Goal: Transaction & Acquisition: Book appointment/travel/reservation

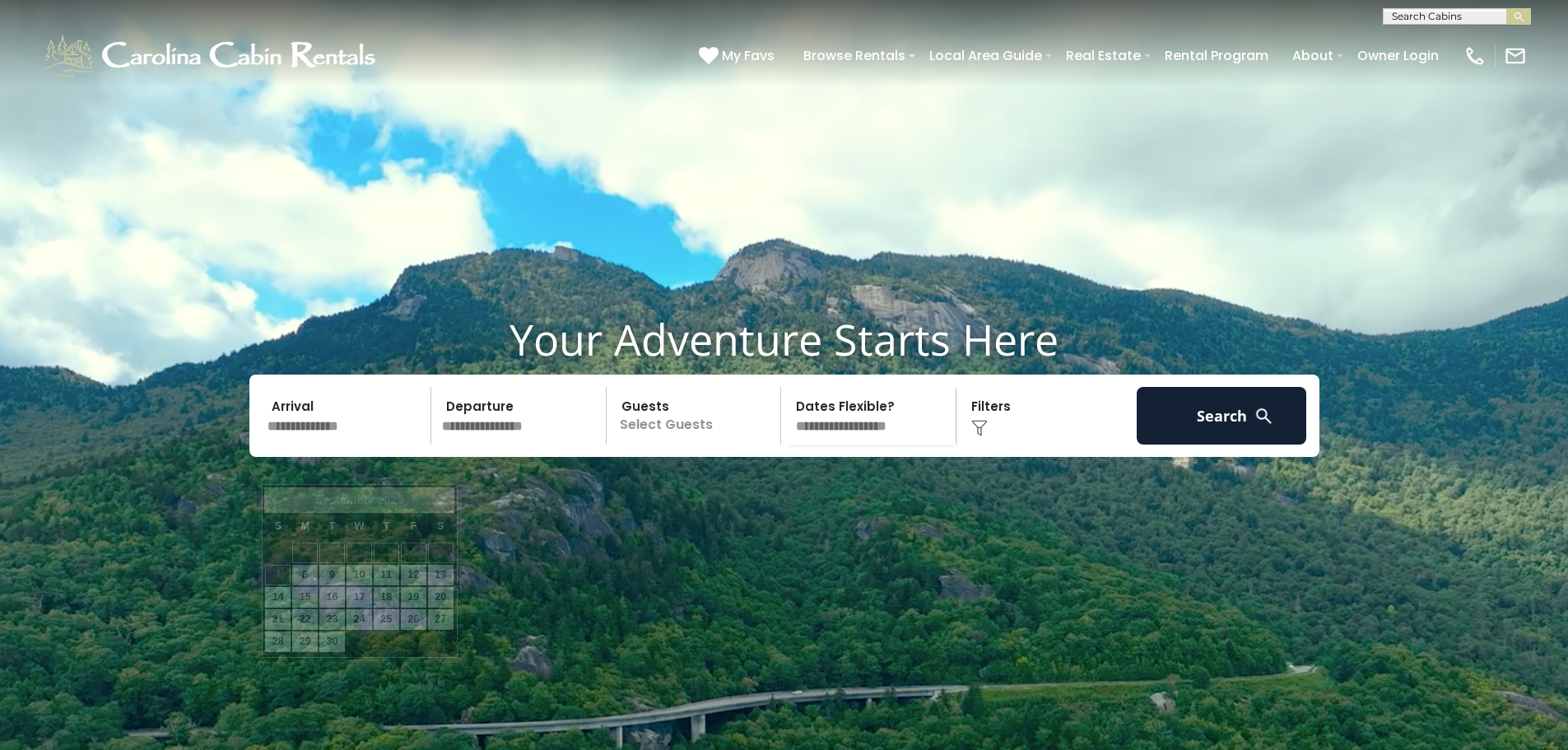
click at [358, 445] on input "text" at bounding box center [347, 416] width 170 height 58
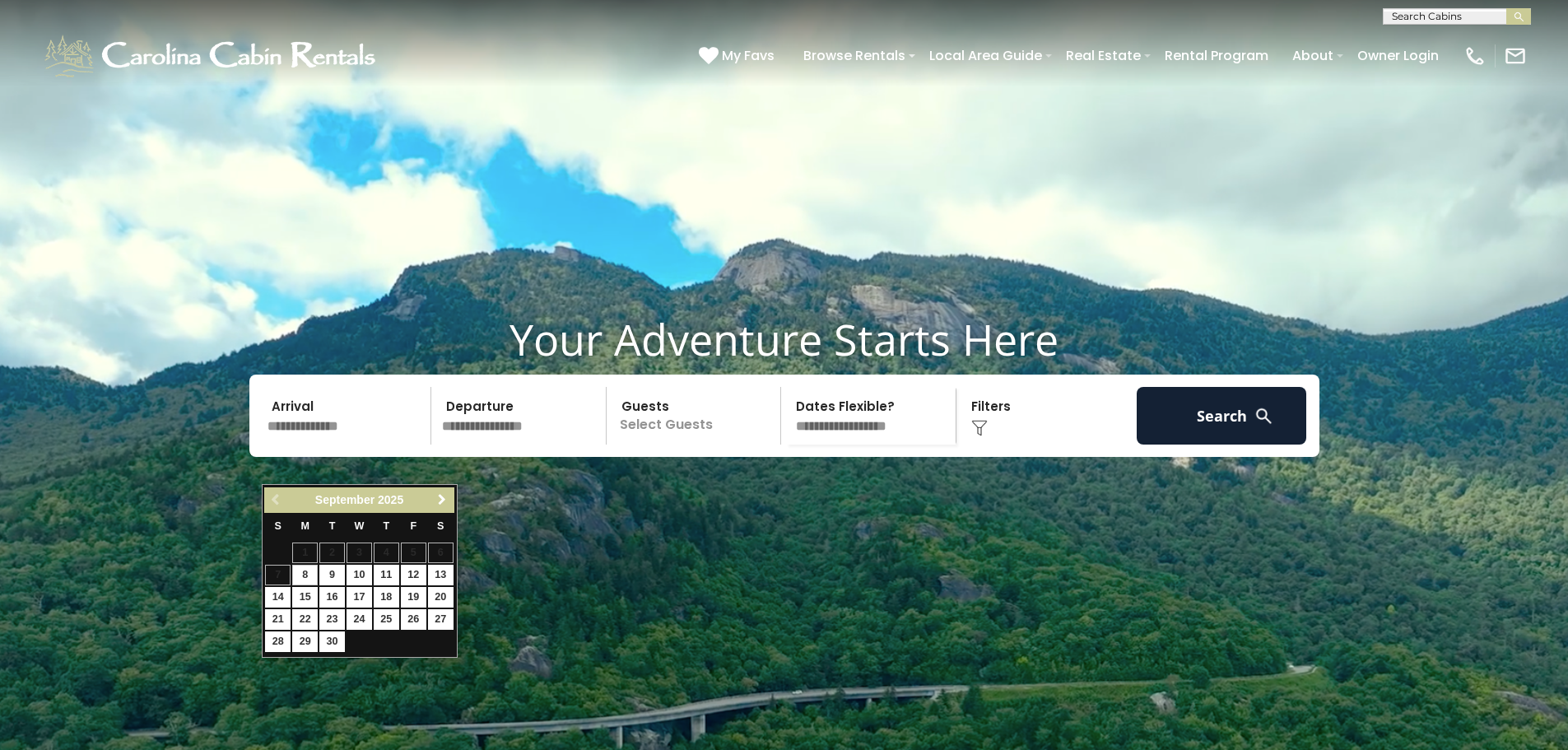
click at [442, 498] on span "Next" at bounding box center [442, 500] width 13 height 13
click at [384, 616] on link "23" at bounding box center [386, 620] width 25 height 21
type input "********"
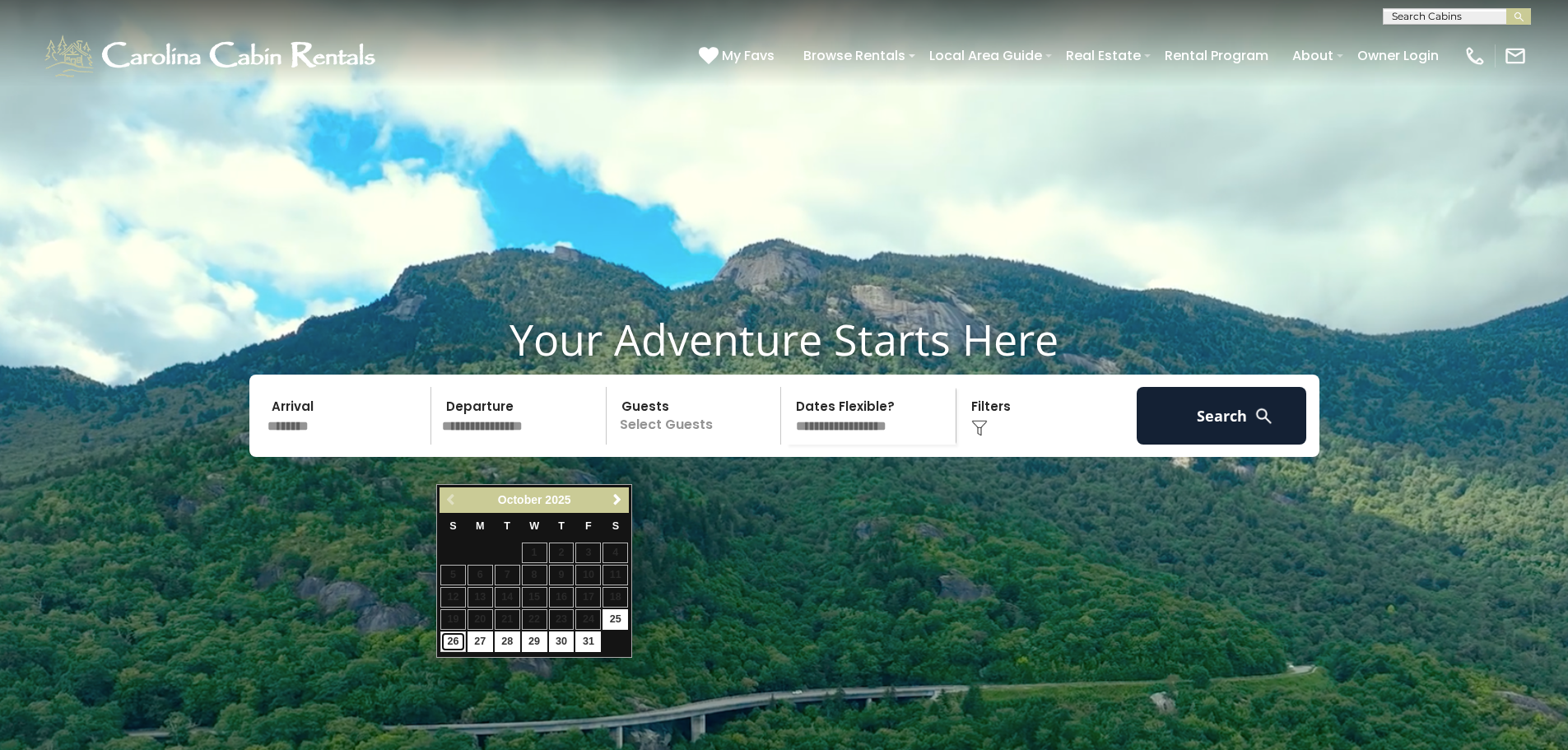
click at [447, 646] on link "26" at bounding box center [453, 642] width 25 height 21
type input "********"
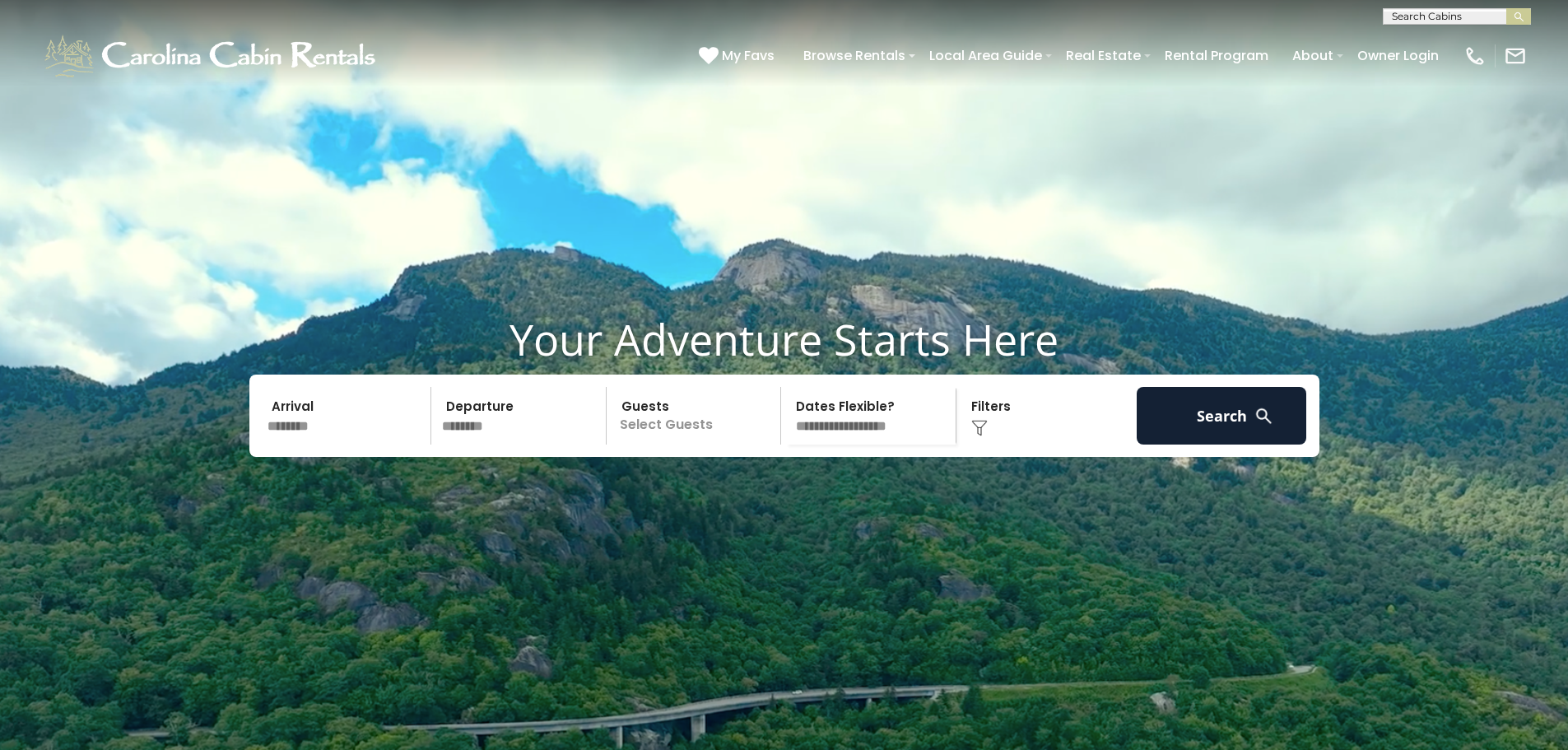
click at [716, 445] on p "Select Guests" at bounding box center [697, 416] width 170 height 58
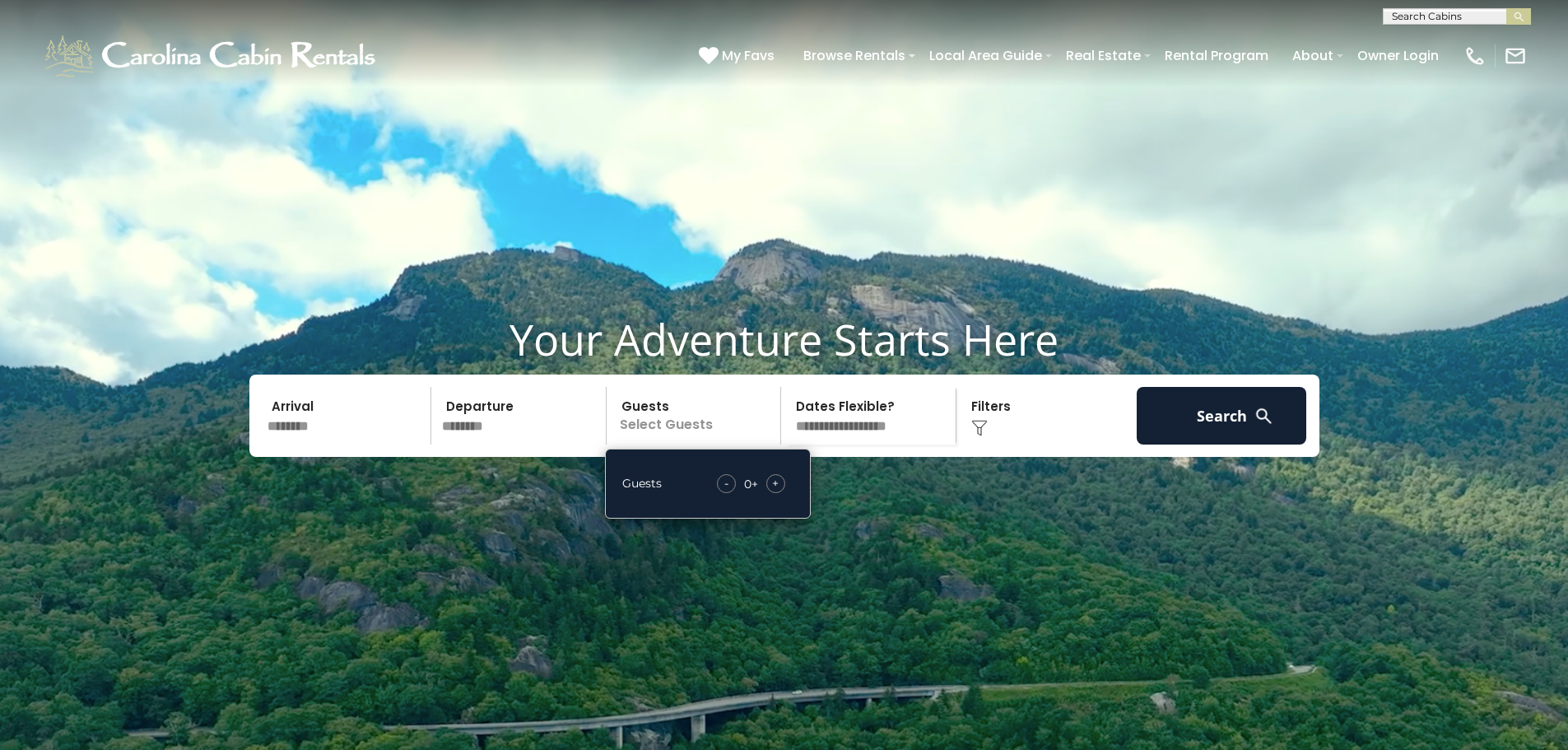
click at [773, 491] on span "+" at bounding box center [776, 484] width 7 height 17
click at [861, 445] on select "**********" at bounding box center [870, 416] width 170 height 58
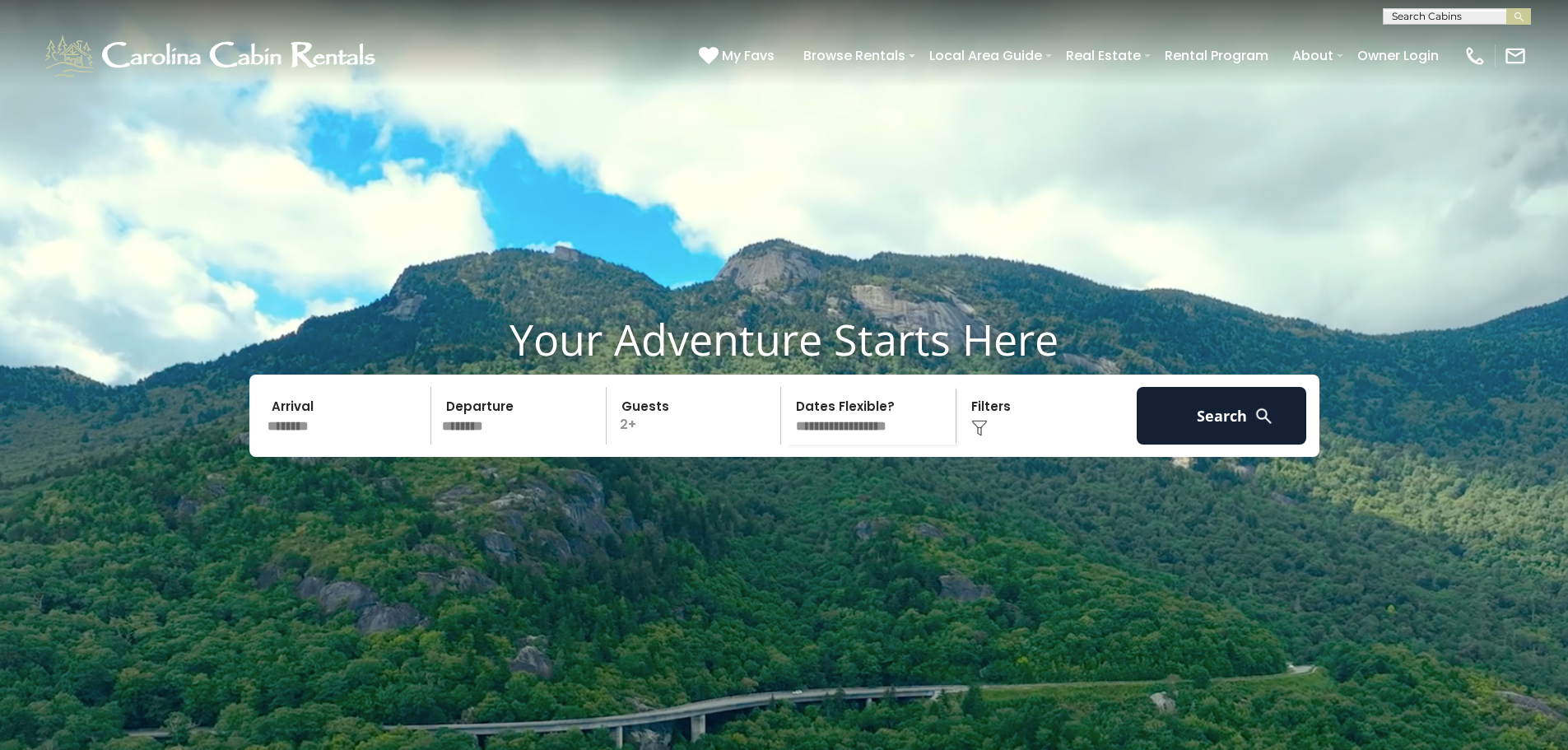
select select "*"
click at [786, 427] on select "**********" at bounding box center [870, 416] width 170 height 58
click at [1264, 427] on img at bounding box center [1263, 416] width 21 height 21
click at [1222, 445] on button "Search" at bounding box center [1221, 416] width 170 height 58
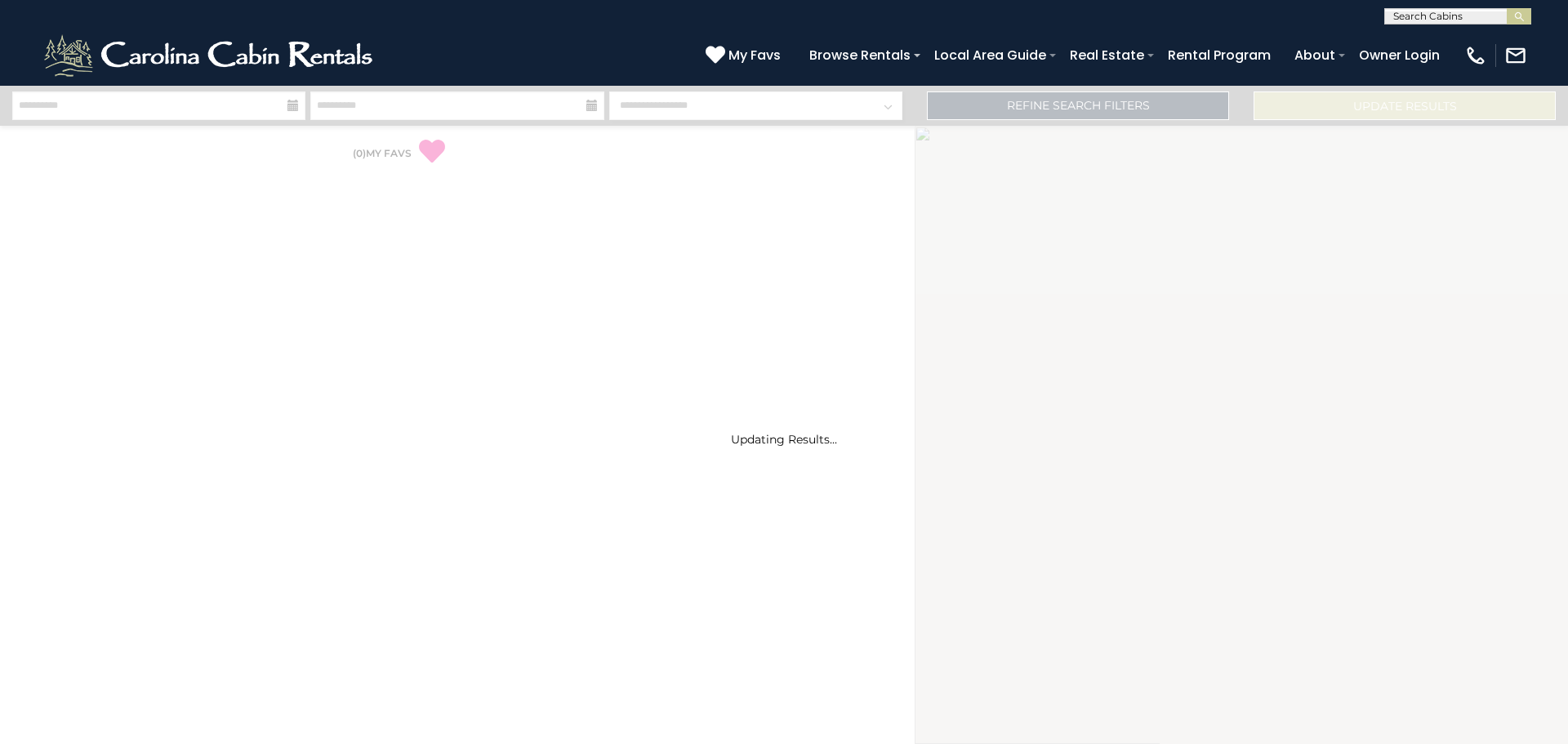
select select "*"
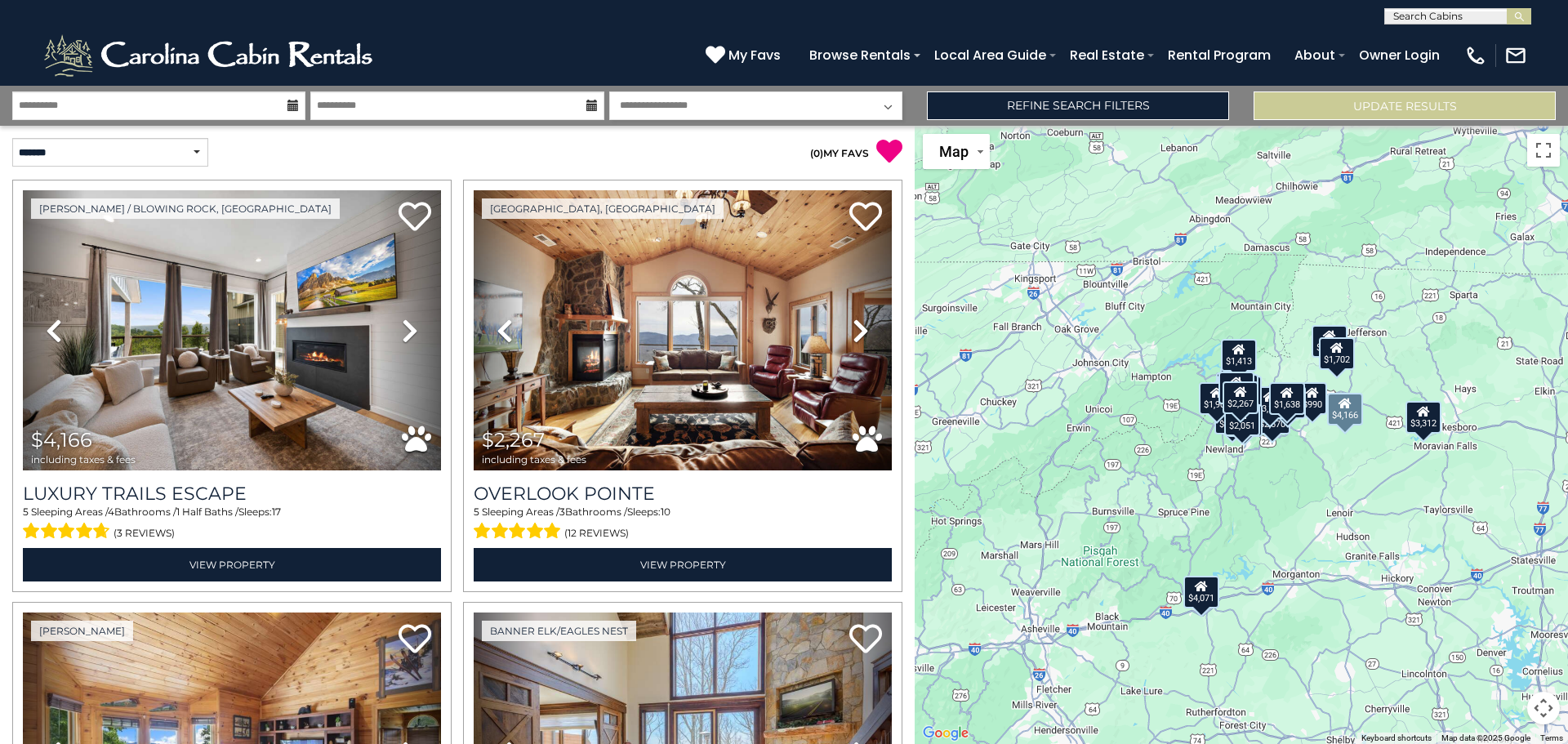
click at [401, 333] on icon at bounding box center [410, 330] width 17 height 26
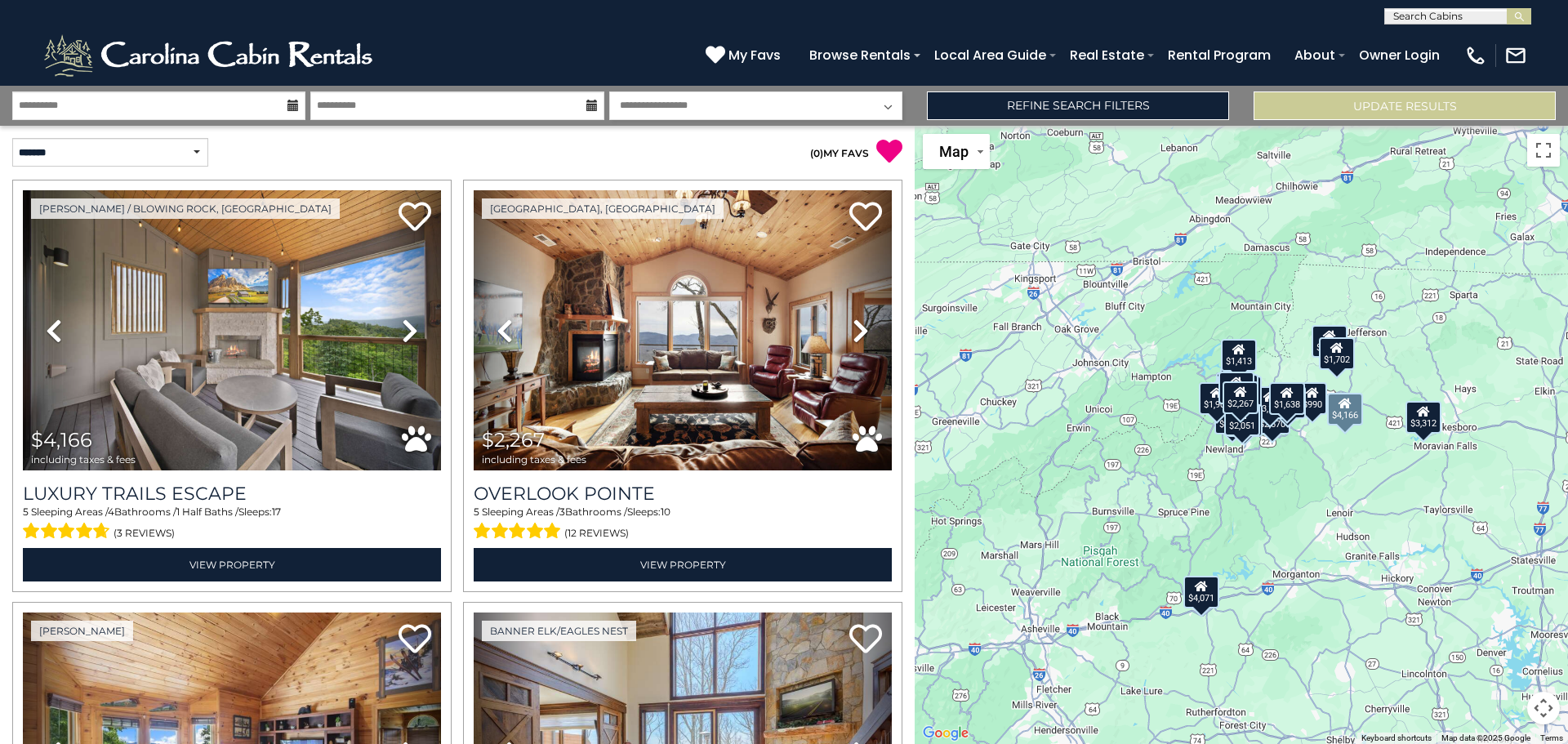
click at [401, 333] on icon at bounding box center [410, 330] width 17 height 26
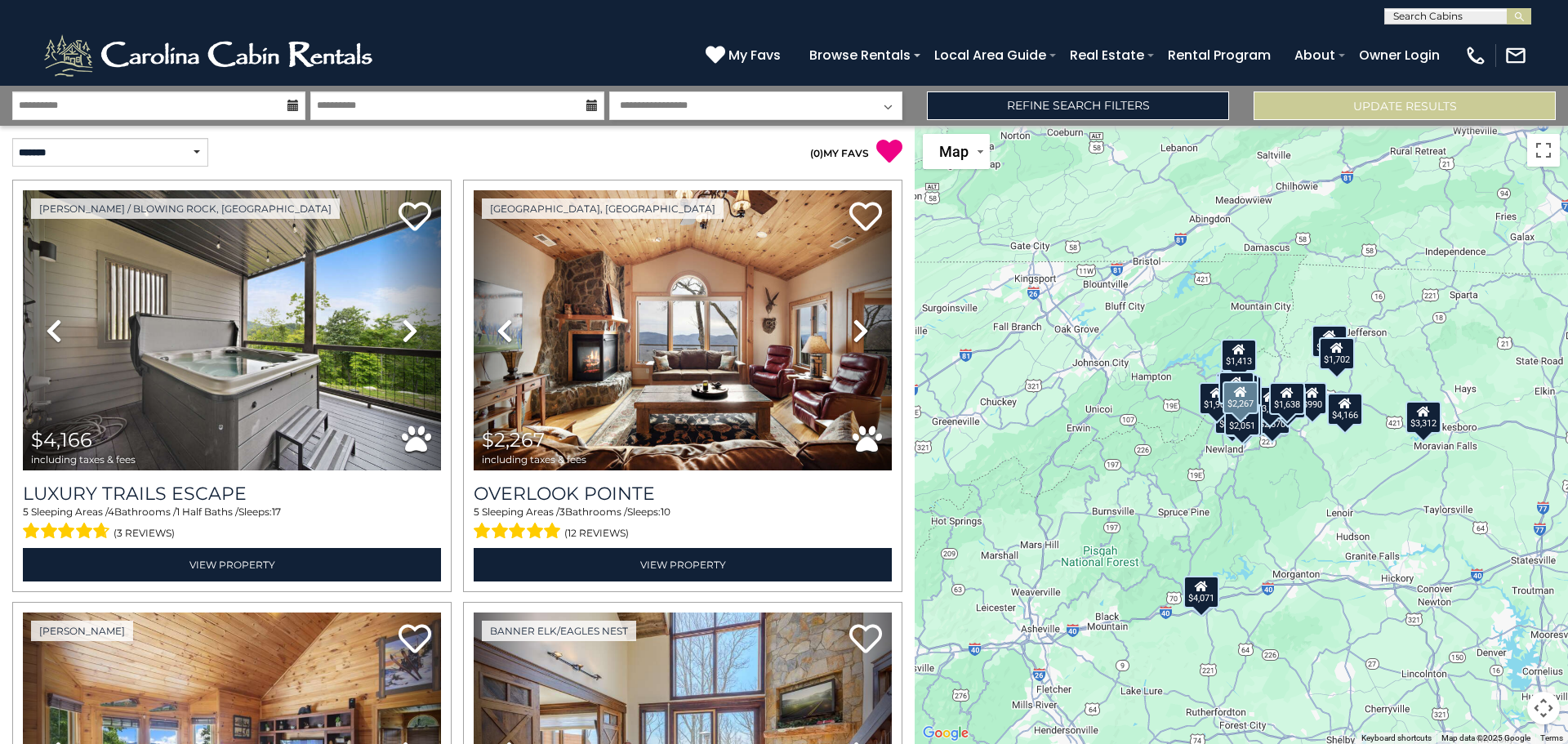
click at [853, 332] on icon at bounding box center [861, 330] width 17 height 26
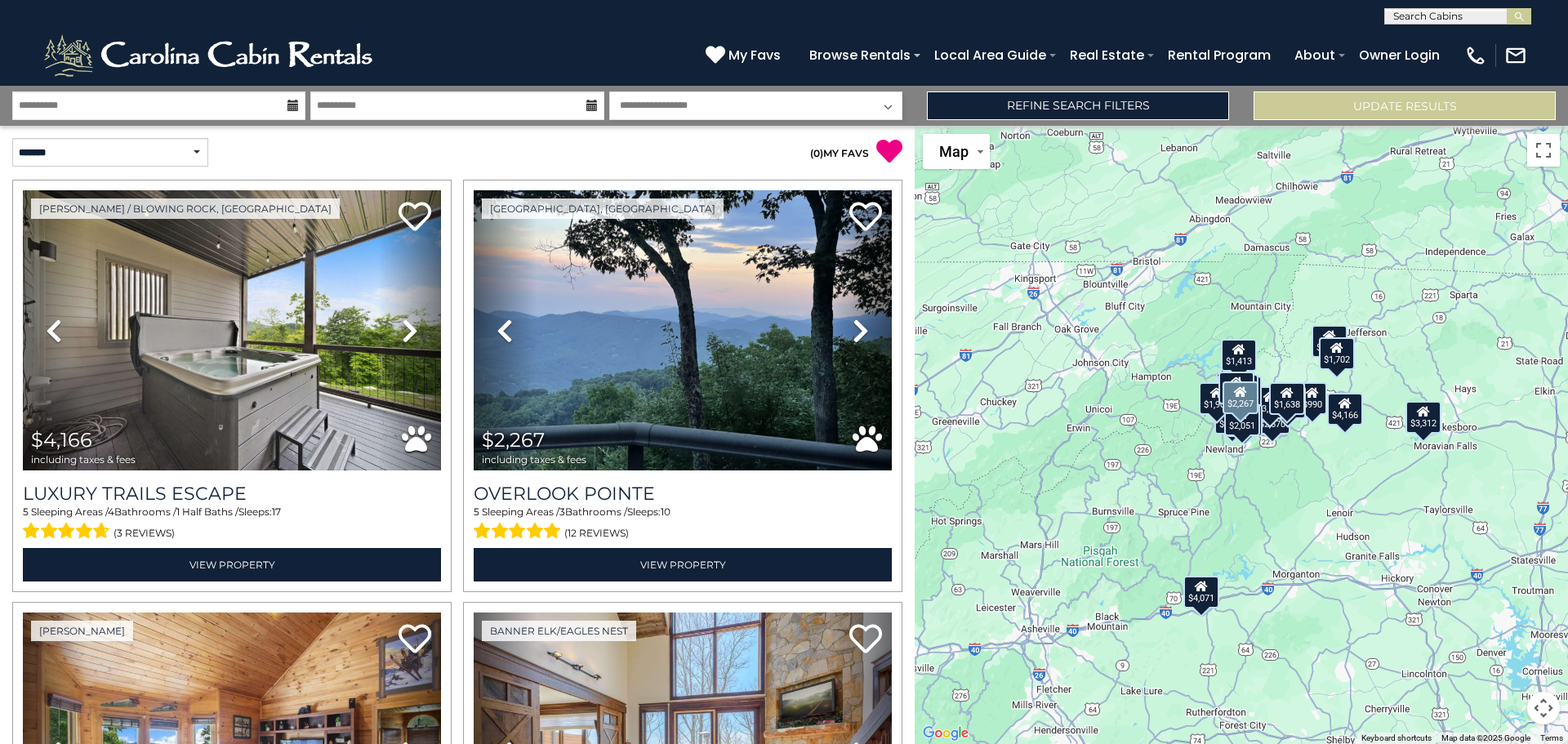
click at [853, 331] on icon at bounding box center [861, 330] width 17 height 26
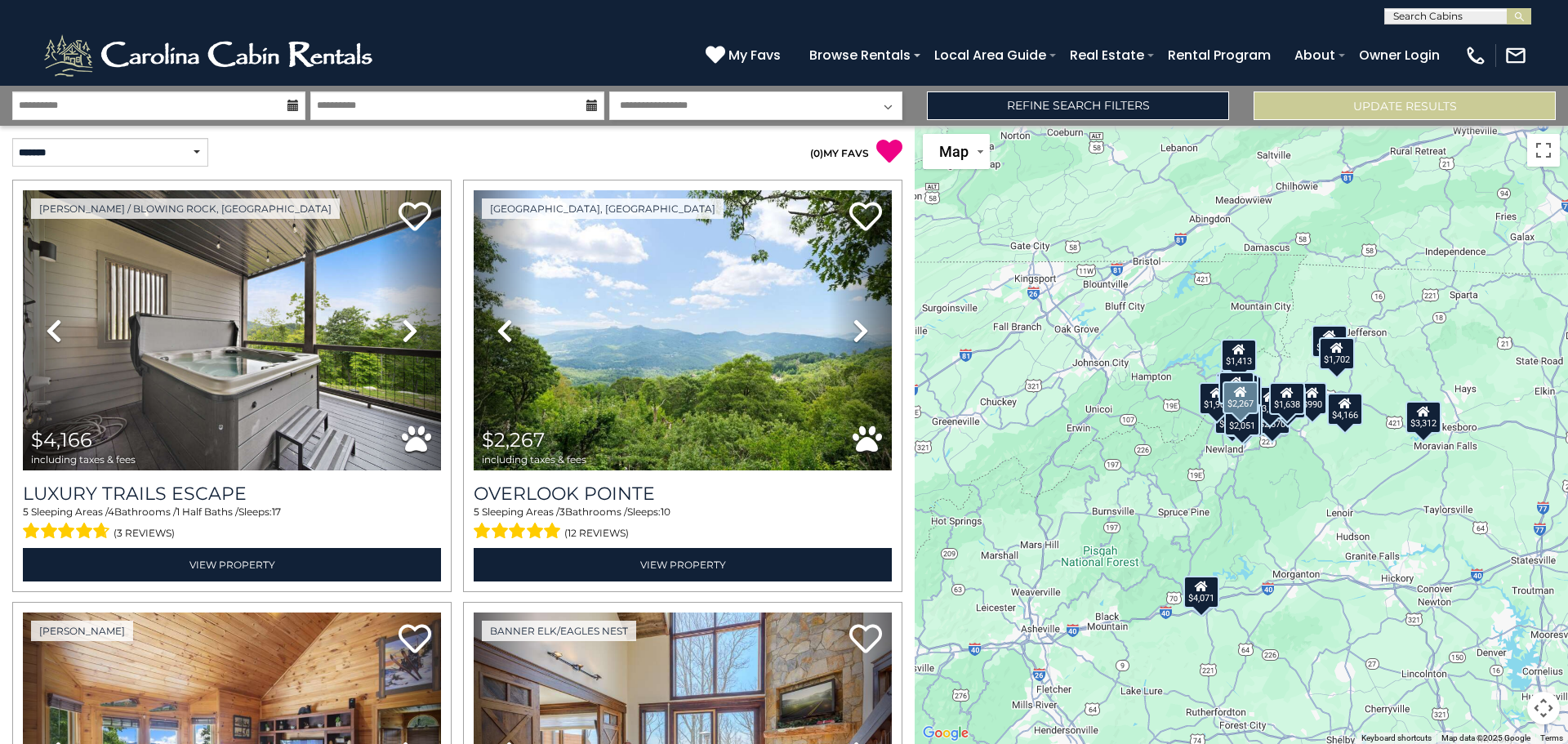
click at [853, 331] on icon at bounding box center [861, 330] width 17 height 26
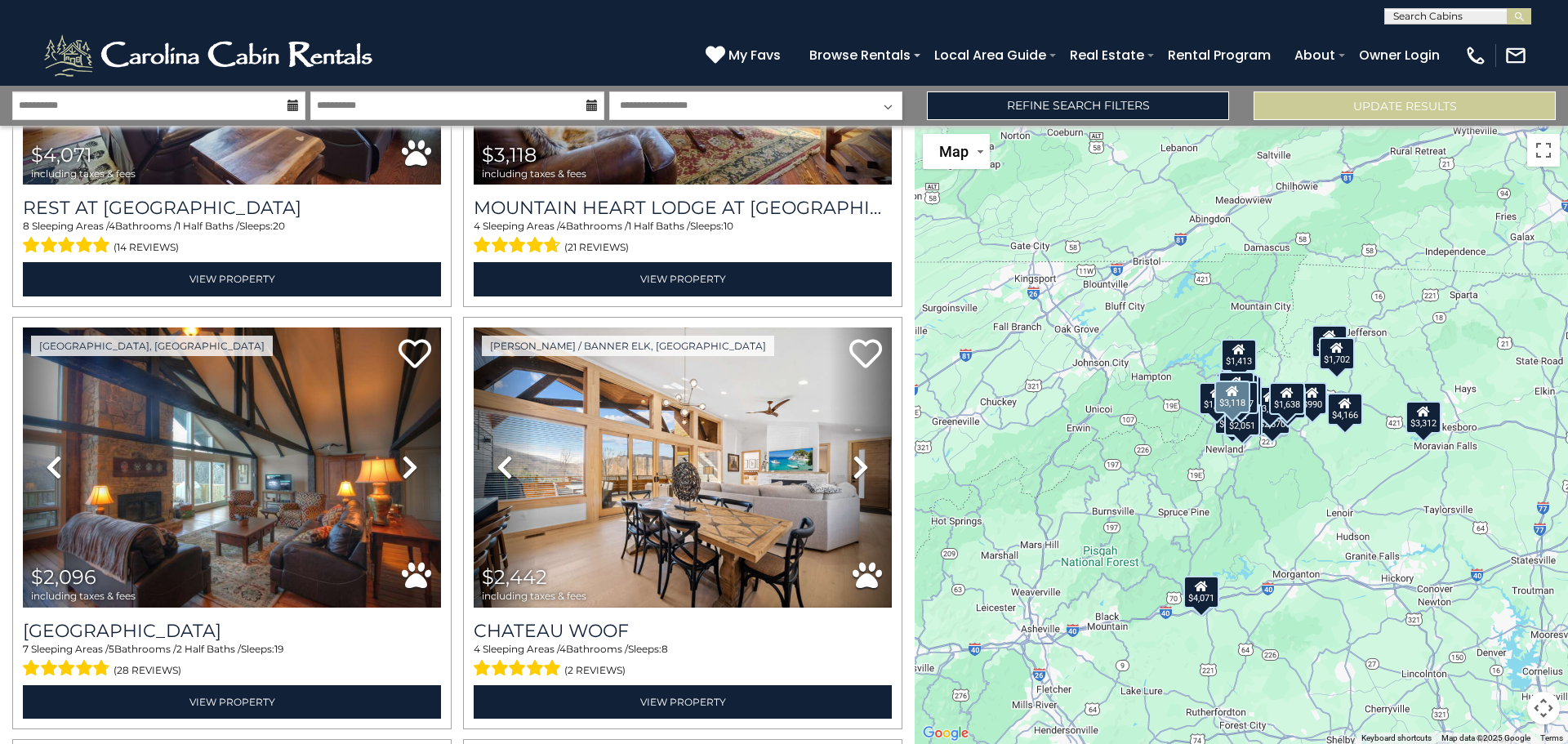
scroll to position [736, 0]
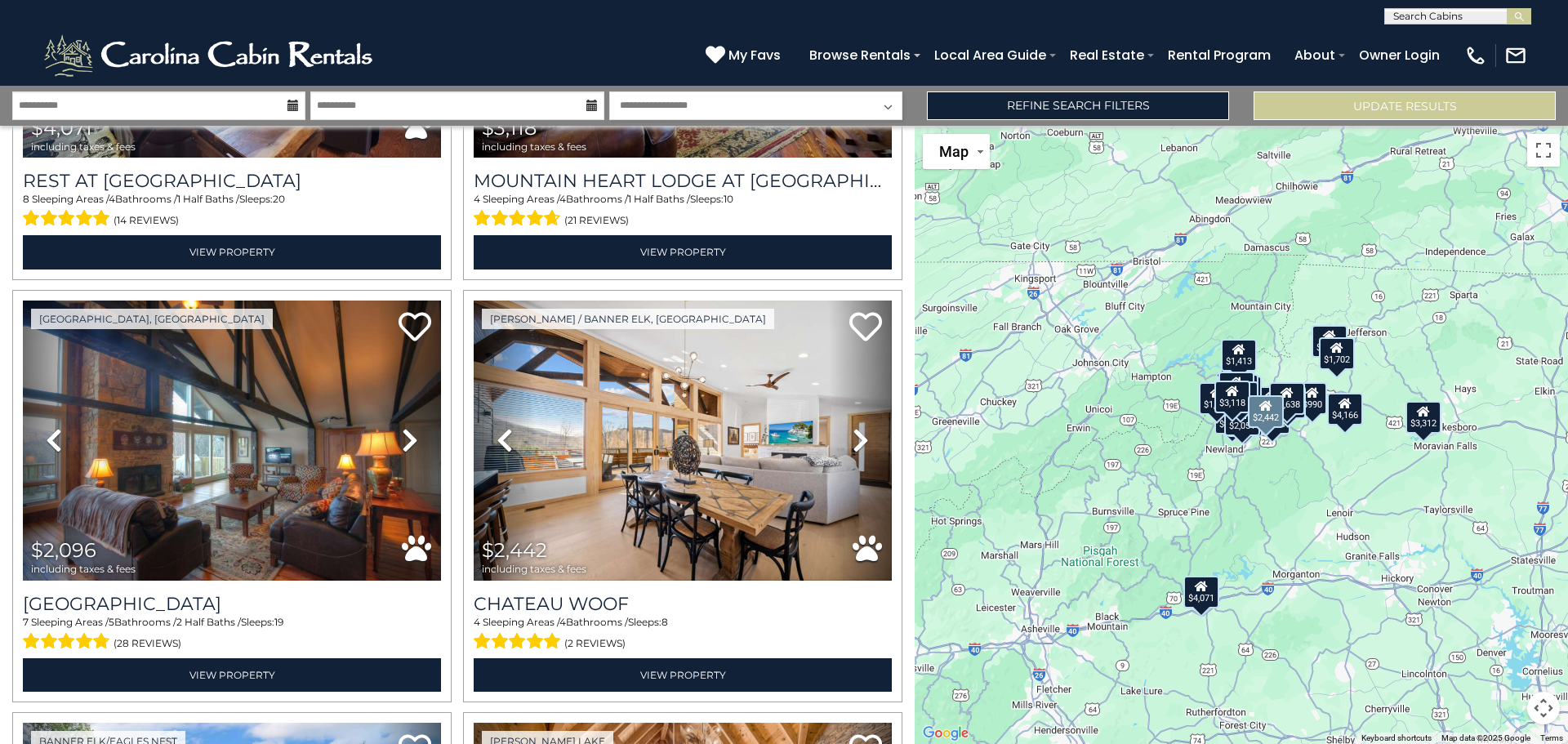
click at [853, 428] on icon at bounding box center [861, 440] width 17 height 26
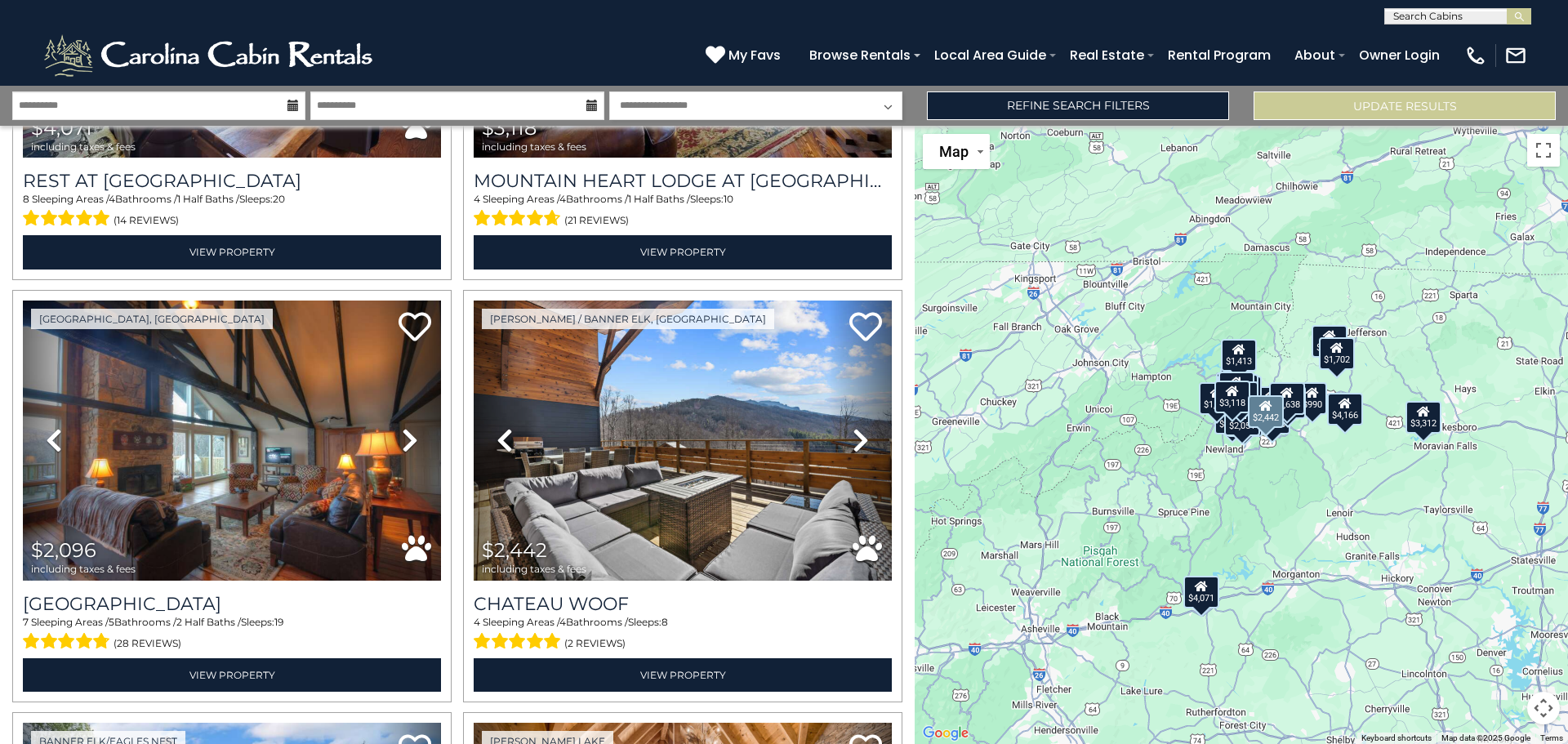
click at [853, 428] on icon at bounding box center [861, 440] width 17 height 26
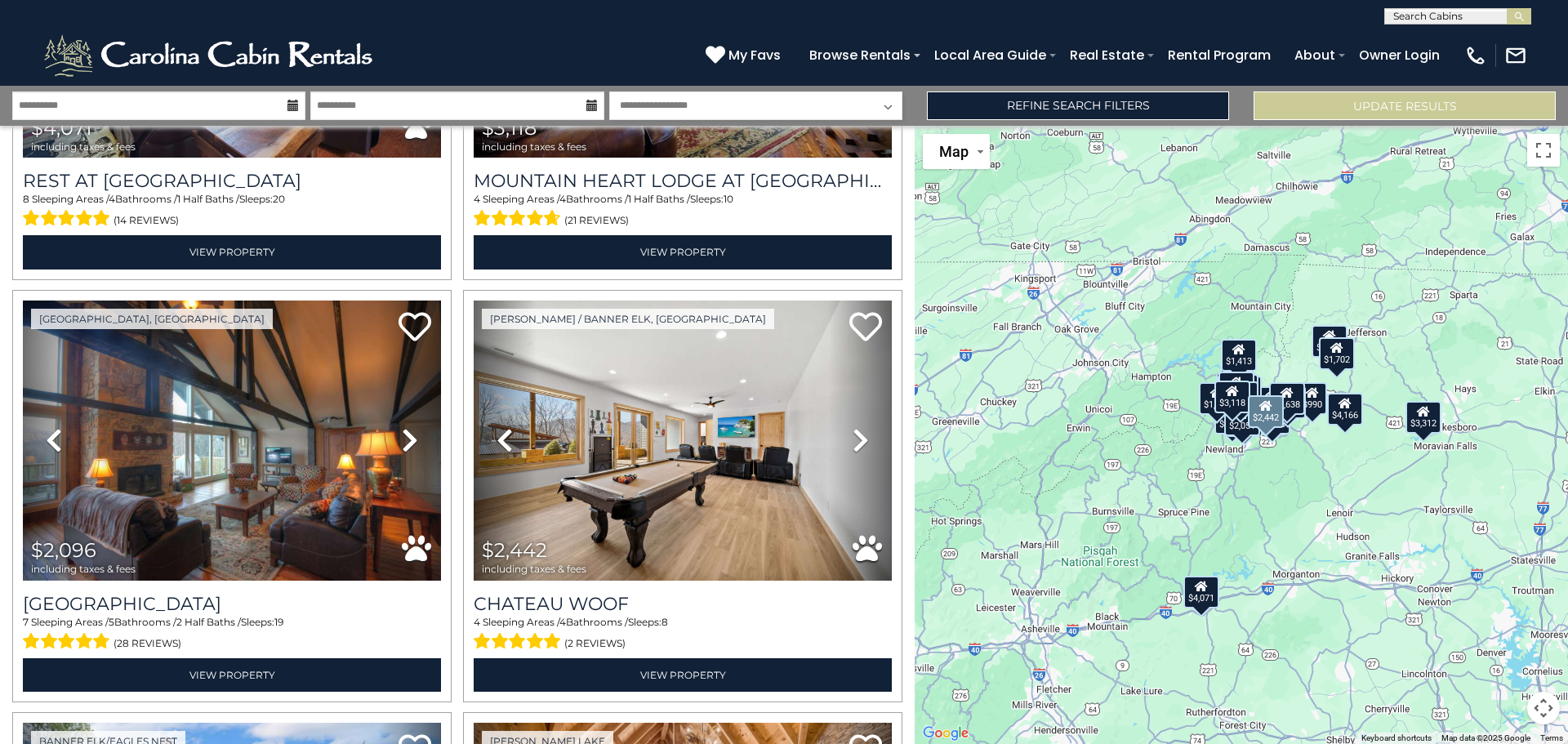
click at [853, 428] on icon at bounding box center [861, 440] width 17 height 26
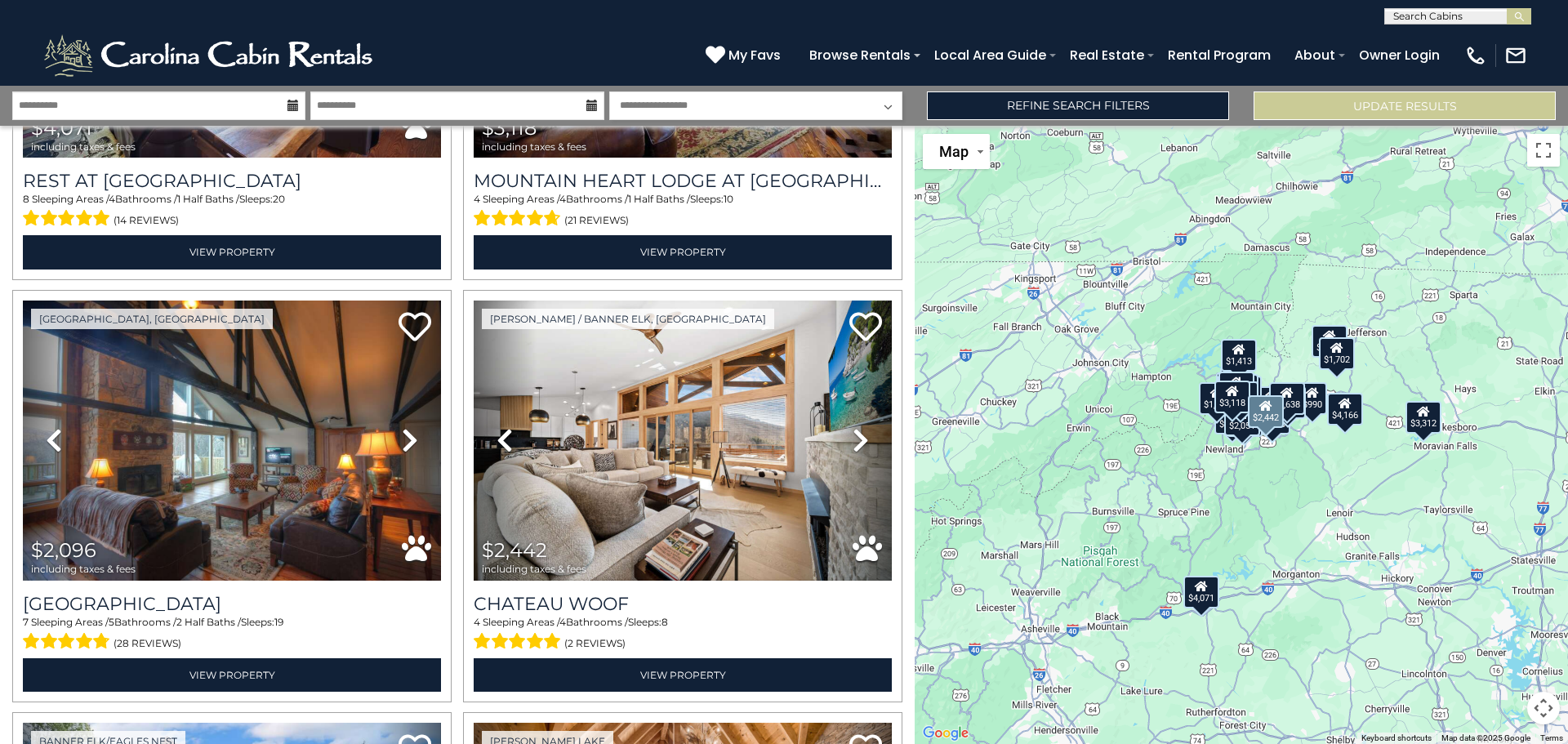
click at [853, 428] on icon at bounding box center [861, 440] width 17 height 26
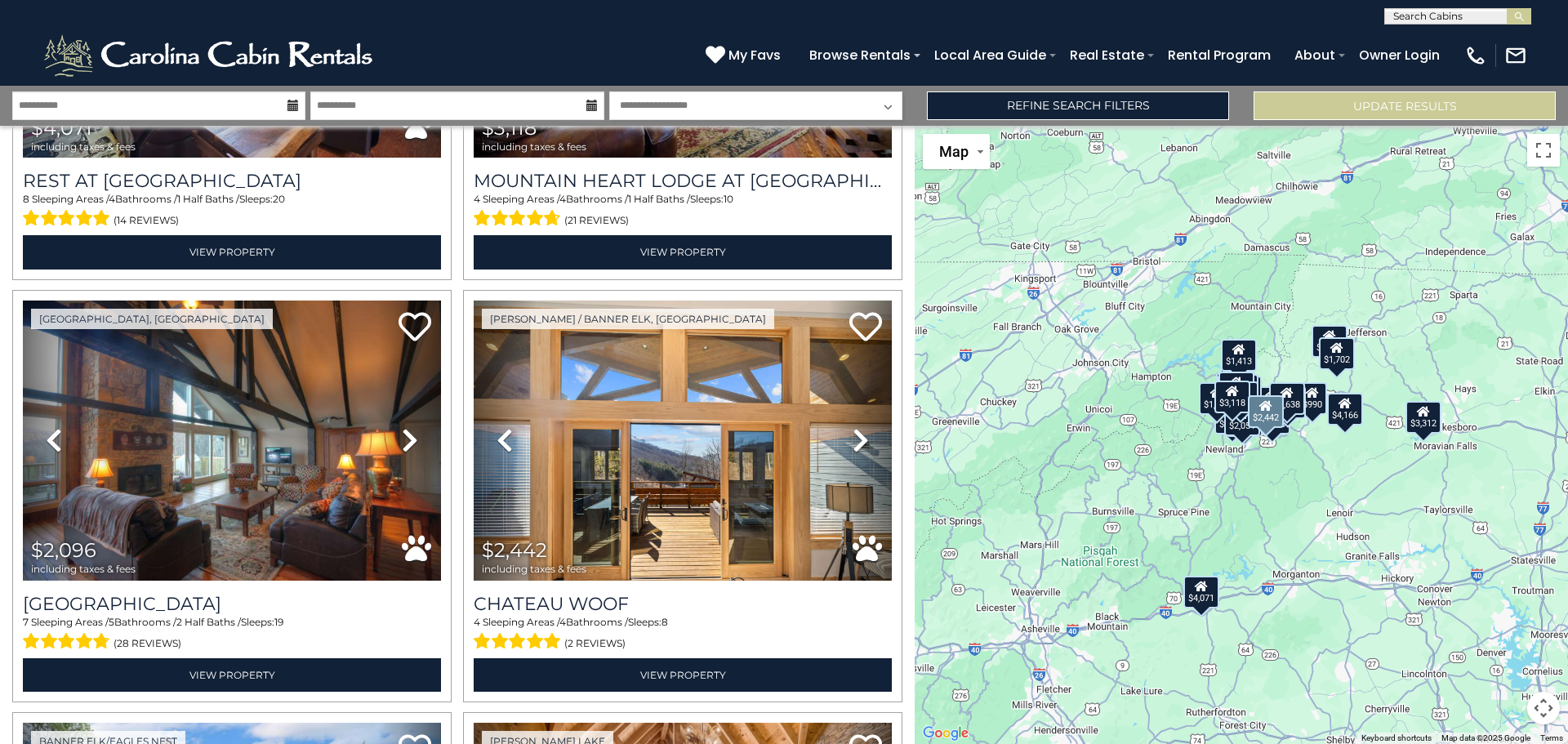
click at [853, 428] on icon at bounding box center [861, 440] width 17 height 26
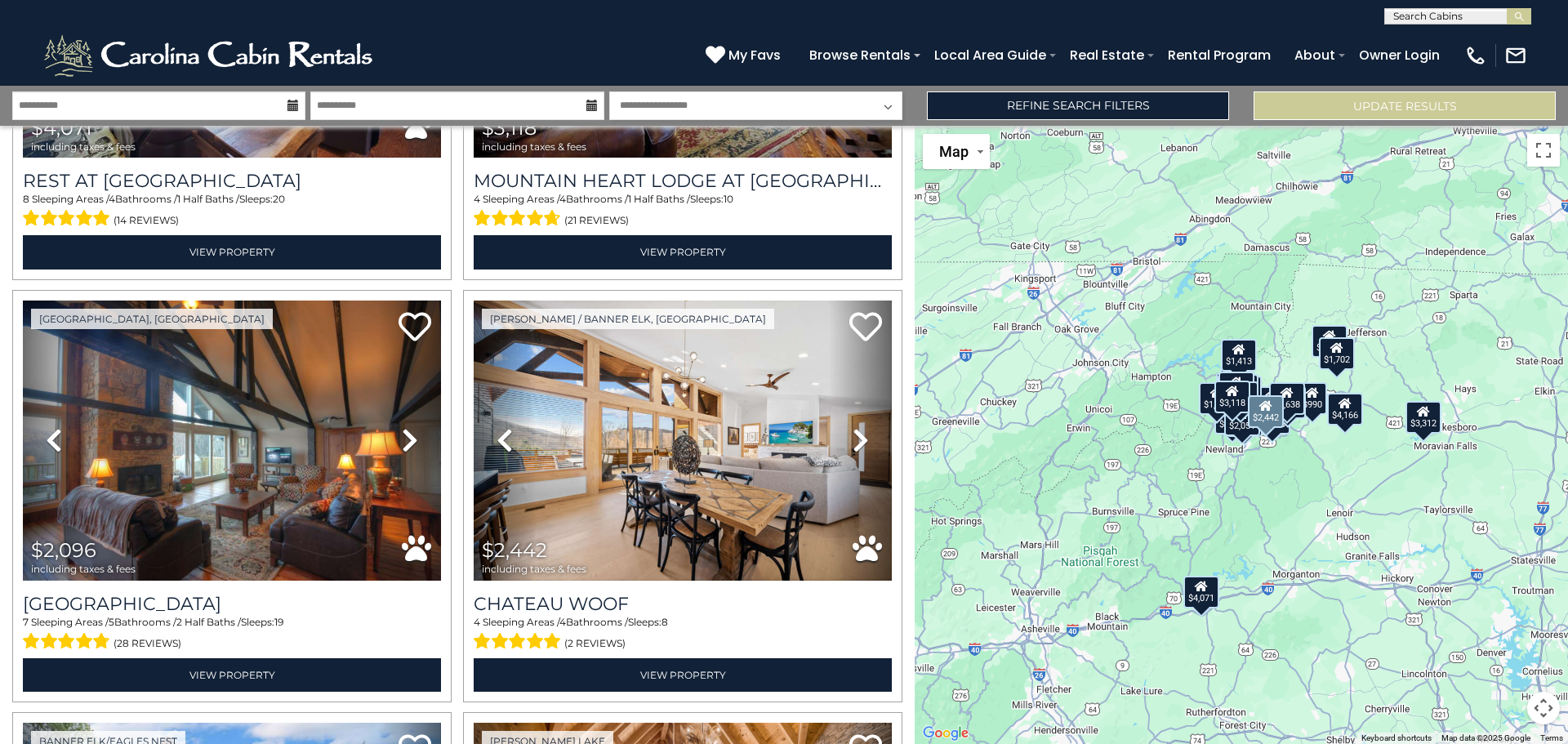
click at [853, 428] on icon at bounding box center [861, 440] width 17 height 26
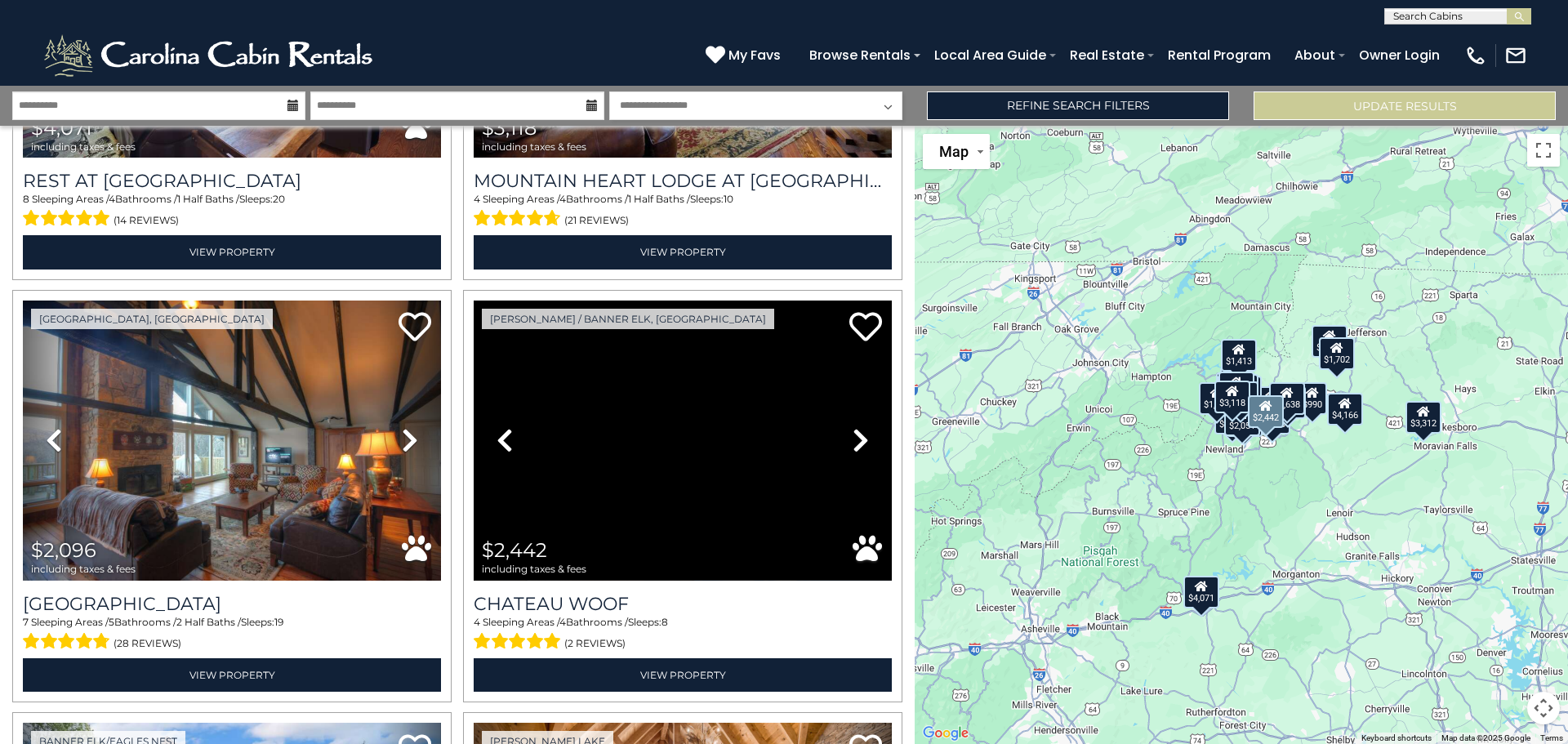
click at [853, 428] on icon at bounding box center [861, 440] width 17 height 26
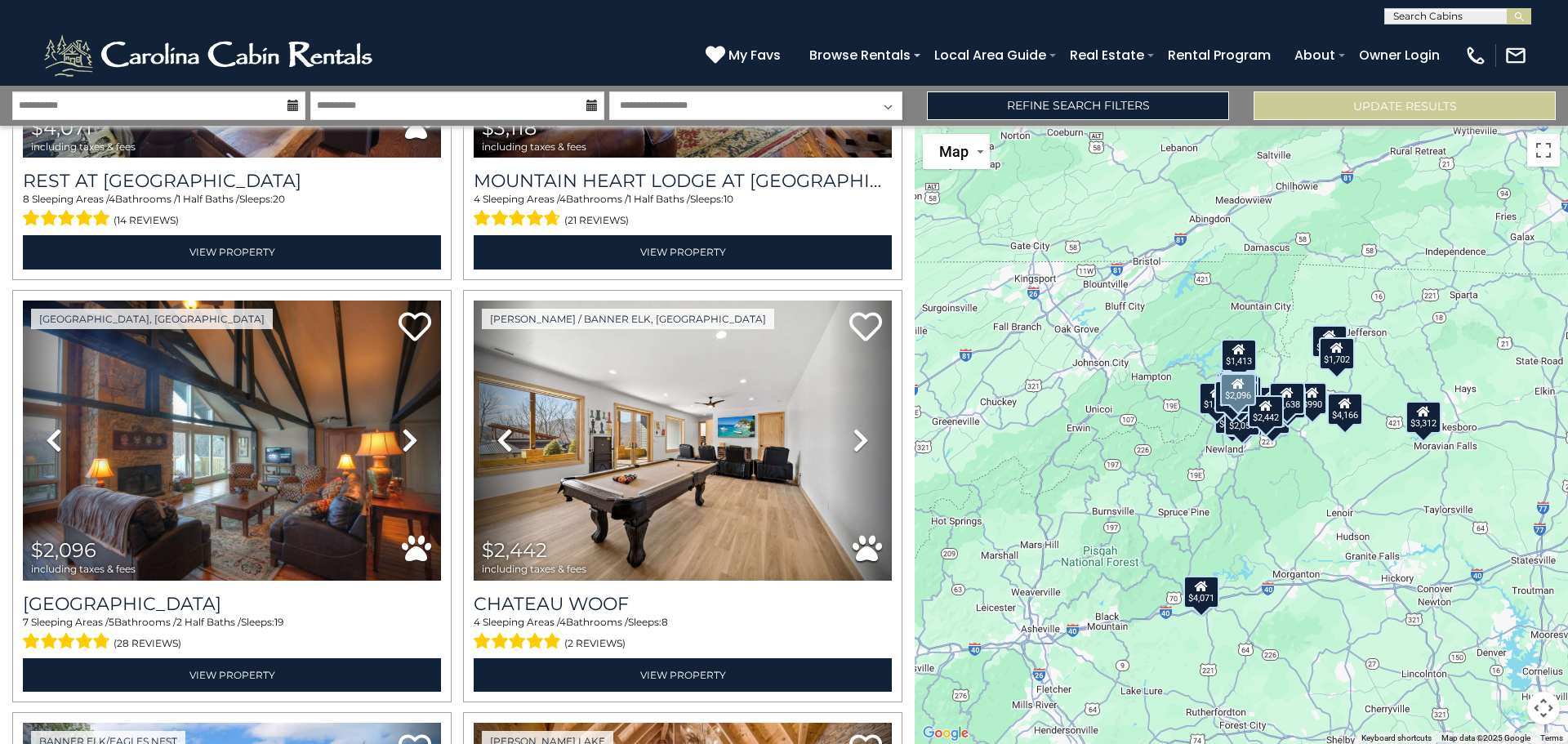
click at [410, 436] on icon at bounding box center [410, 440] width 17 height 26
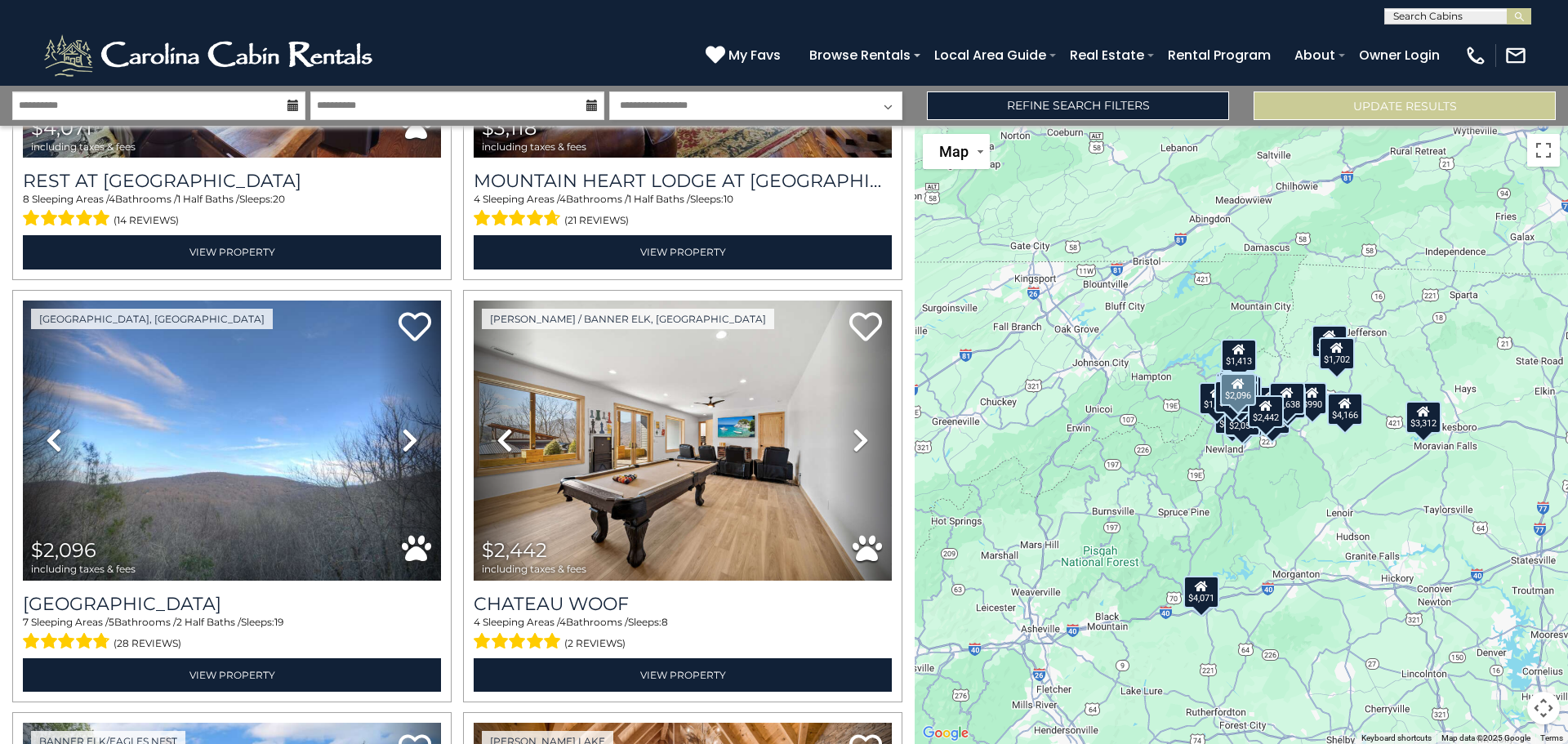
click at [410, 436] on icon at bounding box center [410, 440] width 17 height 26
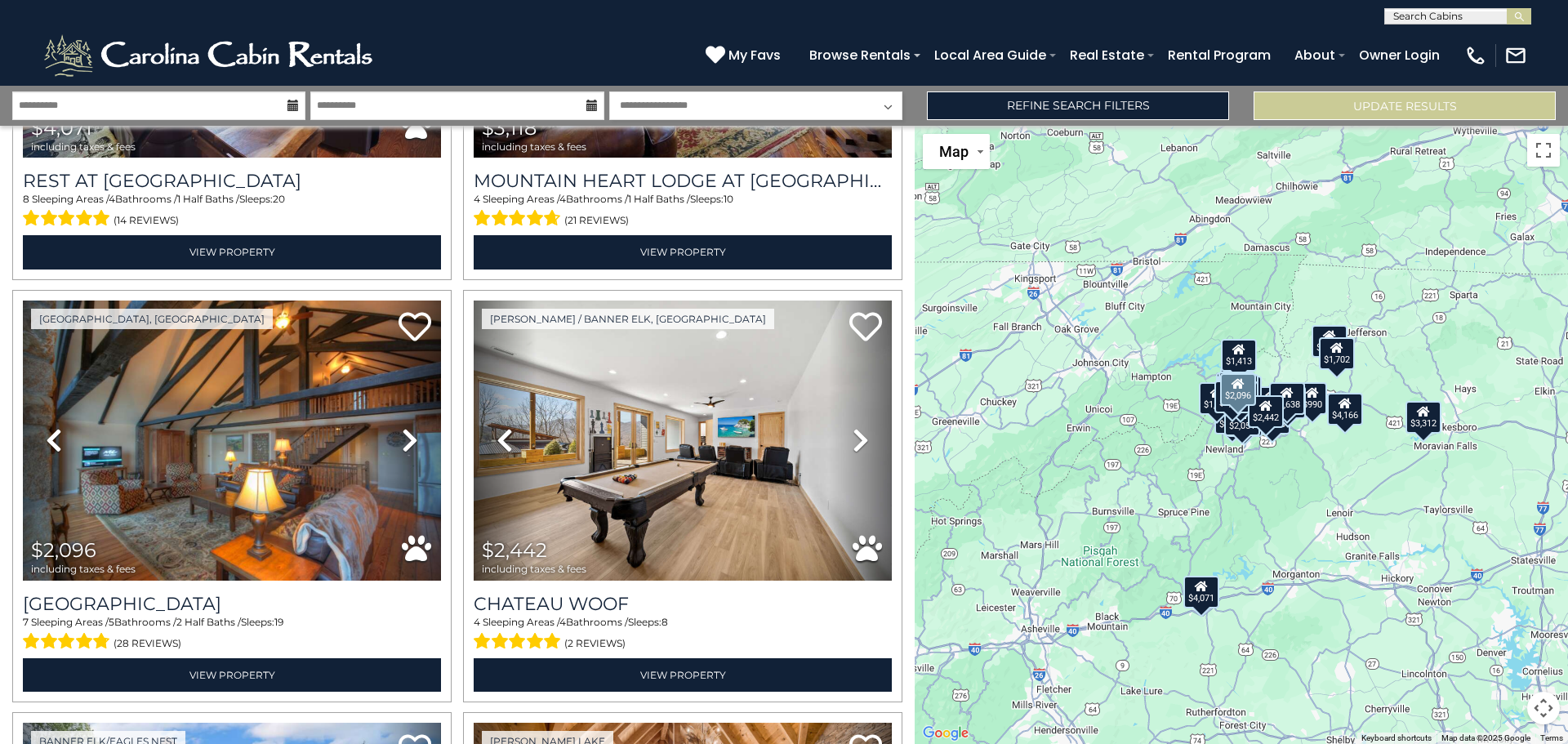
click at [410, 436] on icon at bounding box center [410, 440] width 17 height 26
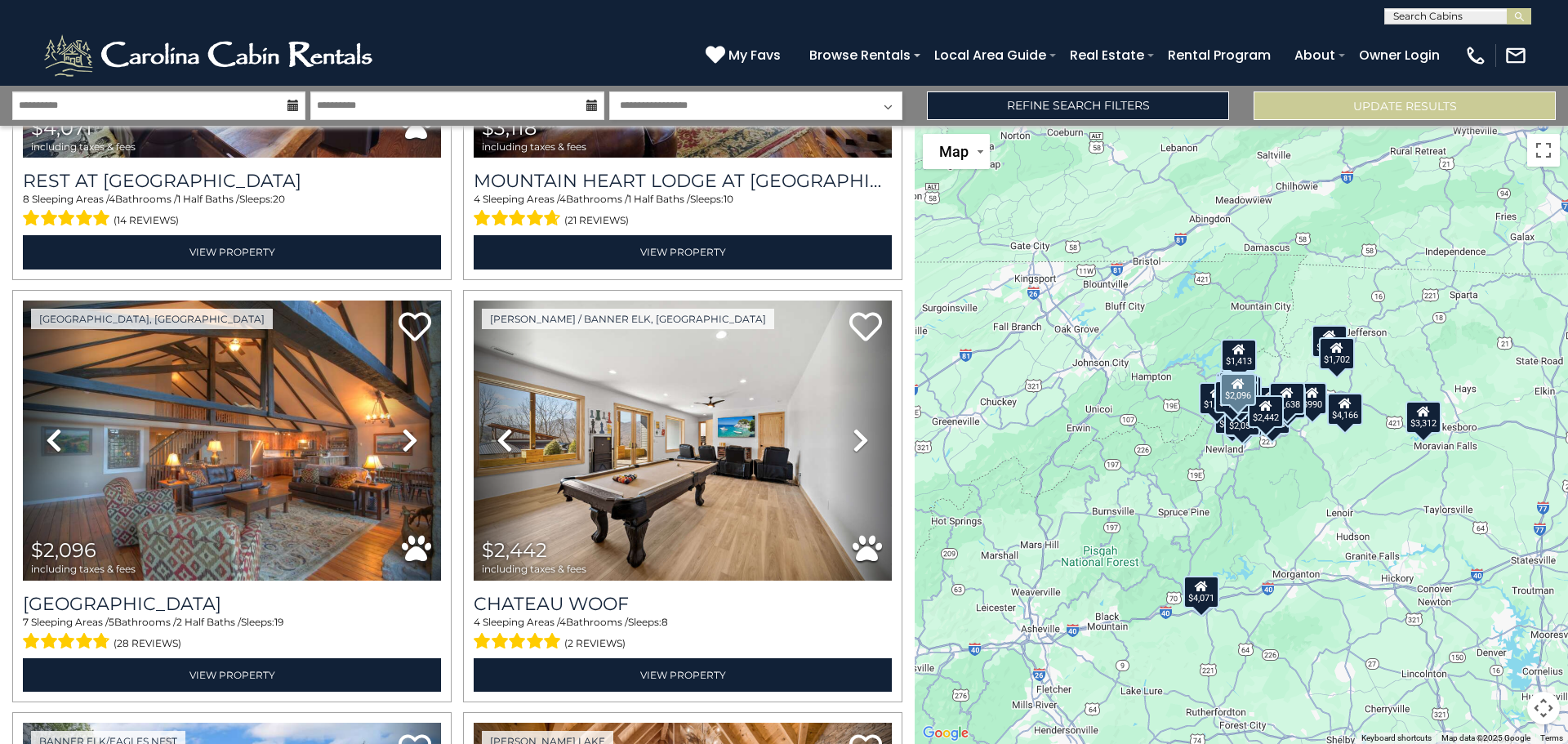
click at [410, 436] on icon at bounding box center [410, 440] width 17 height 26
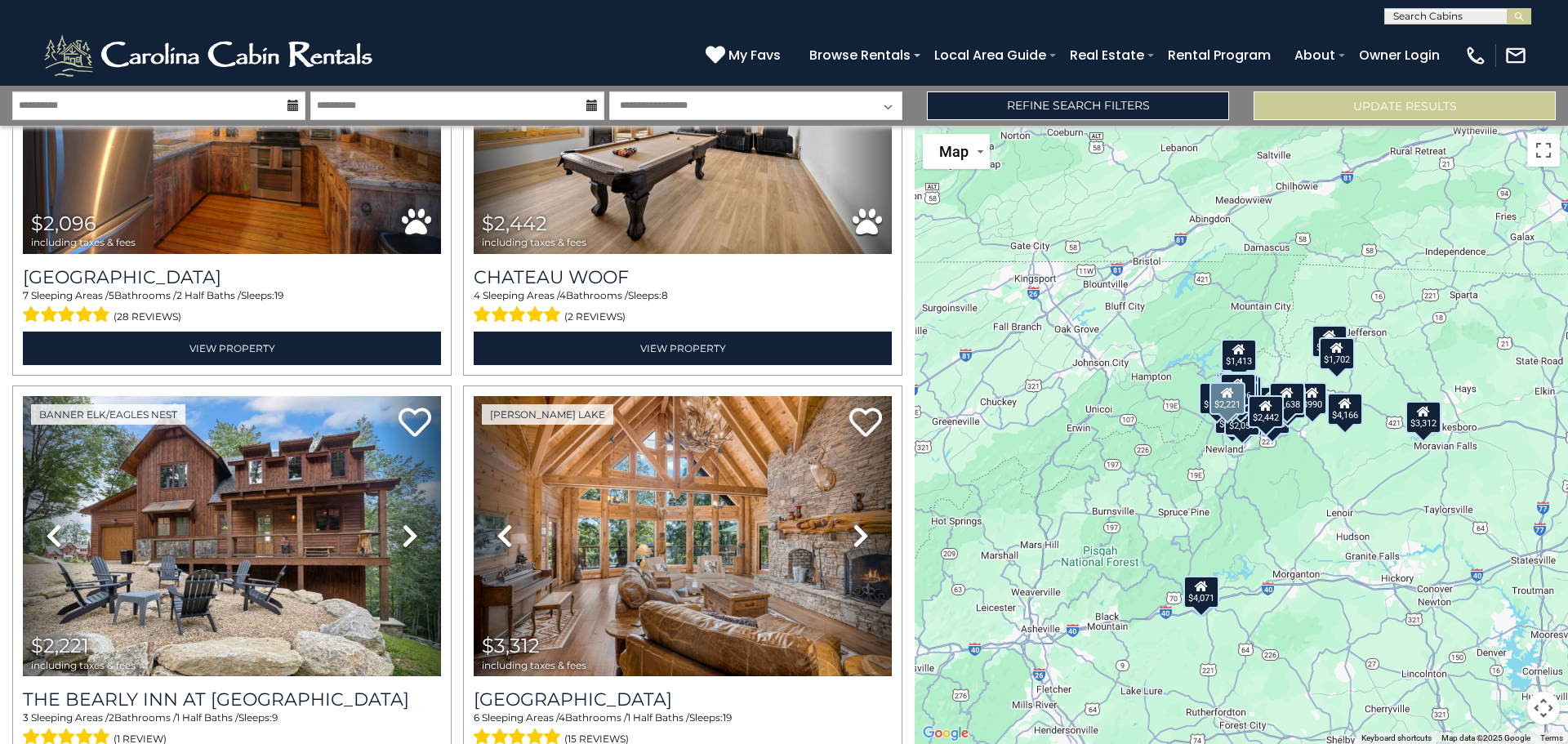
scroll to position [1144, 0]
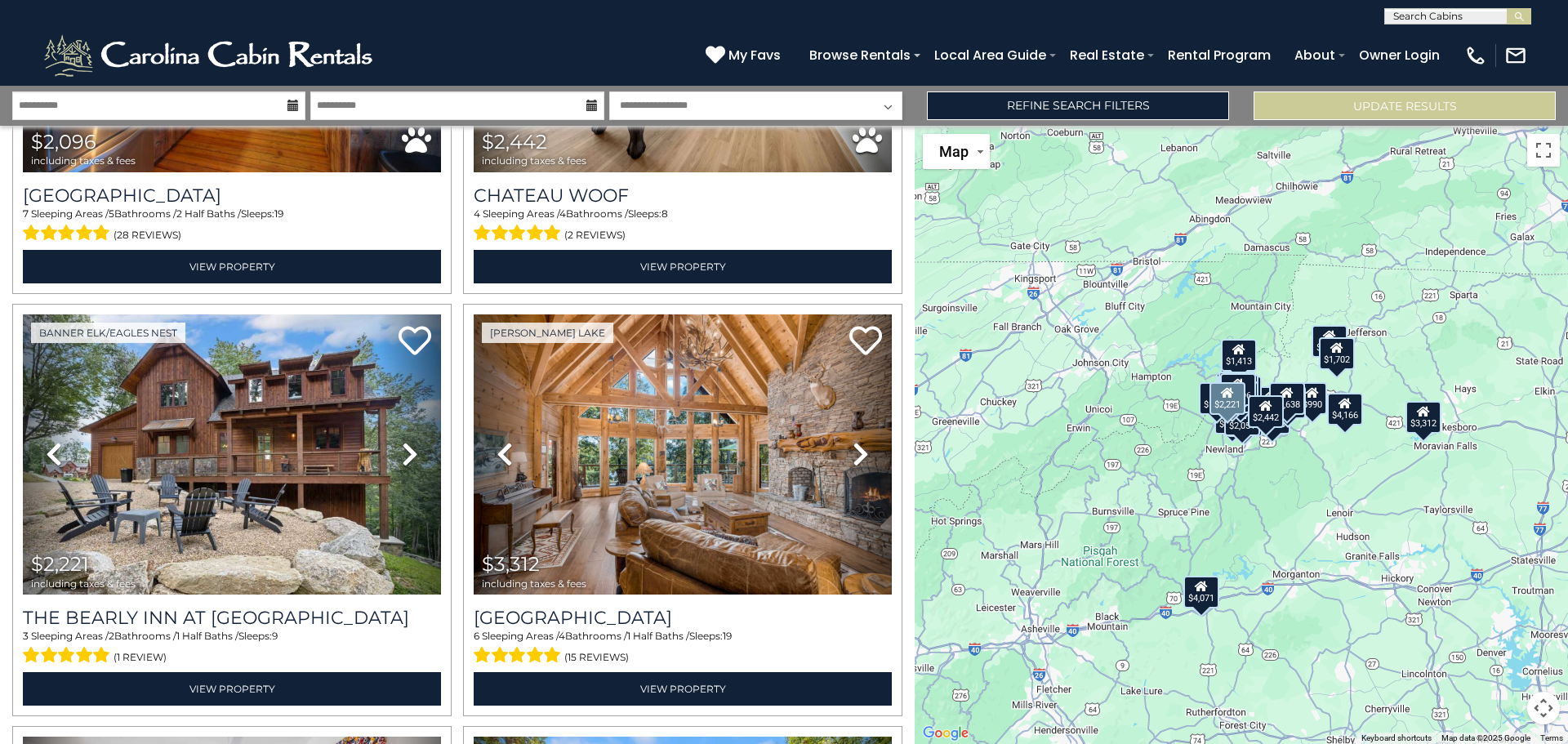
click at [392, 445] on link "Next" at bounding box center [410, 455] width 63 height 280
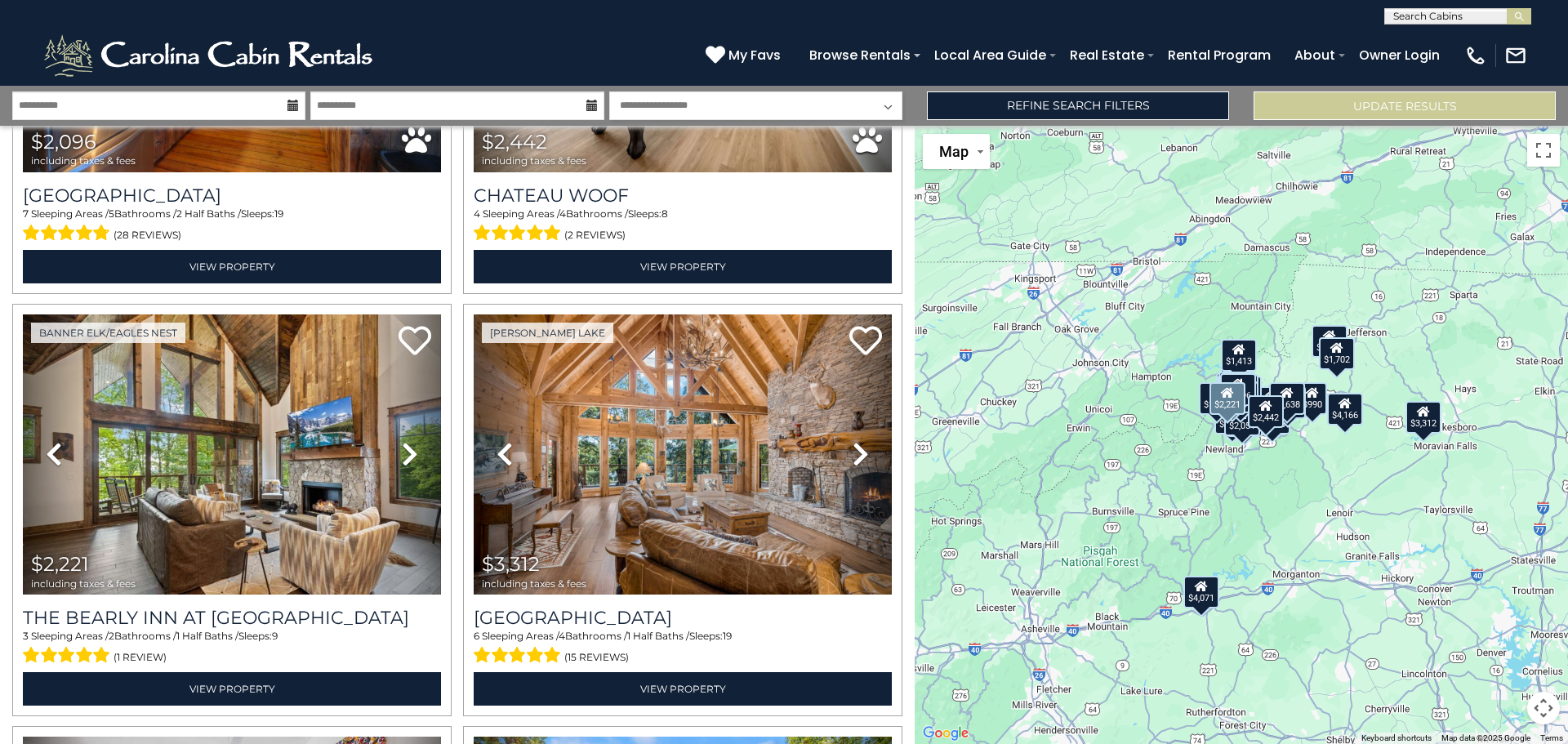
click at [392, 445] on link "Next" at bounding box center [410, 455] width 63 height 280
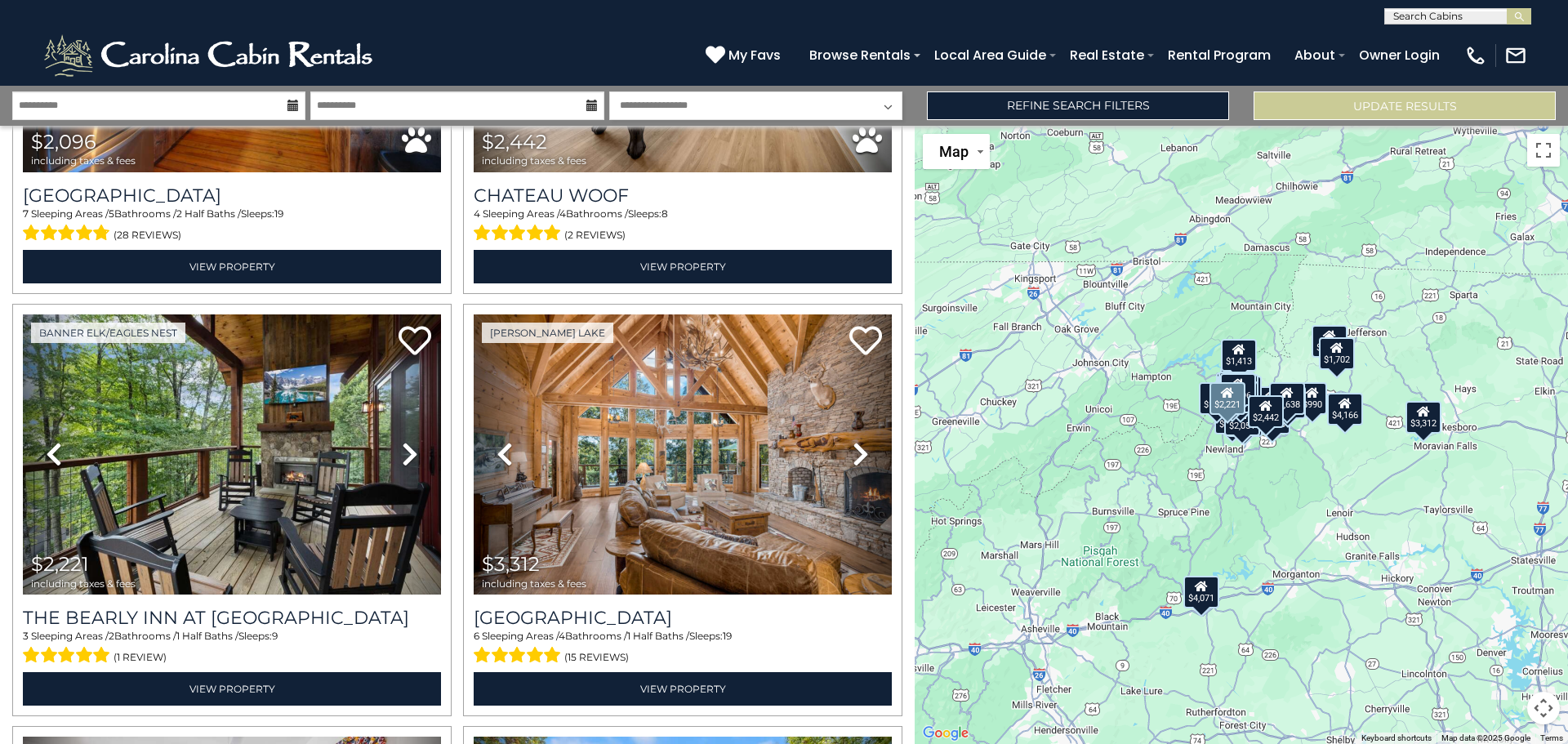
click at [392, 445] on link "Next" at bounding box center [410, 455] width 63 height 280
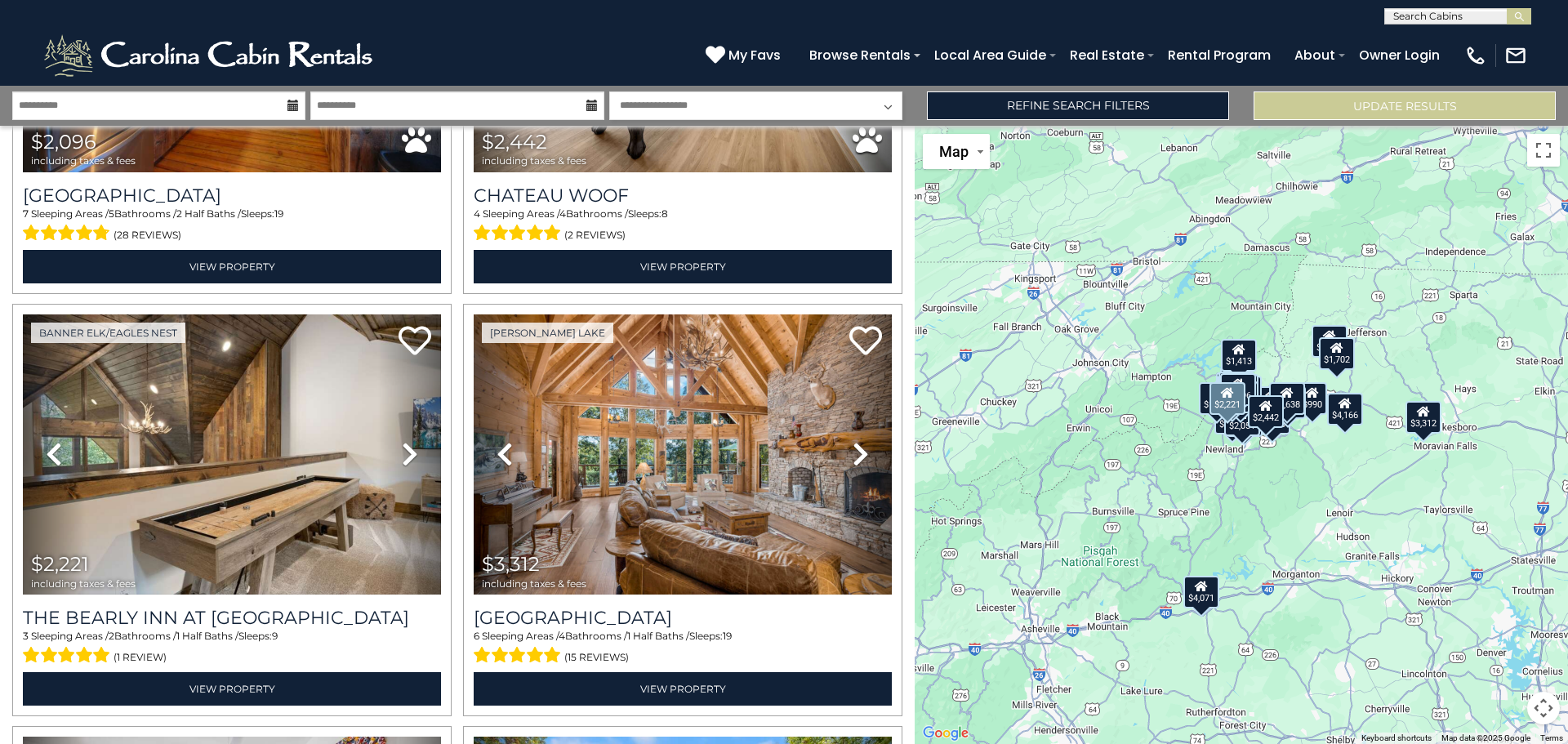
click at [392, 445] on link "Next" at bounding box center [410, 455] width 63 height 280
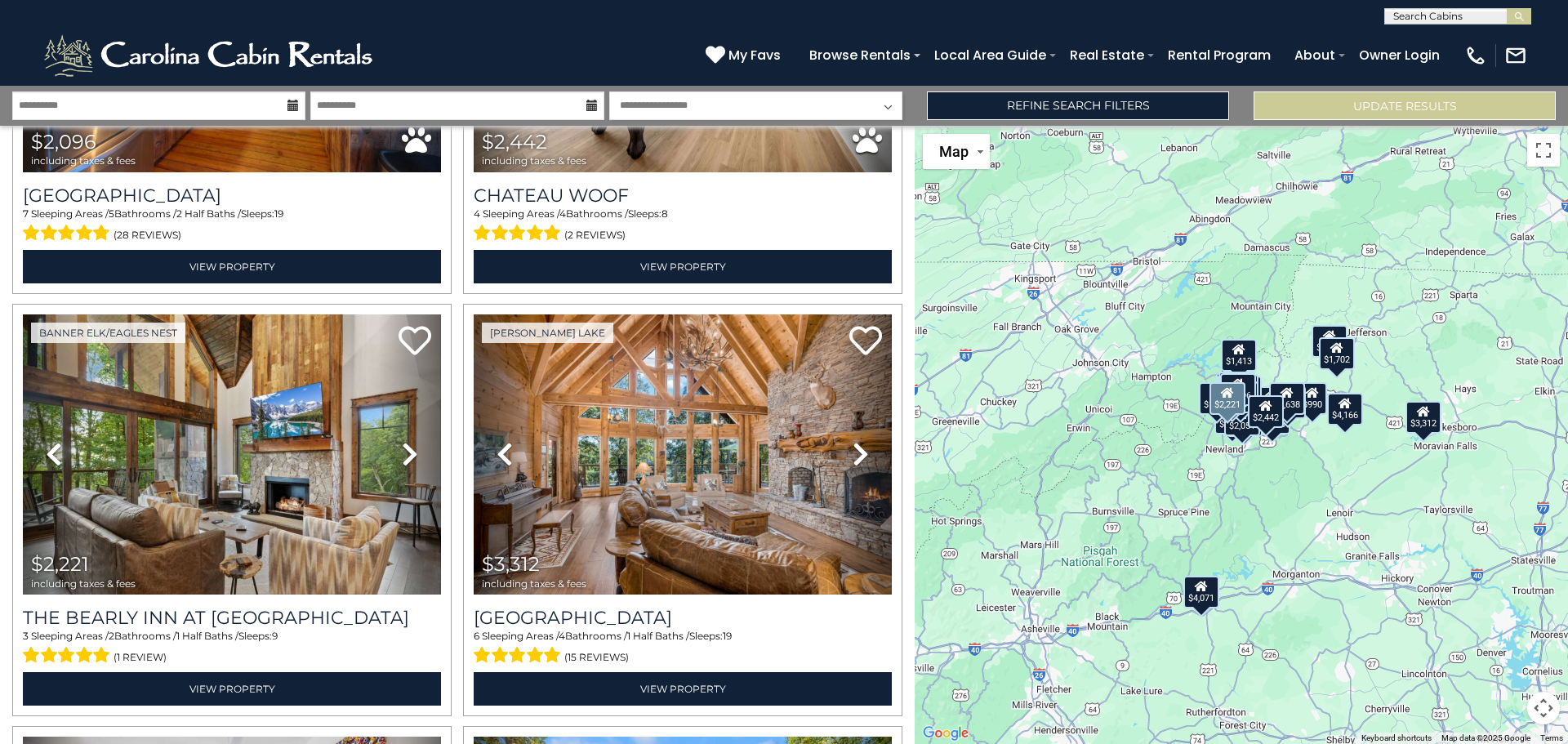
click at [392, 445] on link "Next" at bounding box center [410, 455] width 63 height 280
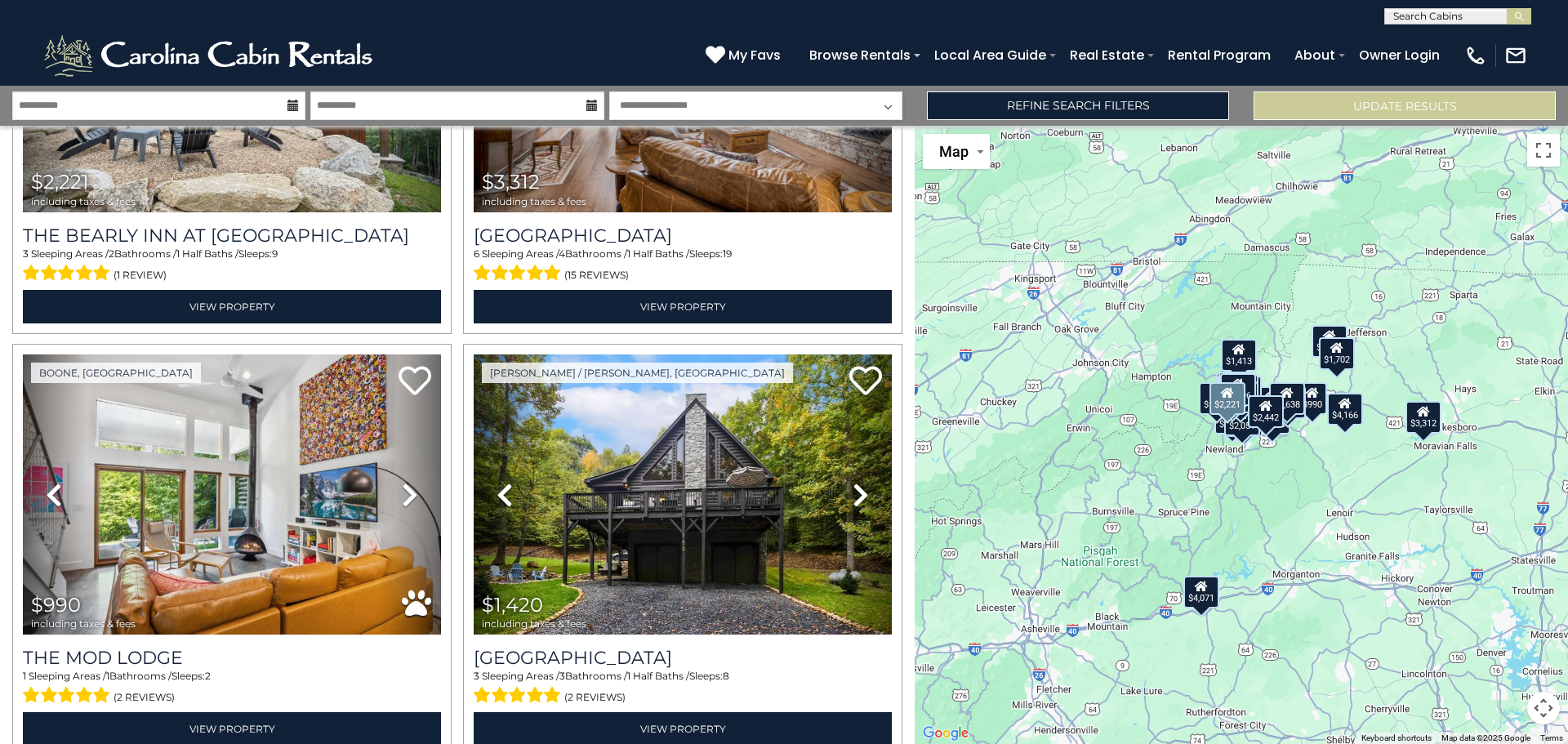
scroll to position [1552, 0]
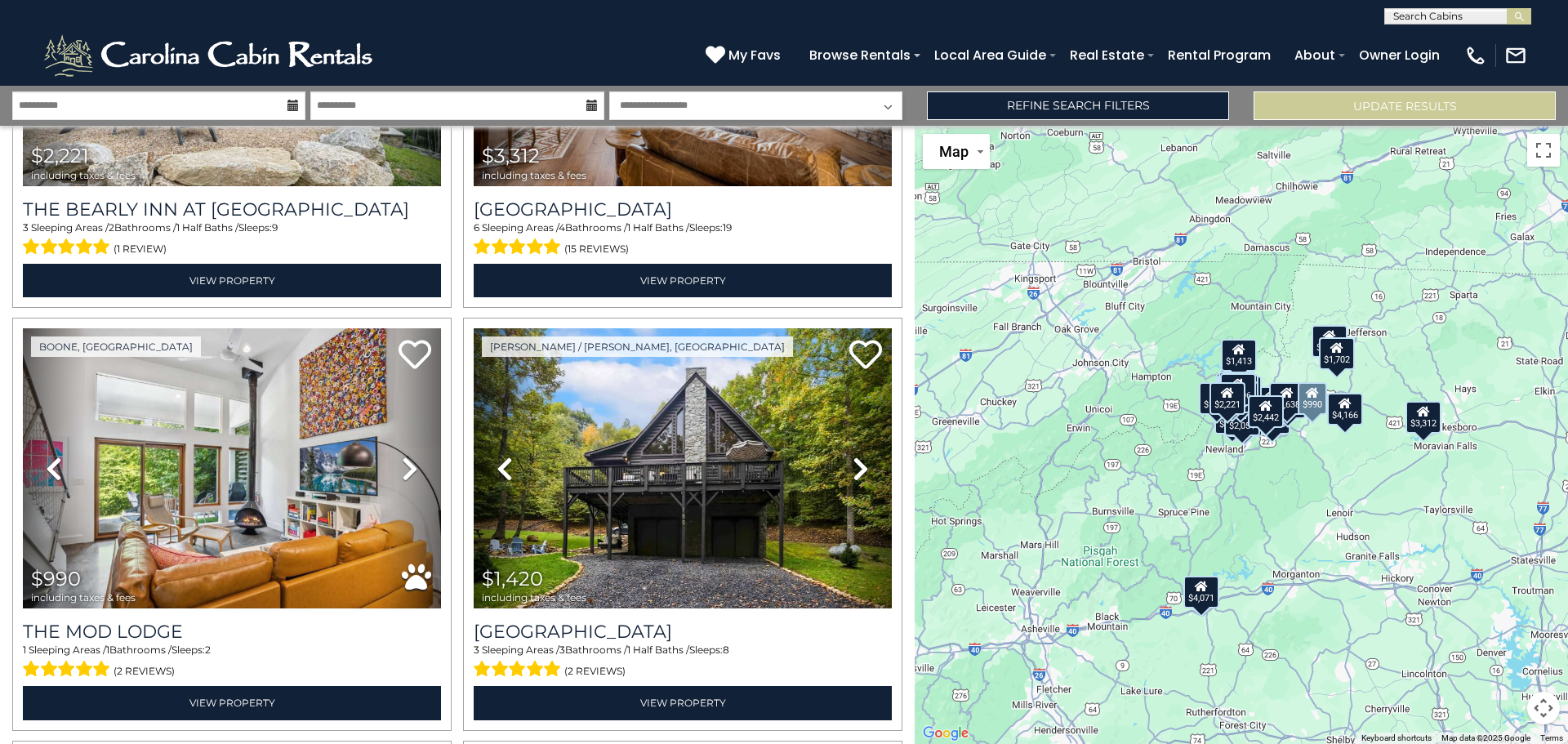
click at [407, 458] on icon at bounding box center [410, 468] width 17 height 26
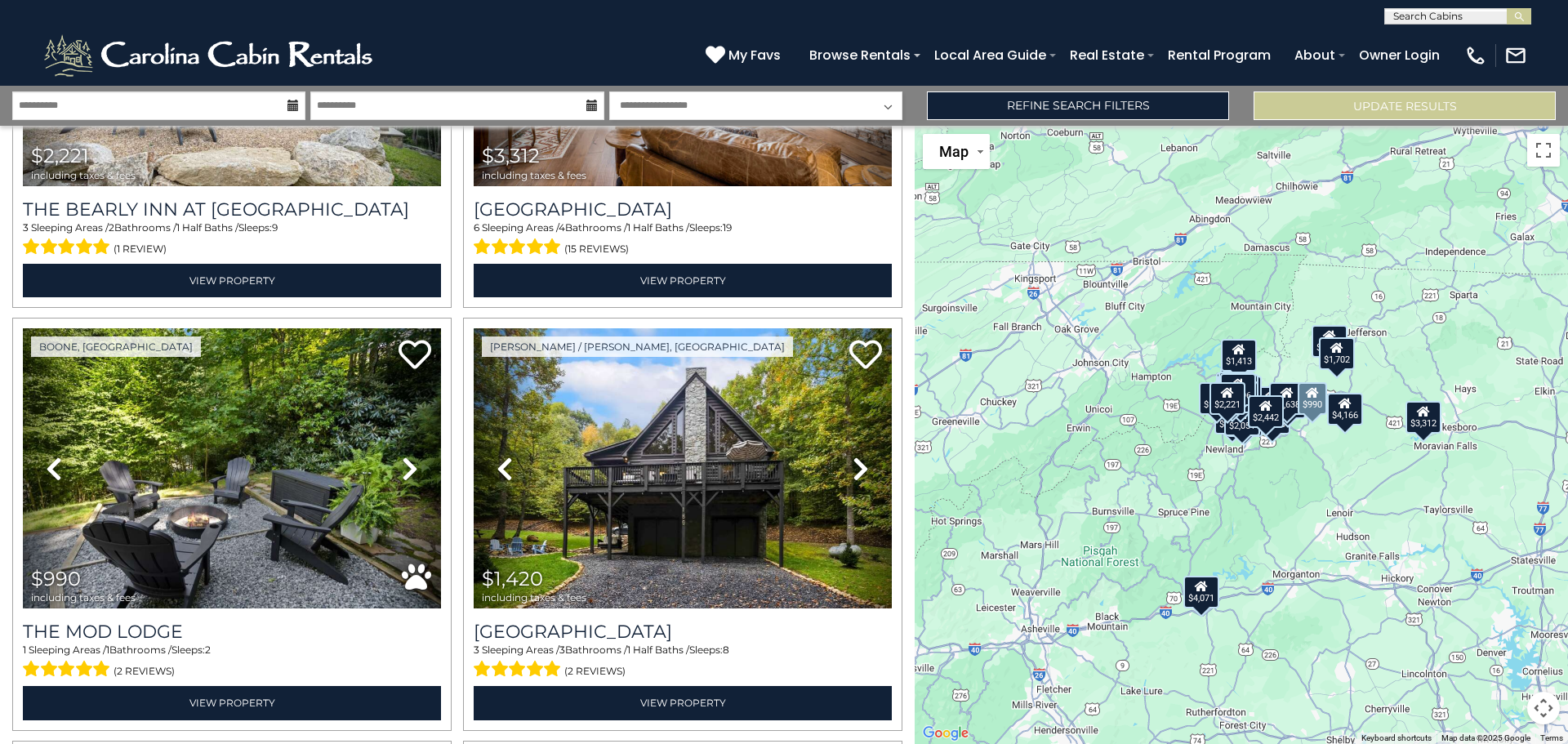
click at [404, 458] on icon at bounding box center [410, 468] width 17 height 26
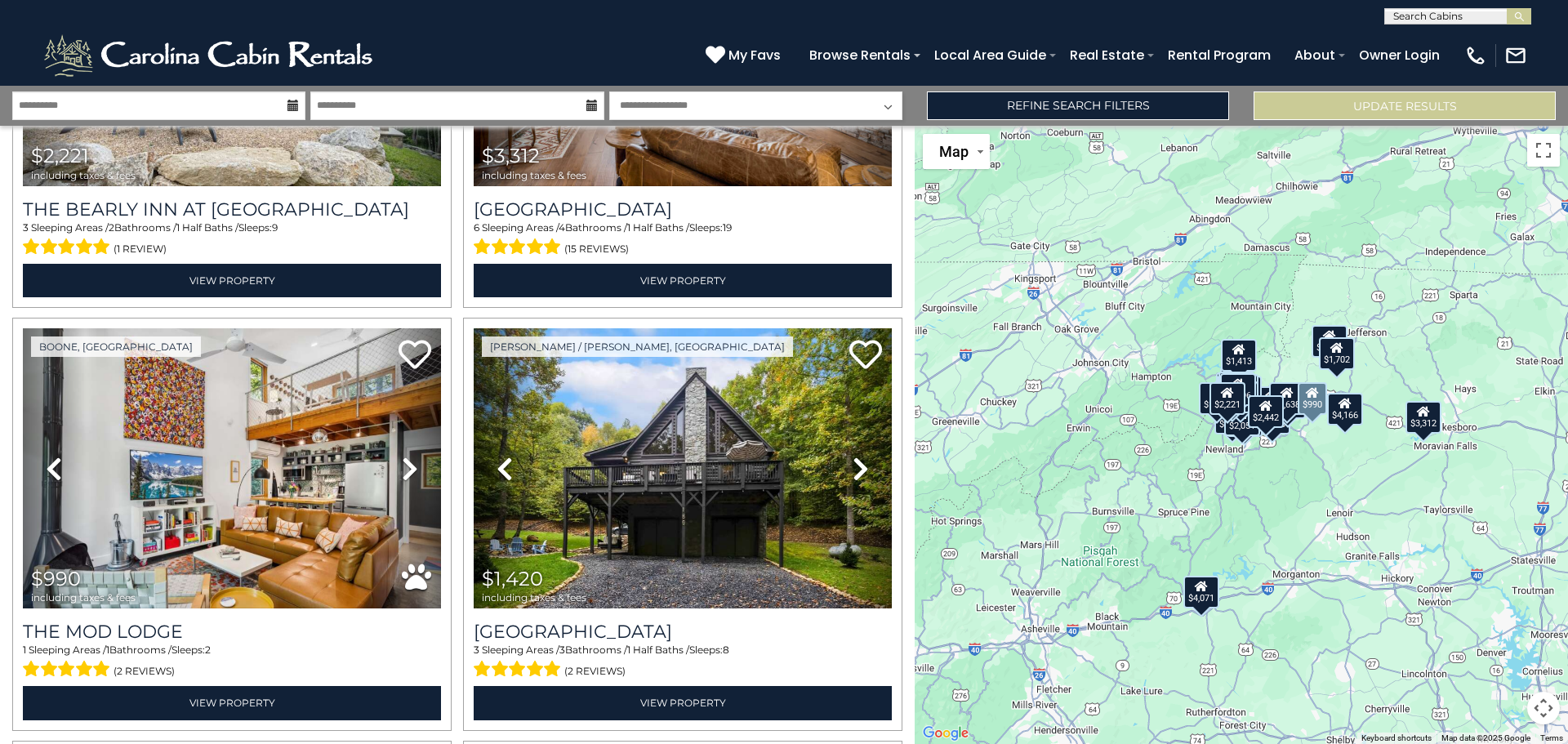
click at [403, 458] on icon at bounding box center [410, 468] width 17 height 26
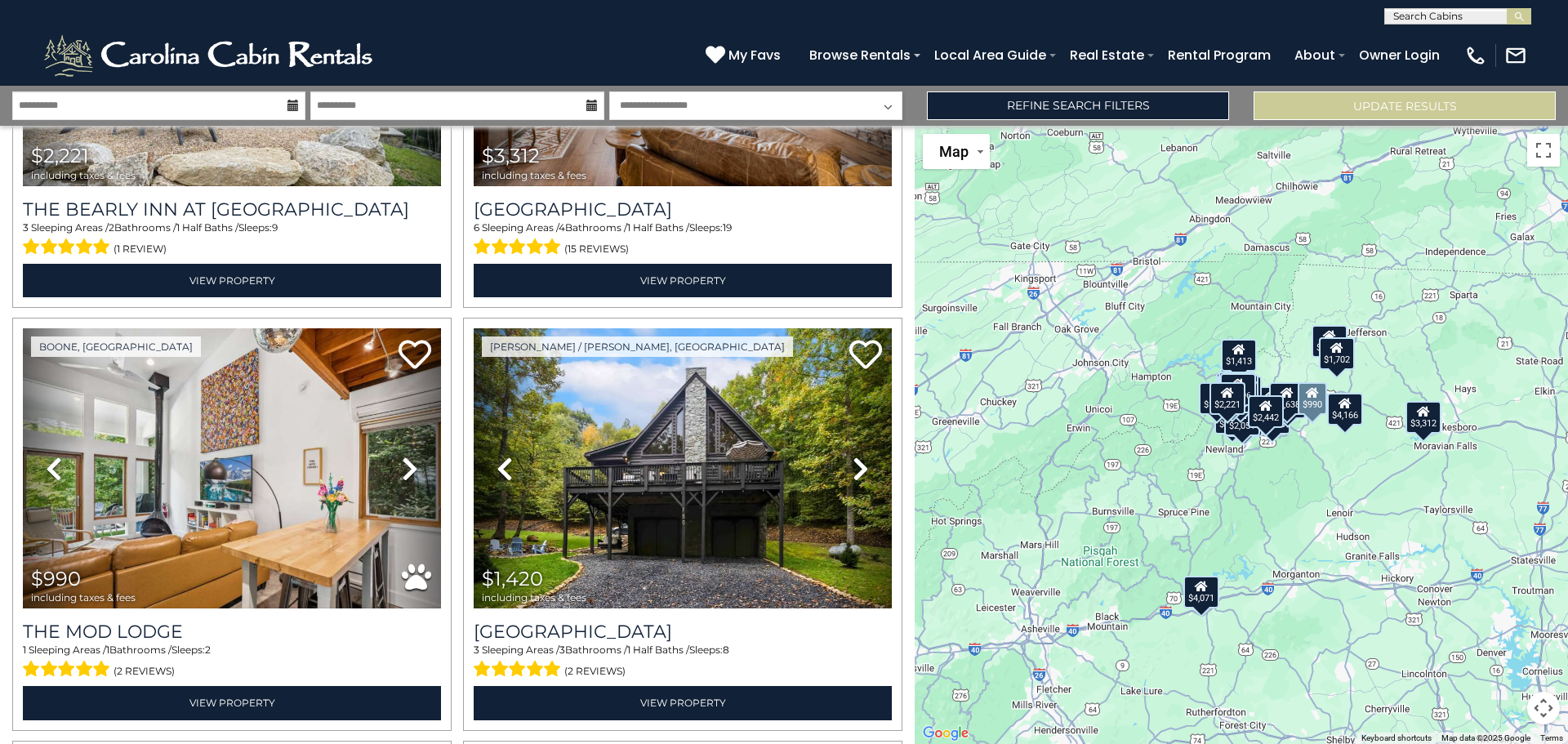
click at [403, 458] on icon at bounding box center [410, 468] width 17 height 26
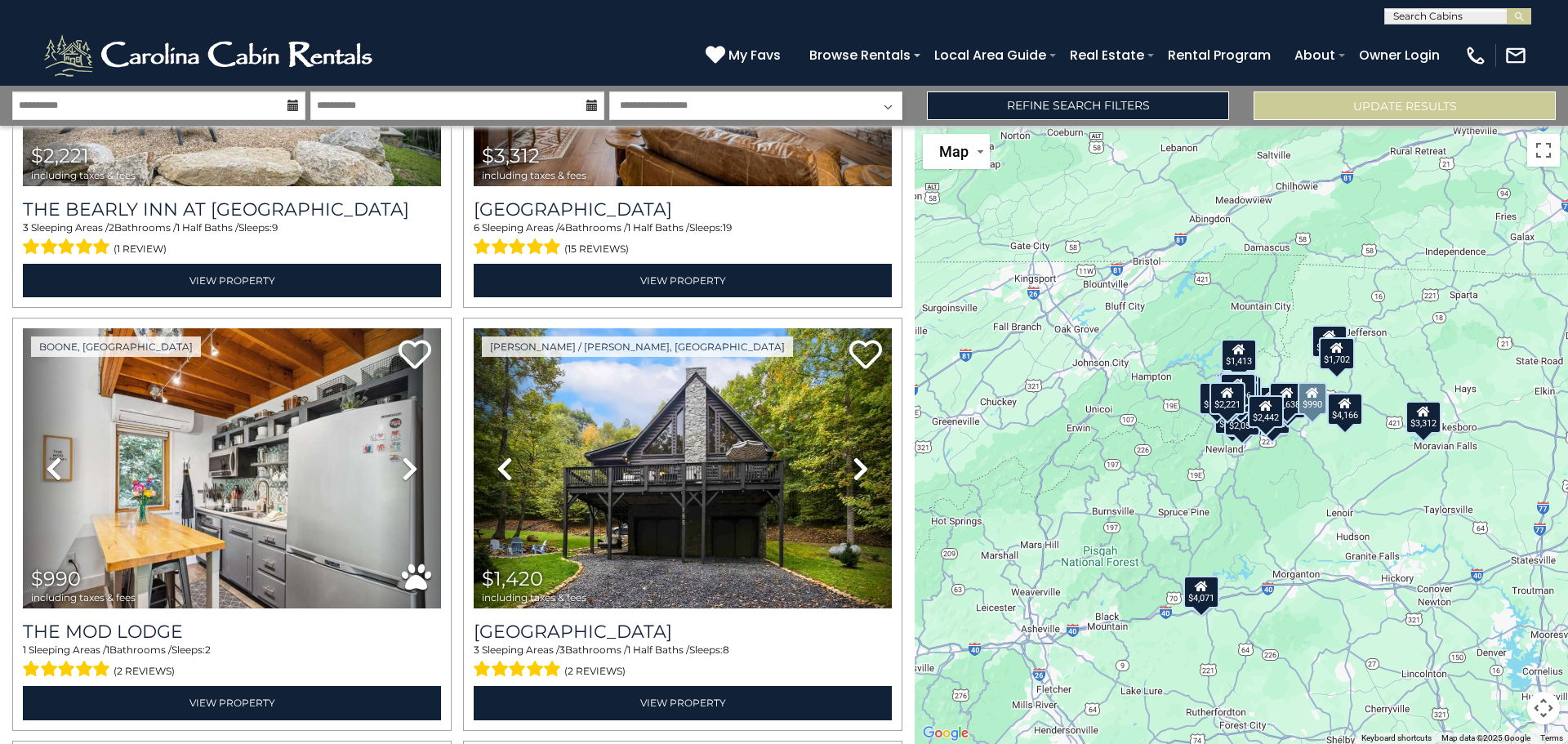
click at [401, 458] on icon at bounding box center [410, 468] width 17 height 26
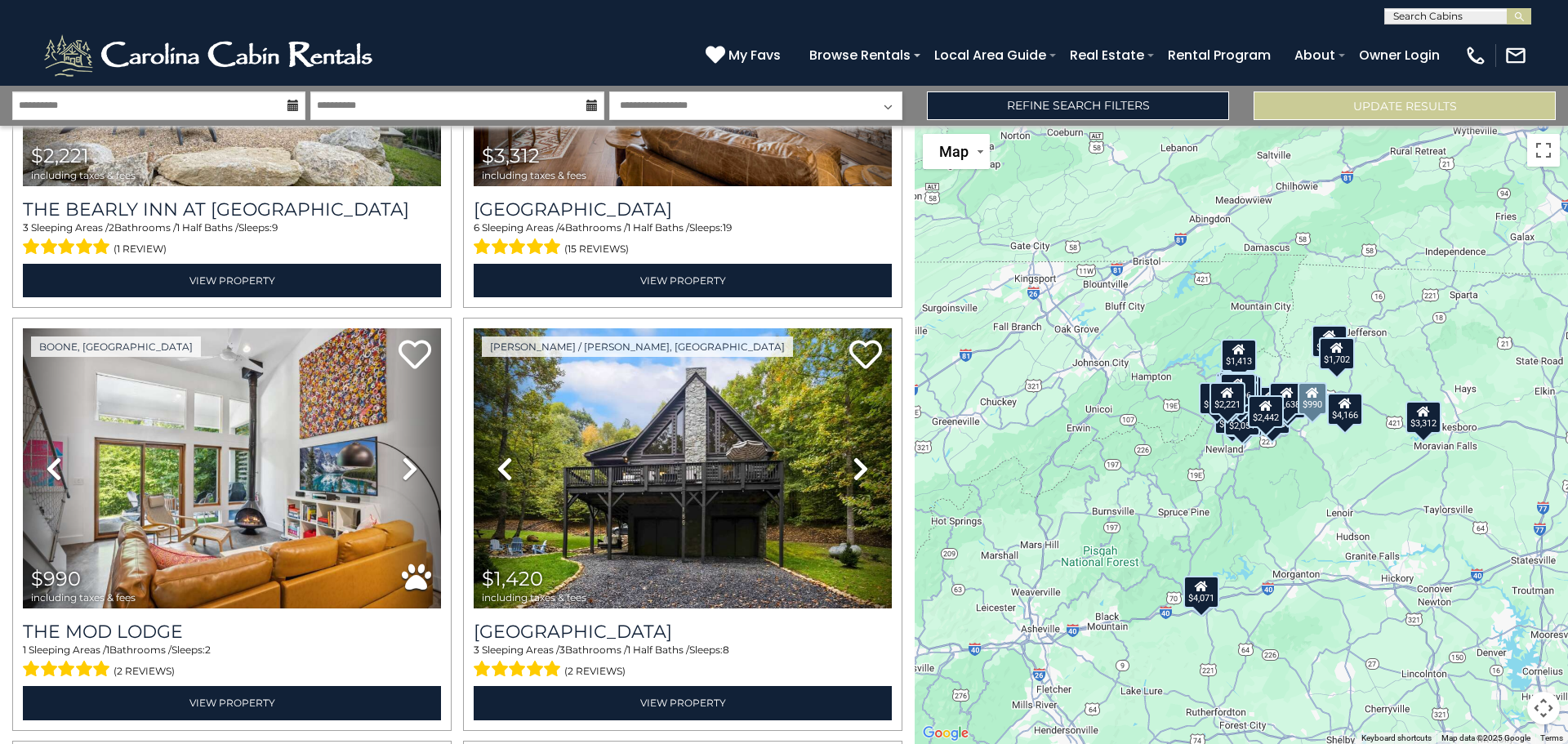
click at [401, 458] on icon at bounding box center [410, 468] width 17 height 26
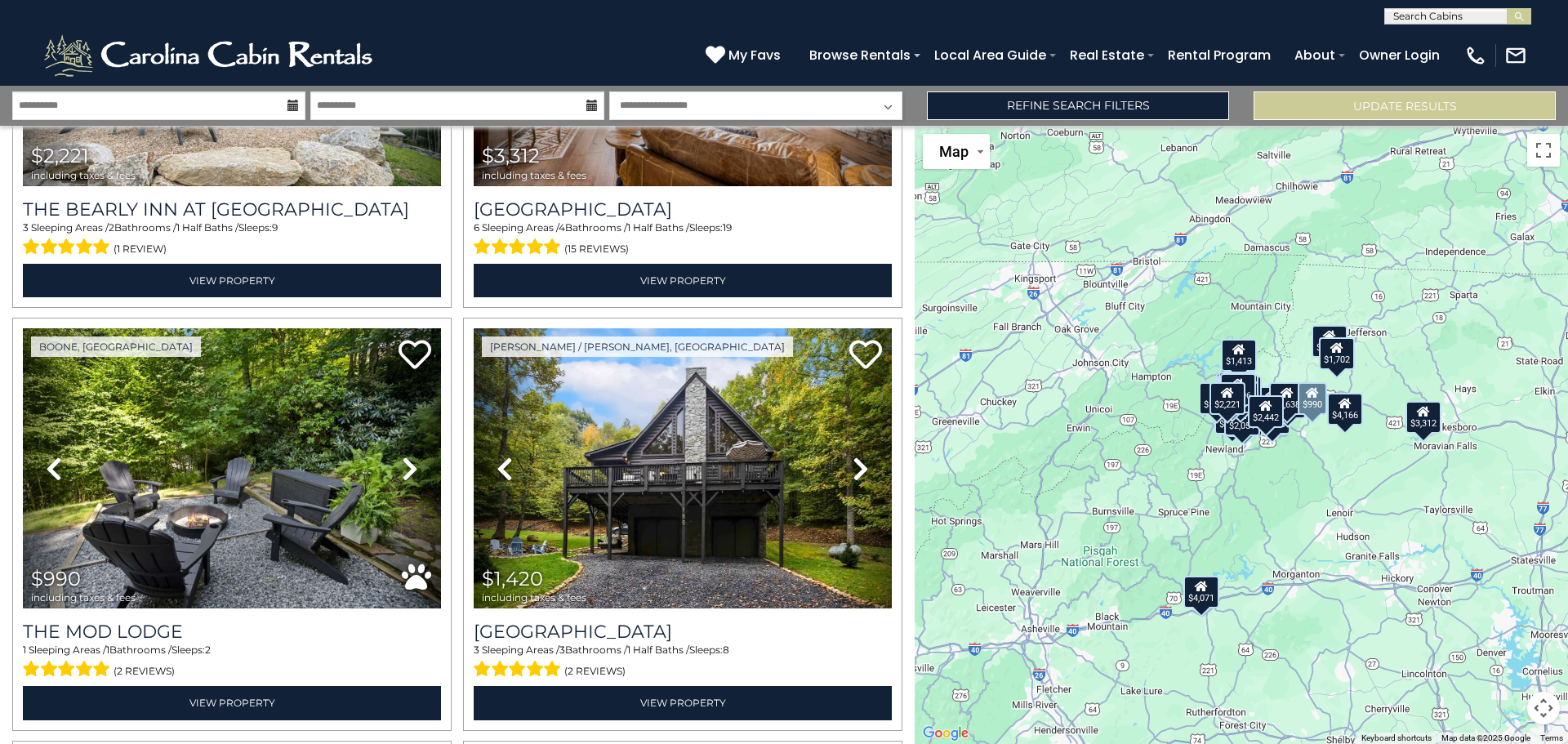
click at [401, 458] on icon at bounding box center [410, 468] width 17 height 26
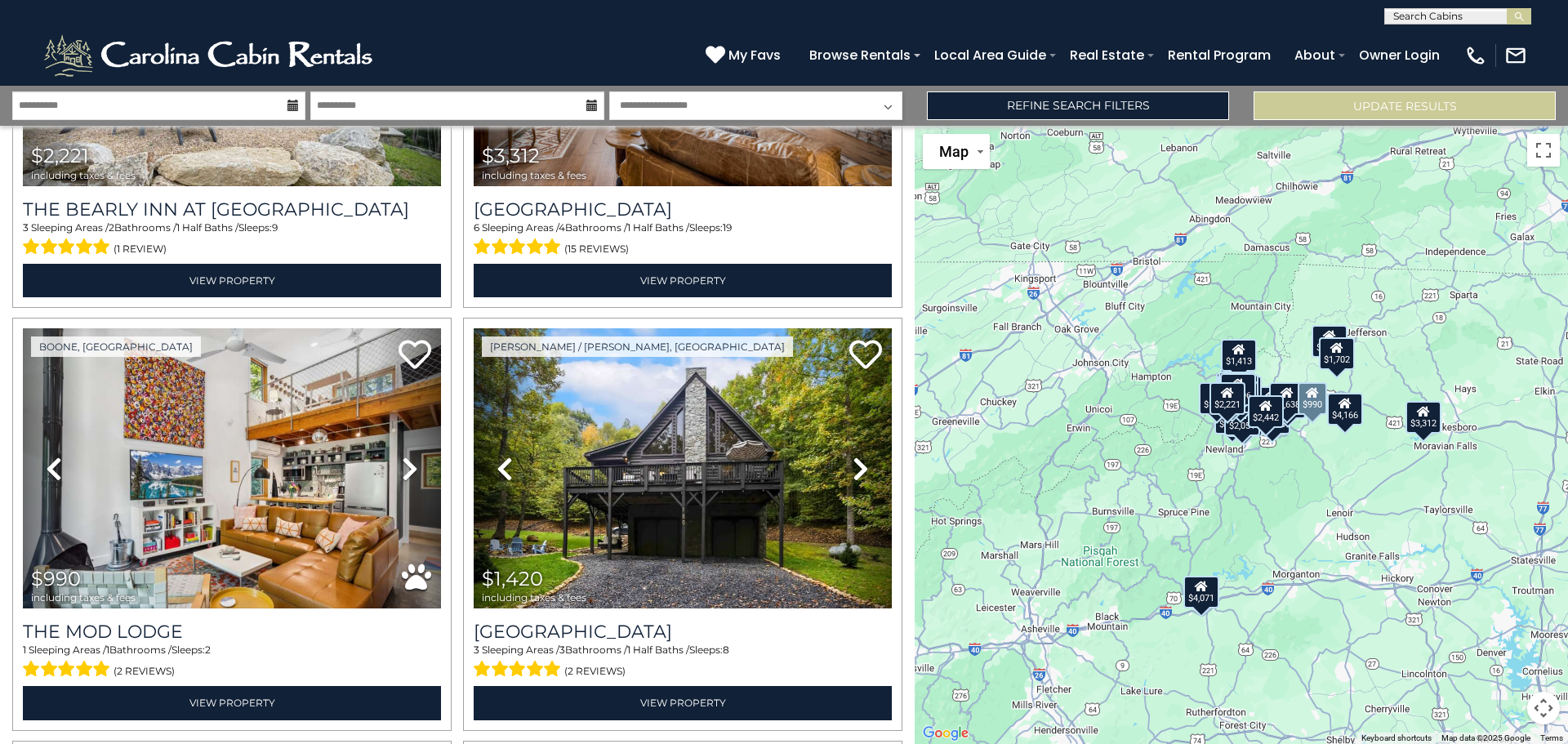
click at [401, 458] on icon at bounding box center [410, 468] width 17 height 26
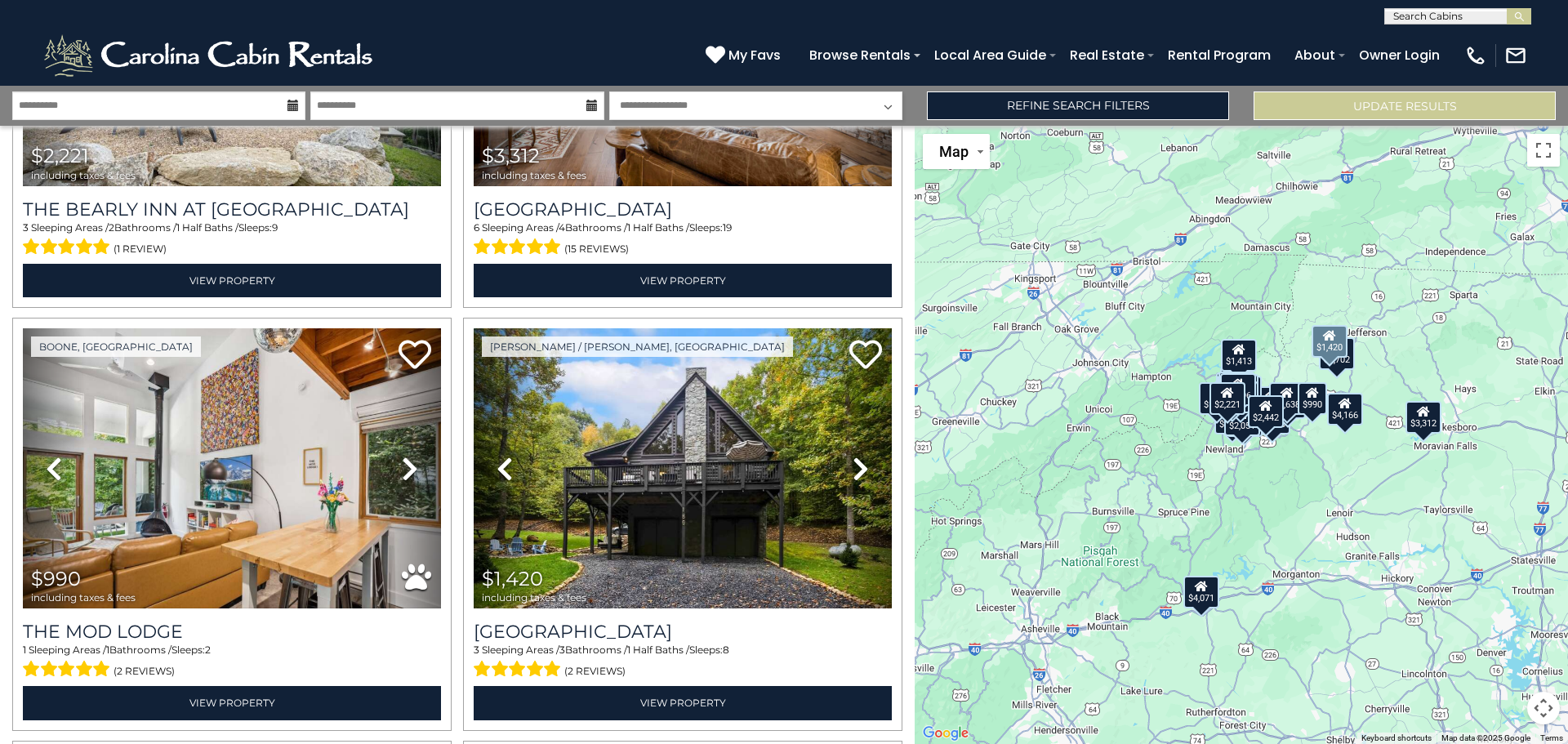
click at [853, 456] on icon at bounding box center [861, 468] width 17 height 26
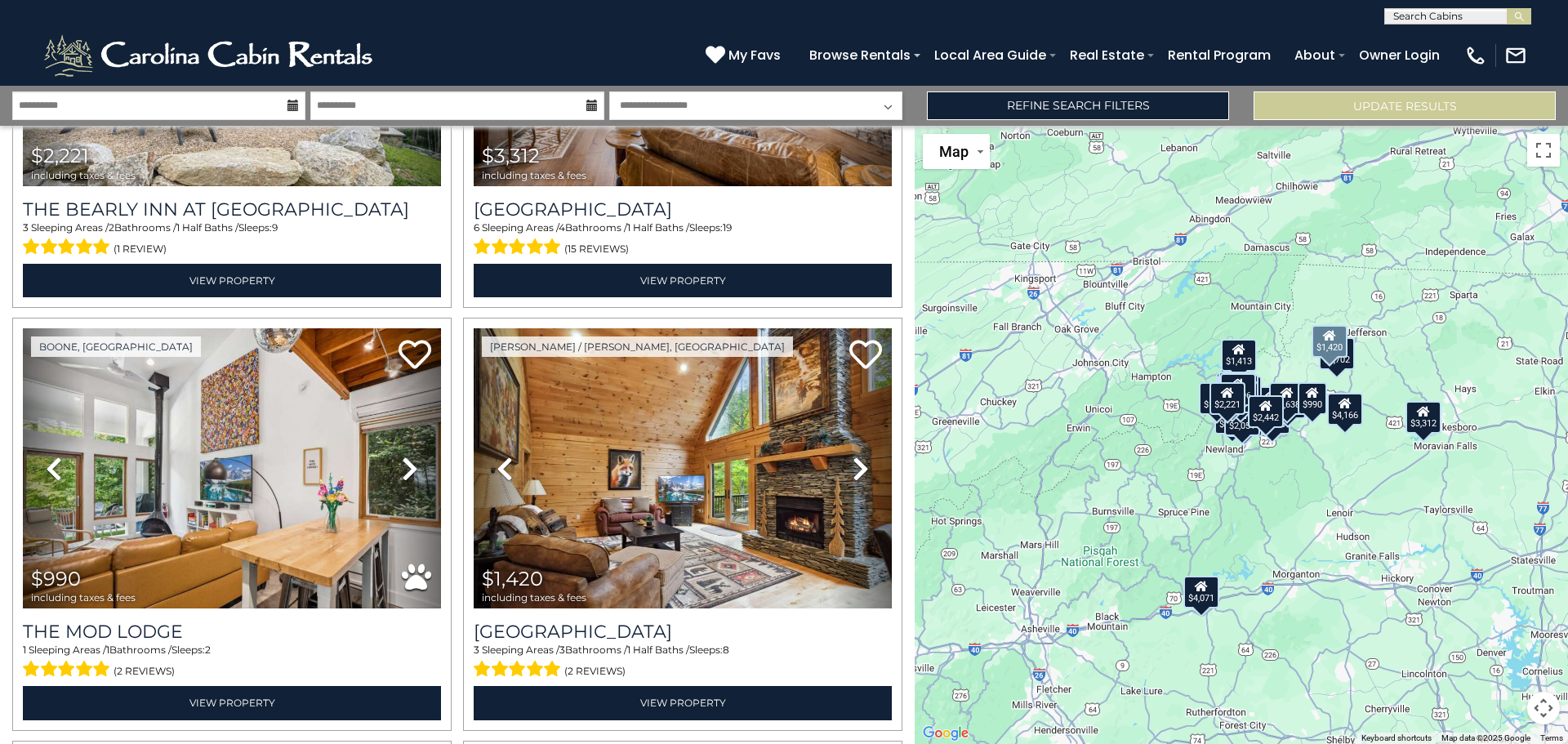
click at [853, 456] on icon at bounding box center [861, 468] width 17 height 26
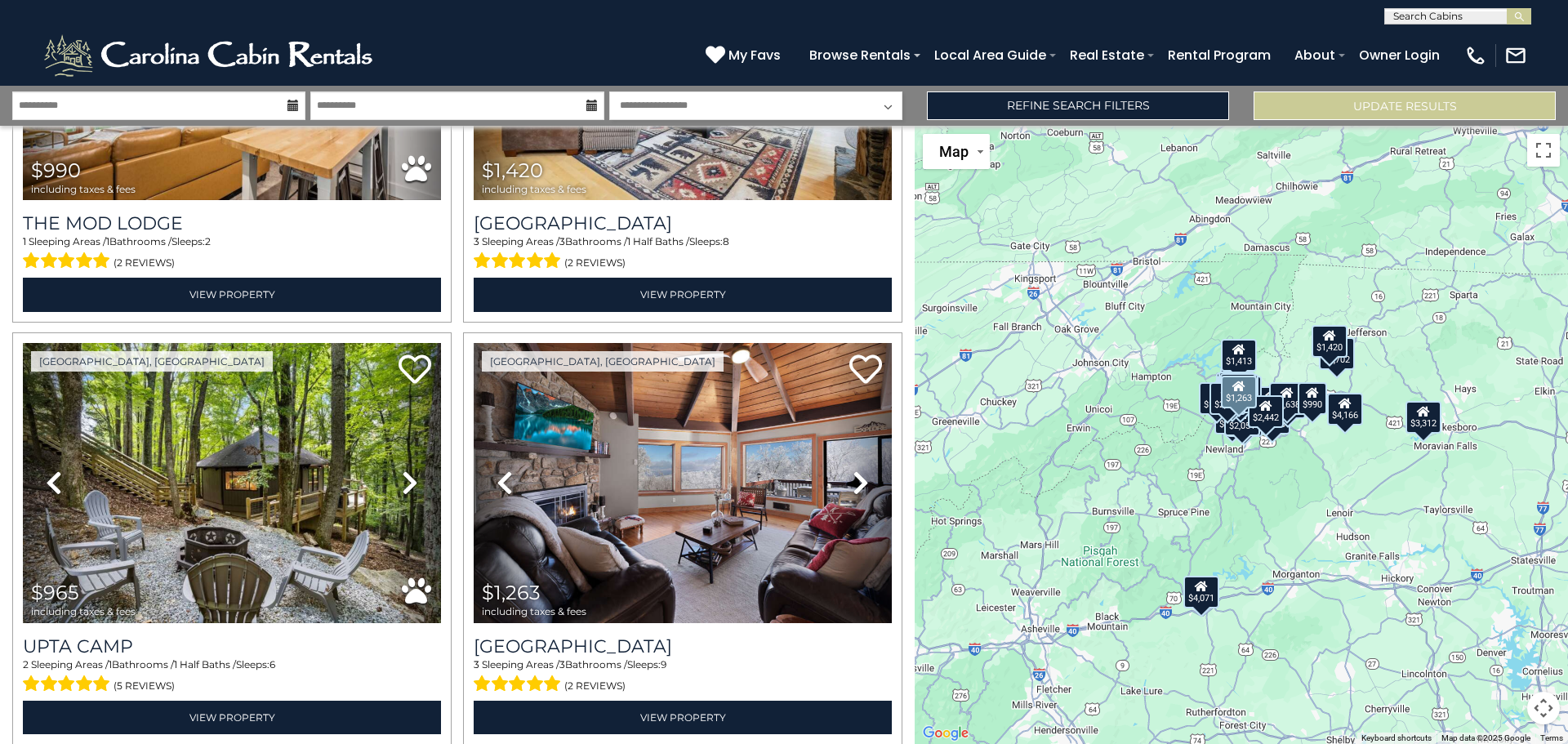
scroll to position [2042, 0]
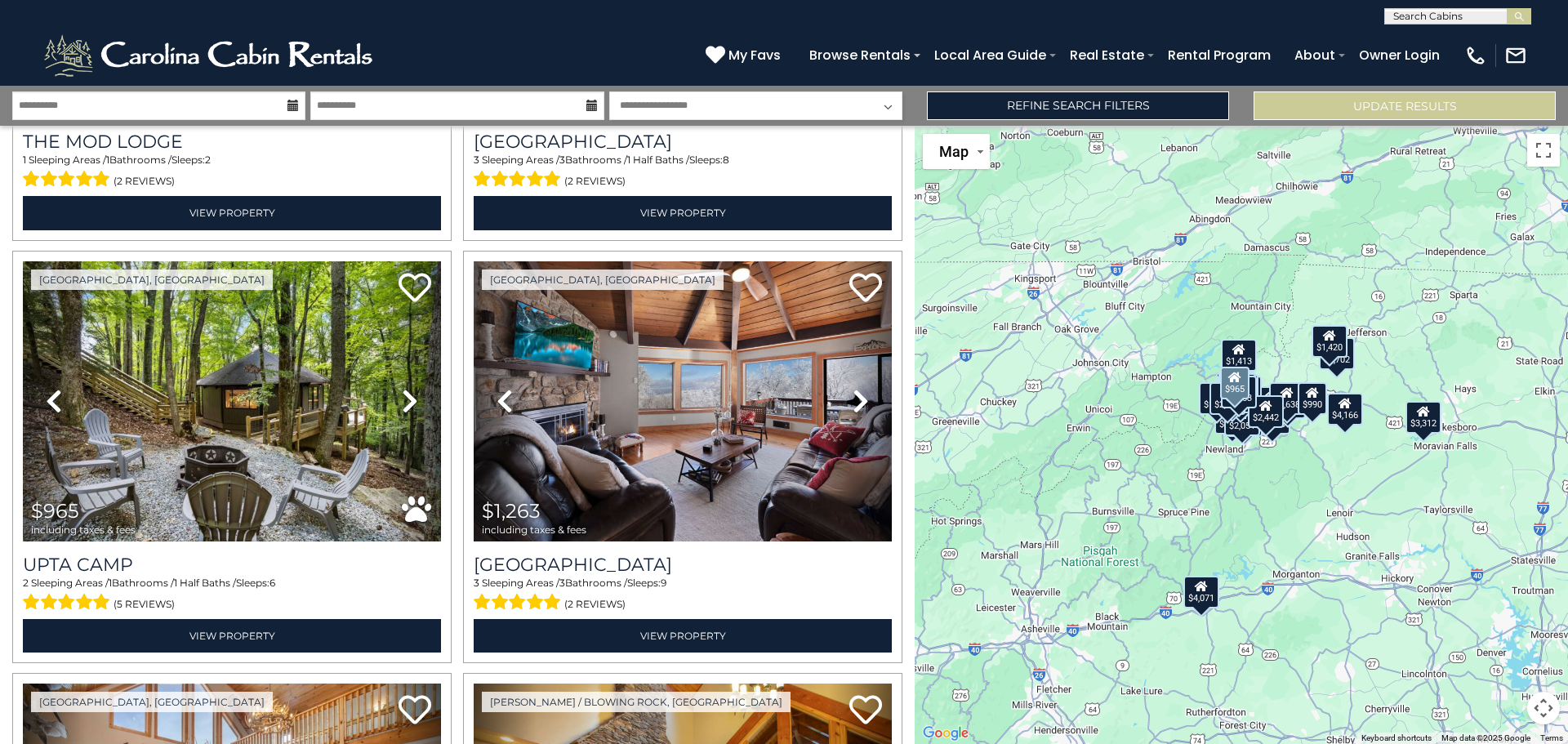
click at [411, 390] on icon at bounding box center [410, 401] width 17 height 26
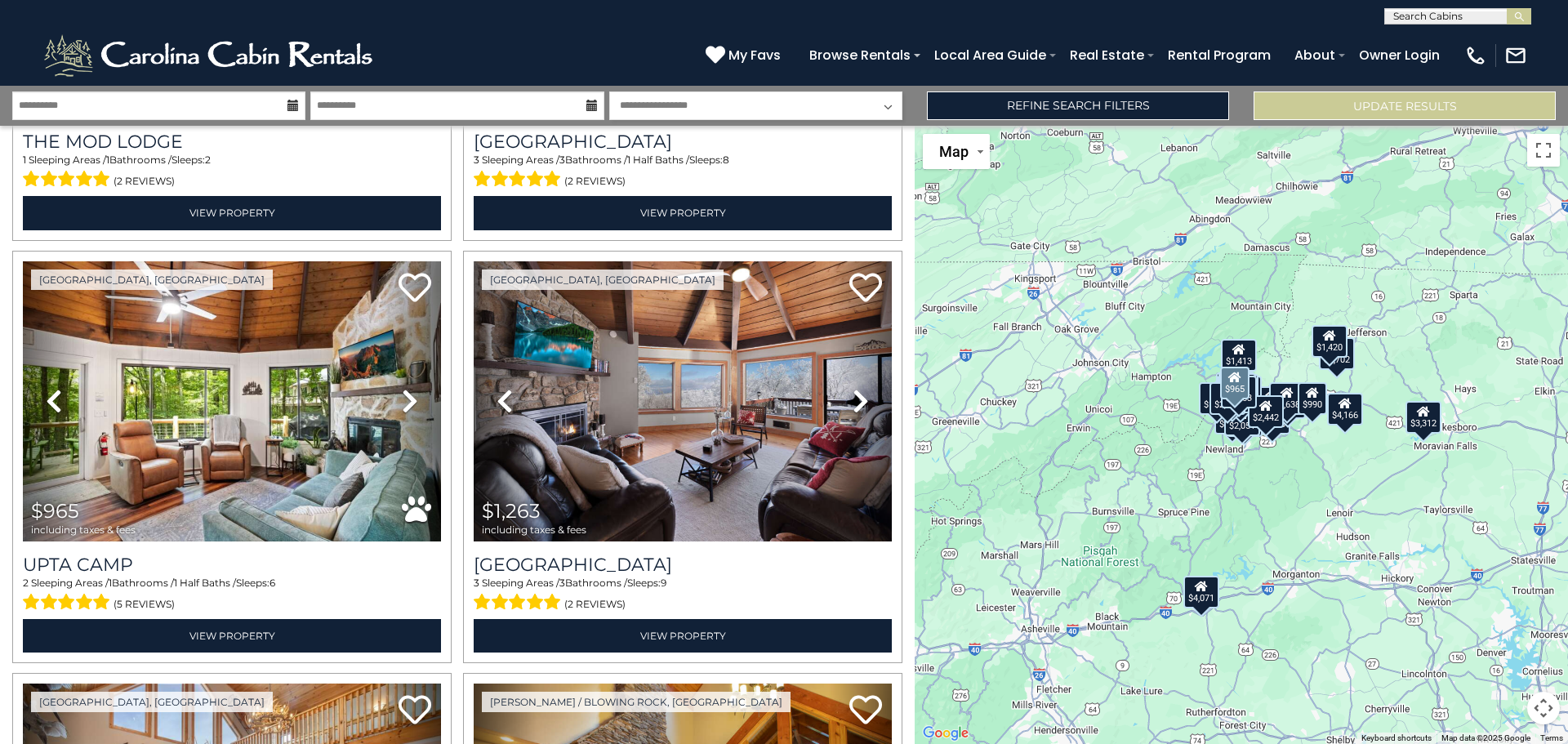
click at [411, 390] on icon at bounding box center [410, 401] width 17 height 26
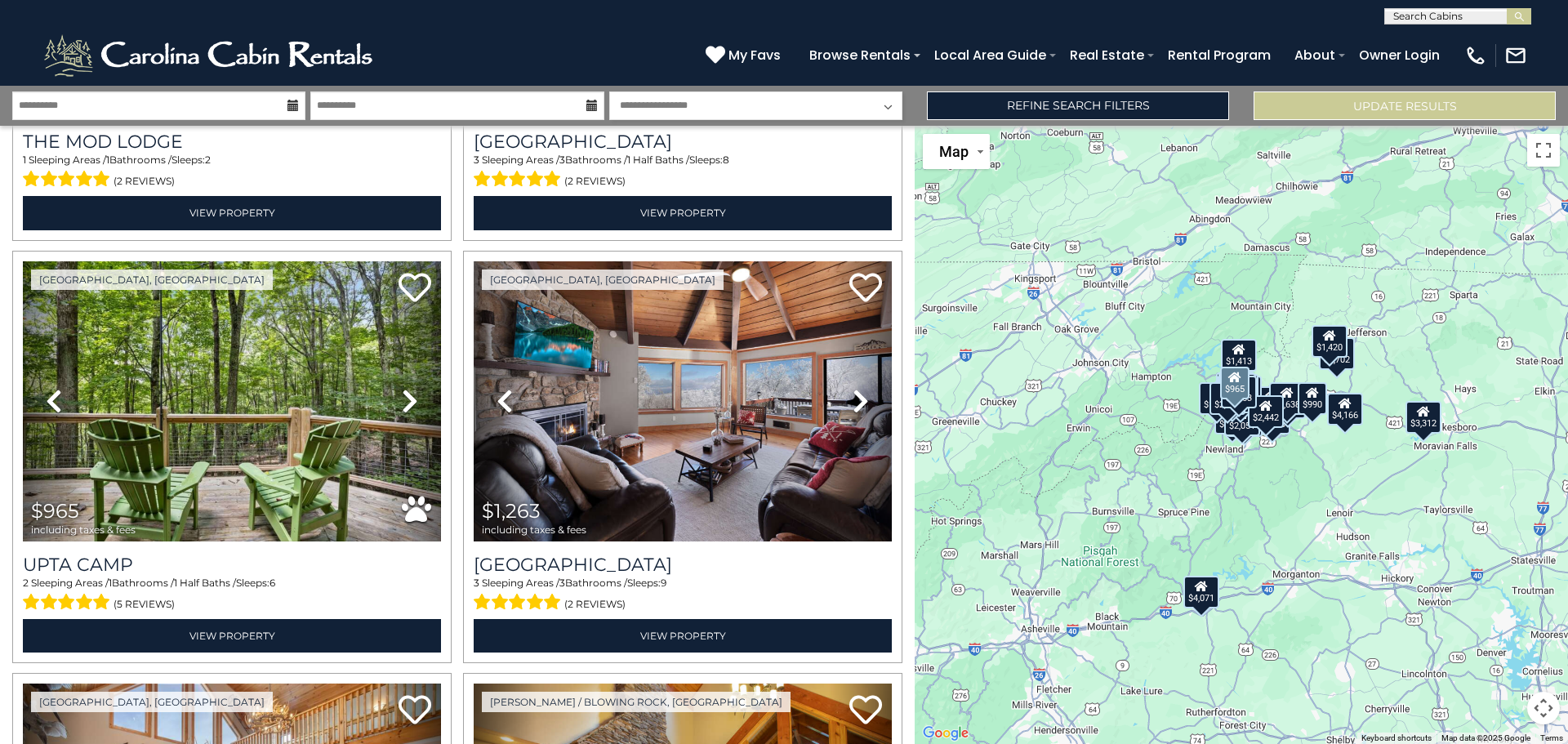
click at [411, 390] on icon at bounding box center [410, 401] width 17 height 26
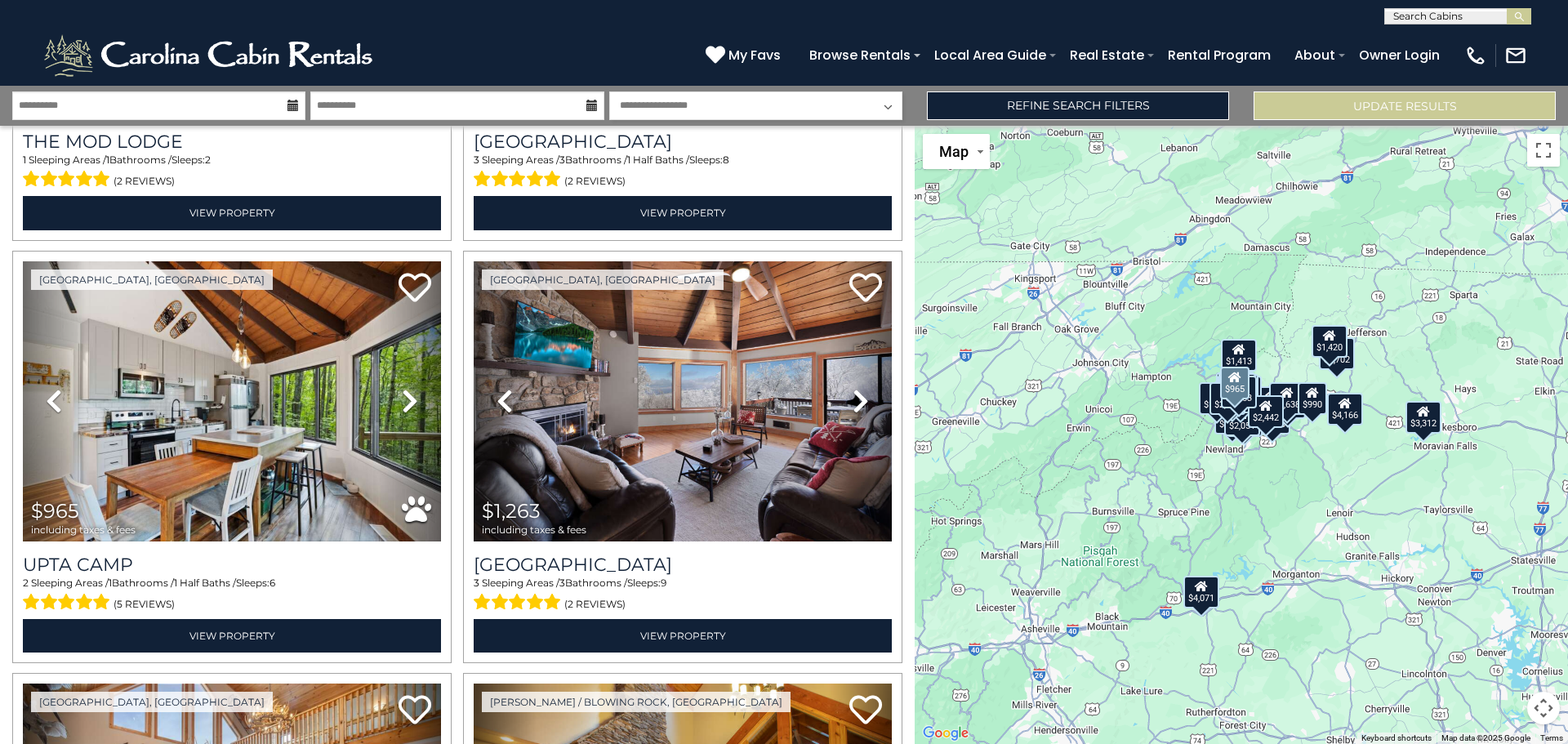
click at [409, 390] on icon at bounding box center [410, 401] width 17 height 26
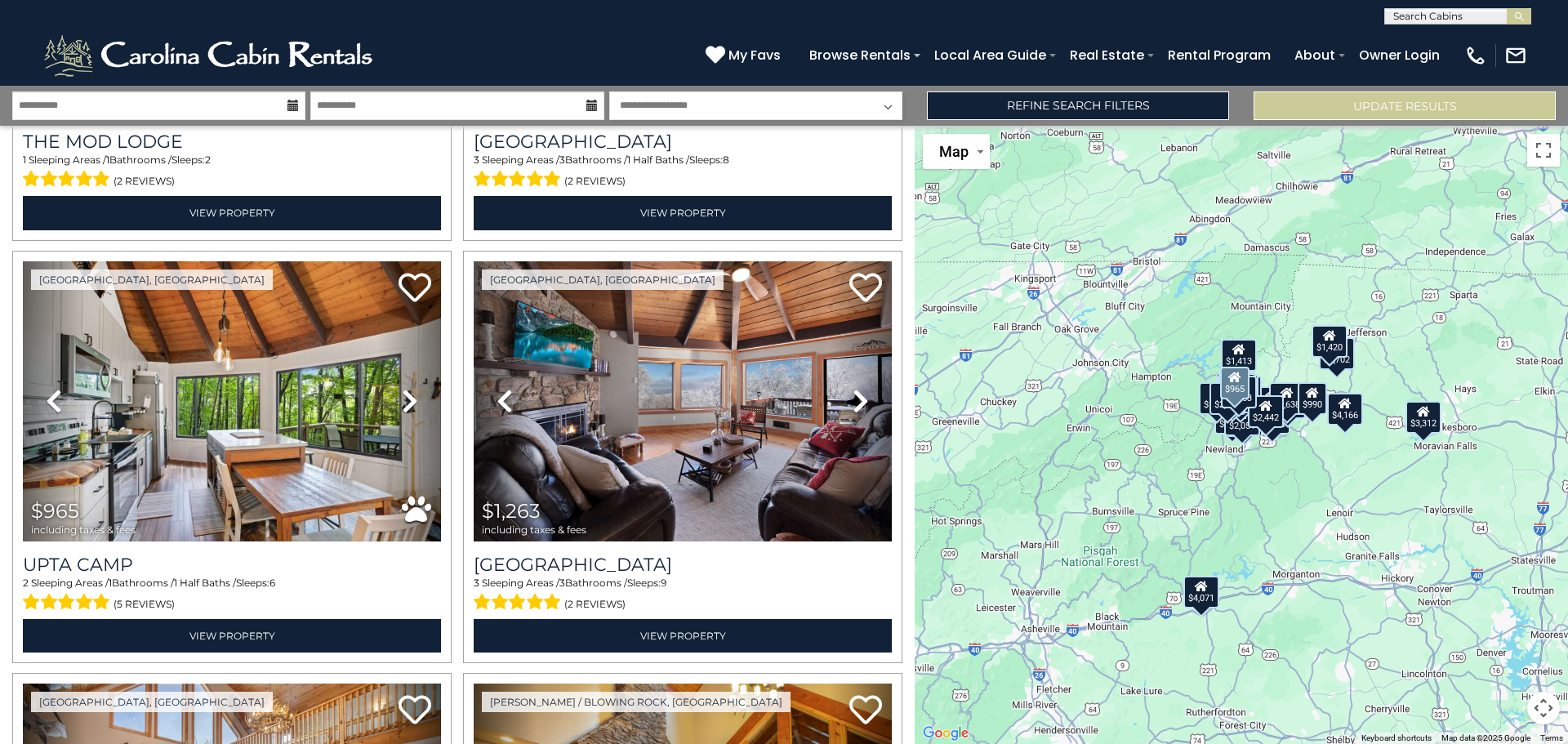
click at [409, 390] on icon at bounding box center [410, 401] width 17 height 26
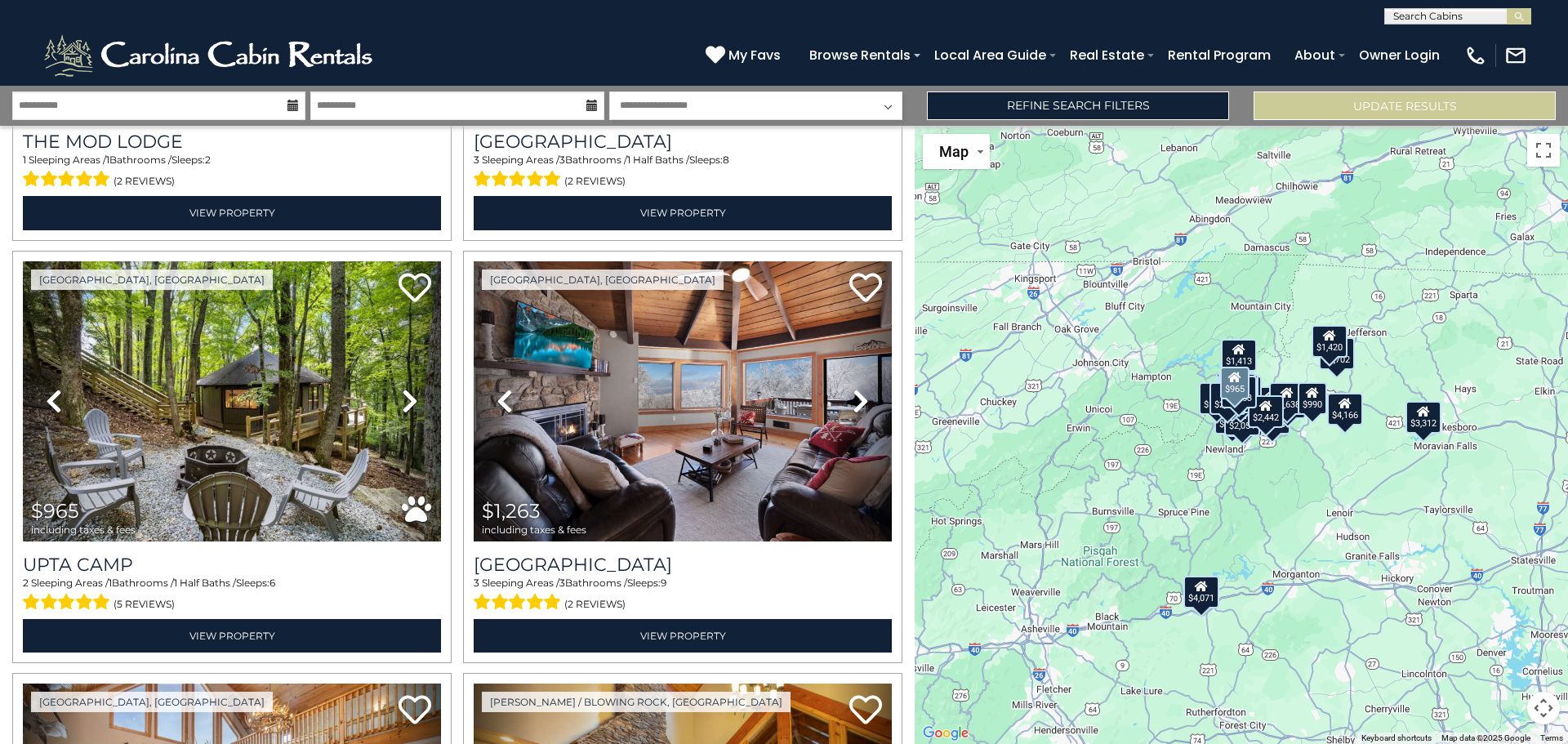
click at [409, 390] on icon at bounding box center [410, 401] width 17 height 26
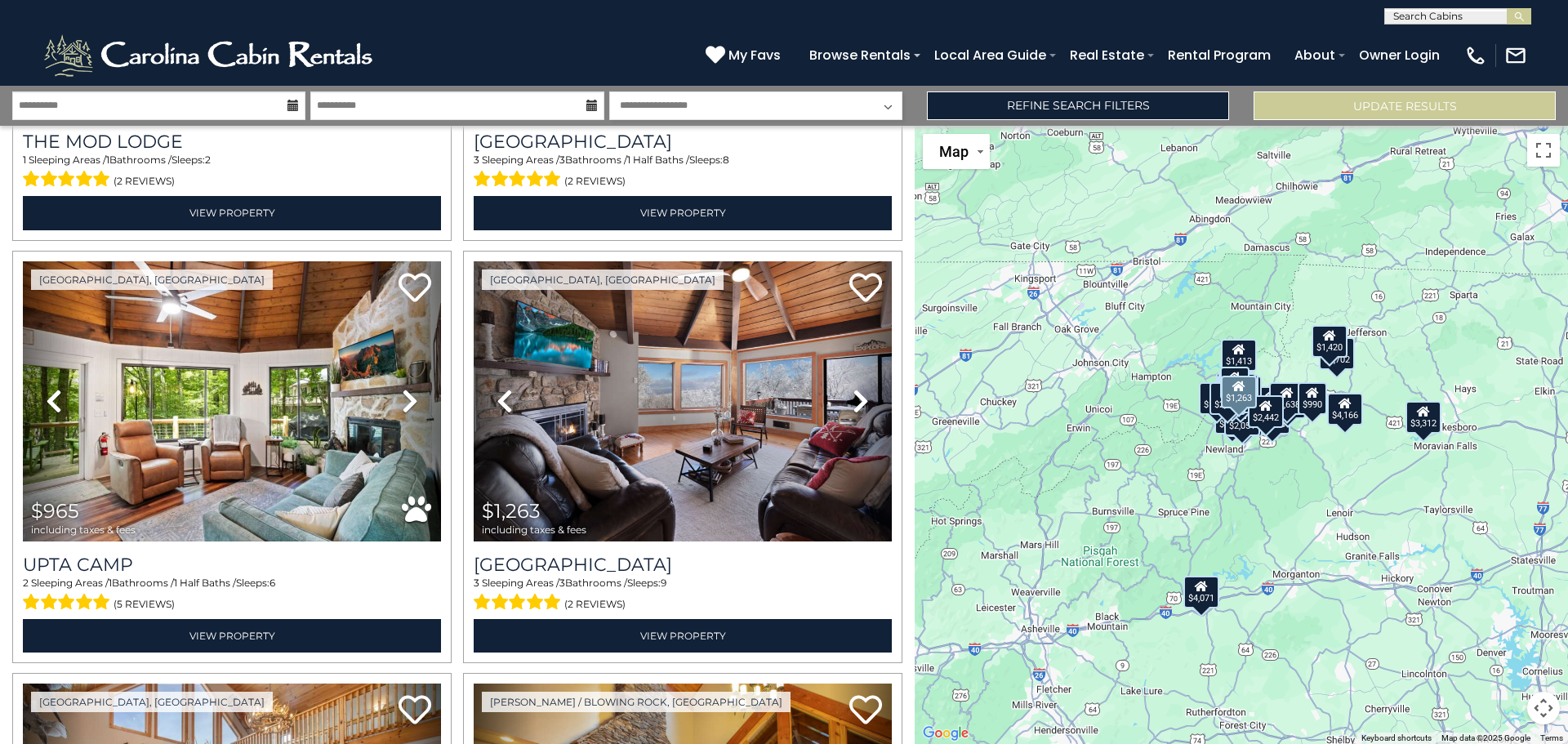
click at [853, 392] on icon at bounding box center [861, 401] width 17 height 26
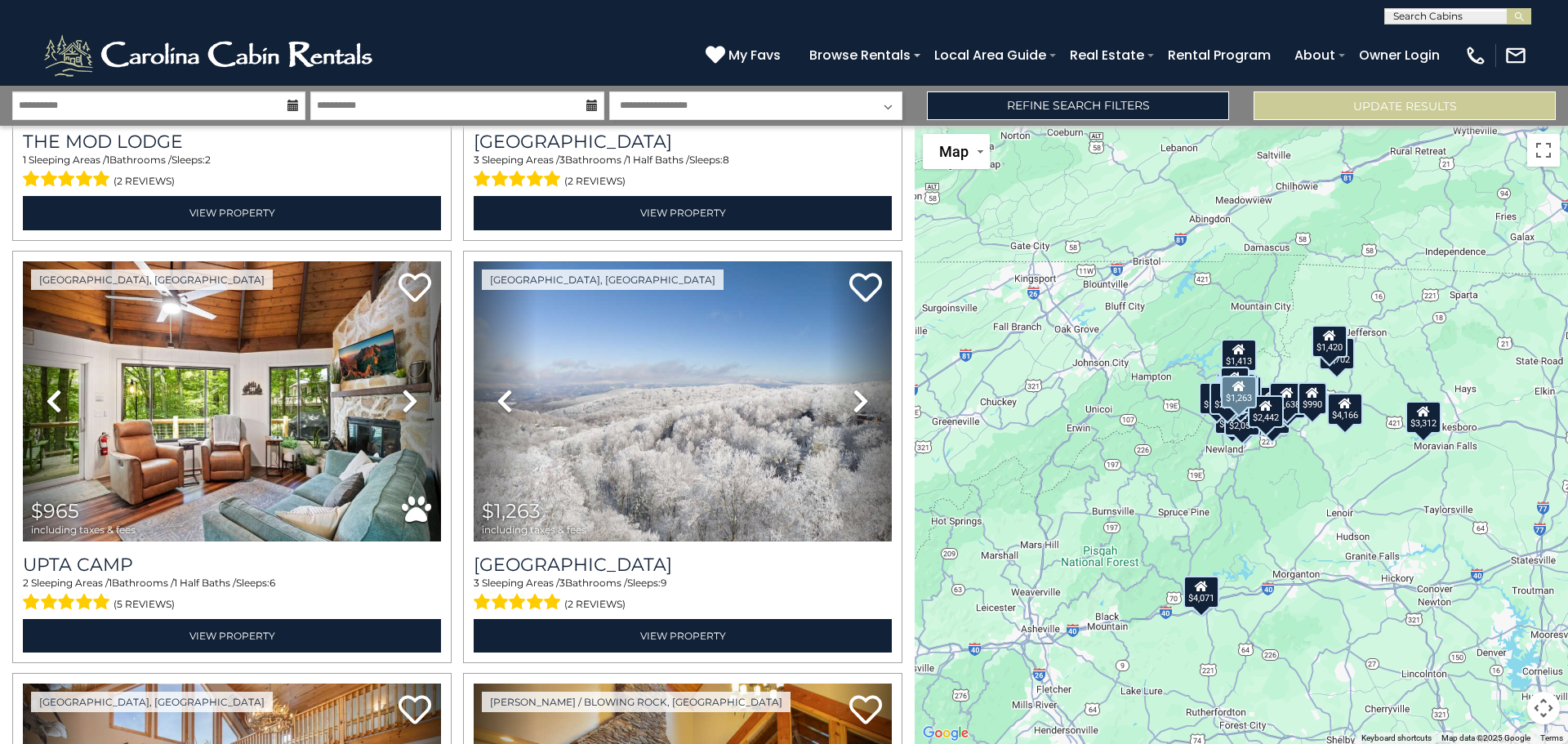
click at [853, 392] on icon at bounding box center [861, 401] width 17 height 26
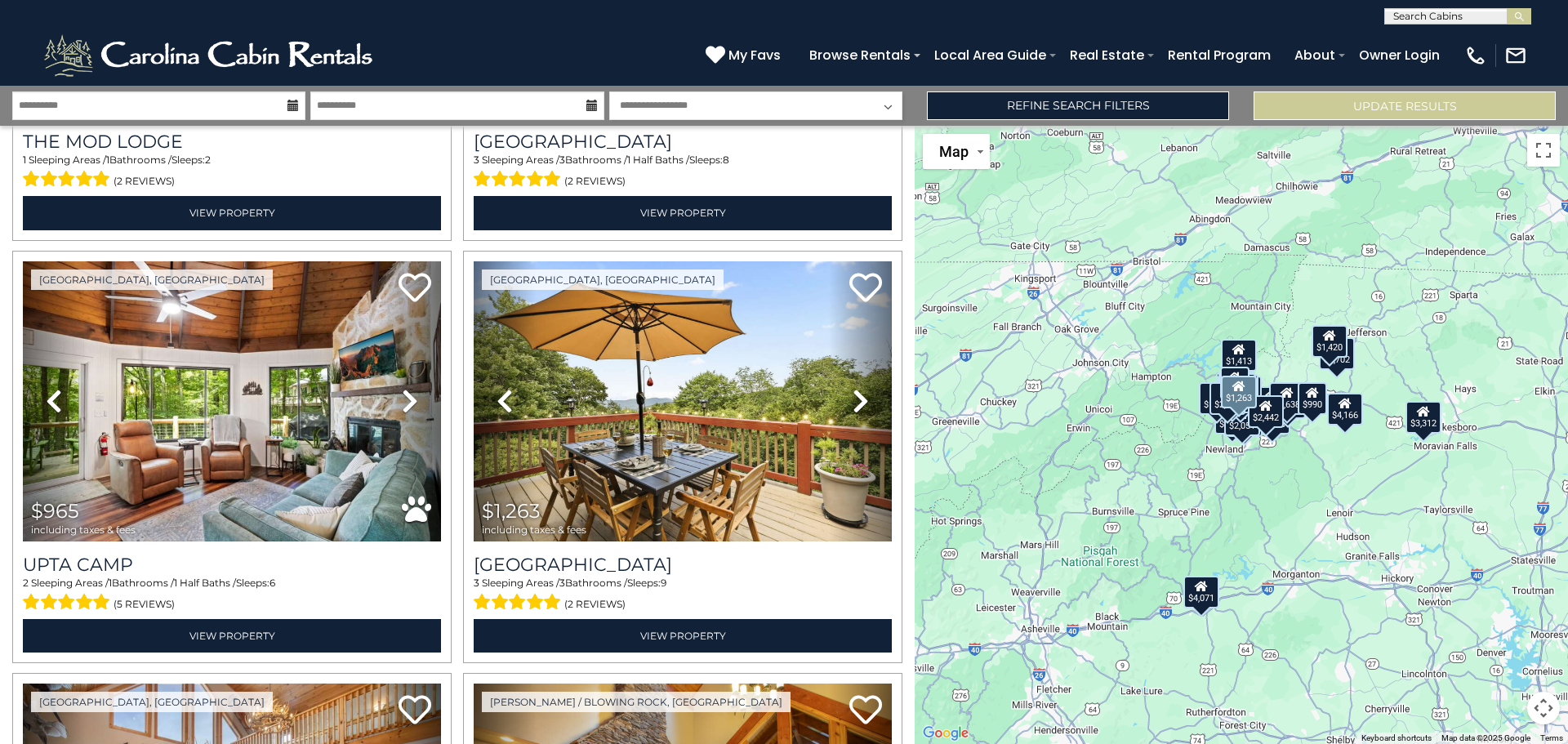
click at [853, 392] on icon at bounding box center [861, 401] width 17 height 26
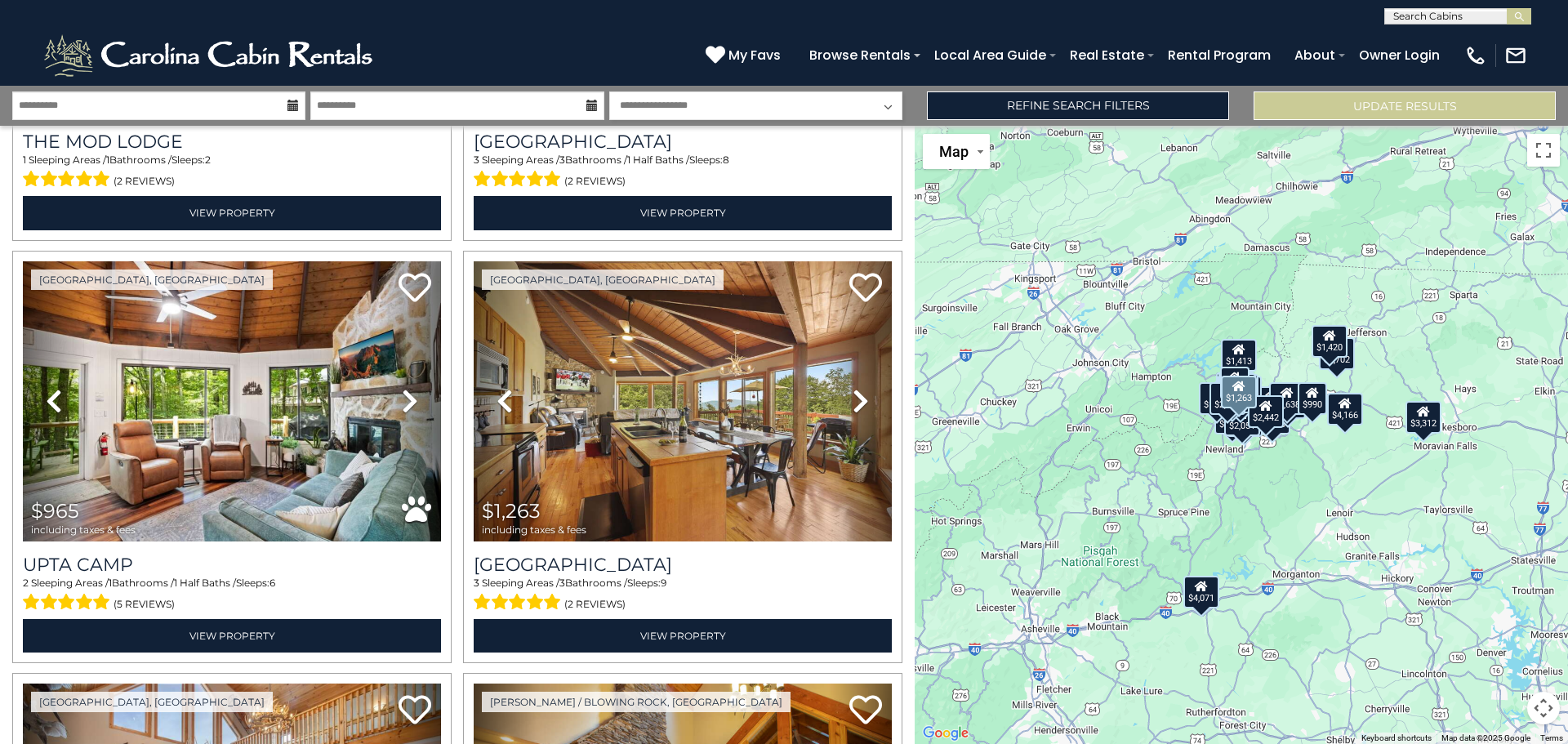
click at [853, 392] on icon at bounding box center [861, 401] width 17 height 26
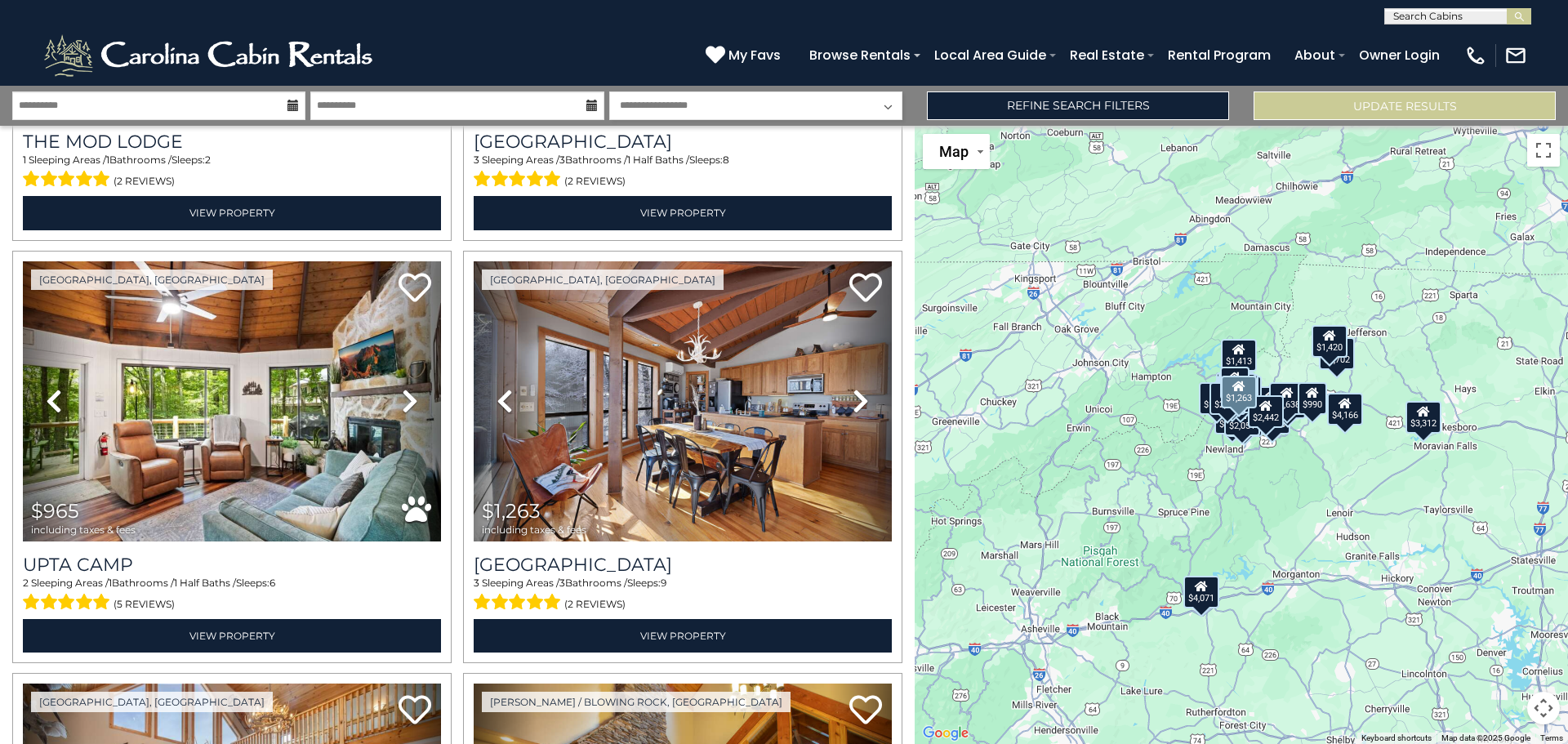
click at [853, 392] on icon at bounding box center [861, 401] width 17 height 26
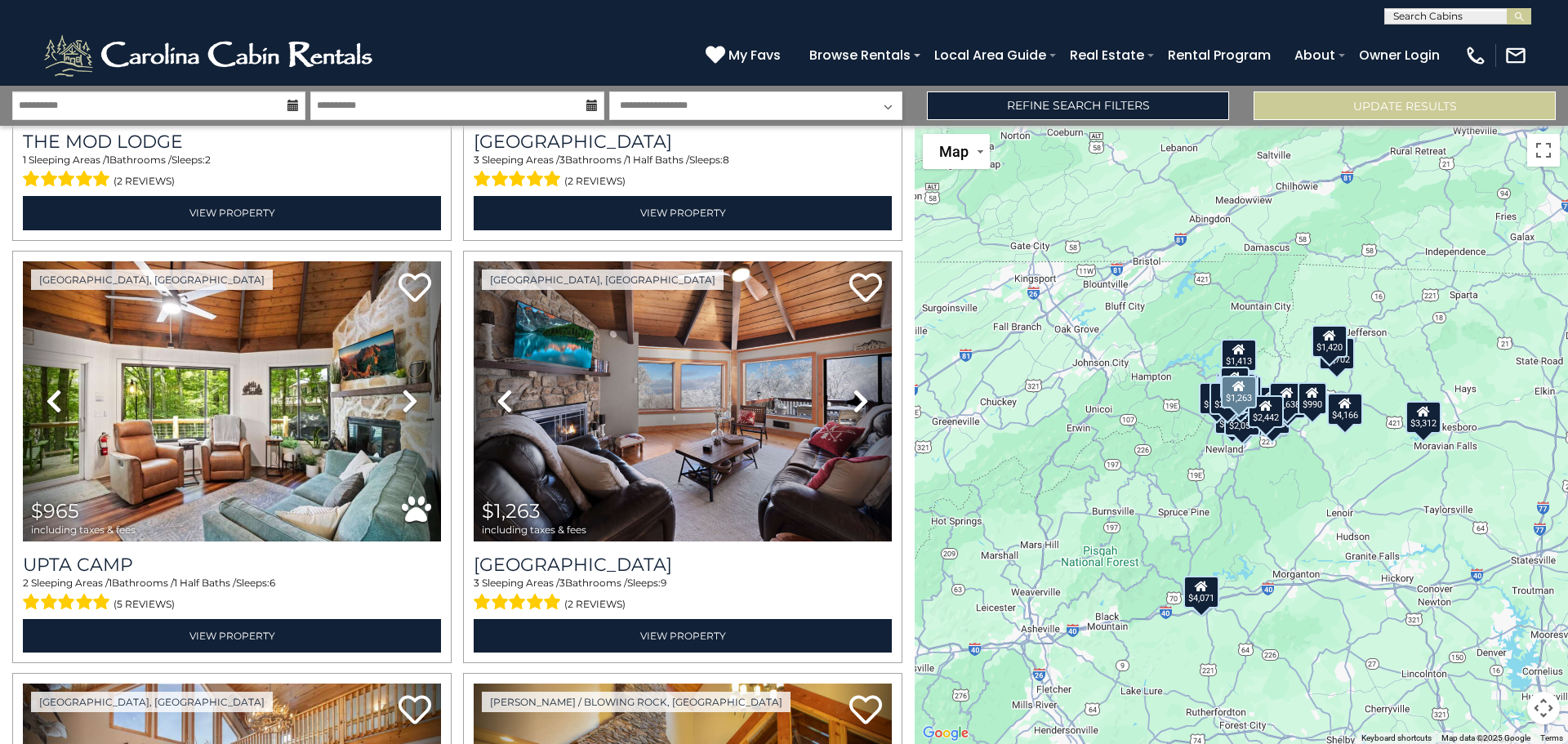
click at [853, 392] on icon at bounding box center [861, 401] width 17 height 26
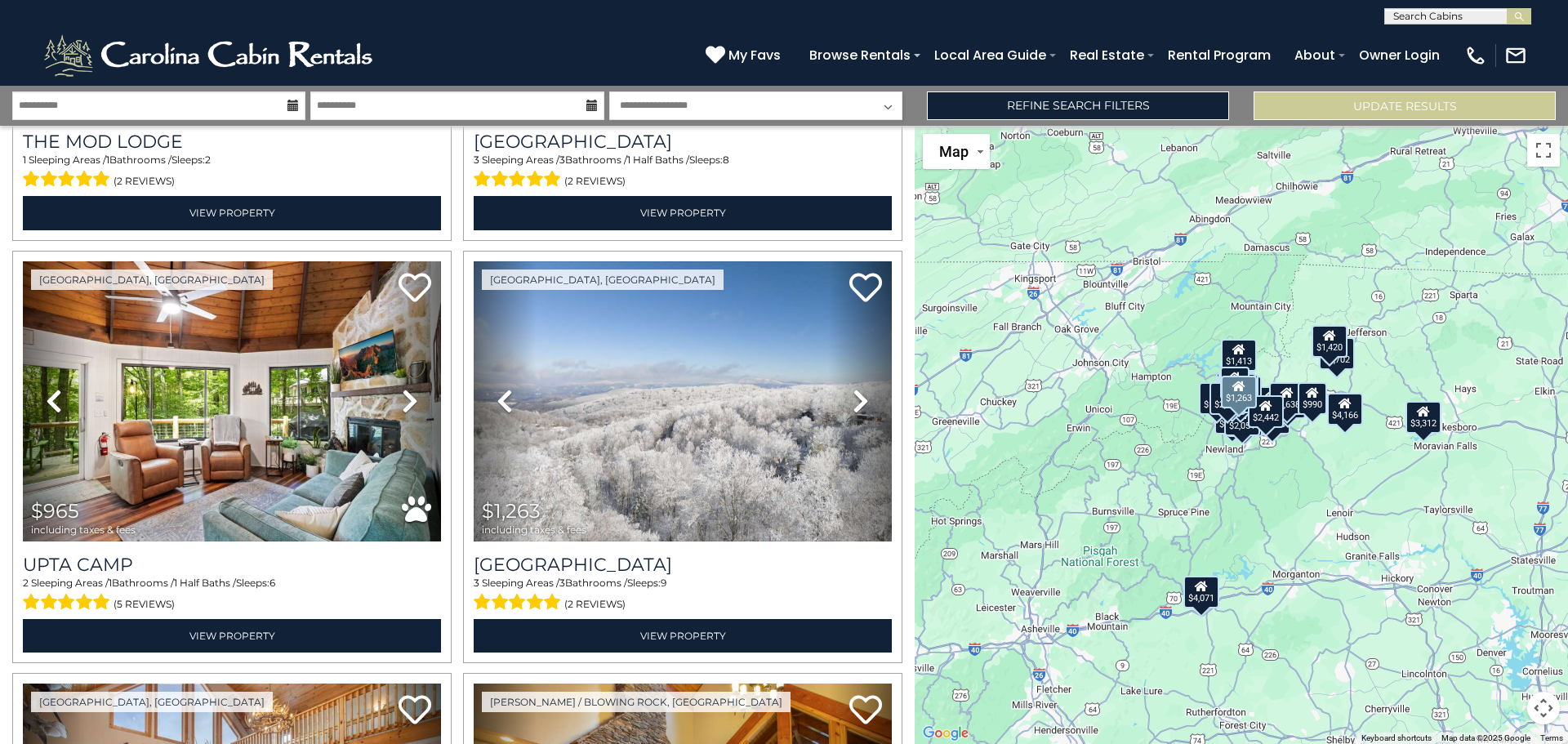
click at [853, 392] on icon at bounding box center [861, 401] width 17 height 26
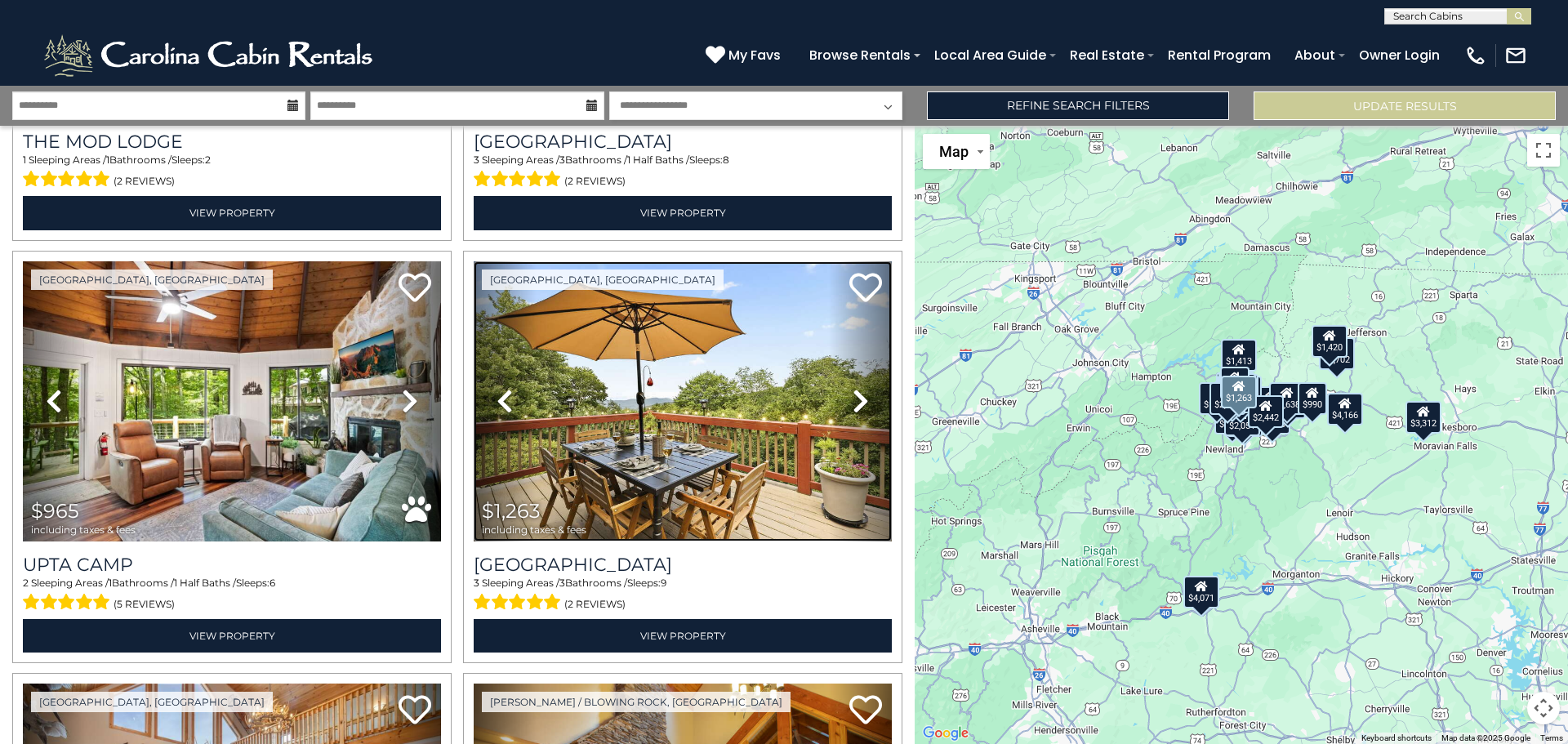
click at [660, 392] on img at bounding box center [683, 402] width 418 height 280
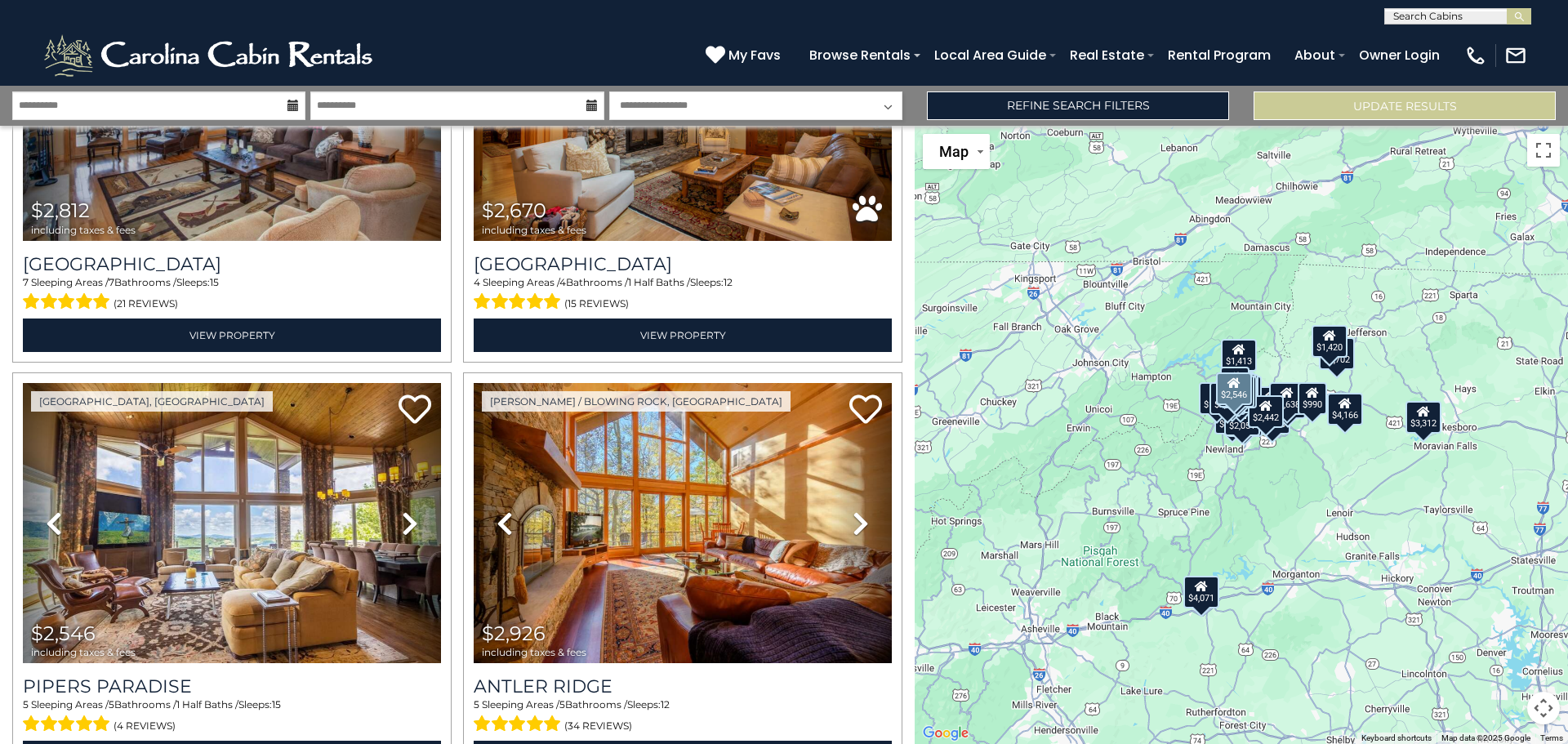
scroll to position [2941, 0]
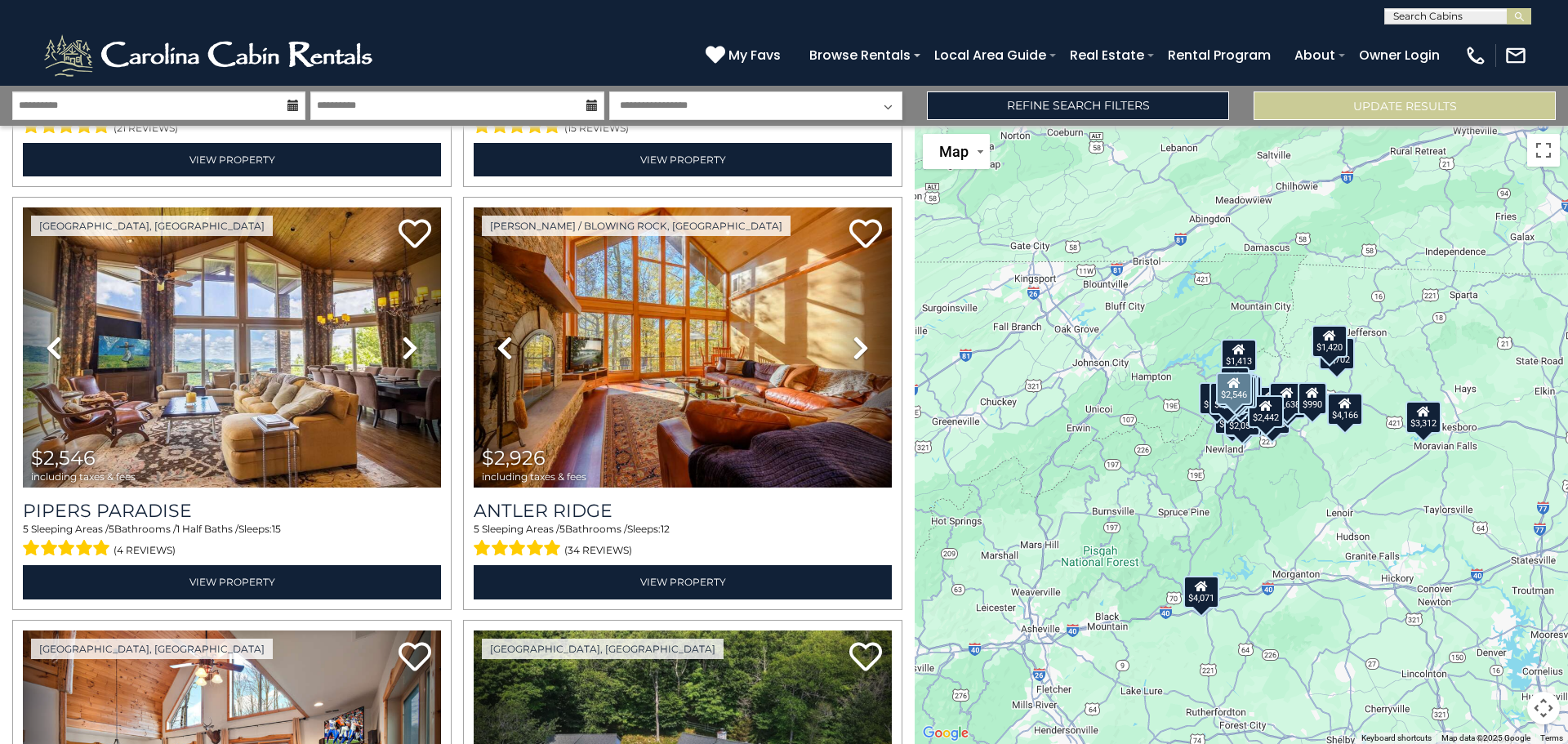
click at [402, 338] on icon at bounding box center [410, 347] width 17 height 26
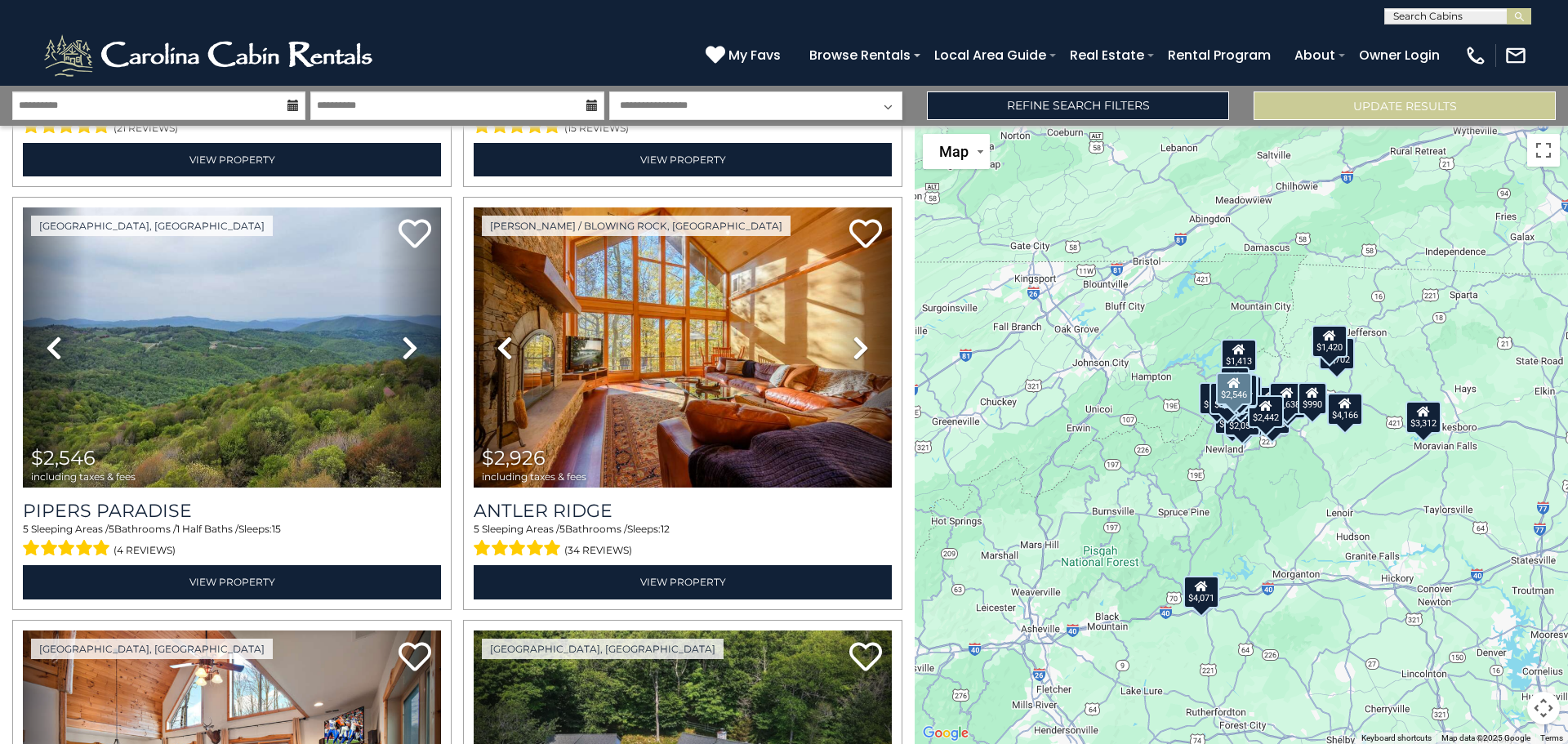
click at [408, 335] on icon at bounding box center [410, 347] width 17 height 26
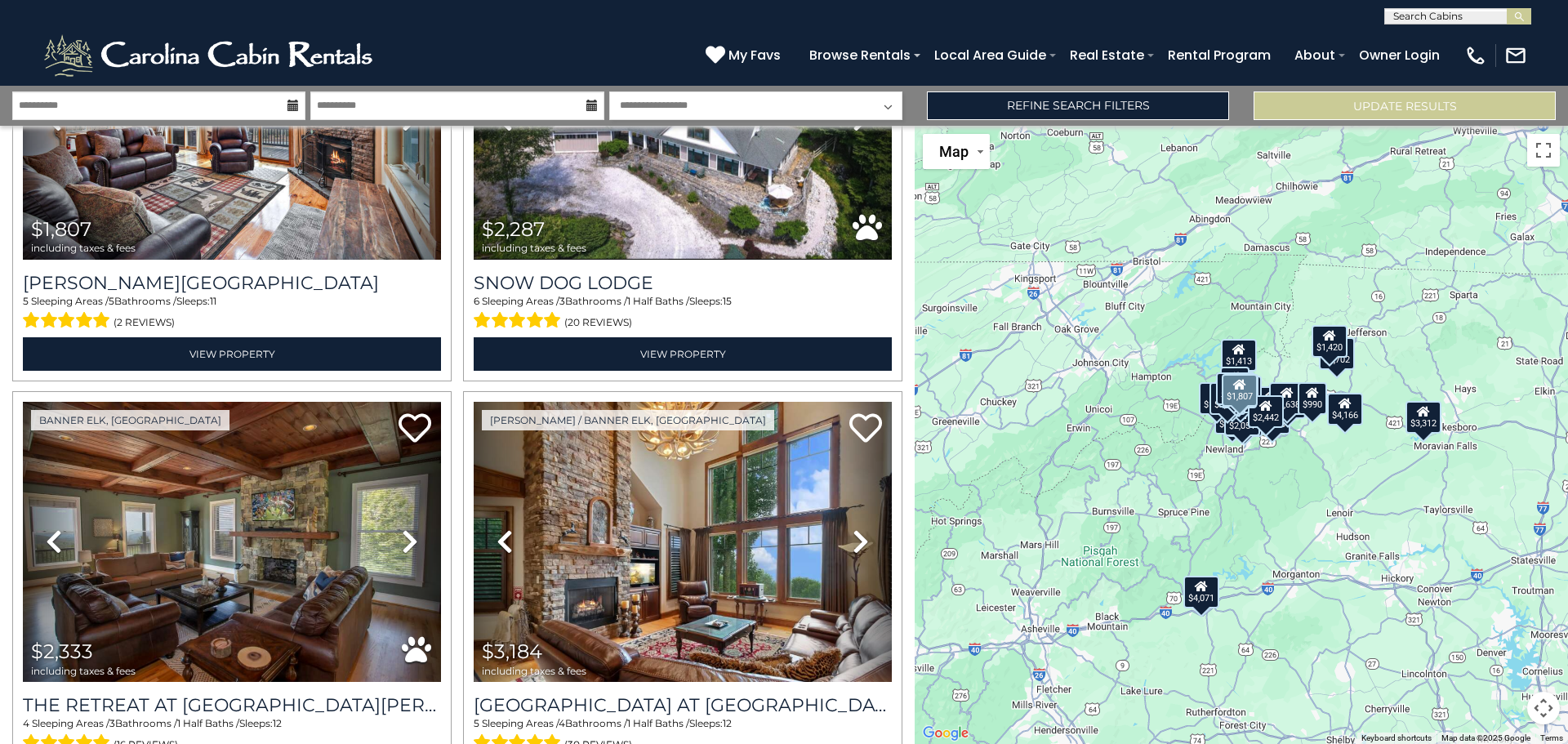
scroll to position [3677, 0]
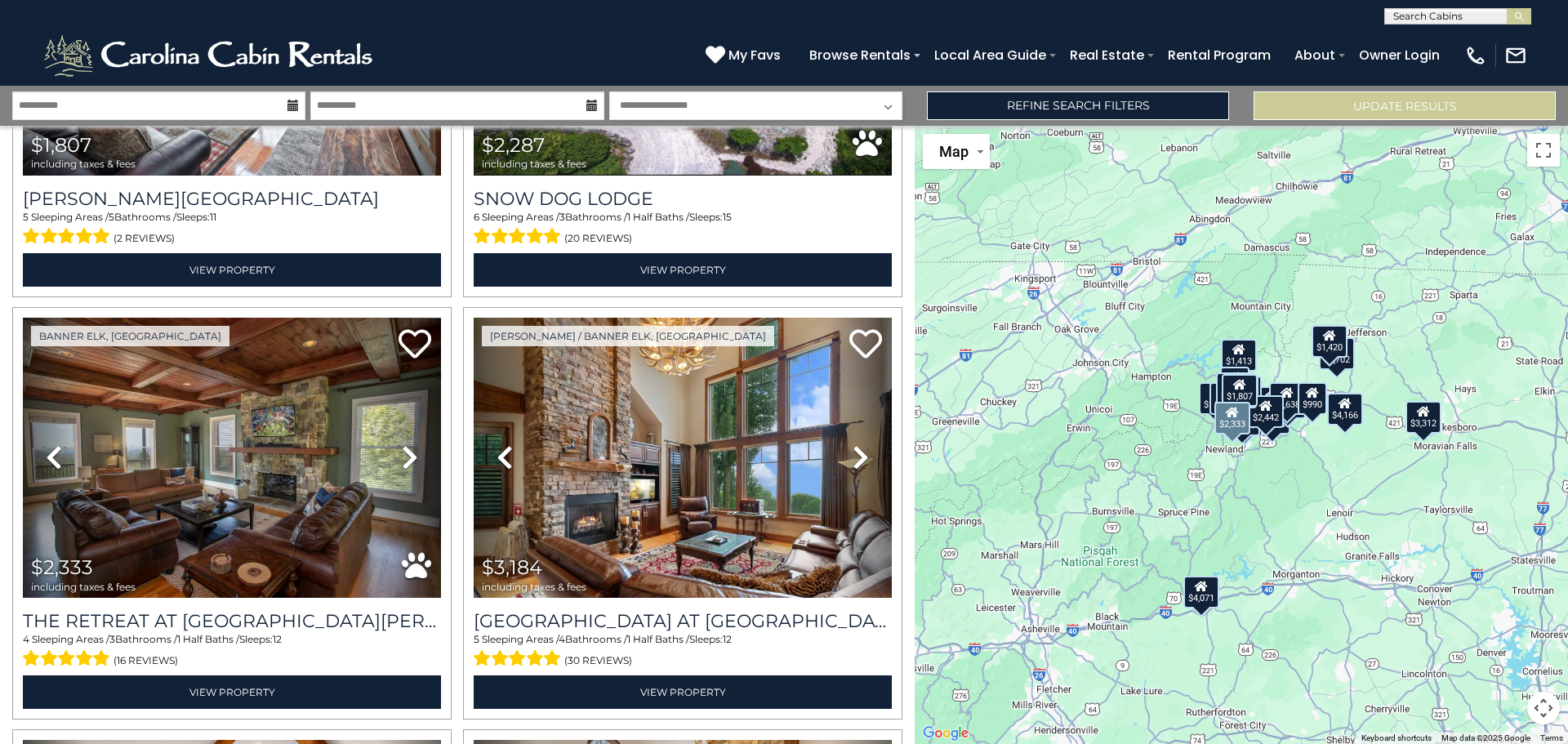
click at [401, 444] on icon at bounding box center [410, 457] width 17 height 26
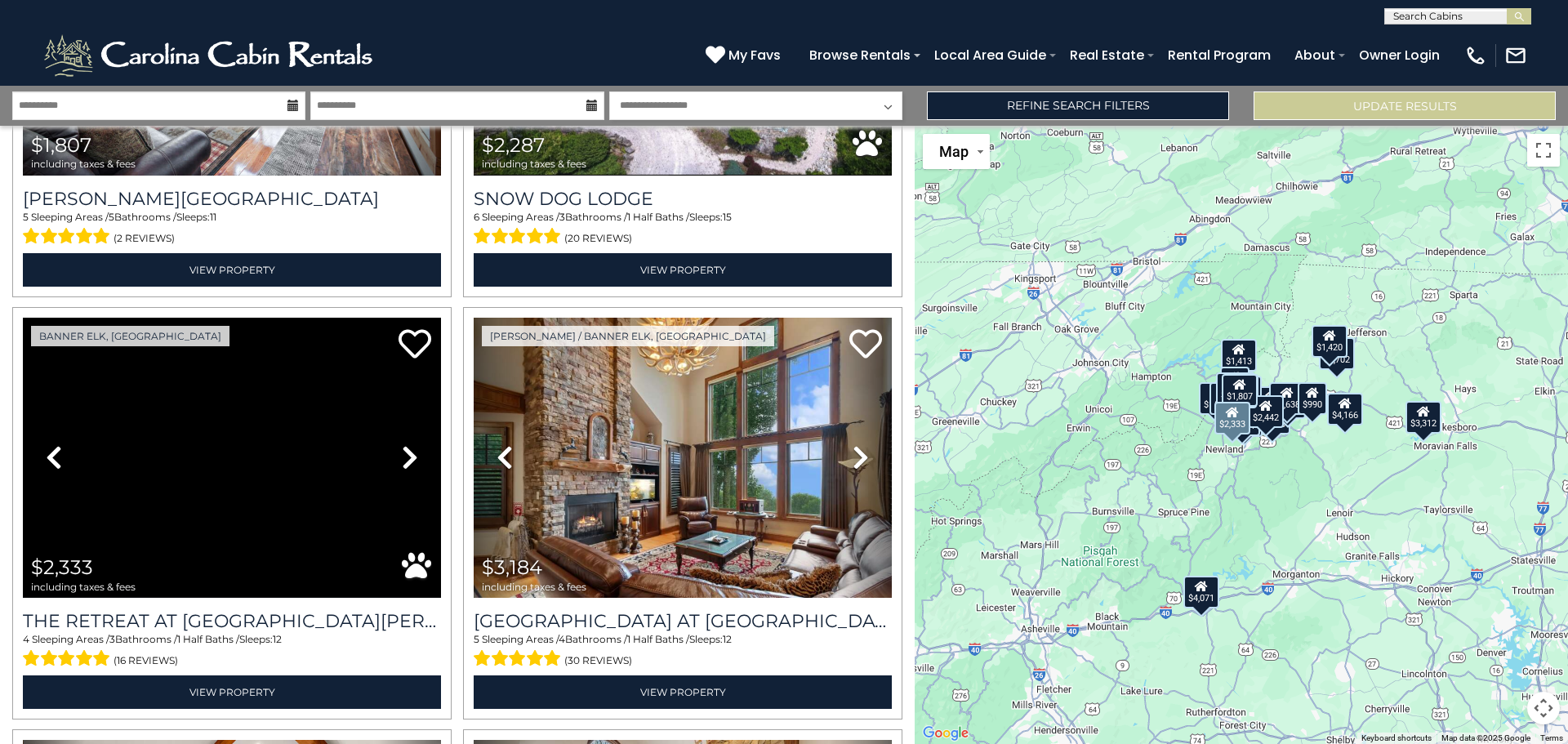
click at [401, 444] on icon at bounding box center [410, 457] width 17 height 26
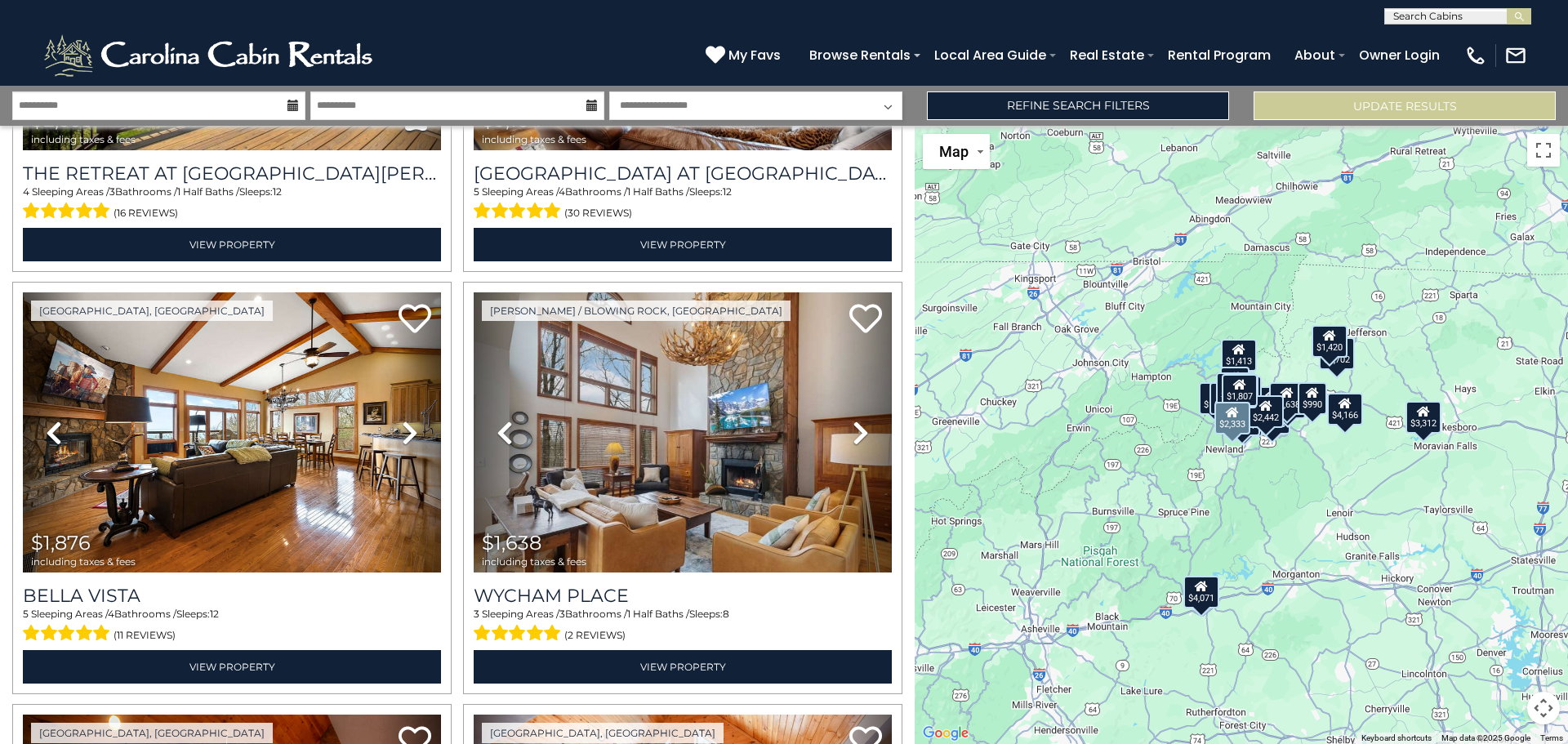
scroll to position [4167, 0]
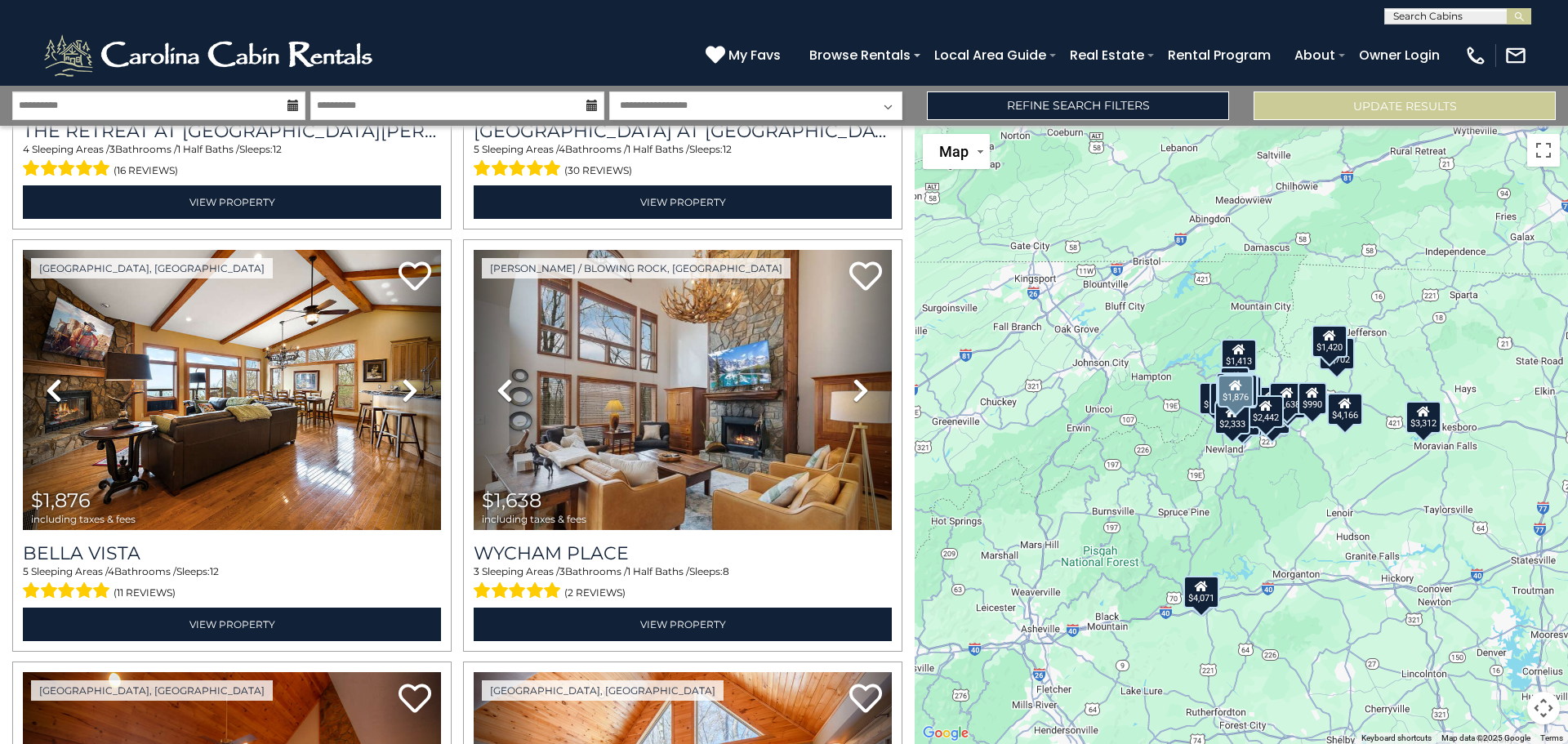
click at [409, 377] on icon at bounding box center [410, 390] width 17 height 26
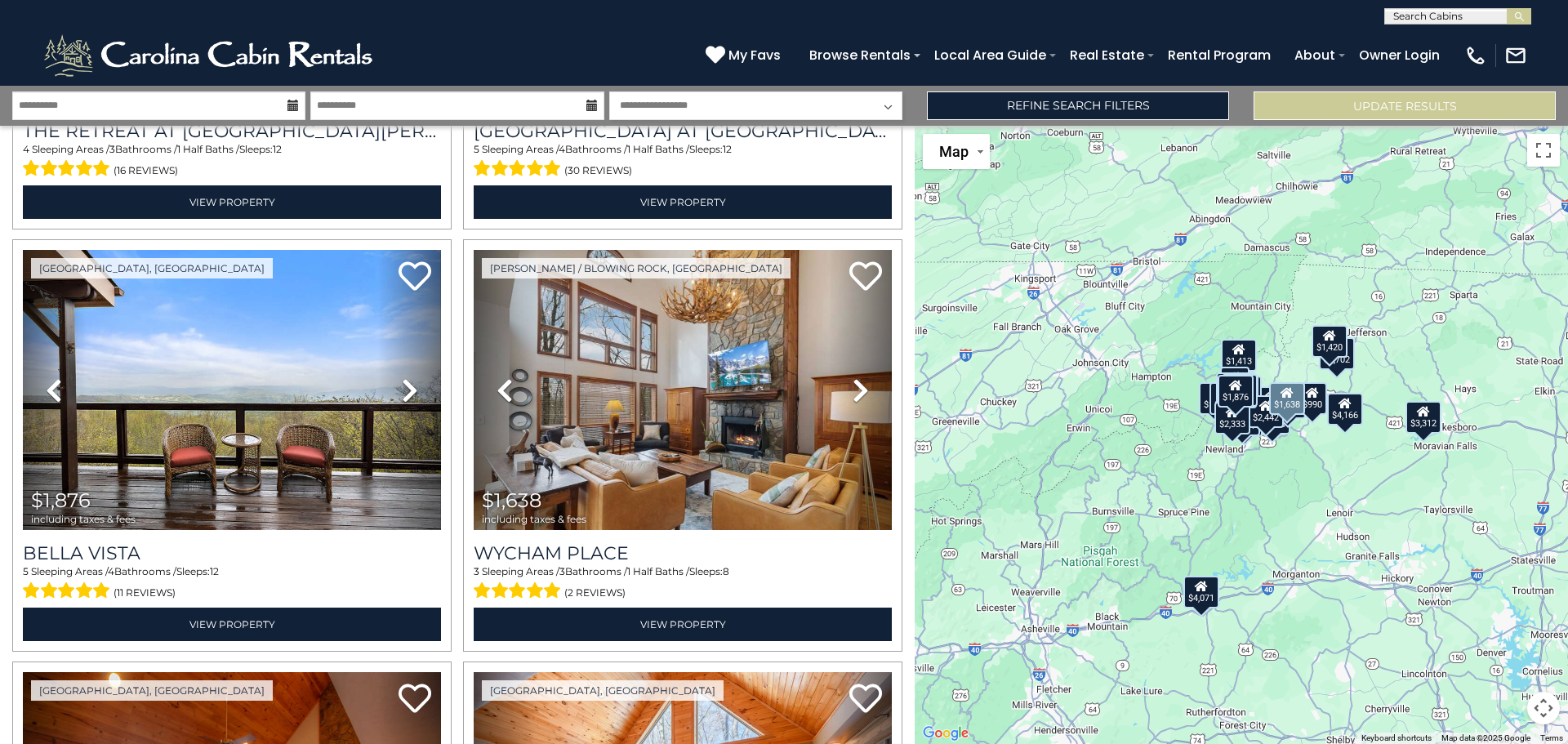
click at [853, 377] on icon at bounding box center [861, 390] width 17 height 26
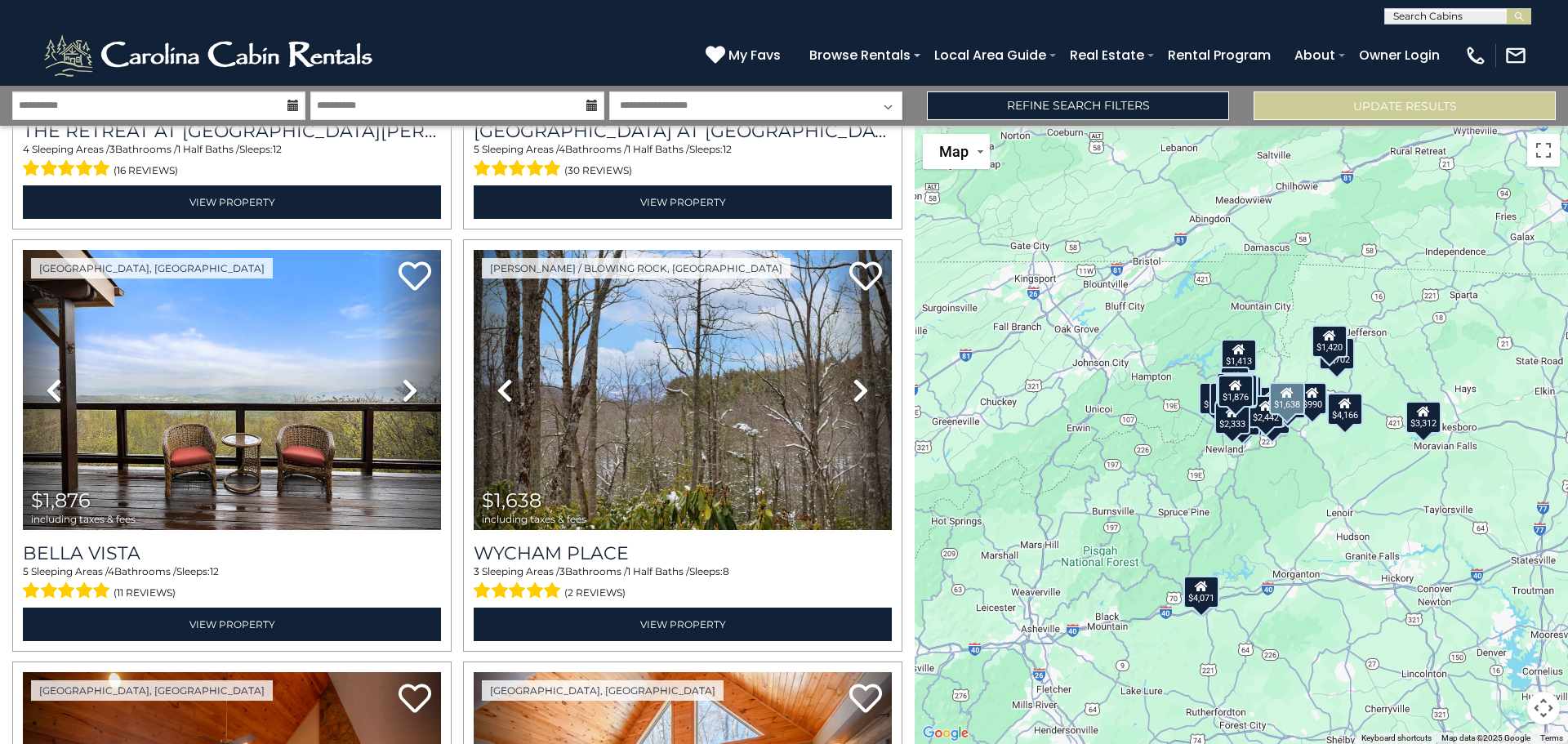
click at [853, 377] on icon at bounding box center [861, 390] width 17 height 26
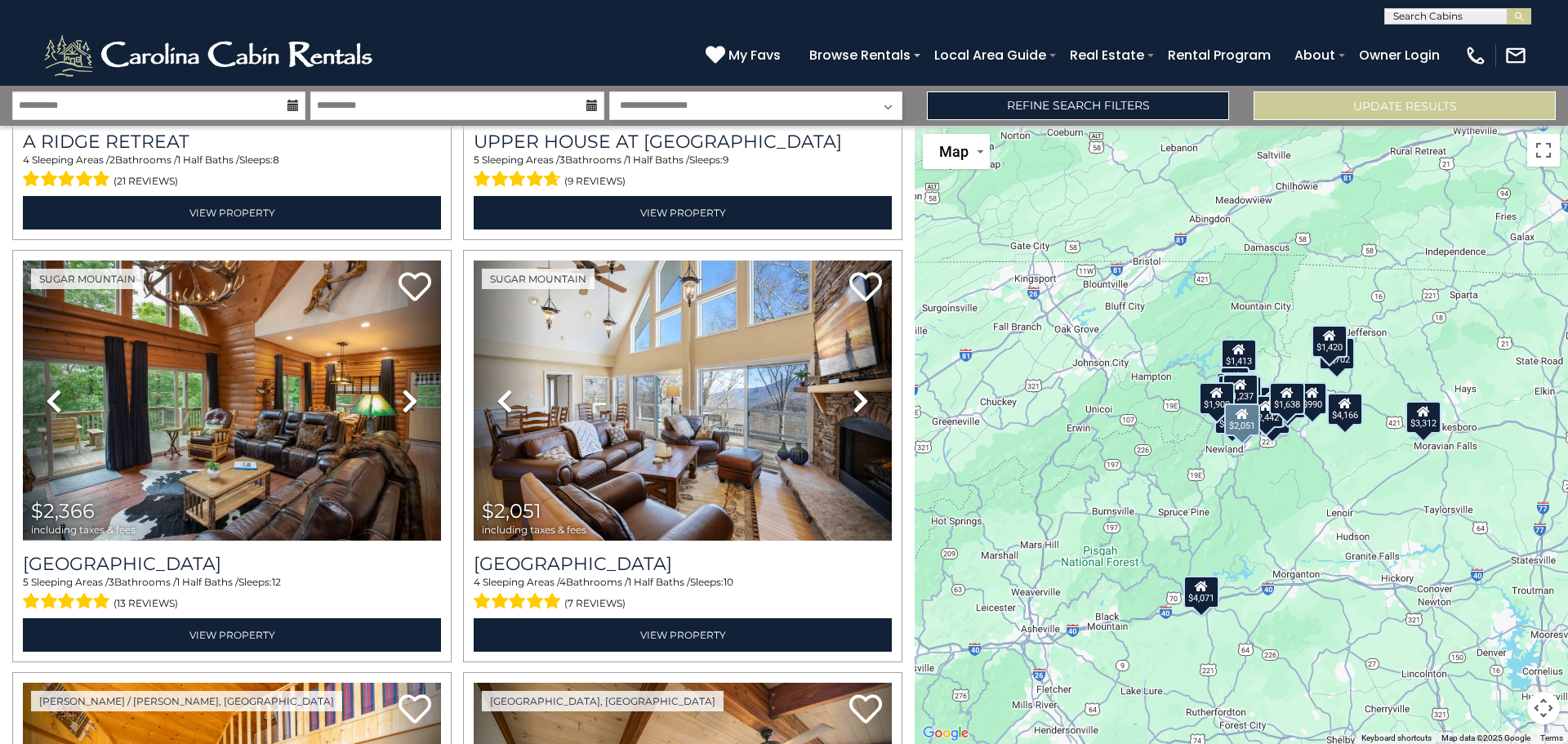
scroll to position [5474, 0]
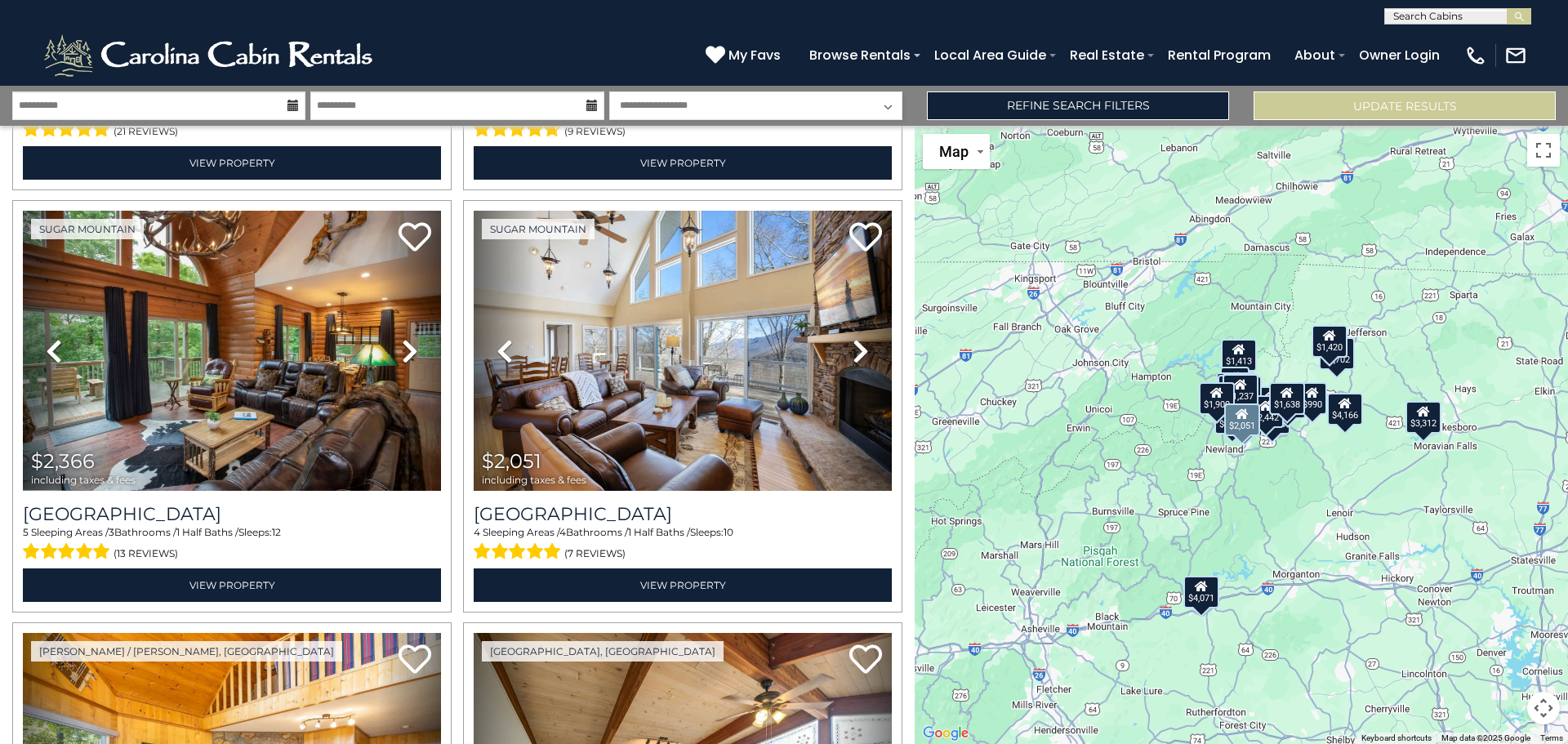
click at [853, 338] on icon at bounding box center [861, 351] width 17 height 26
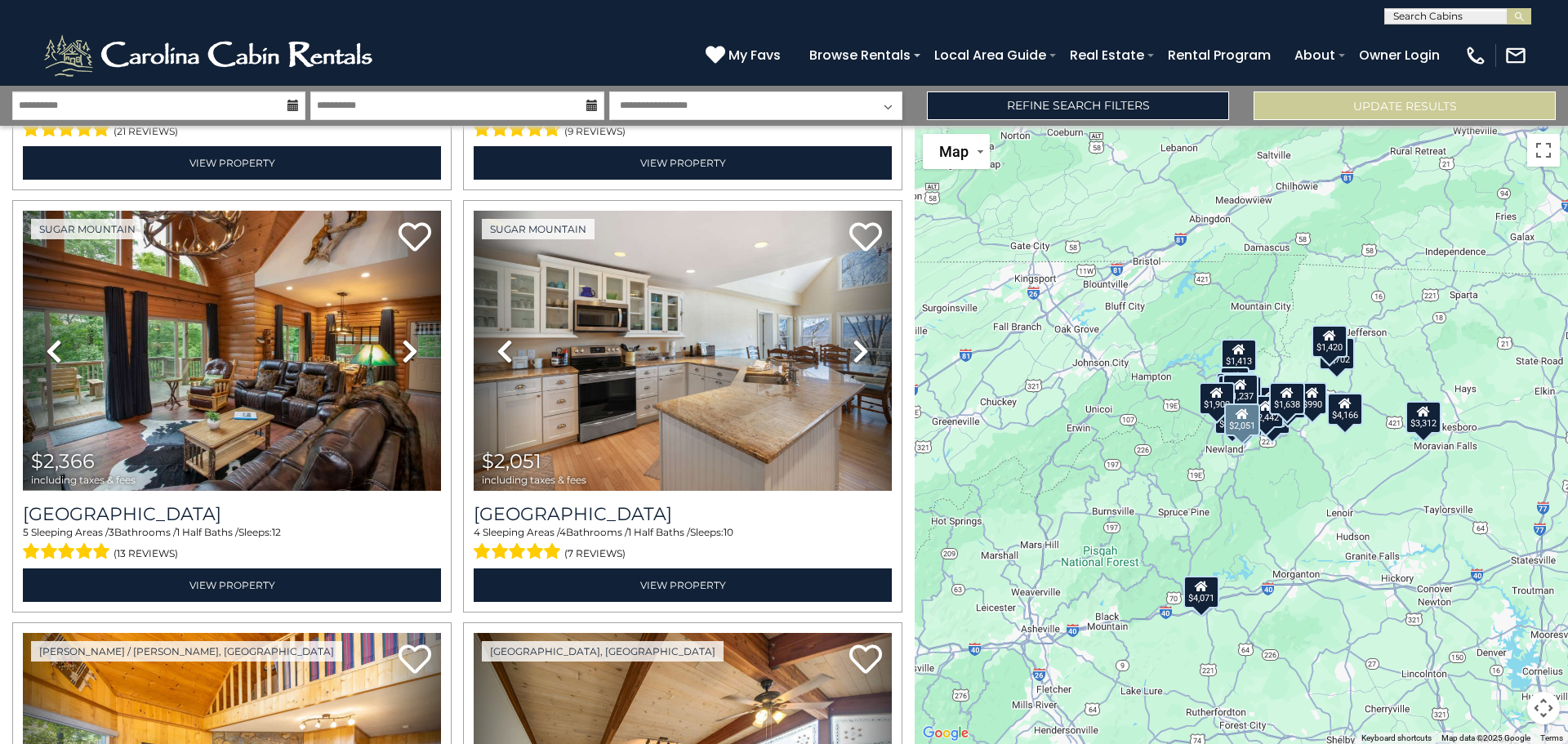
click at [853, 338] on icon at bounding box center [861, 351] width 17 height 26
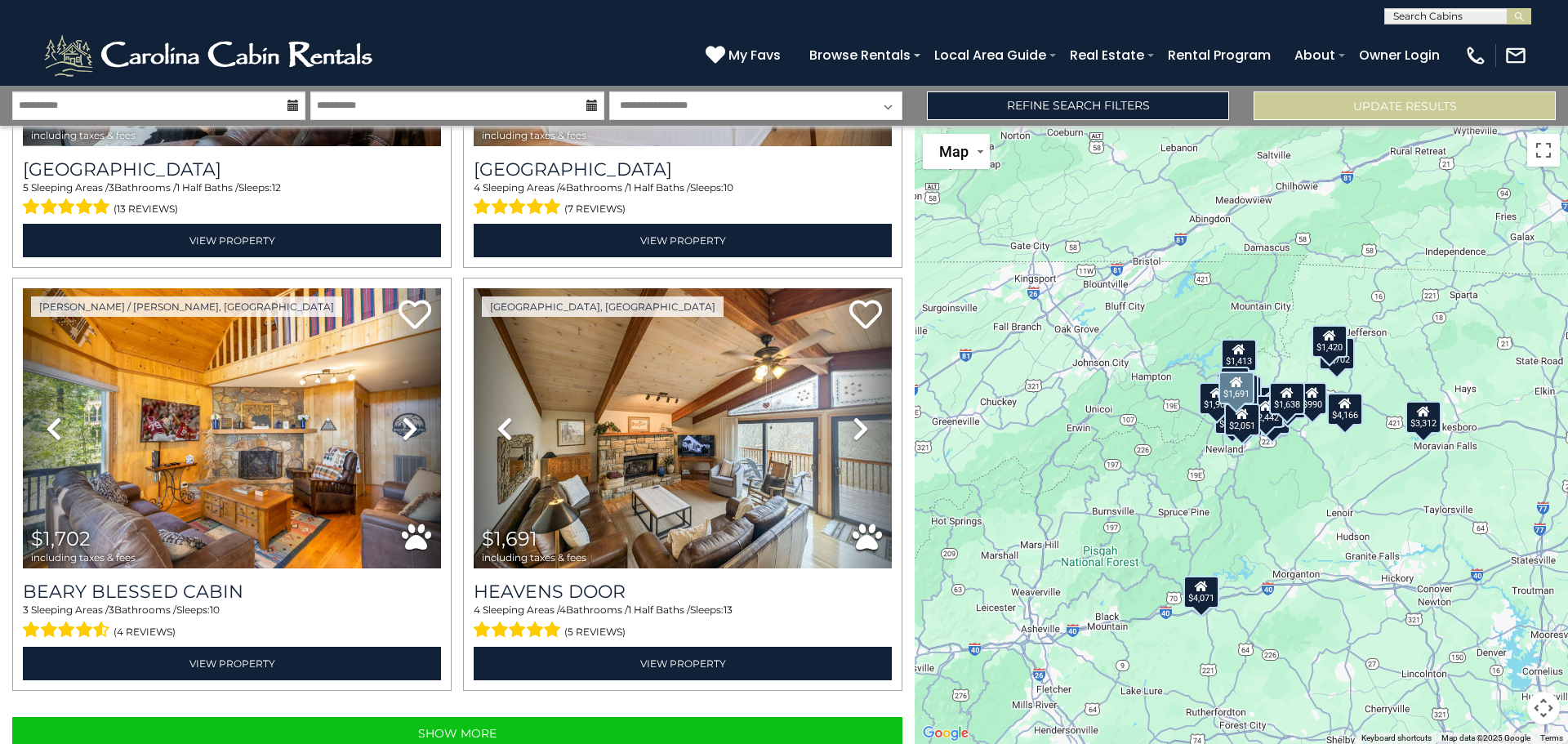
scroll to position [5825, 0]
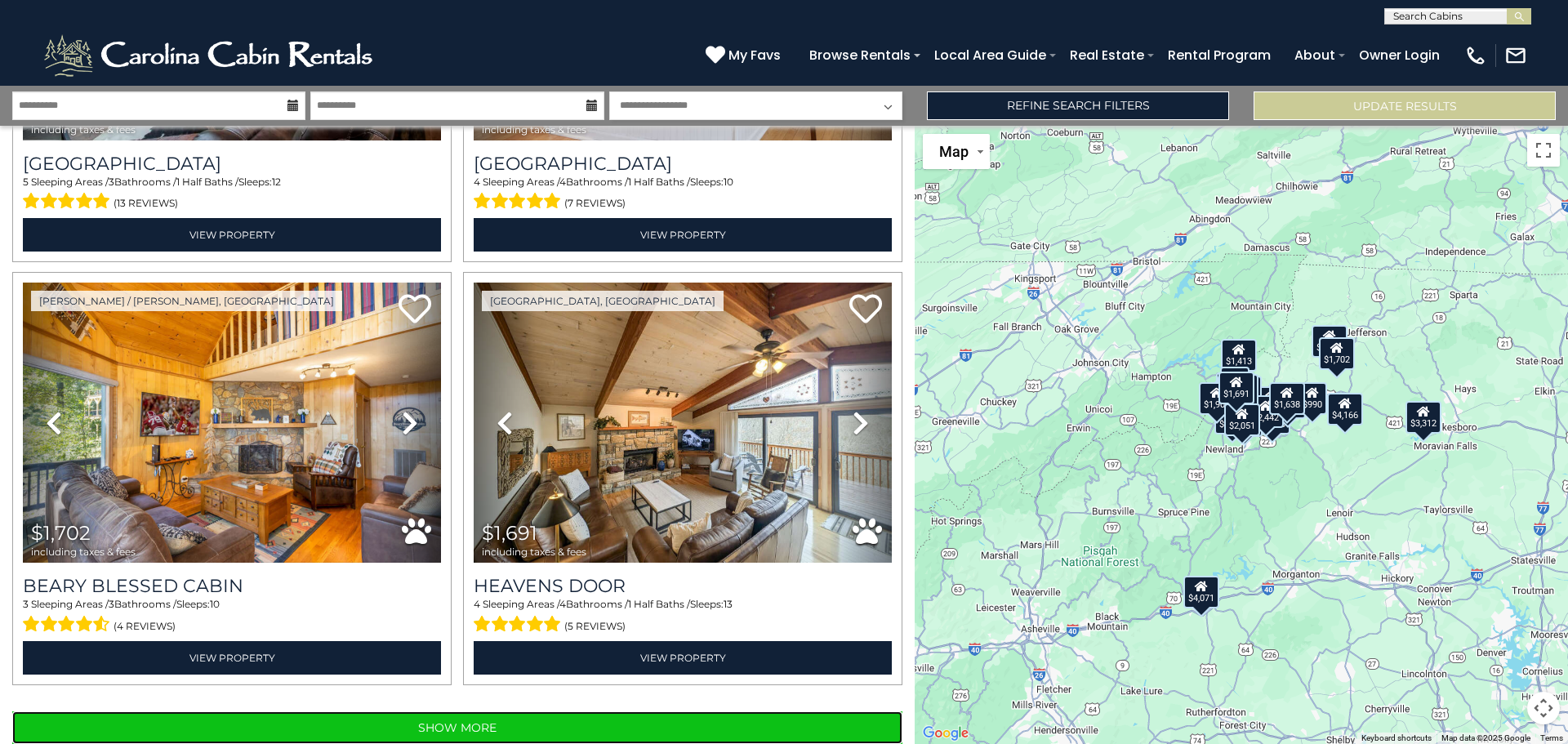
click at [452, 712] on button "Show More" at bounding box center [457, 727] width 890 height 32
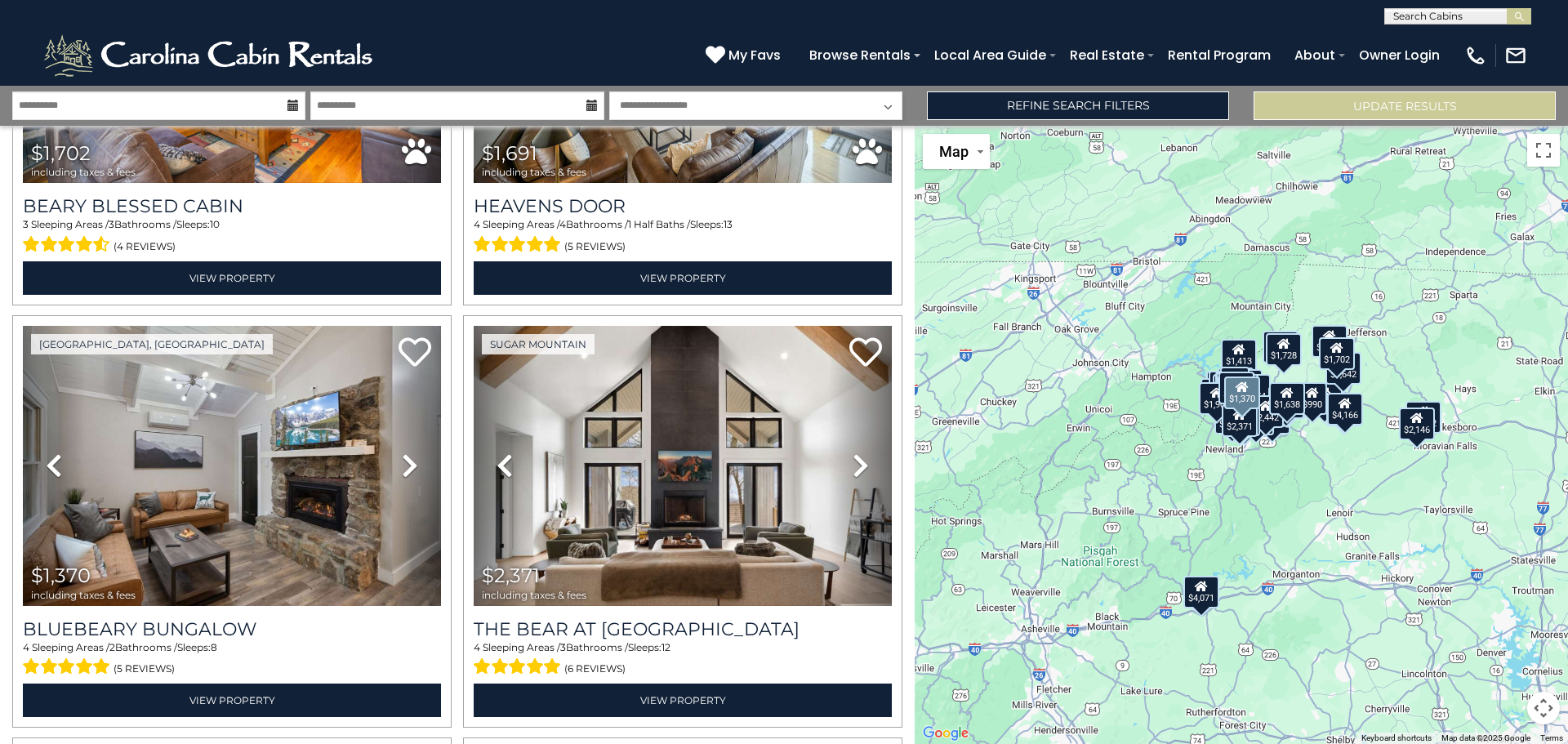
scroll to position [6233, 0]
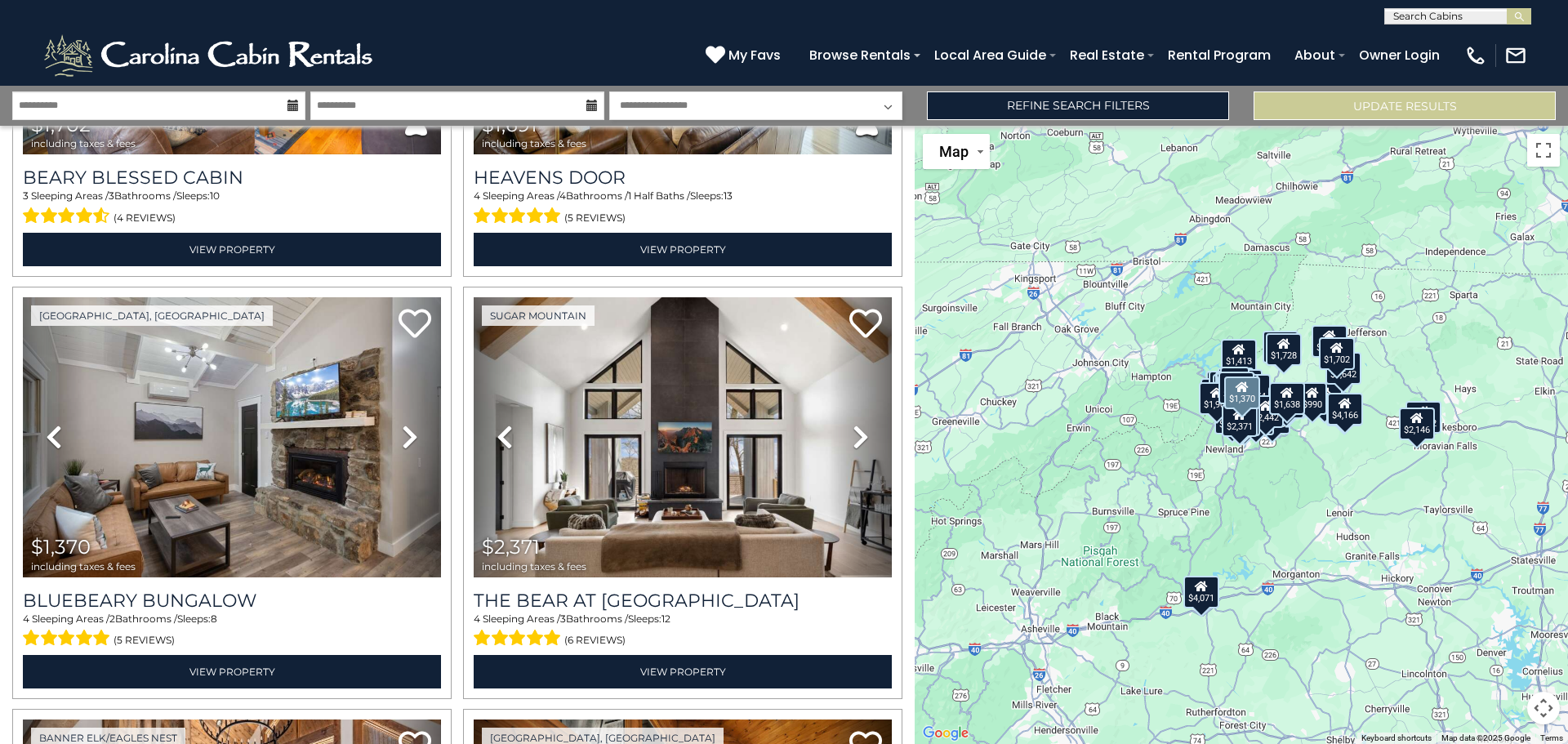
click at [404, 424] on icon at bounding box center [410, 437] width 17 height 26
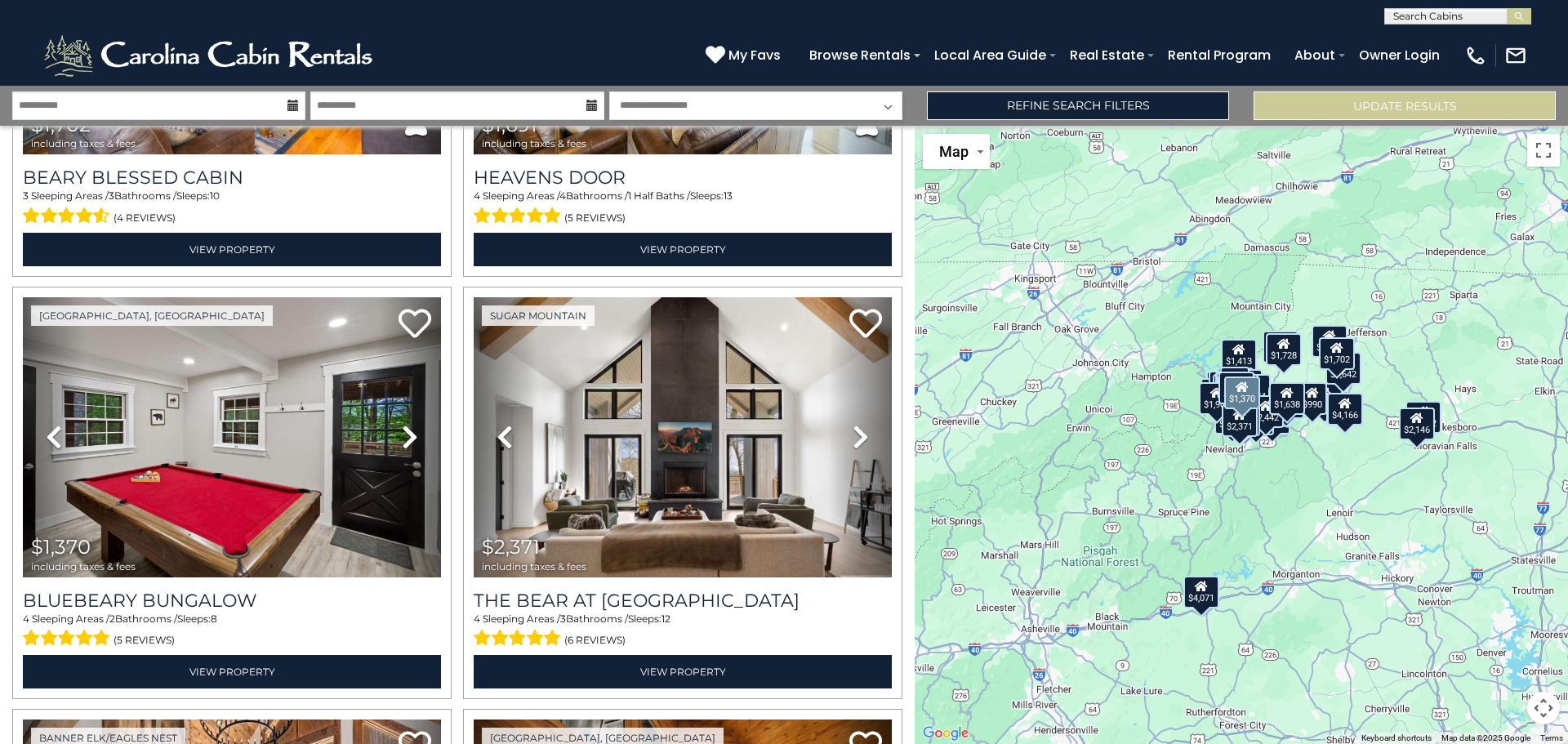
click at [403, 424] on icon at bounding box center [410, 437] width 17 height 26
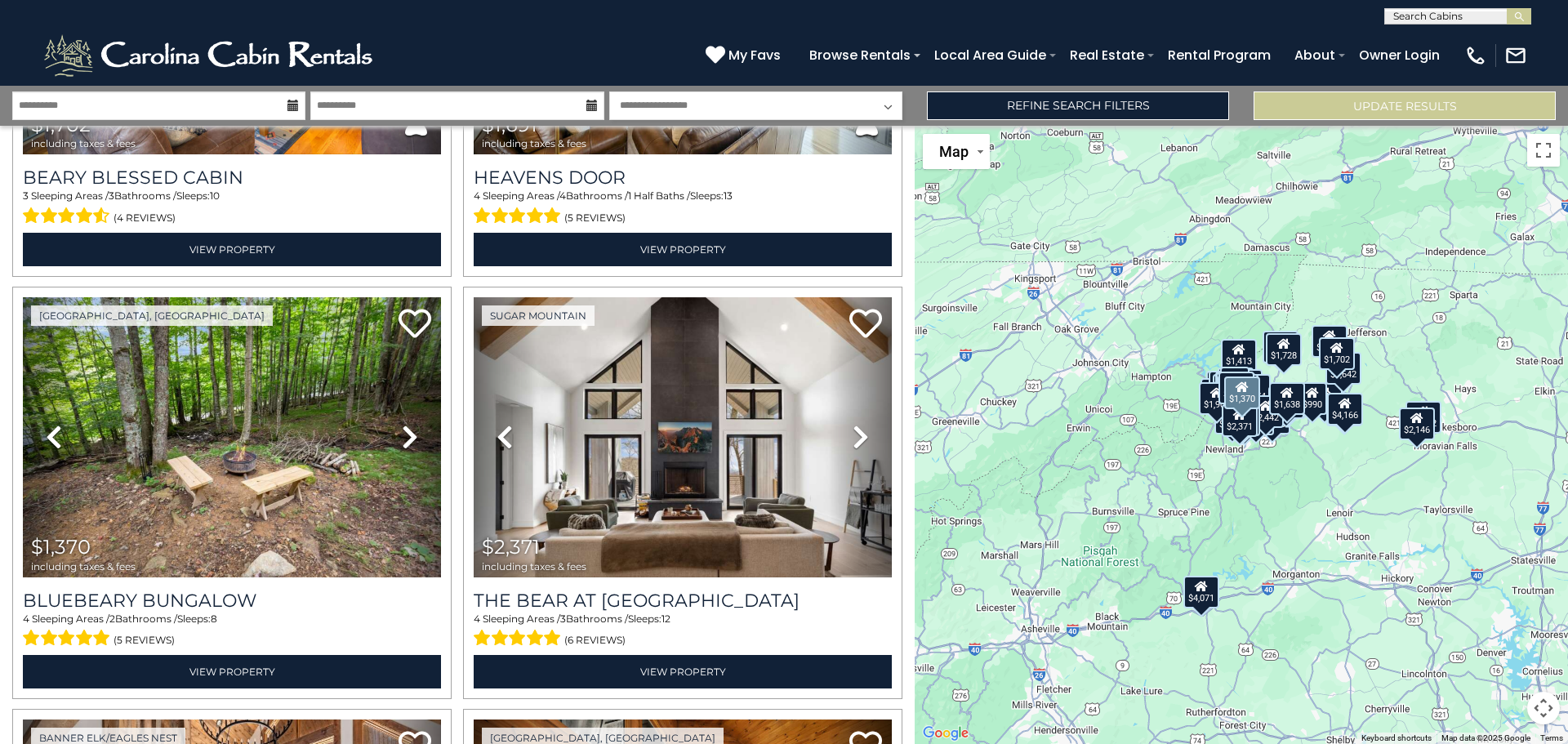
click at [403, 424] on icon at bounding box center [410, 437] width 17 height 26
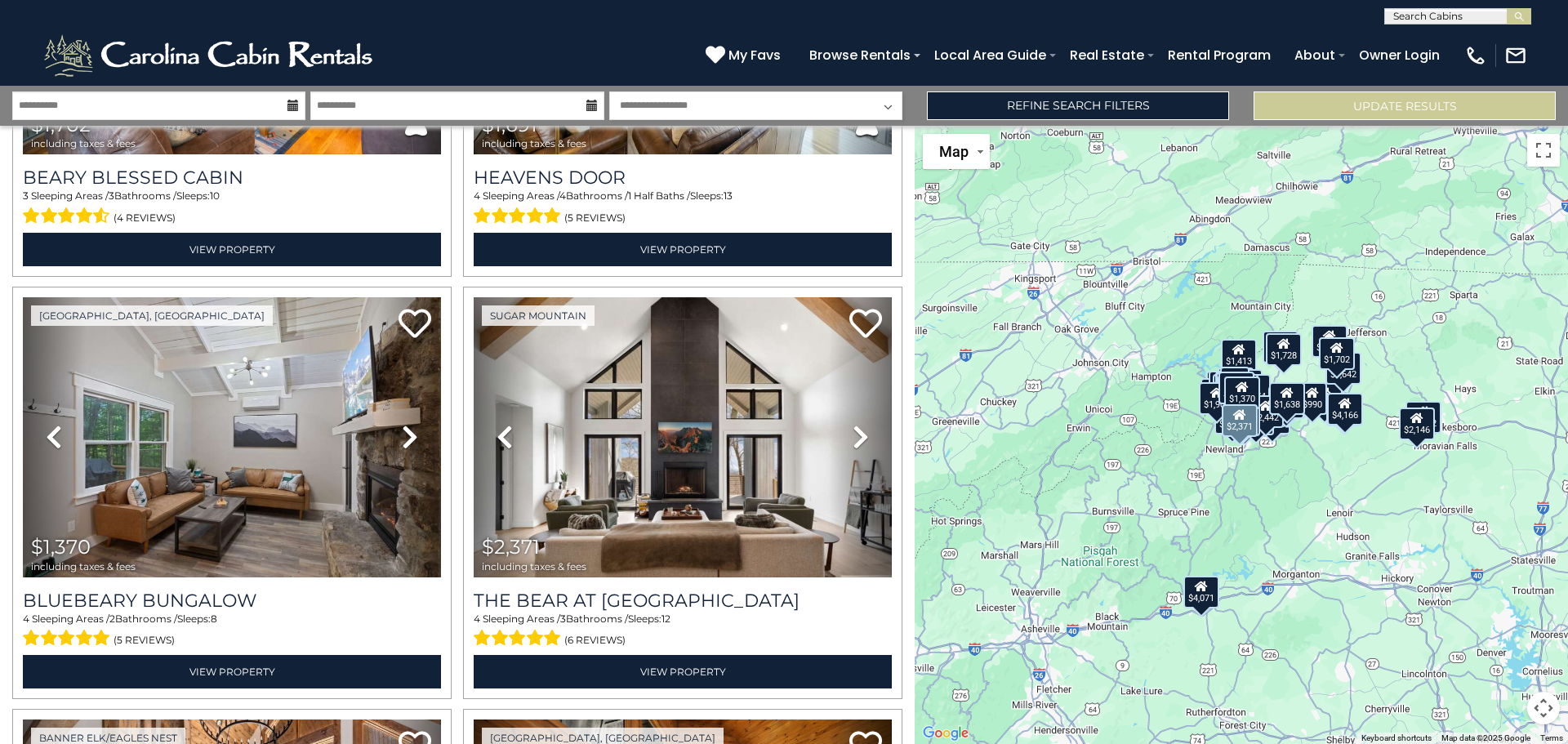
click at [853, 424] on icon at bounding box center [861, 437] width 17 height 26
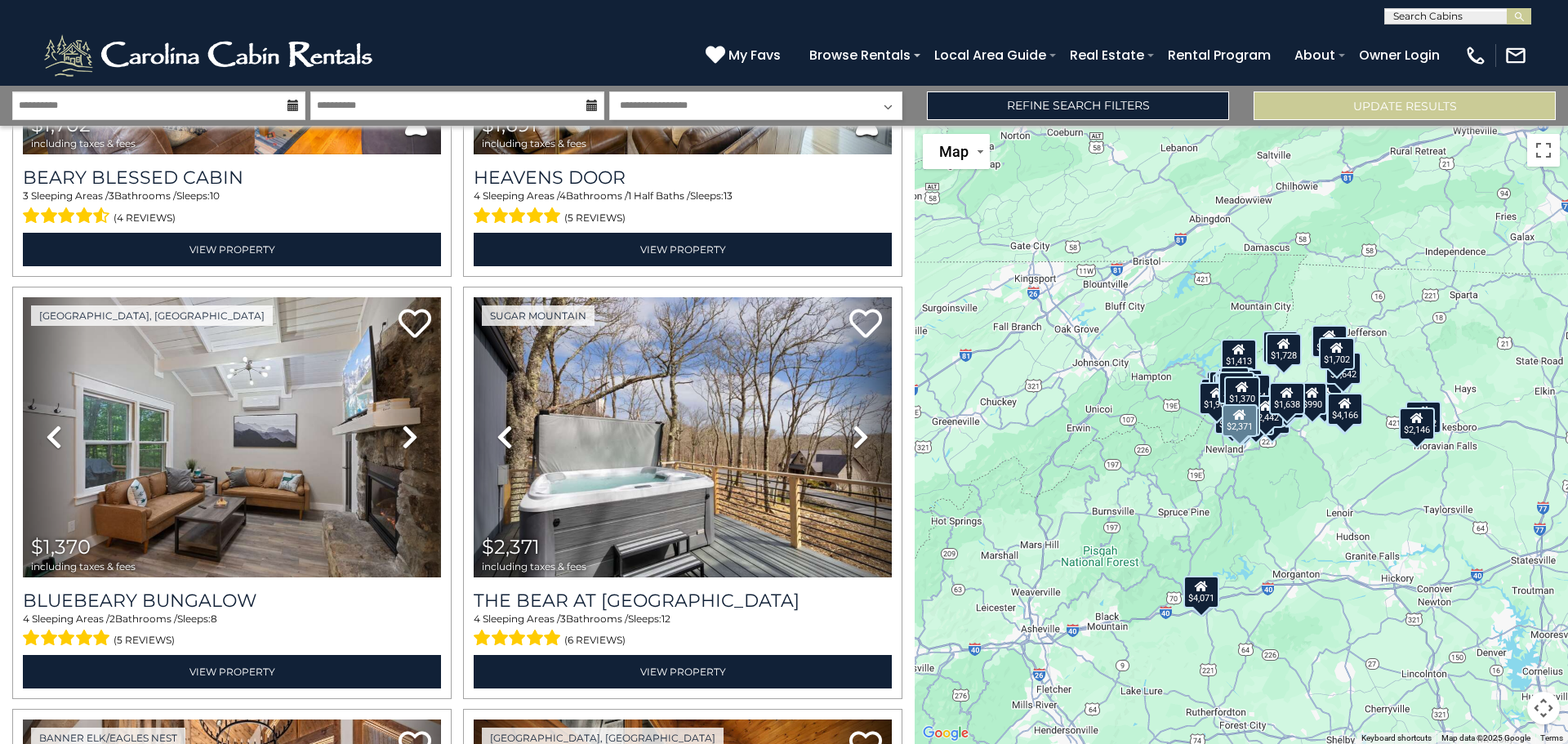
click at [853, 424] on icon at bounding box center [861, 437] width 17 height 26
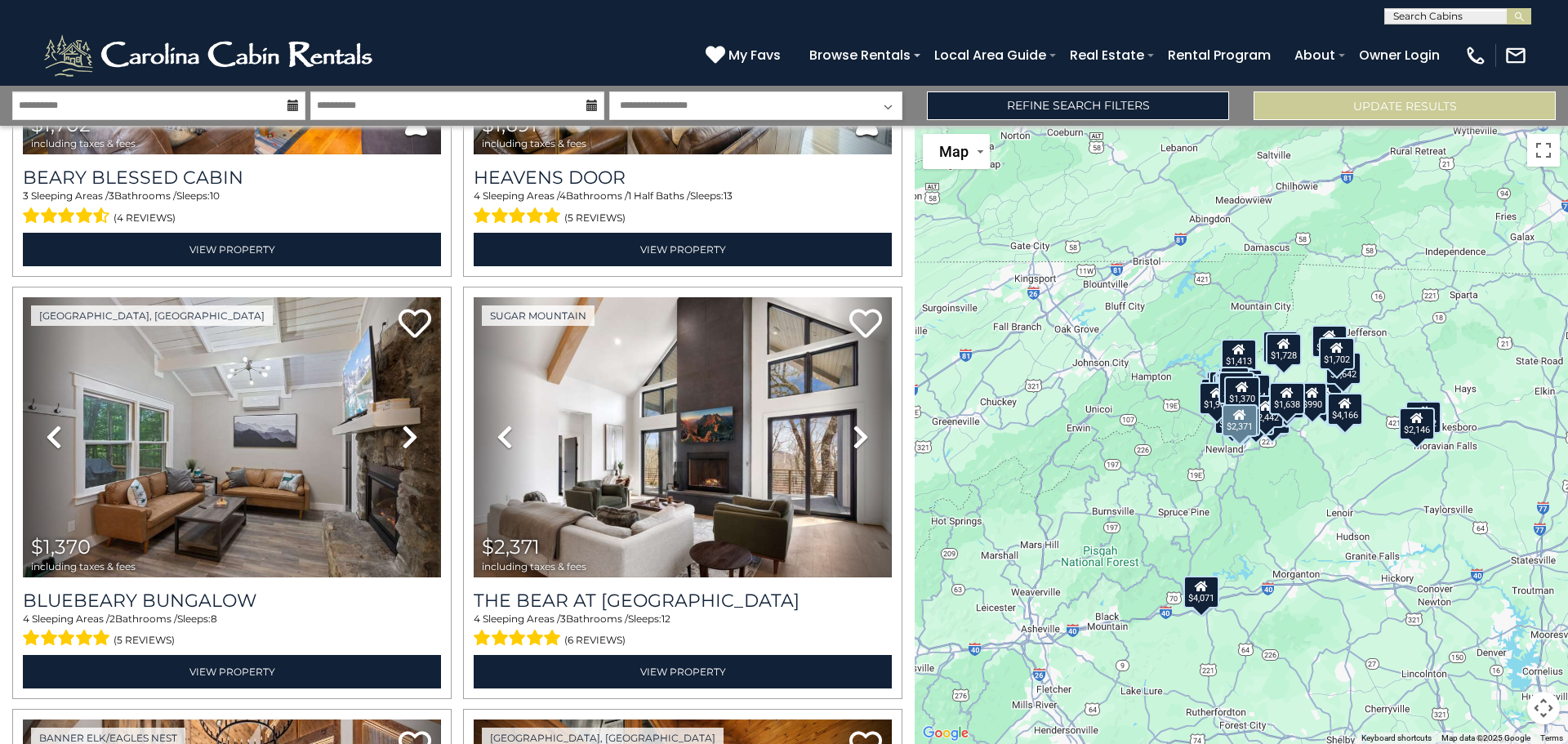
click at [853, 424] on icon at bounding box center [861, 437] width 17 height 26
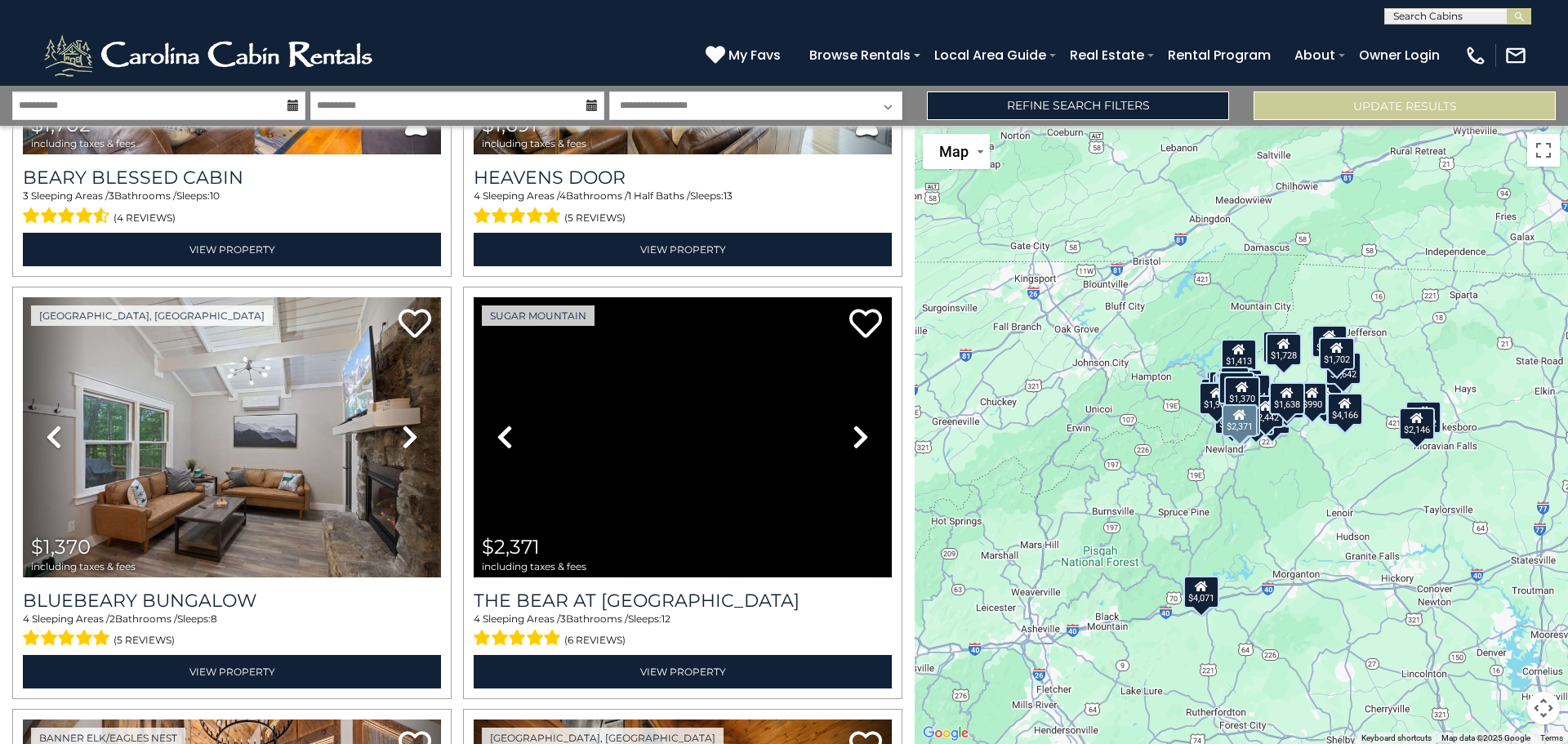
click at [853, 424] on icon at bounding box center [861, 437] width 17 height 26
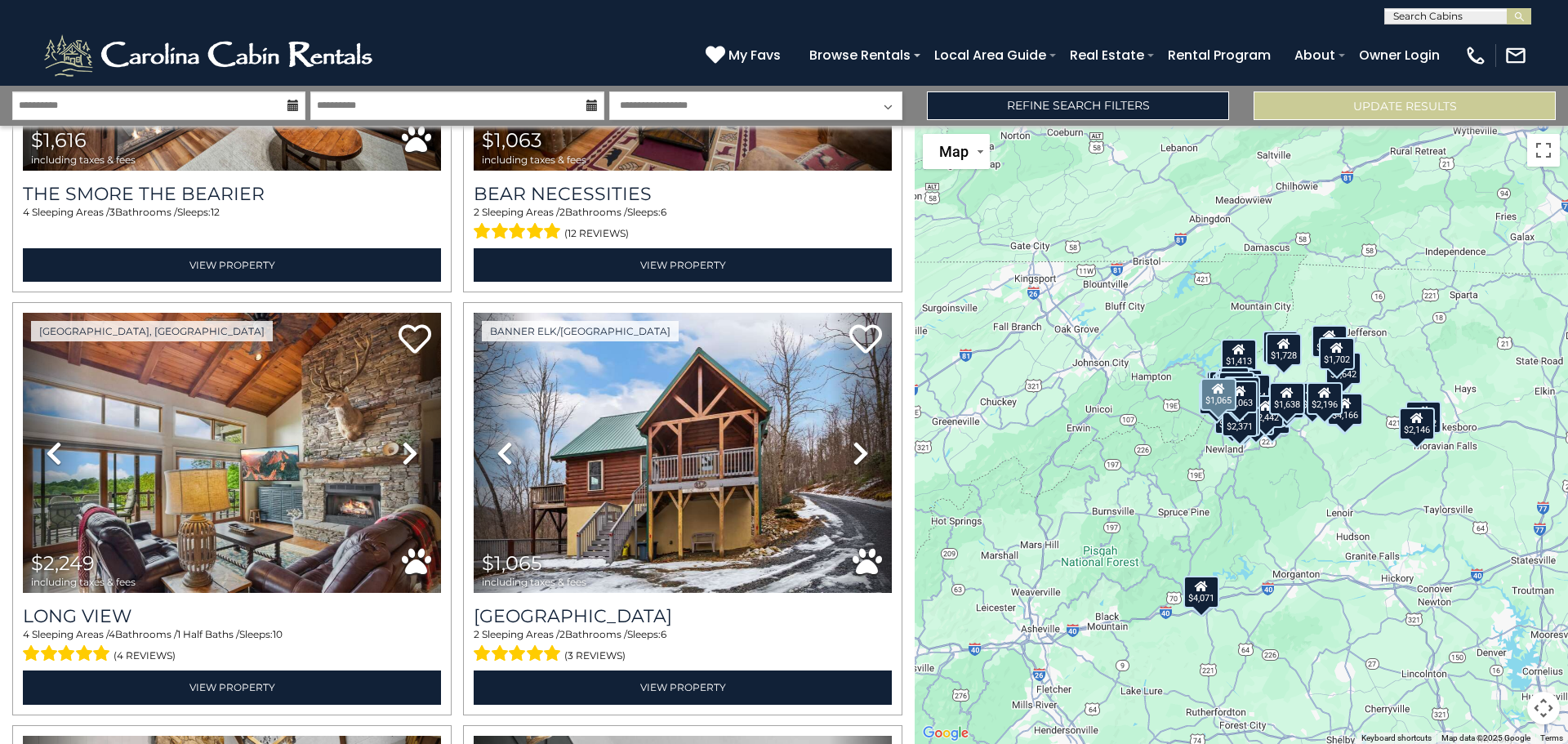
scroll to position [8357, 0]
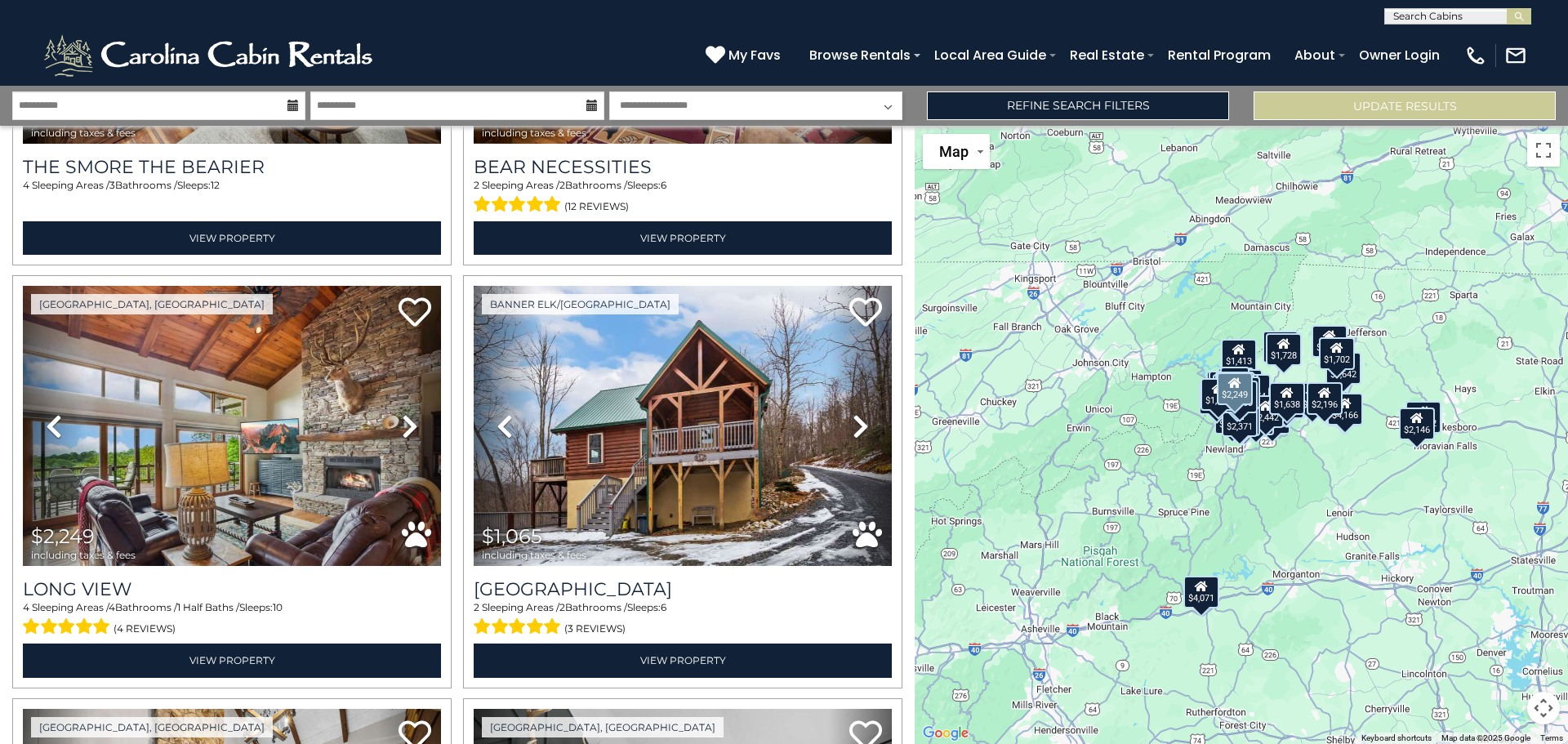
click at [404, 413] on icon at bounding box center [410, 426] width 17 height 26
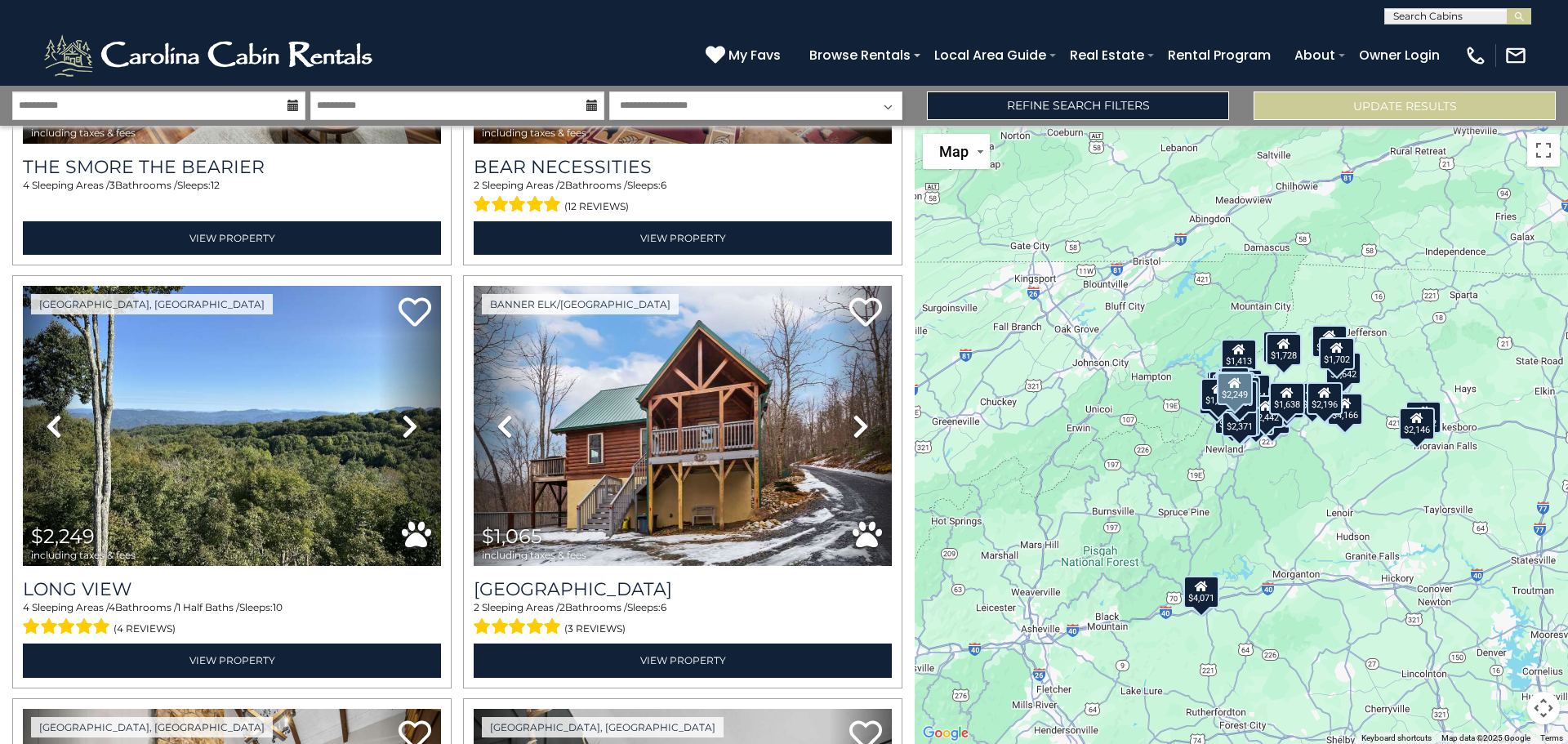
click at [404, 413] on icon at bounding box center [410, 426] width 17 height 26
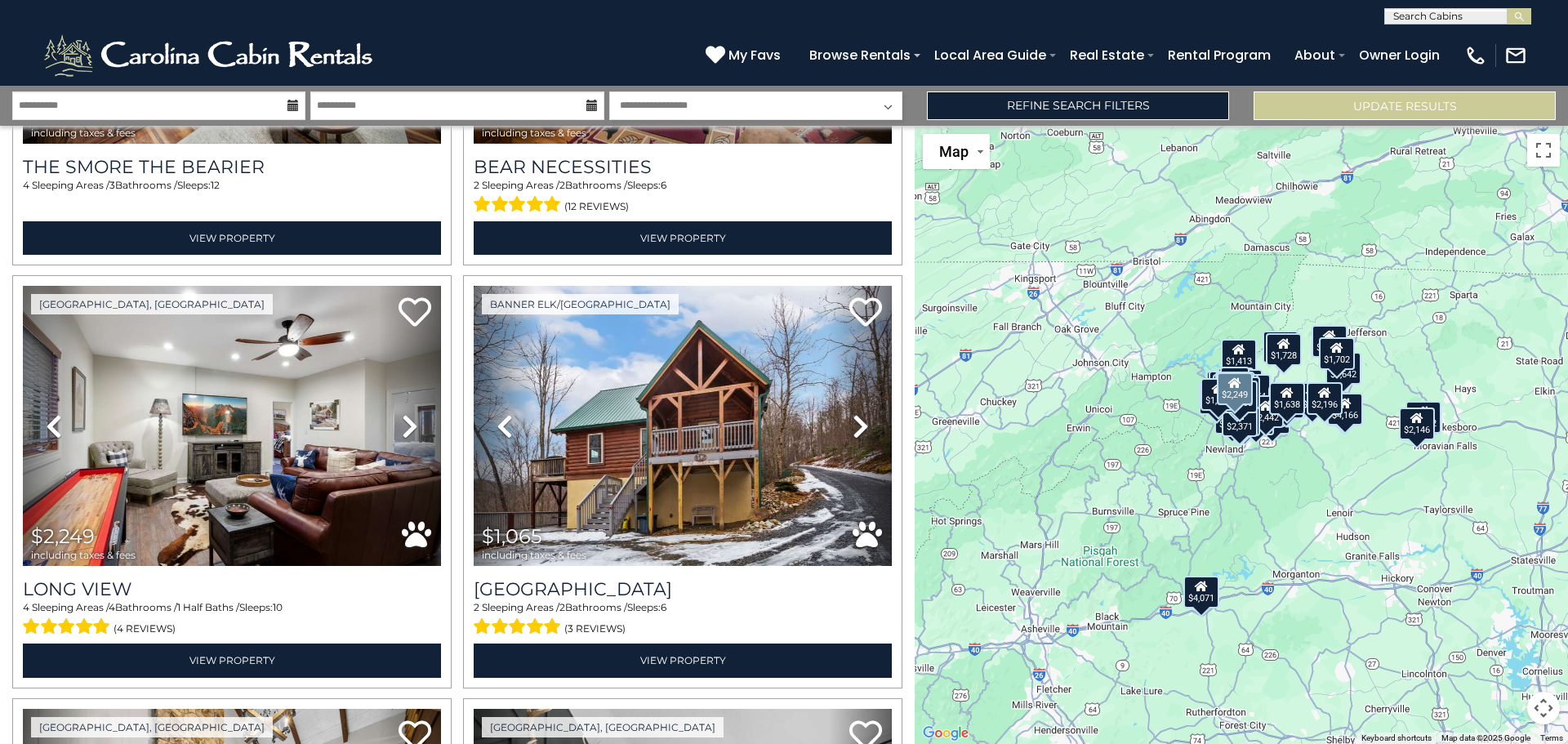
click at [404, 413] on icon at bounding box center [410, 426] width 17 height 26
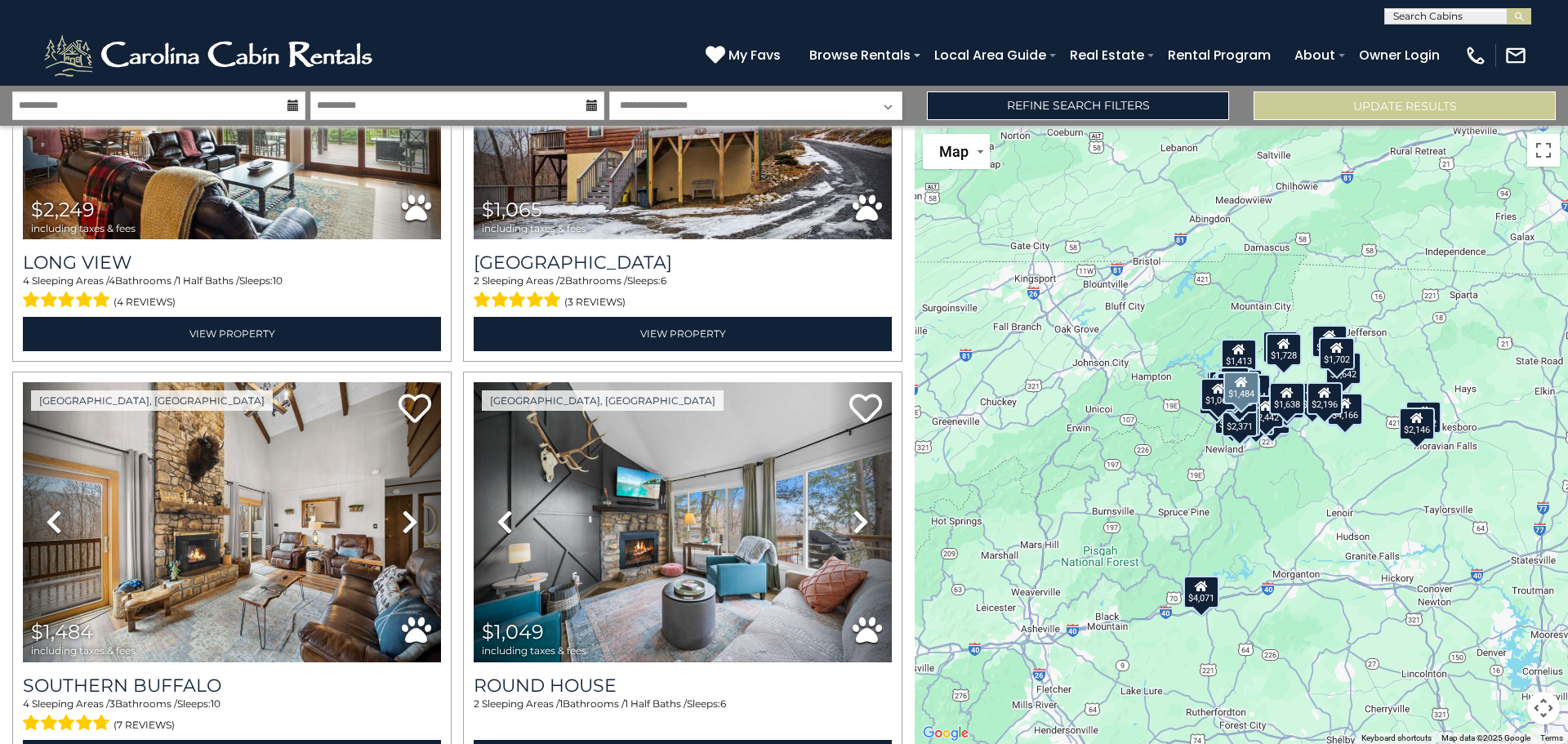
scroll to position [8766, 0]
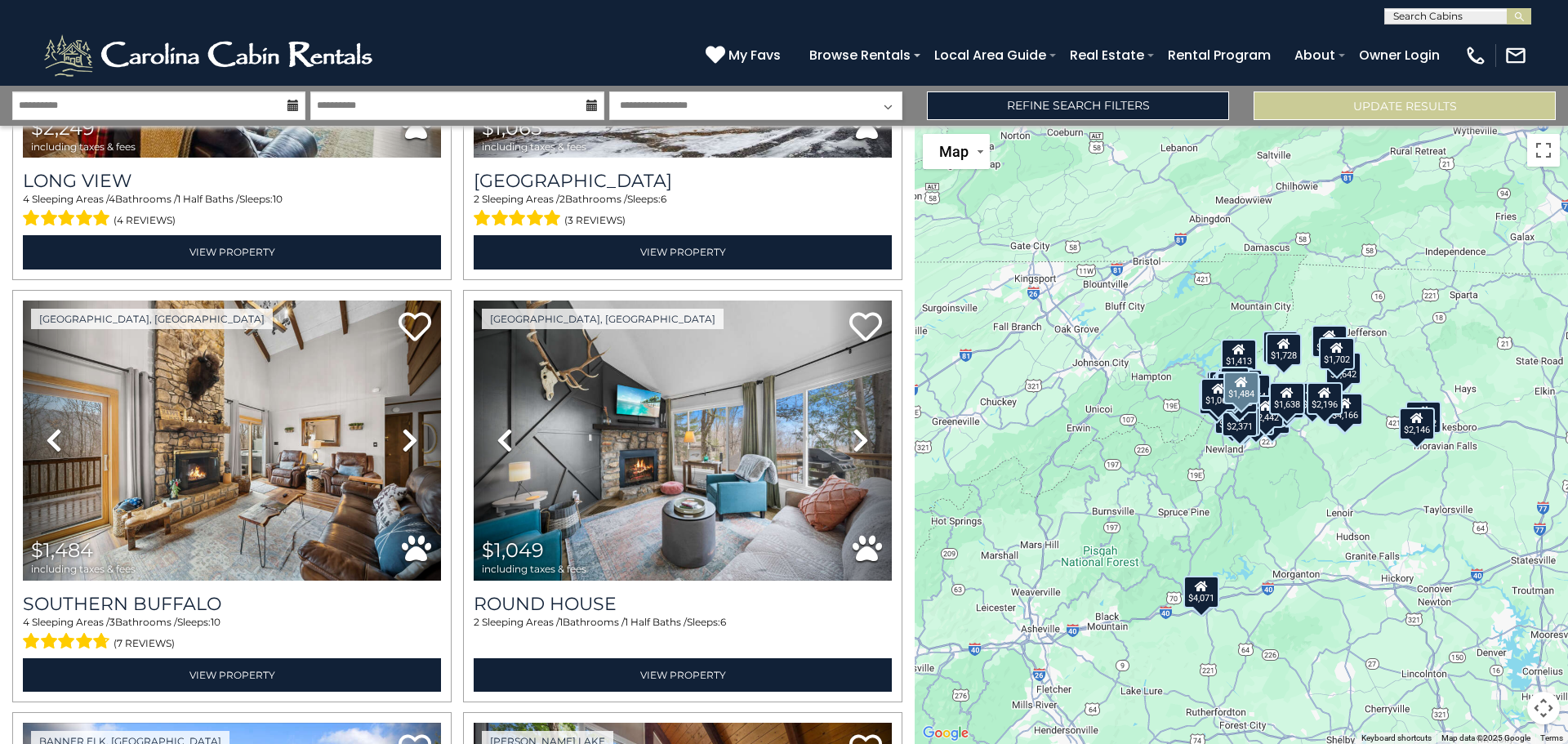
click at [403, 427] on icon at bounding box center [410, 440] width 17 height 26
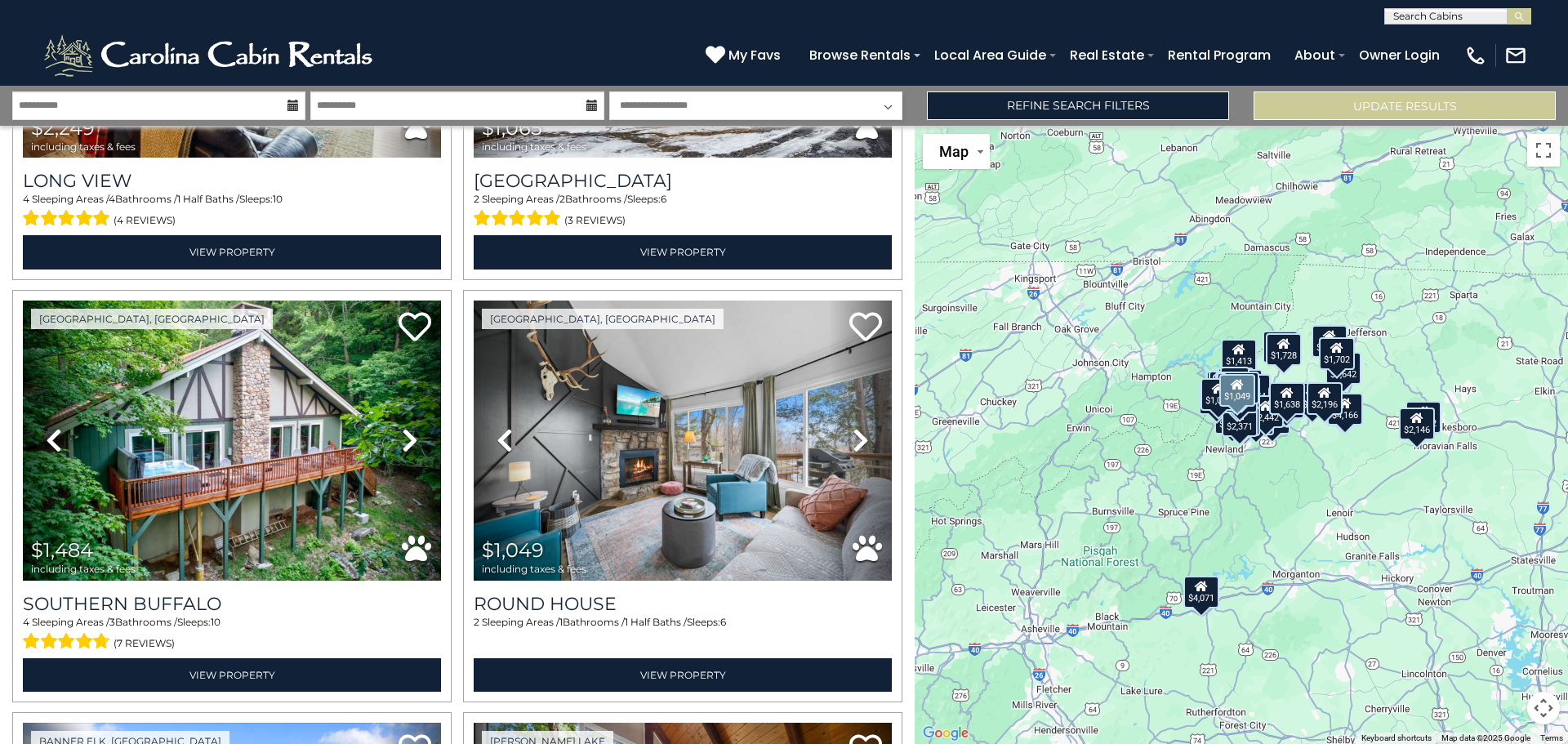
click at [853, 427] on icon at bounding box center [861, 440] width 17 height 26
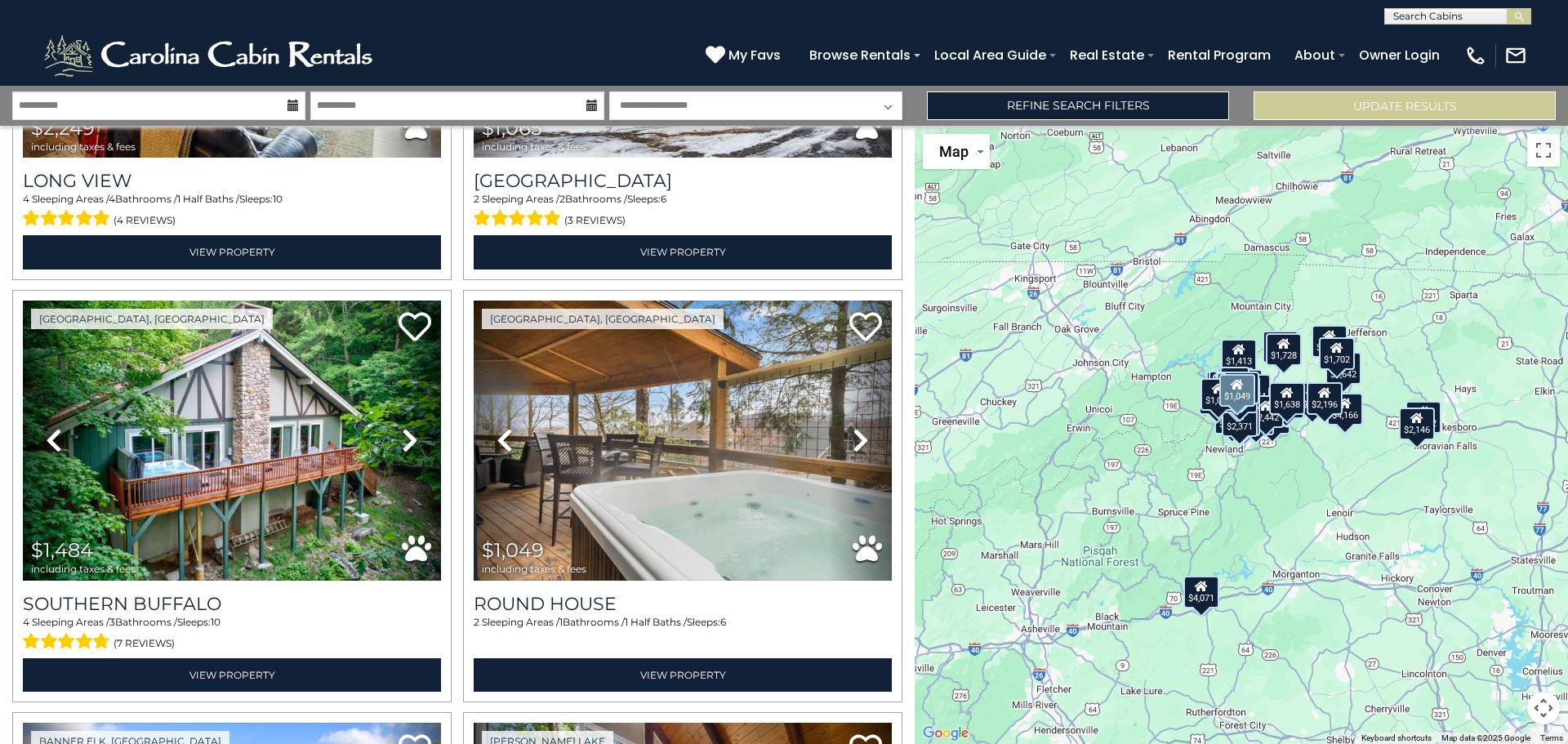
click at [853, 427] on icon at bounding box center [861, 440] width 17 height 26
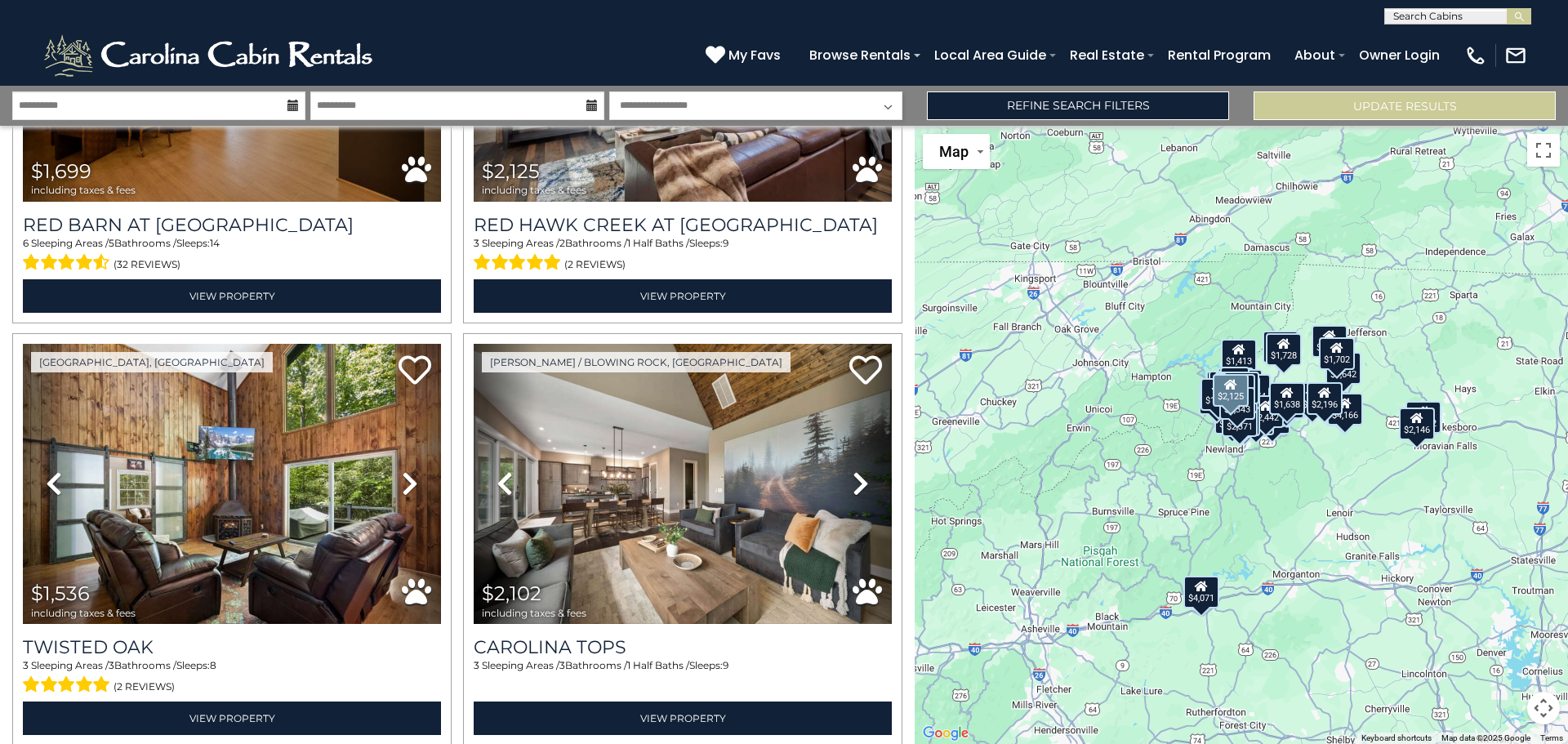
scroll to position [10481, 0]
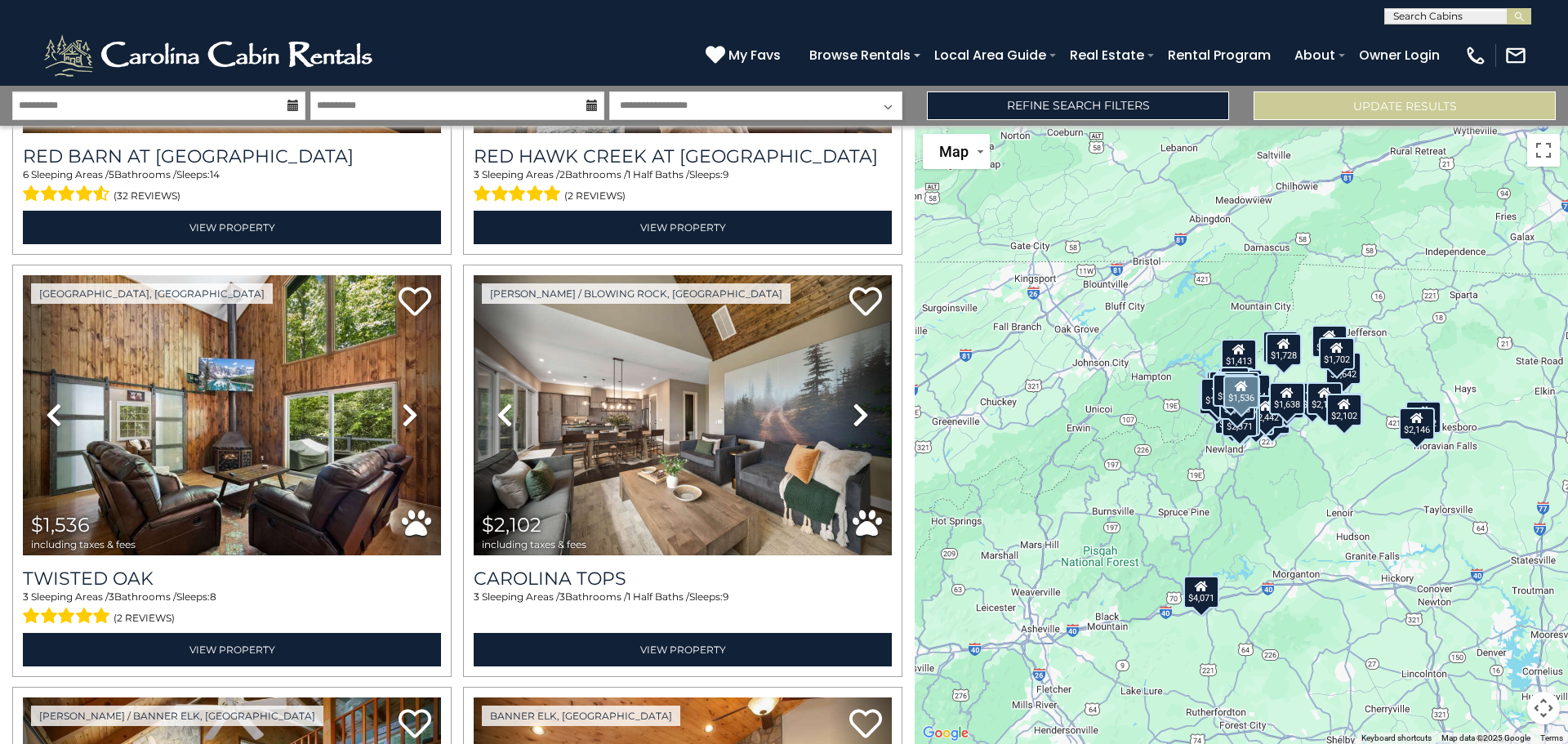
click at [396, 350] on link "Next" at bounding box center [410, 415] width 63 height 280
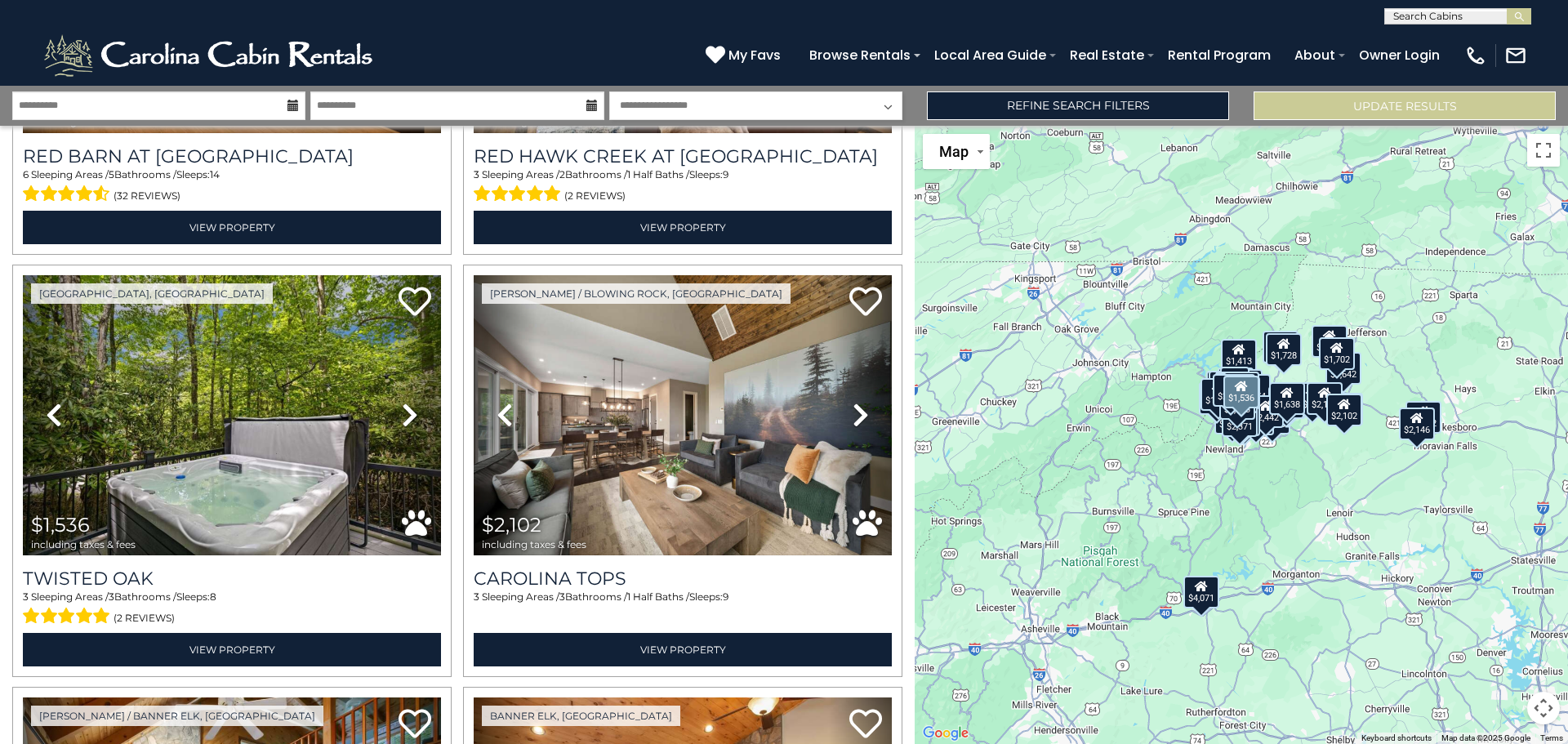
click at [396, 350] on link "Next" at bounding box center [410, 415] width 63 height 280
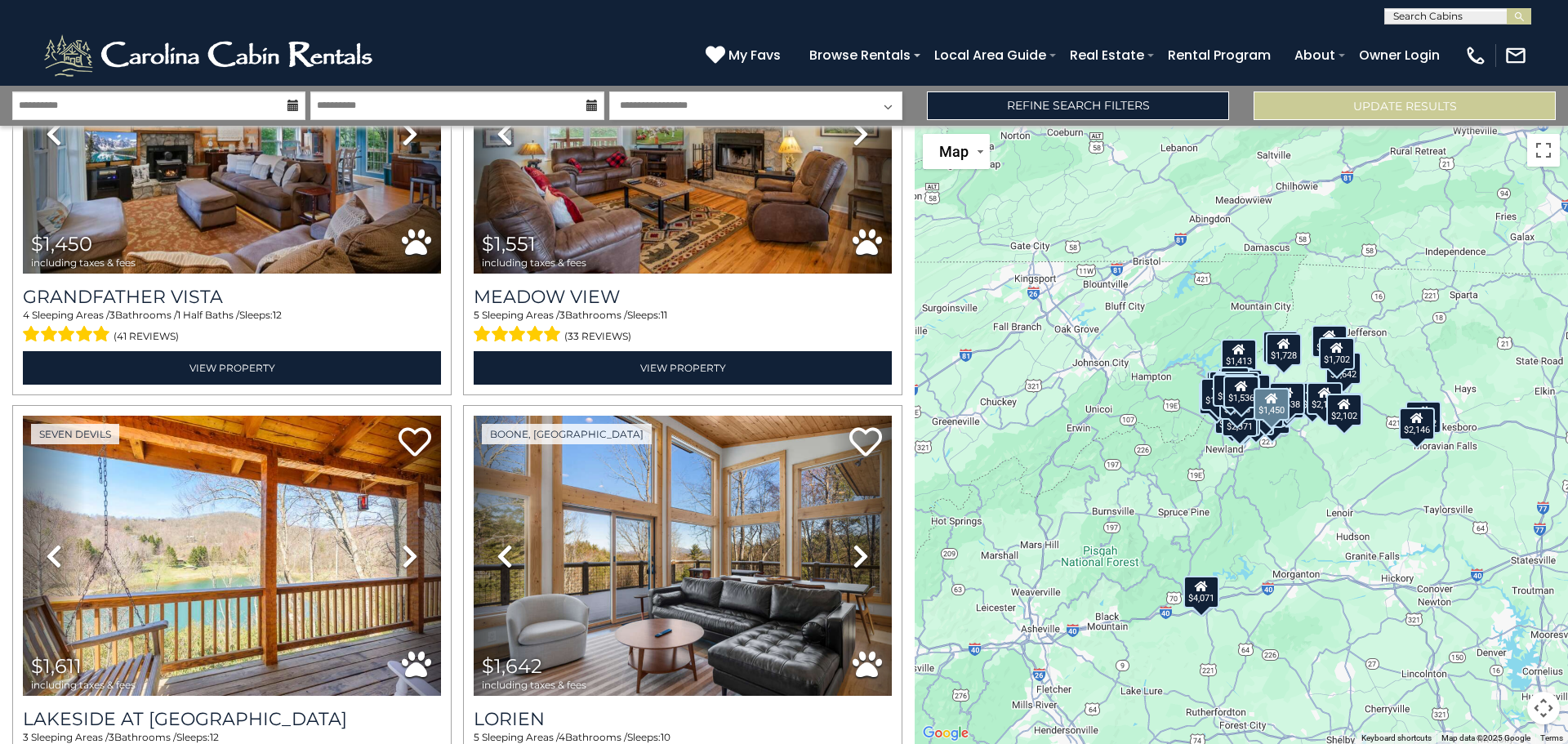
scroll to position [11217, 0]
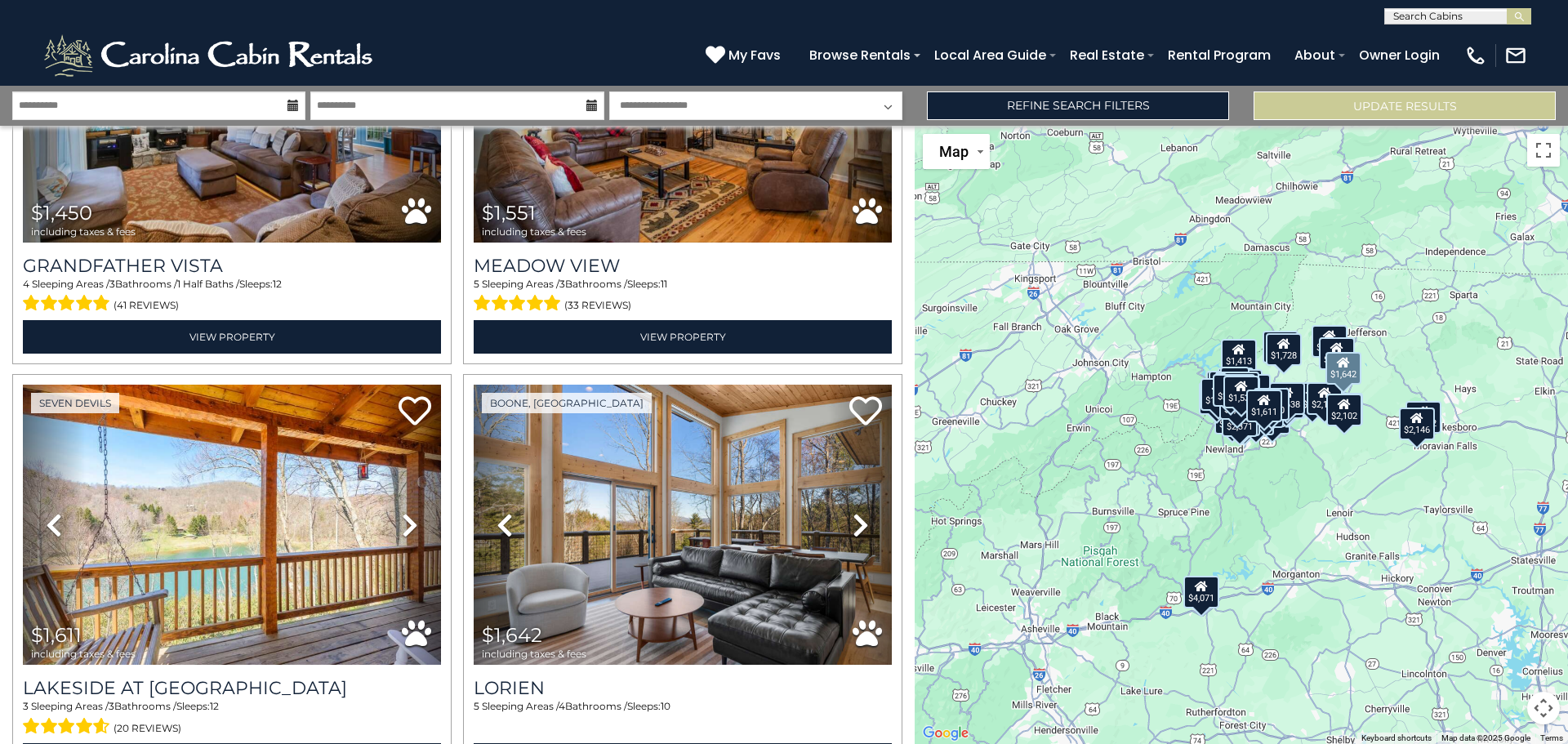
click at [853, 512] on icon at bounding box center [861, 525] width 17 height 26
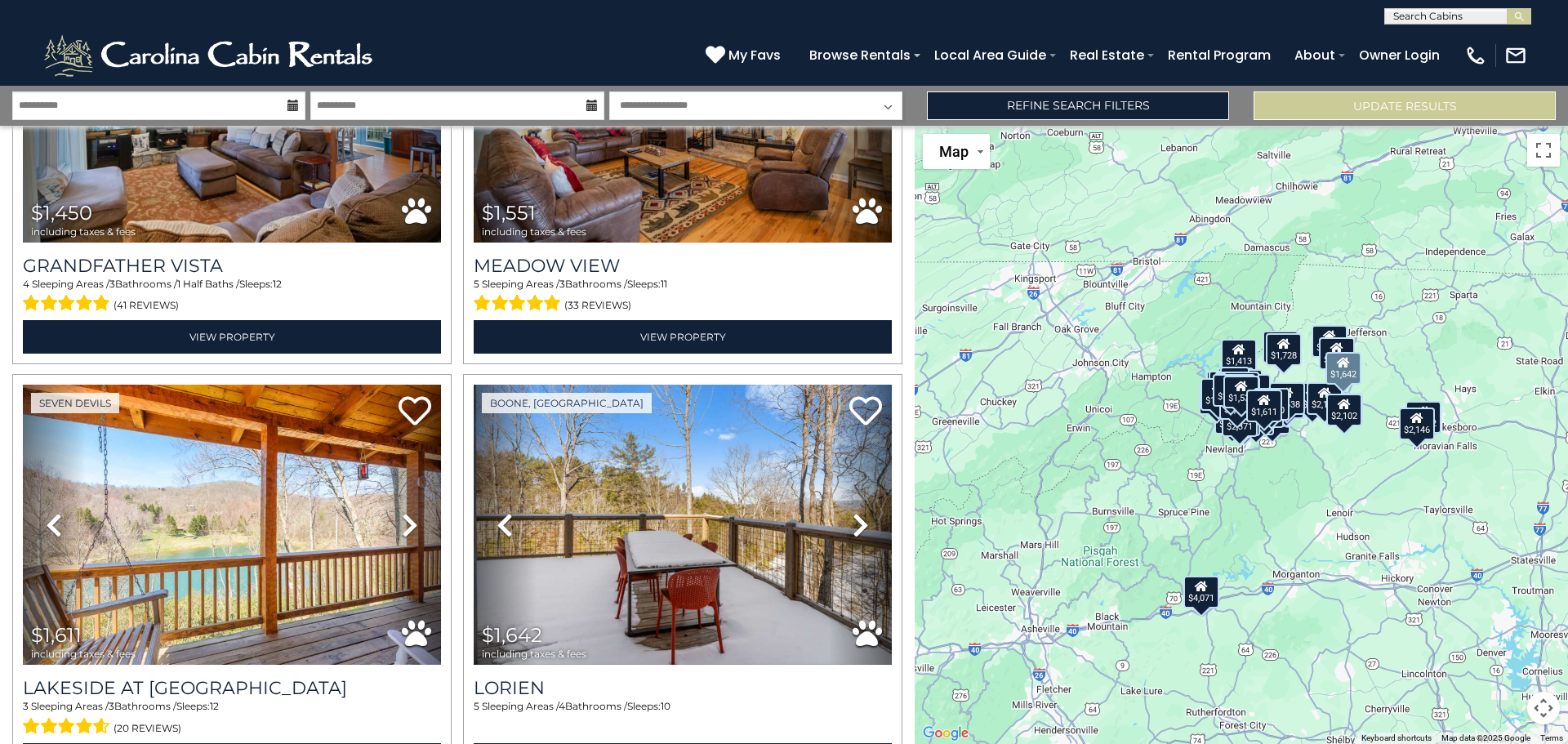
click at [853, 512] on icon at bounding box center [861, 525] width 17 height 26
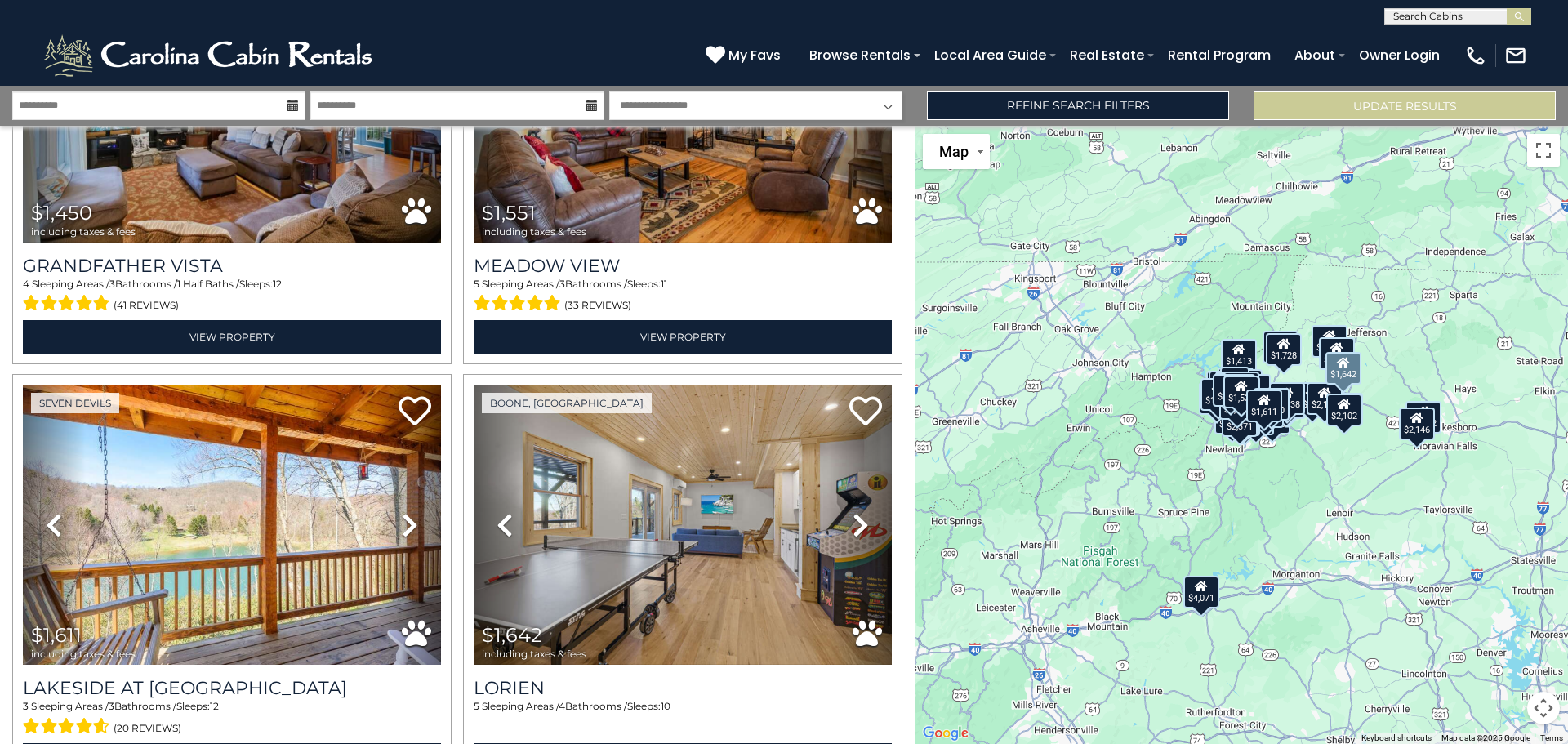
click at [853, 512] on icon at bounding box center [861, 525] width 17 height 26
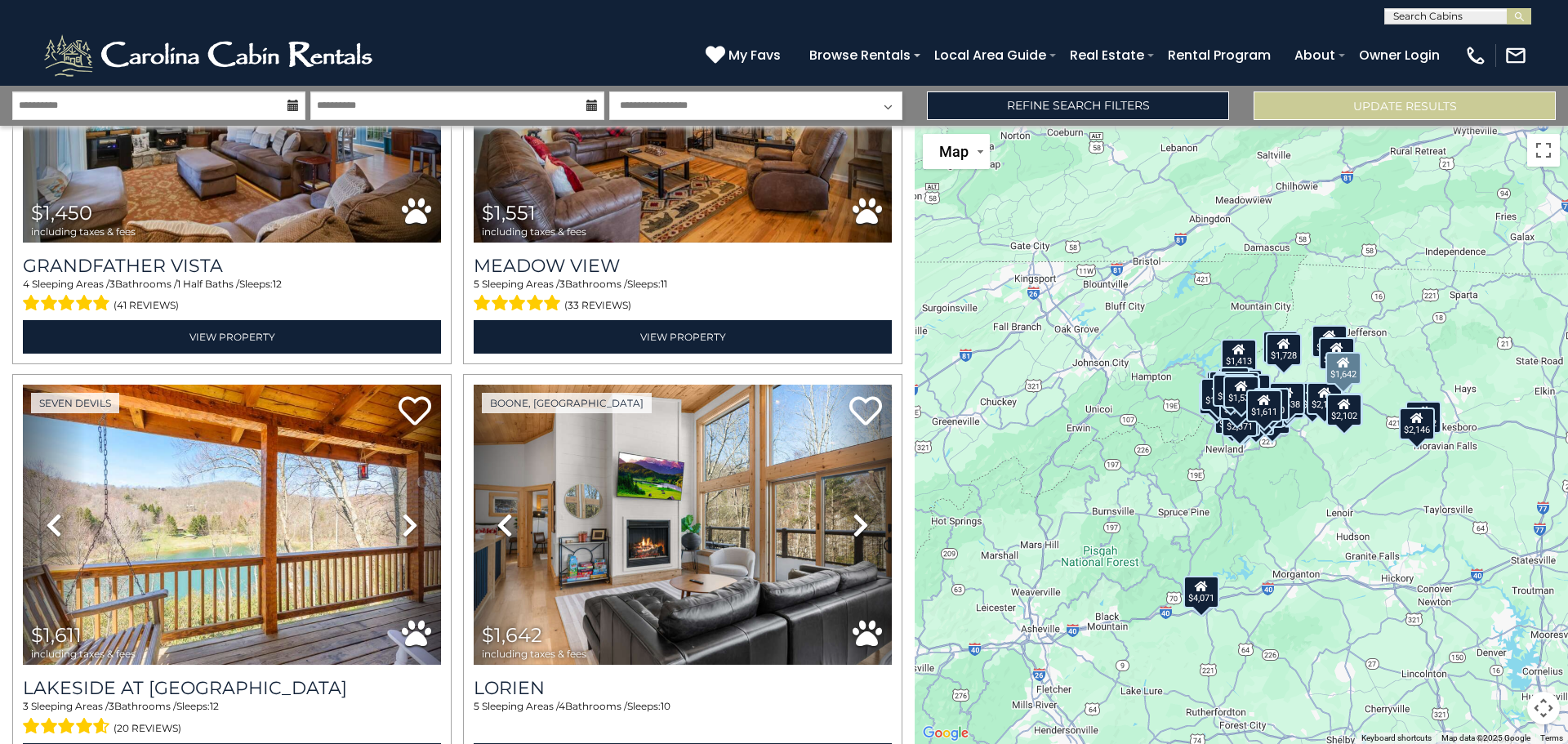
click at [853, 512] on icon at bounding box center [861, 525] width 17 height 26
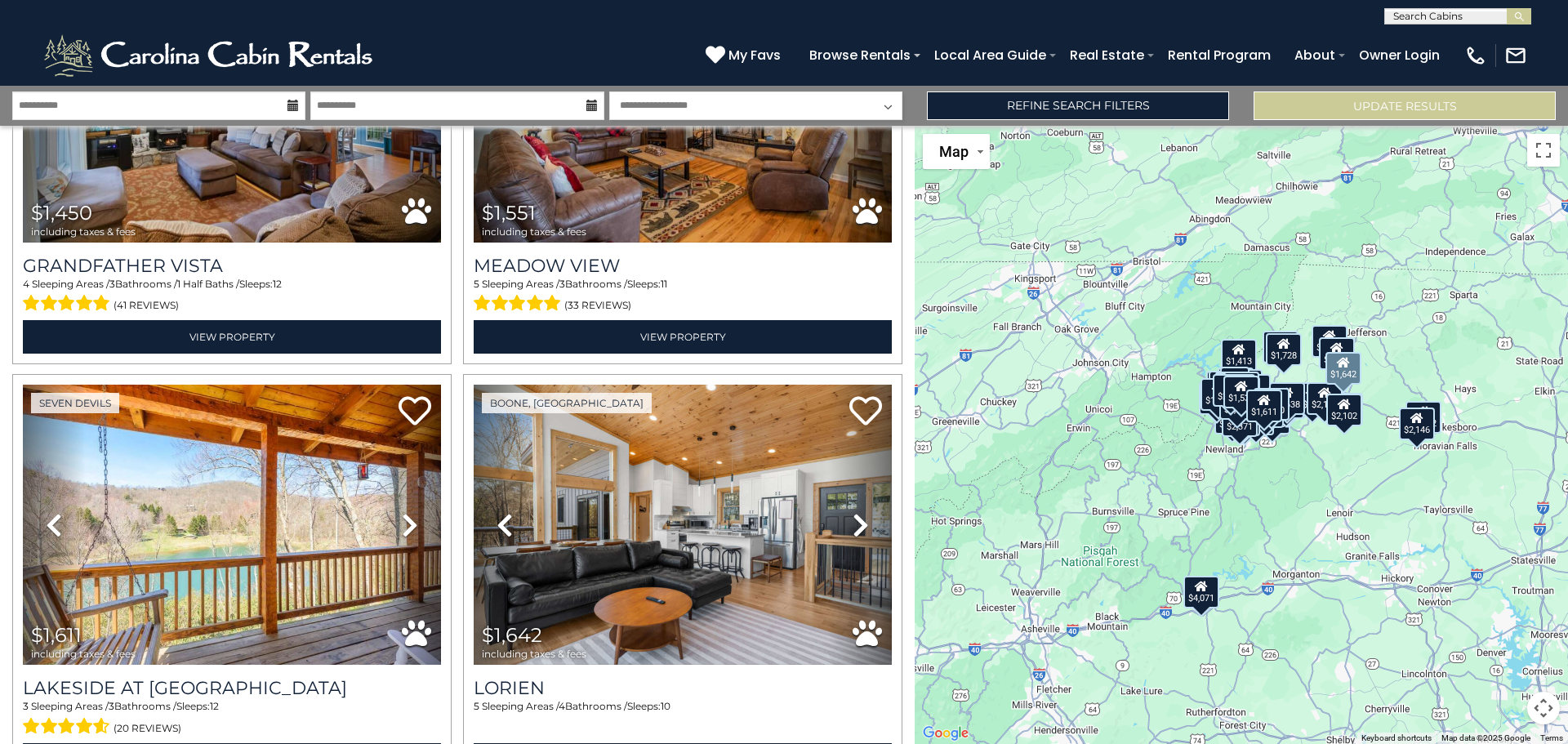
click at [853, 512] on icon at bounding box center [861, 525] width 17 height 26
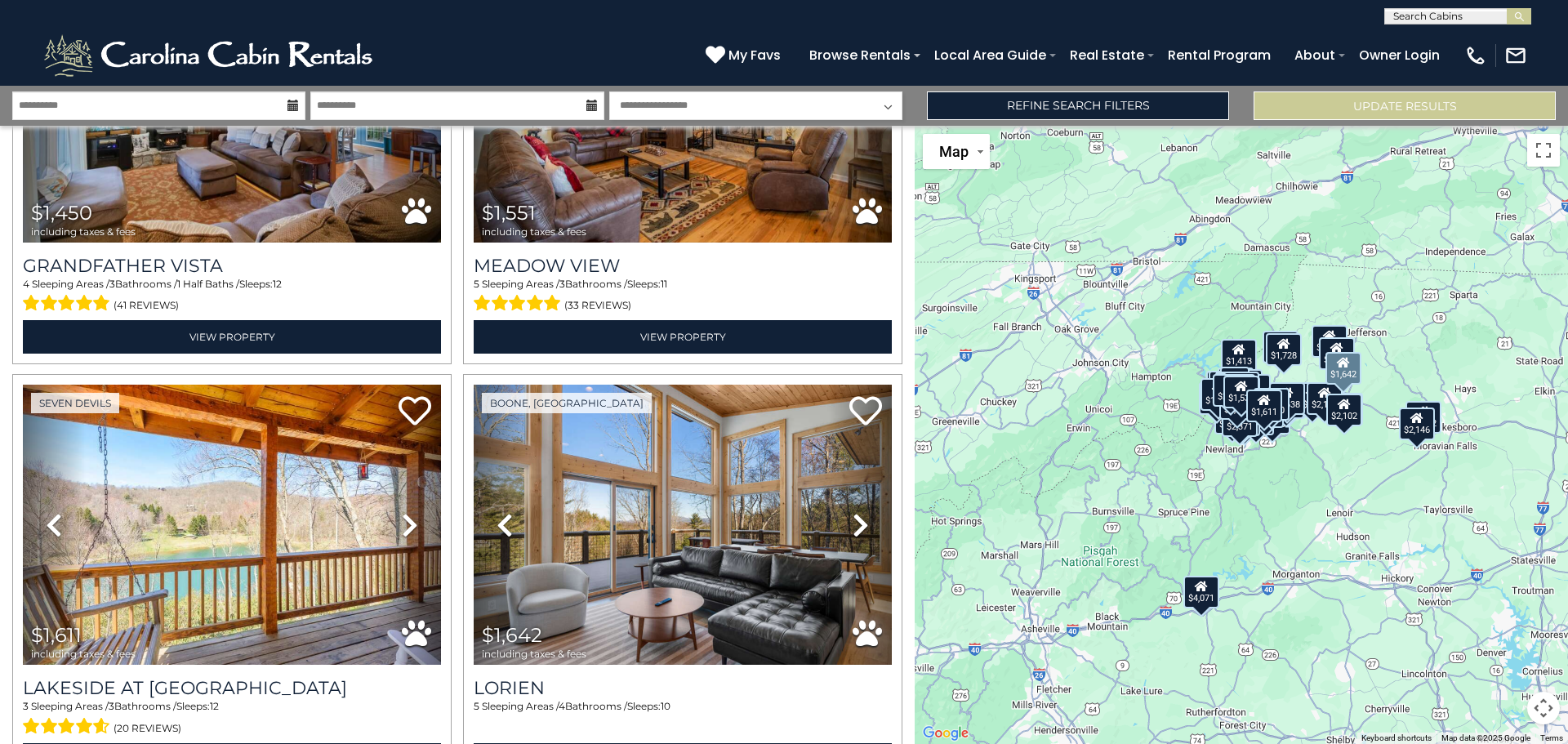
click at [853, 512] on icon at bounding box center [861, 525] width 17 height 26
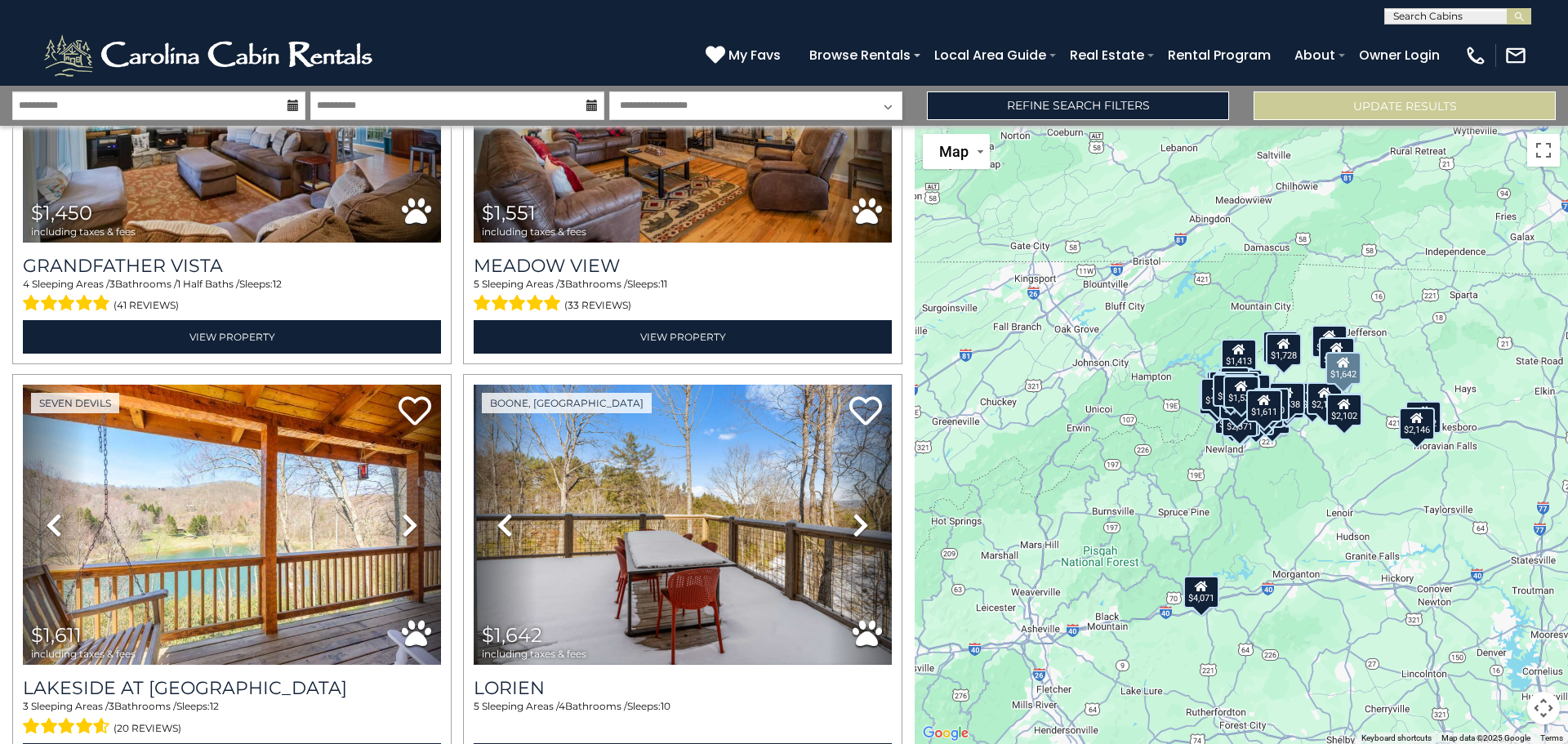
click at [853, 512] on icon at bounding box center [861, 525] width 17 height 26
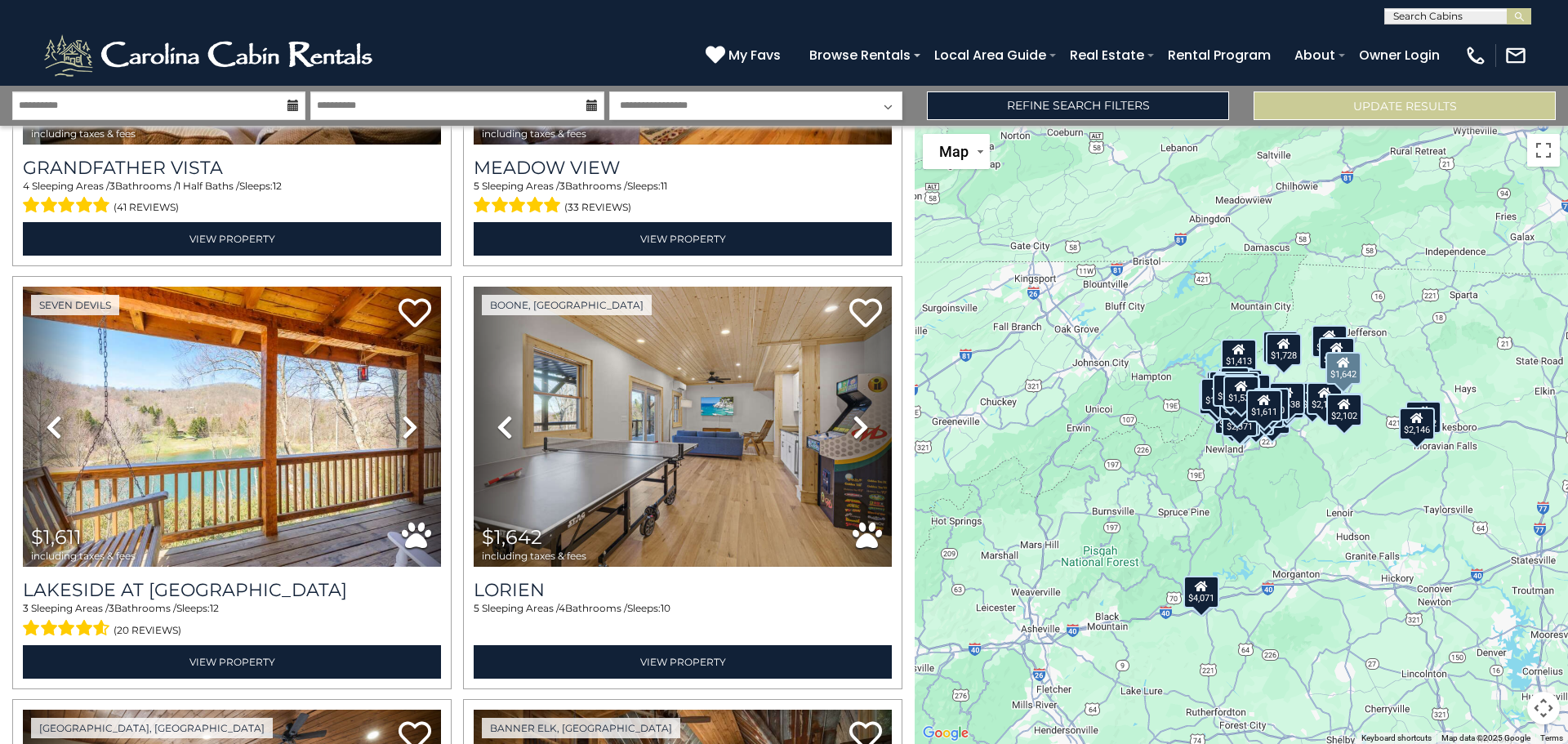
scroll to position [11625, 0]
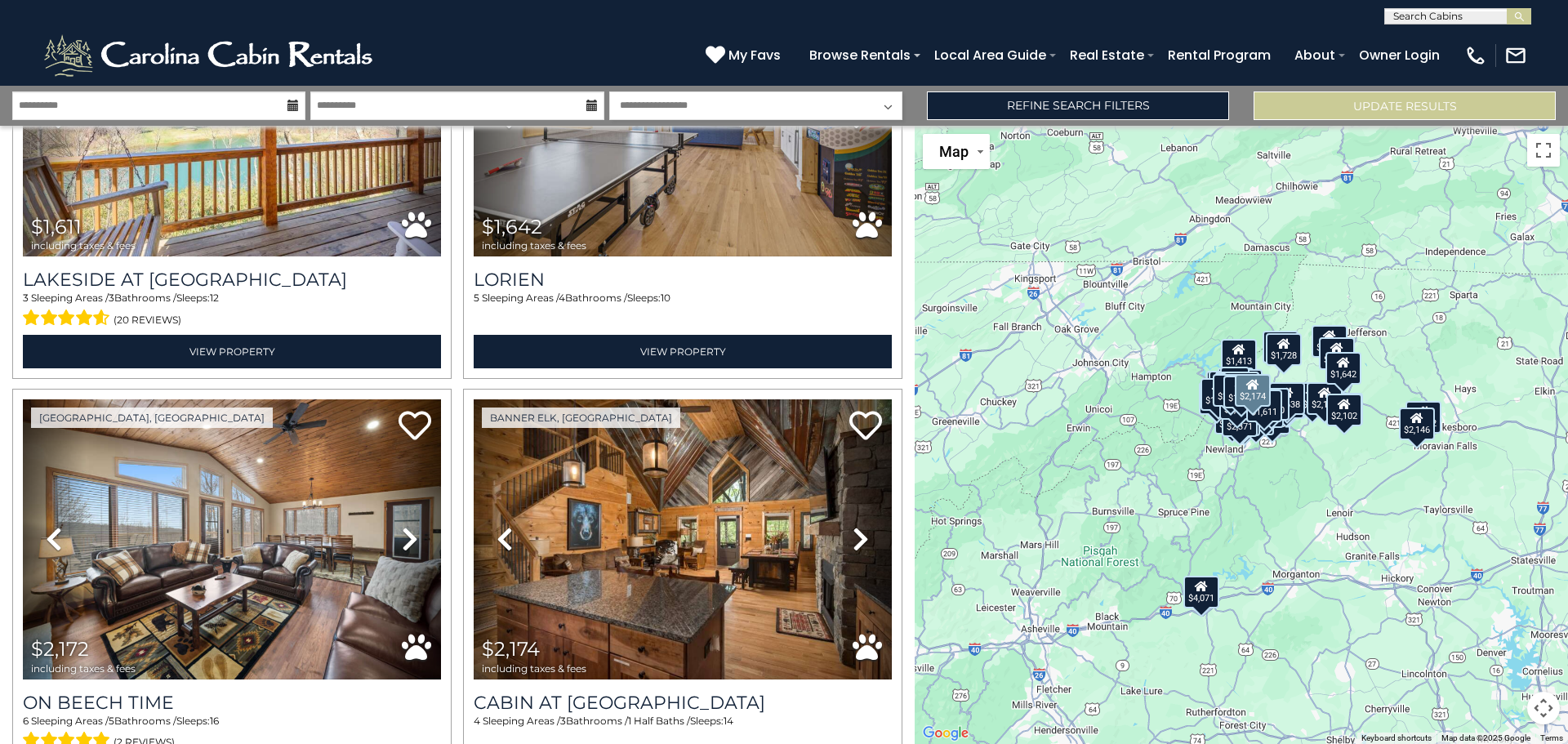
click at [853, 527] on icon at bounding box center [861, 539] width 17 height 26
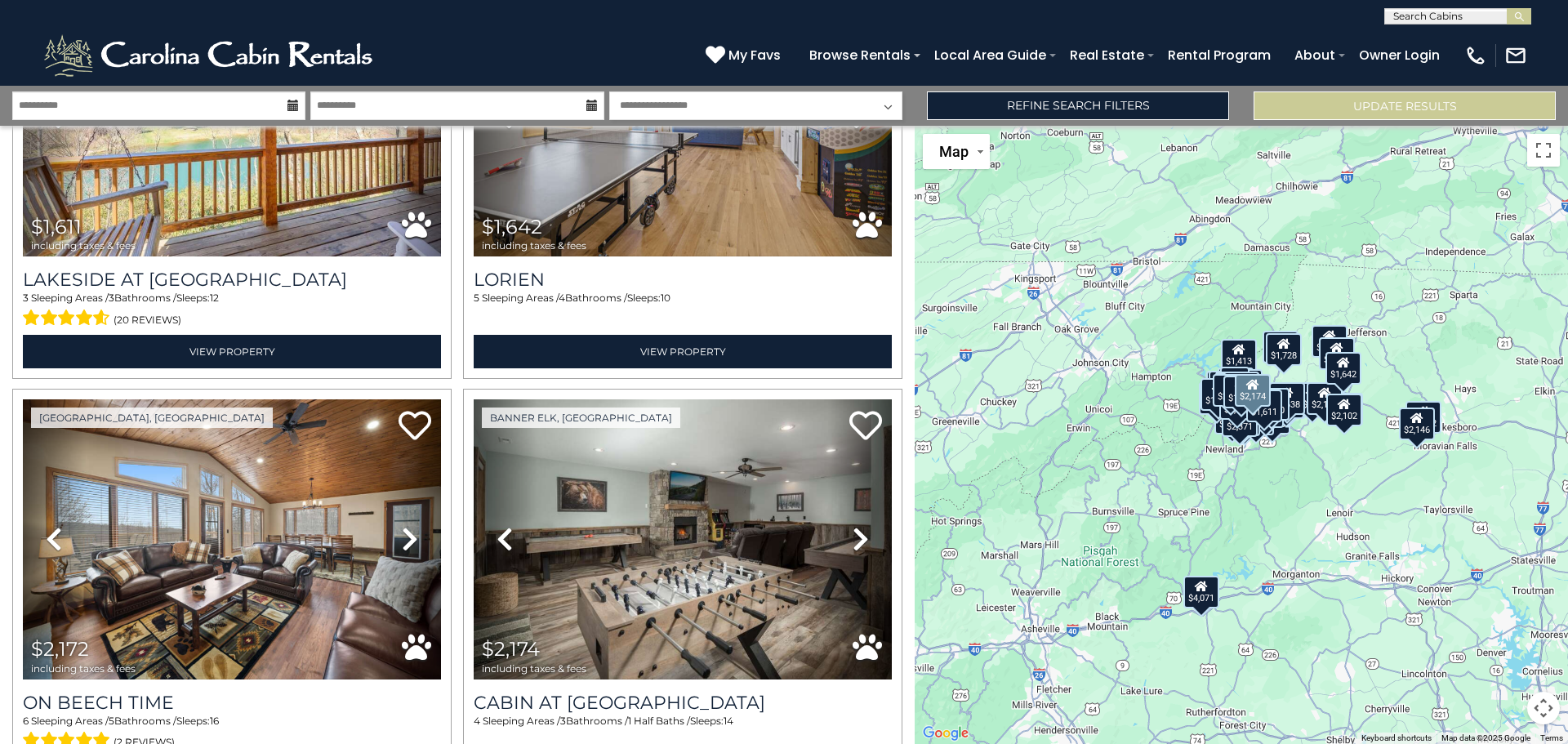
click at [853, 527] on icon at bounding box center [861, 539] width 17 height 26
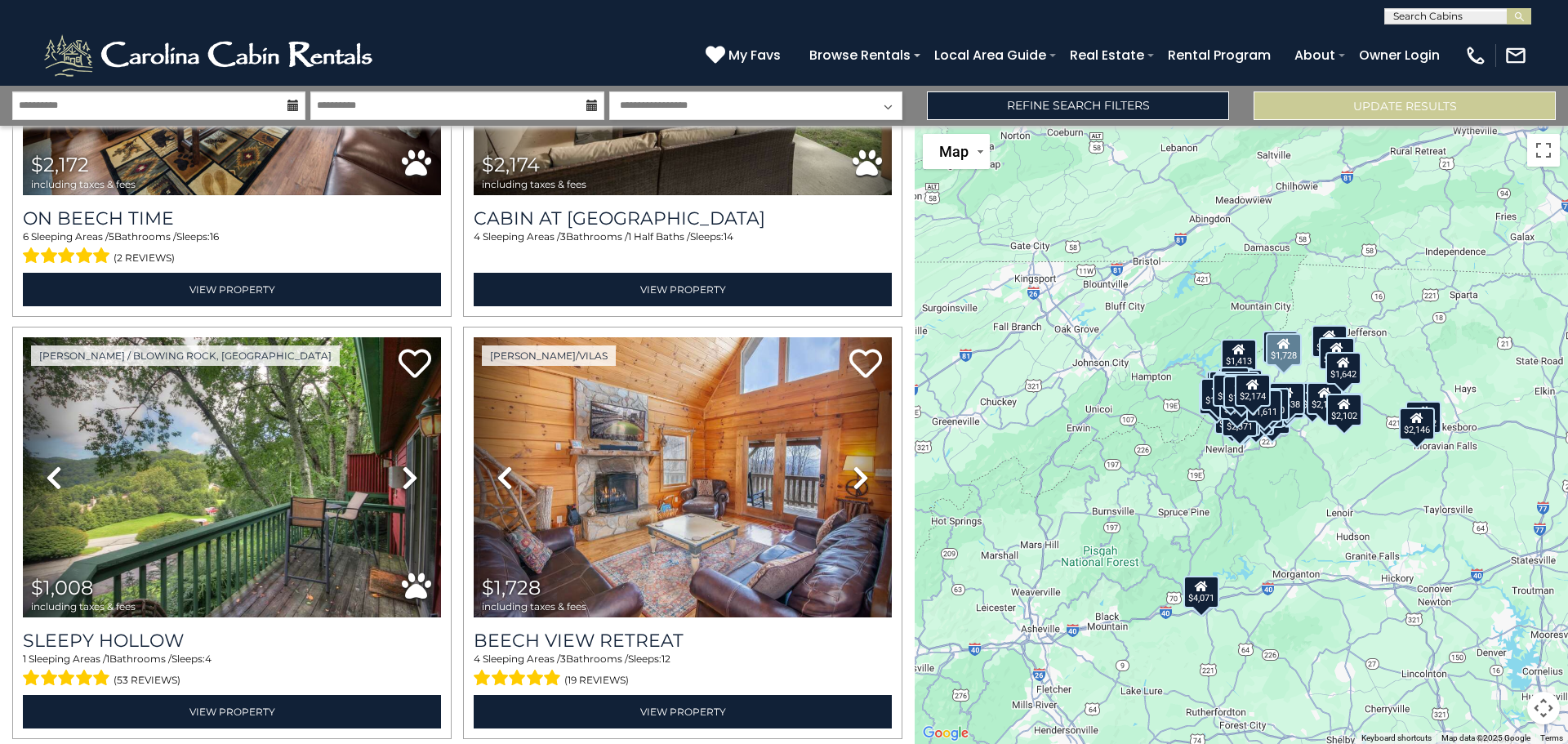
scroll to position [12122, 0]
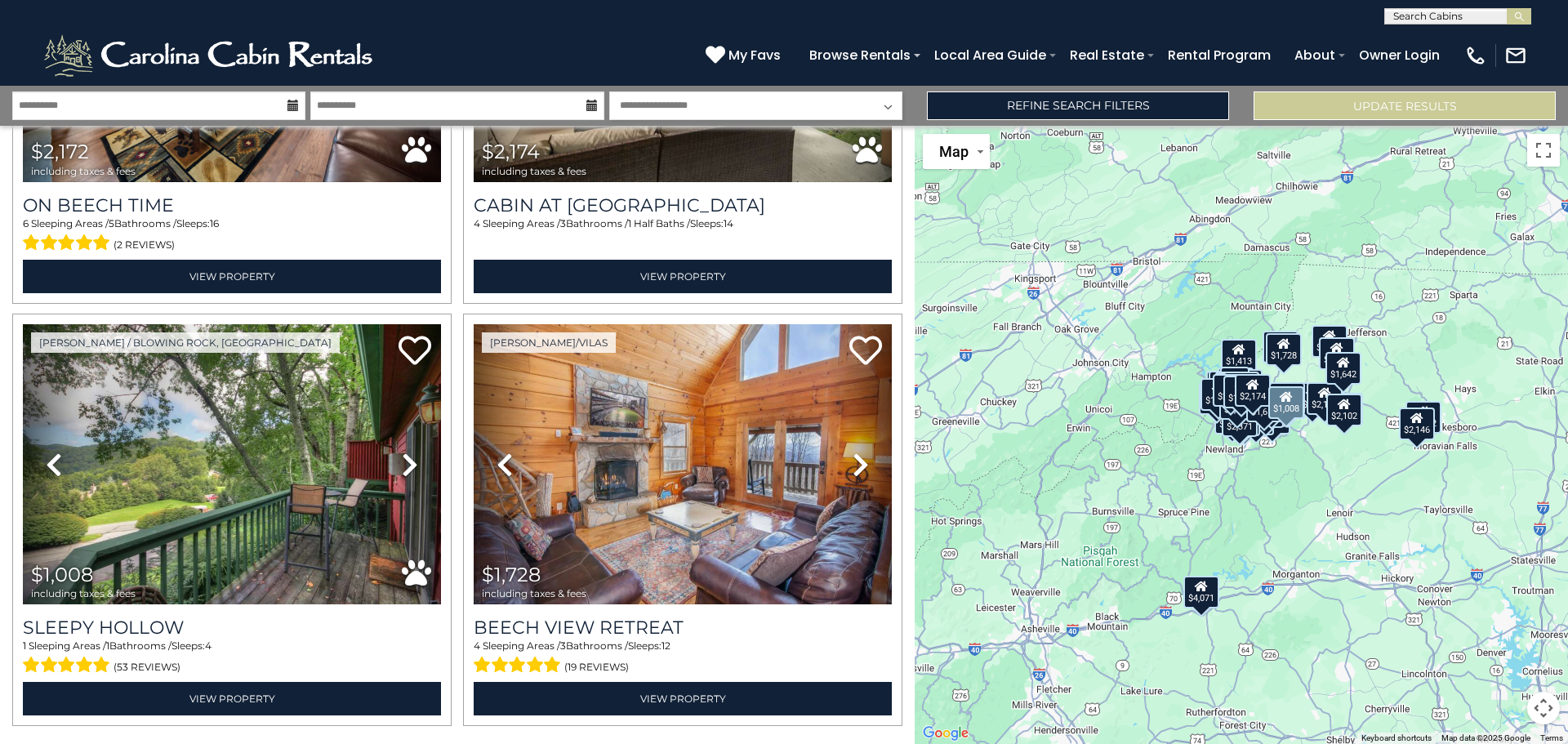
click at [403, 452] on icon at bounding box center [410, 464] width 17 height 26
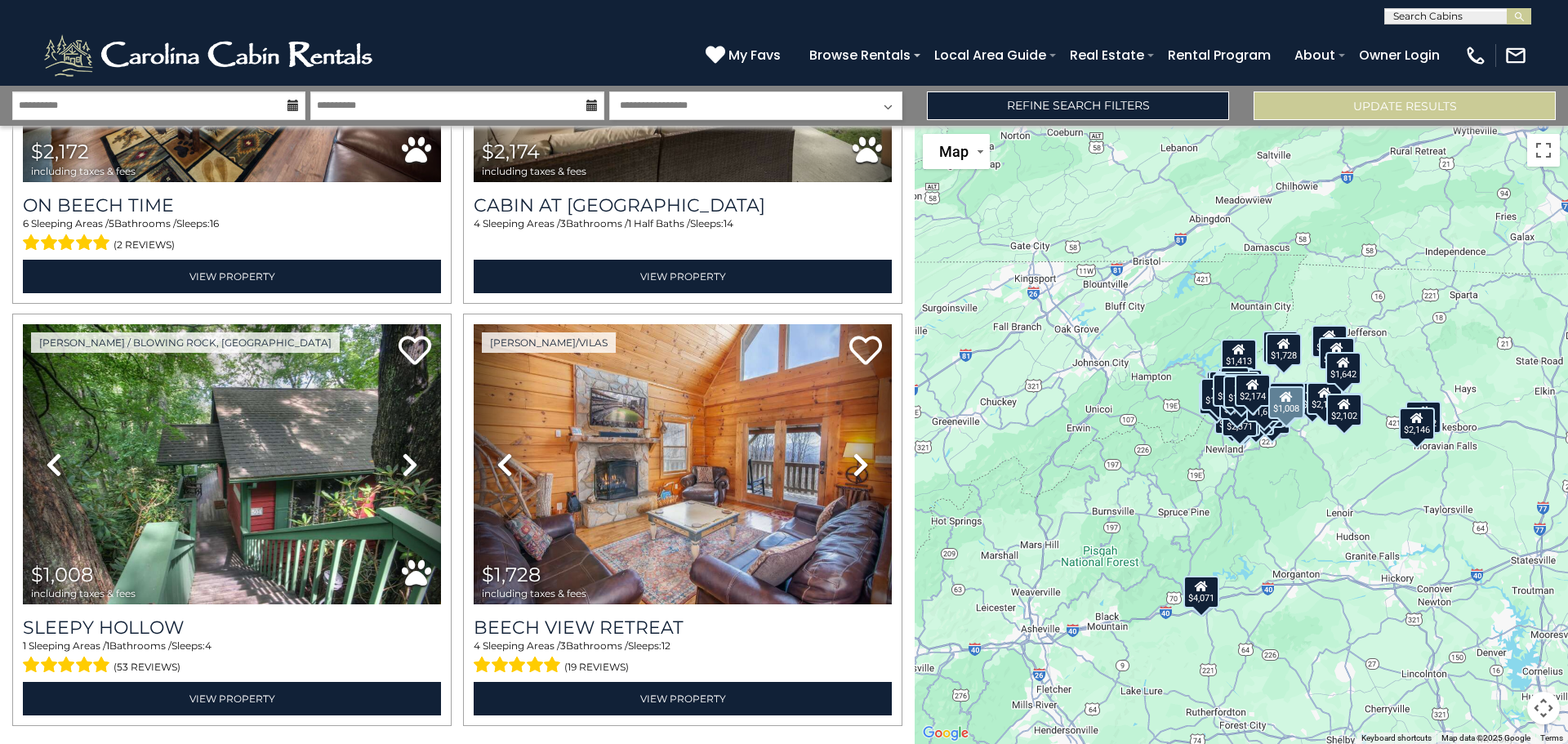
click at [402, 452] on icon at bounding box center [410, 464] width 17 height 26
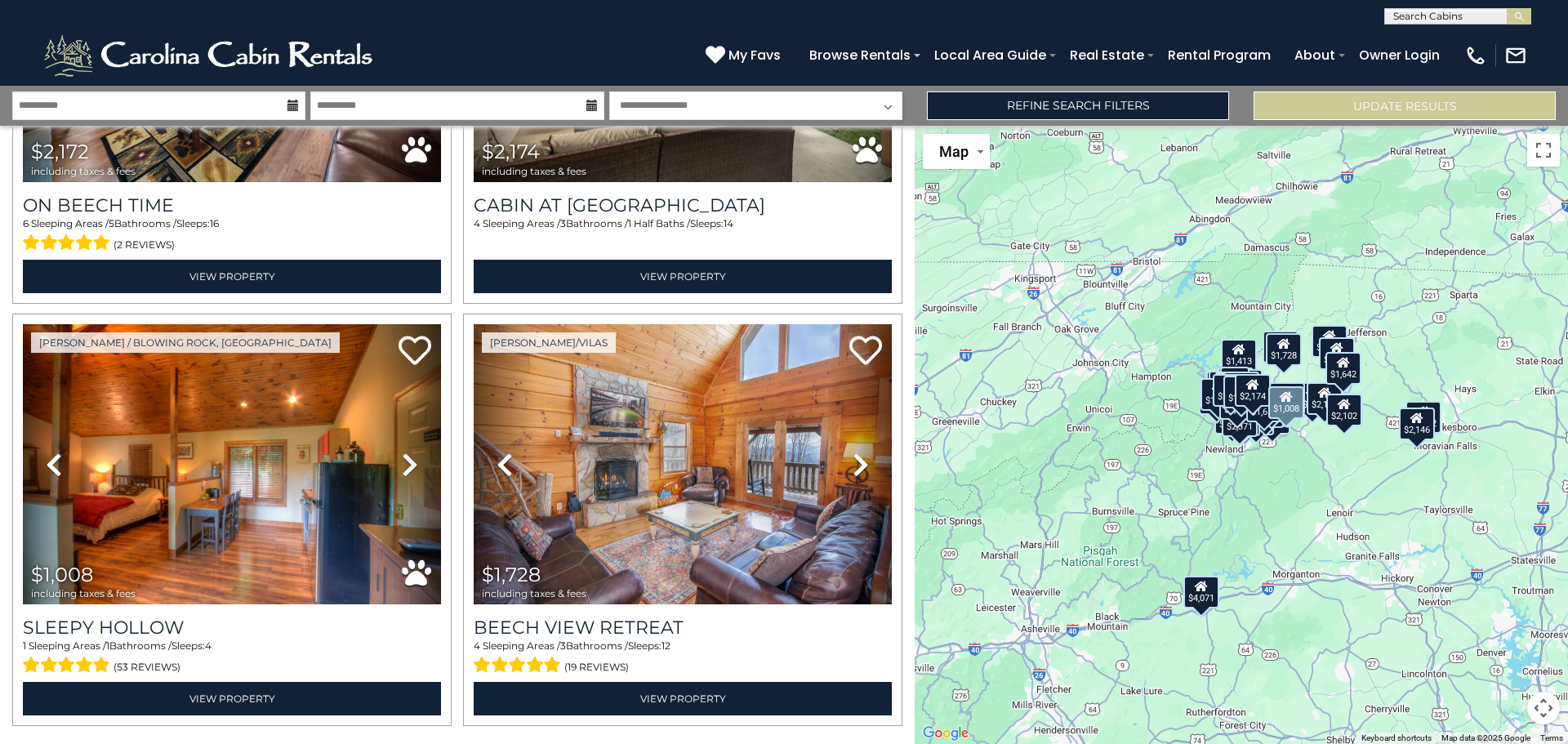
click at [402, 452] on icon at bounding box center [410, 464] width 17 height 26
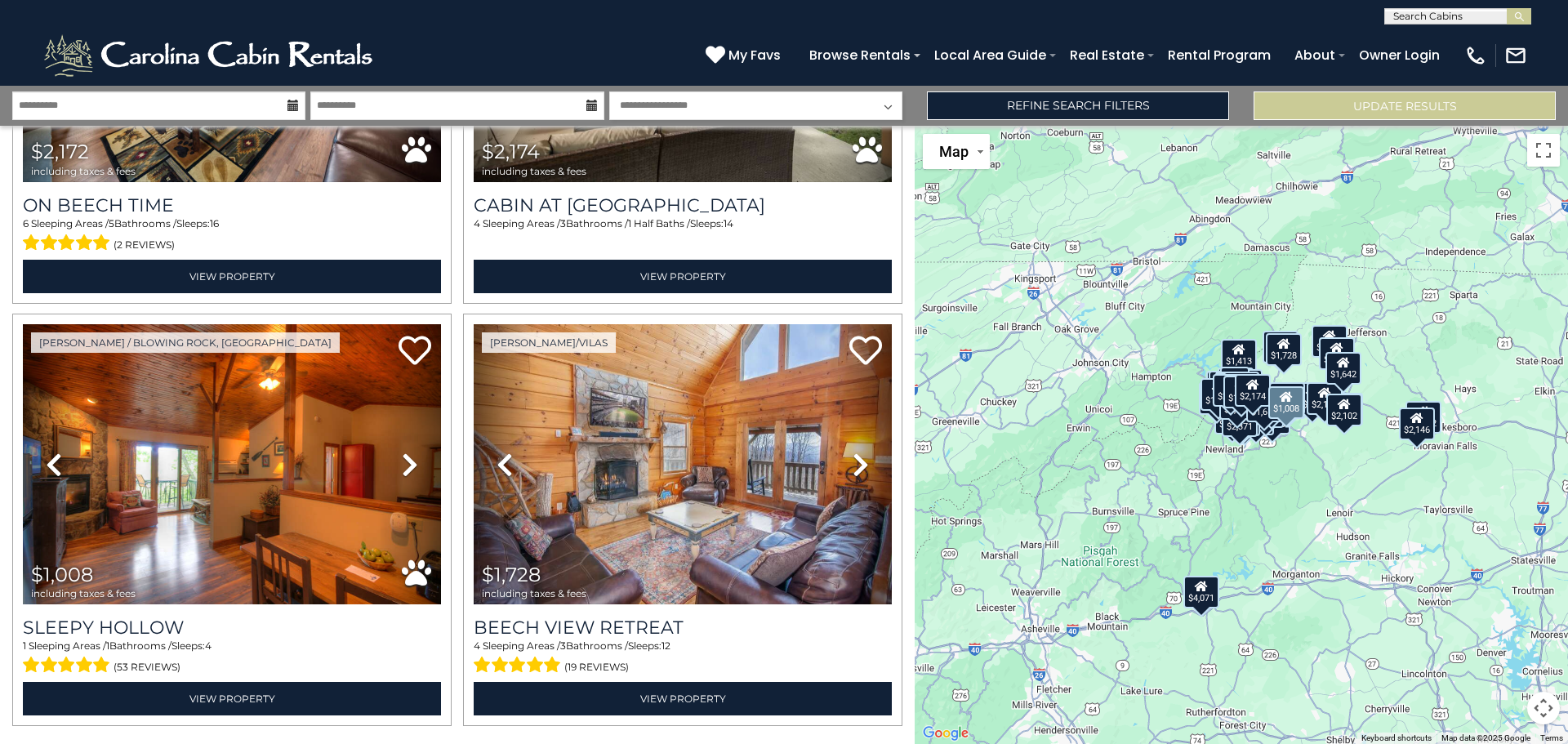
click at [402, 452] on icon at bounding box center [410, 464] width 17 height 26
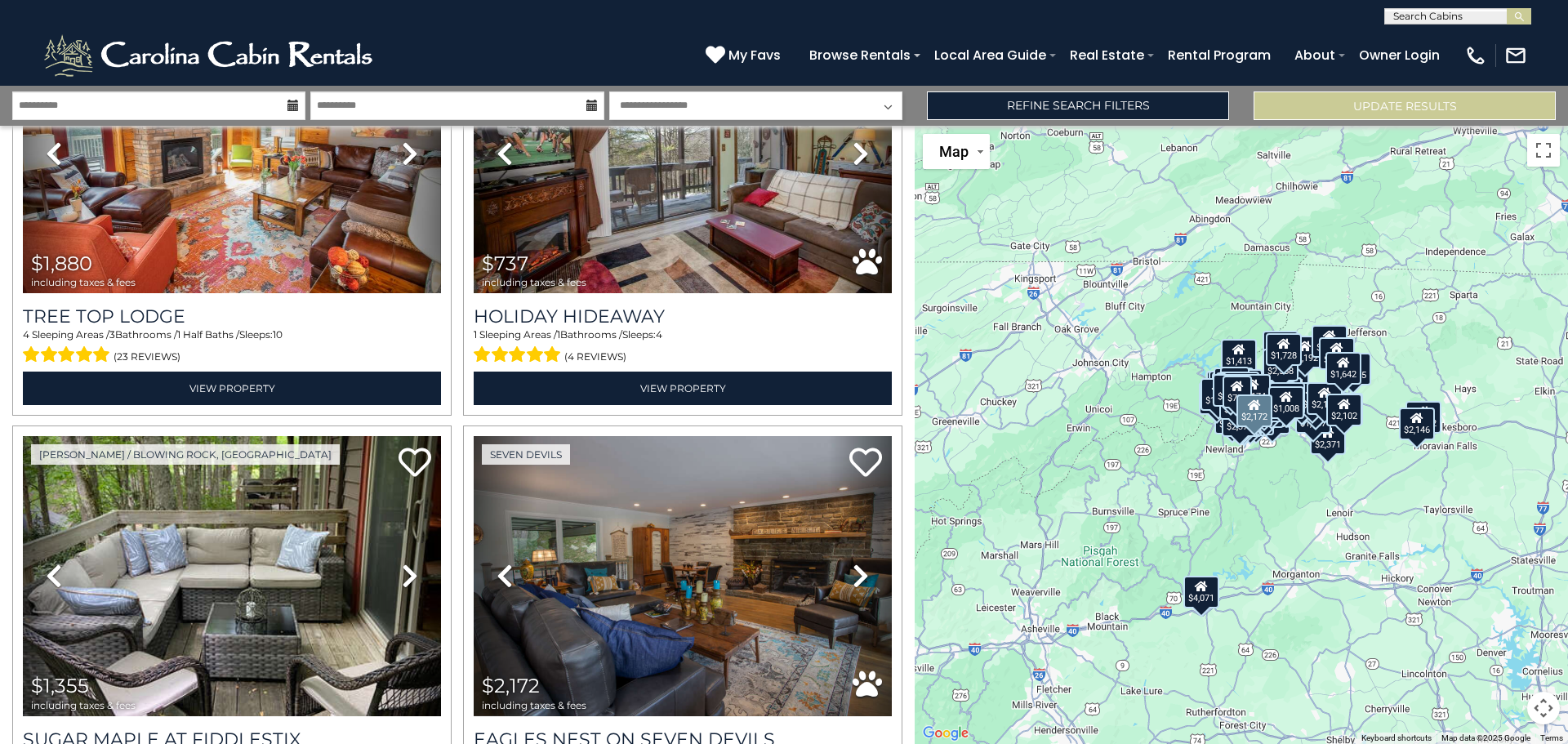
scroll to position [12858, 0]
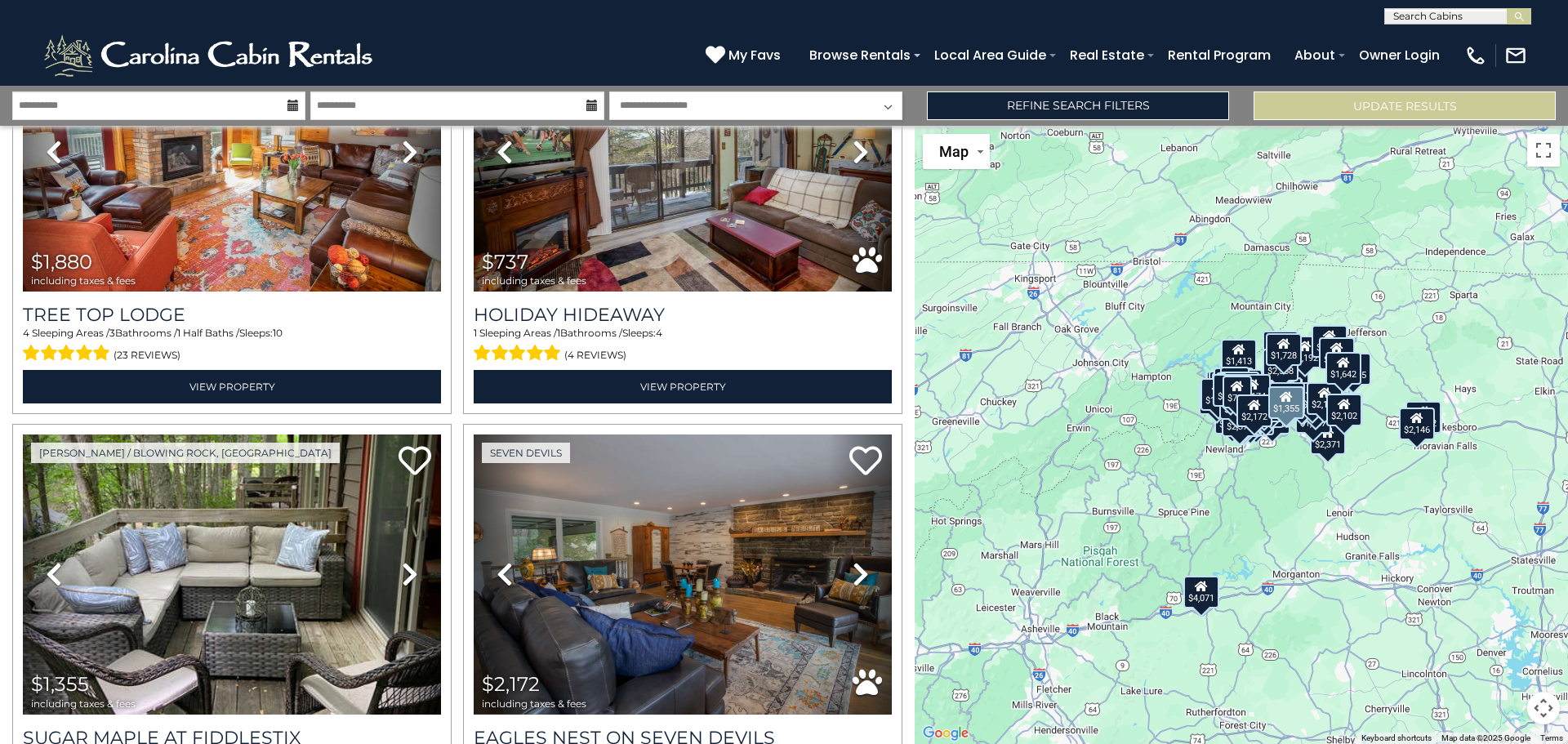
click at [407, 562] on icon at bounding box center [410, 574] width 17 height 26
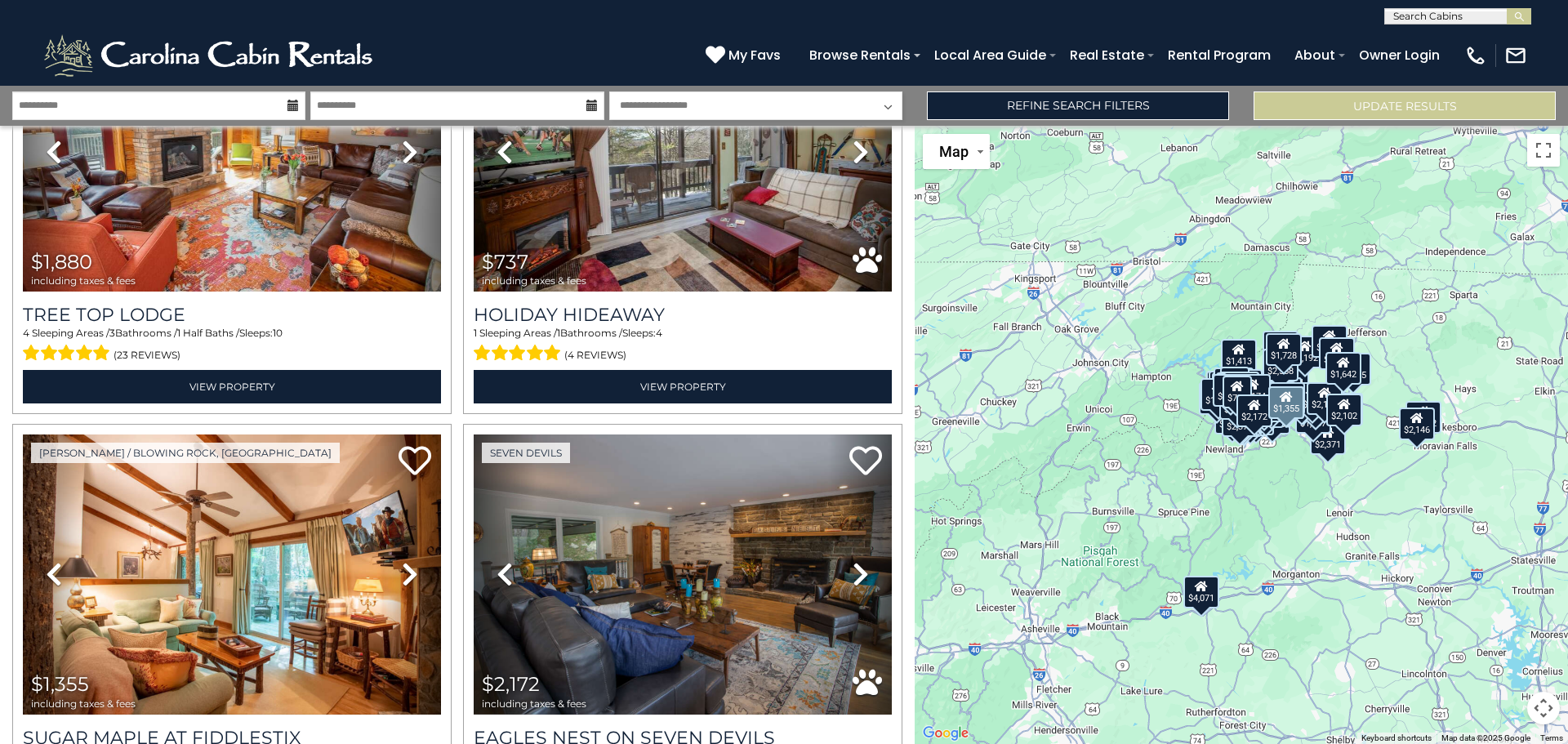
click at [406, 562] on icon at bounding box center [410, 574] width 17 height 26
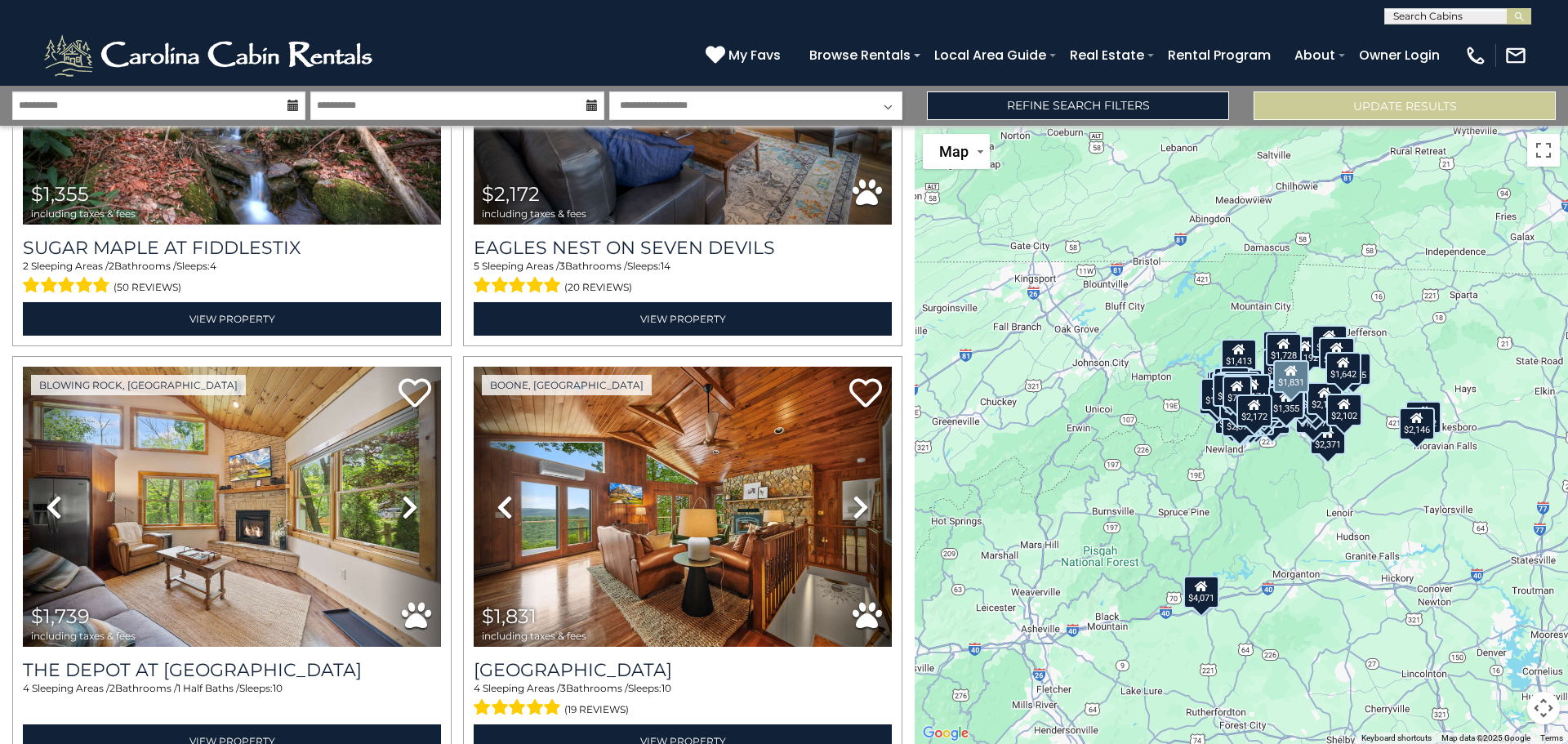
scroll to position [13429, 0]
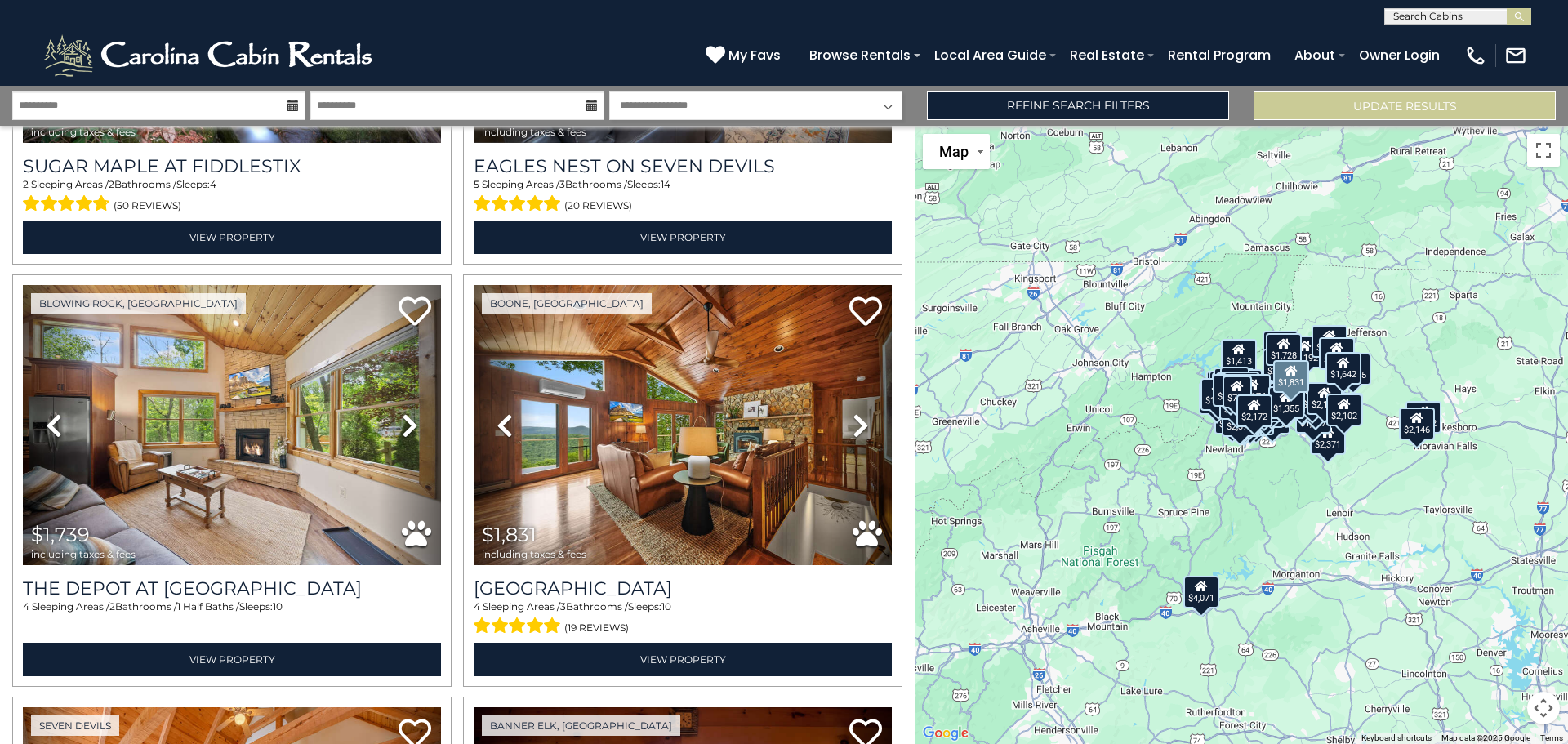
click at [843, 334] on link "Next" at bounding box center [860, 425] width 63 height 280
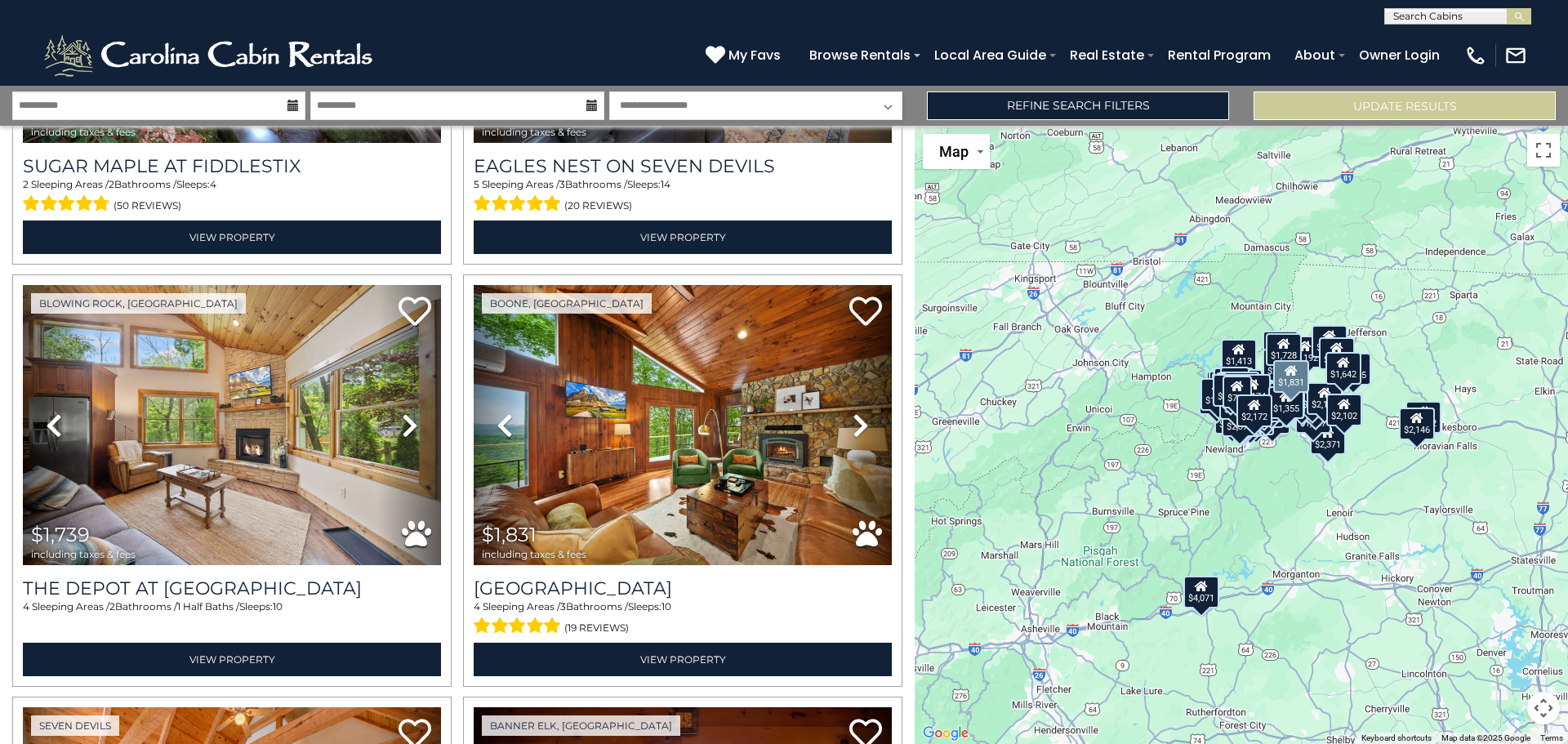
click at [843, 334] on link "Next" at bounding box center [860, 425] width 63 height 280
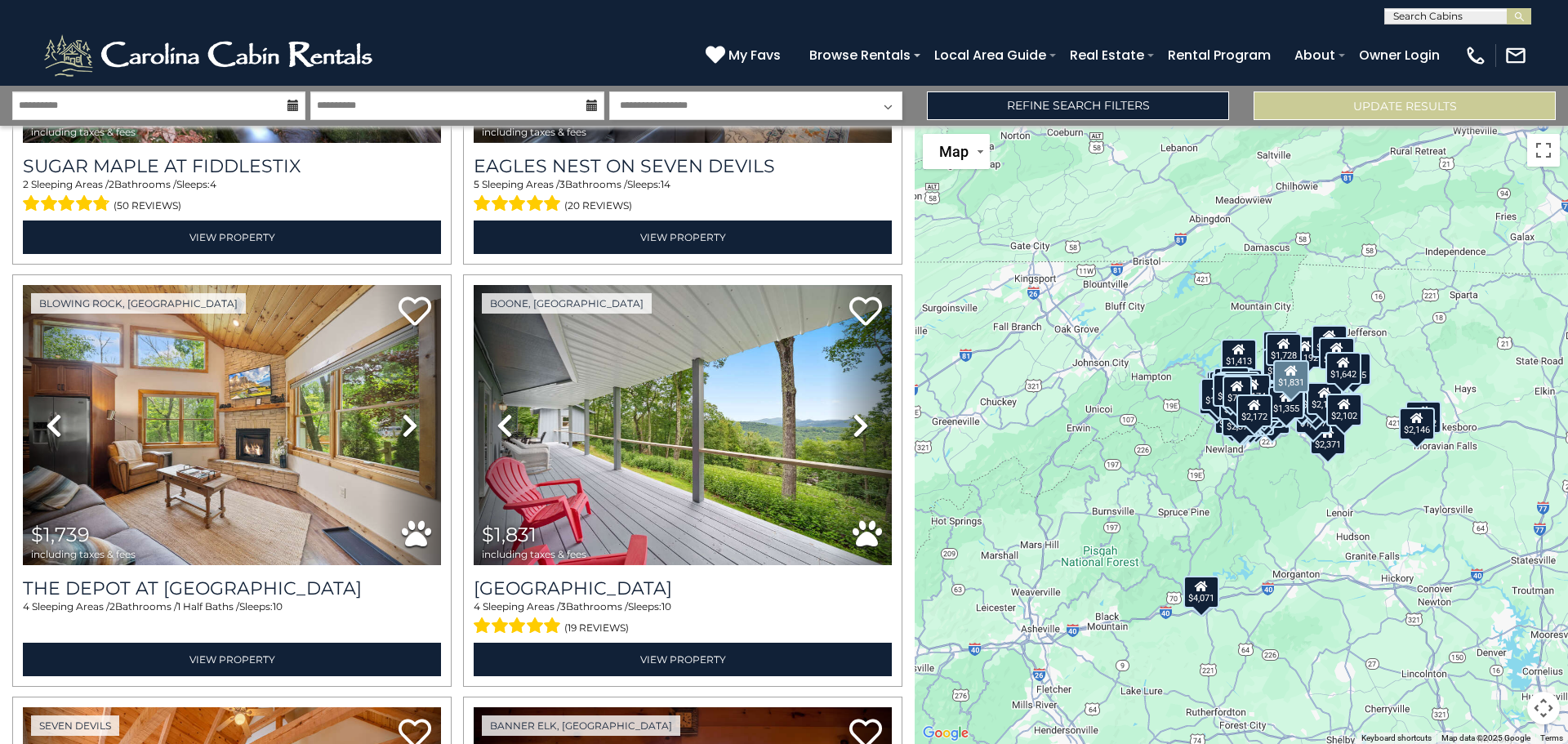
click at [843, 334] on link "Next" at bounding box center [860, 425] width 63 height 280
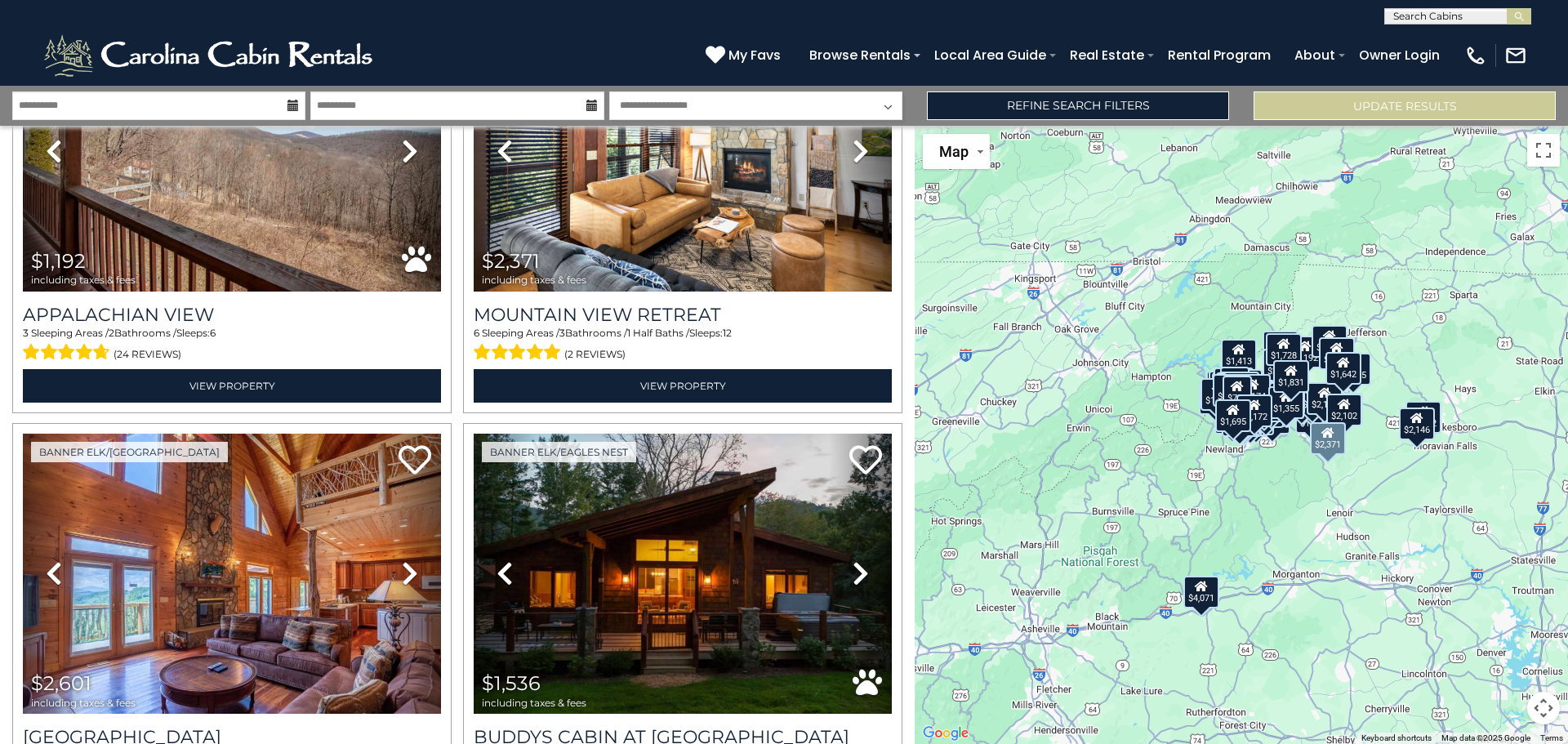
scroll to position [14573, 0]
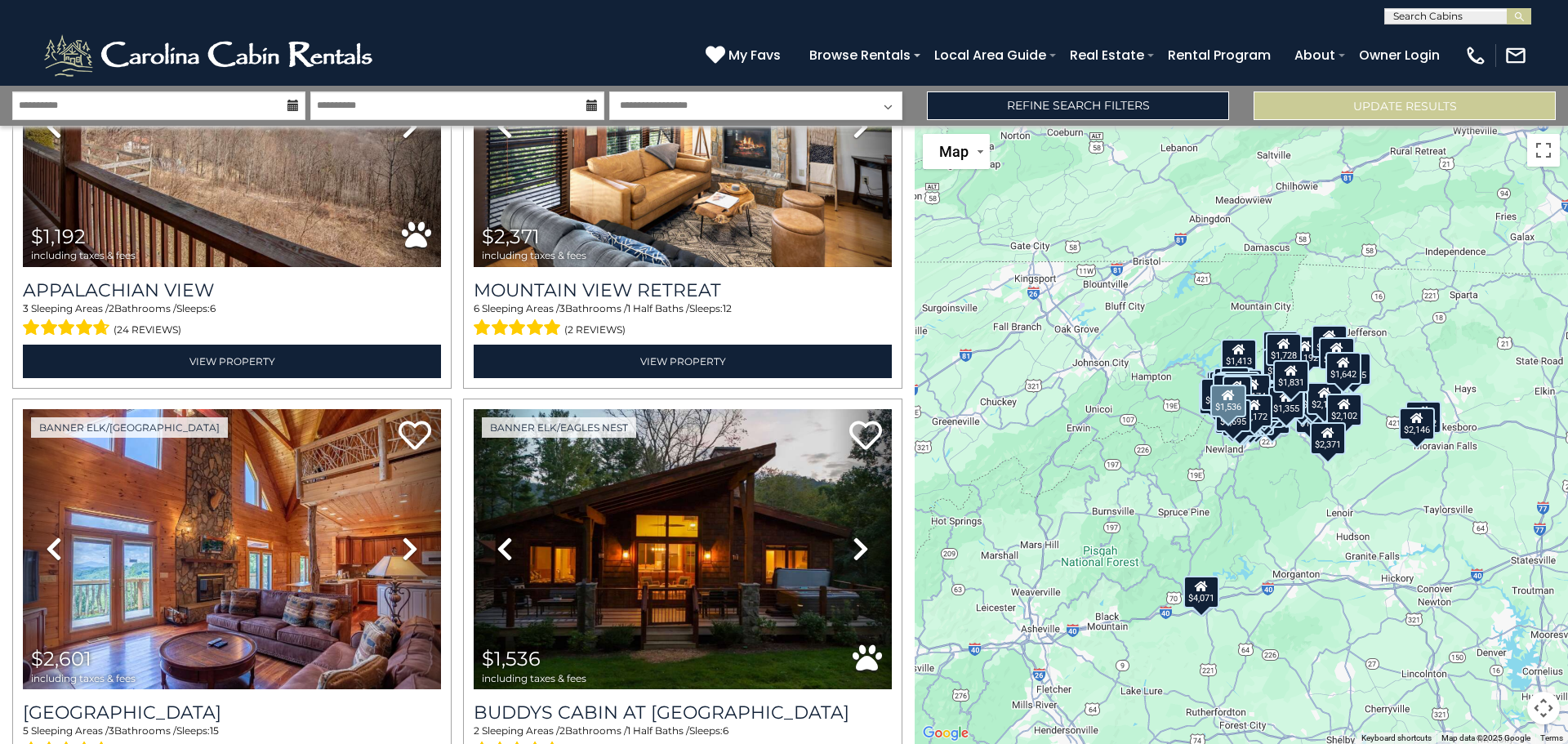
click at [853, 536] on icon at bounding box center [861, 548] width 17 height 26
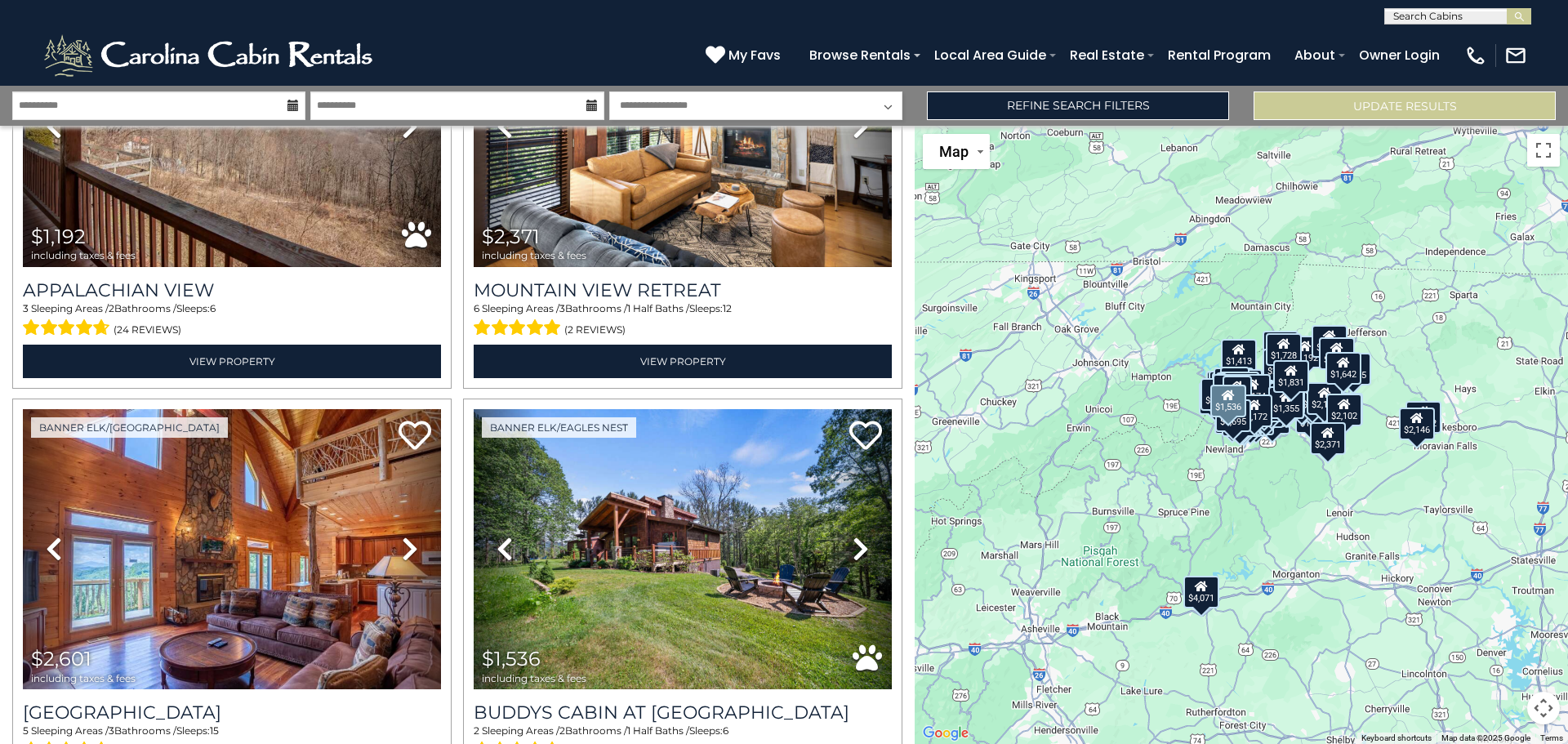
click at [853, 536] on icon at bounding box center [861, 548] width 17 height 26
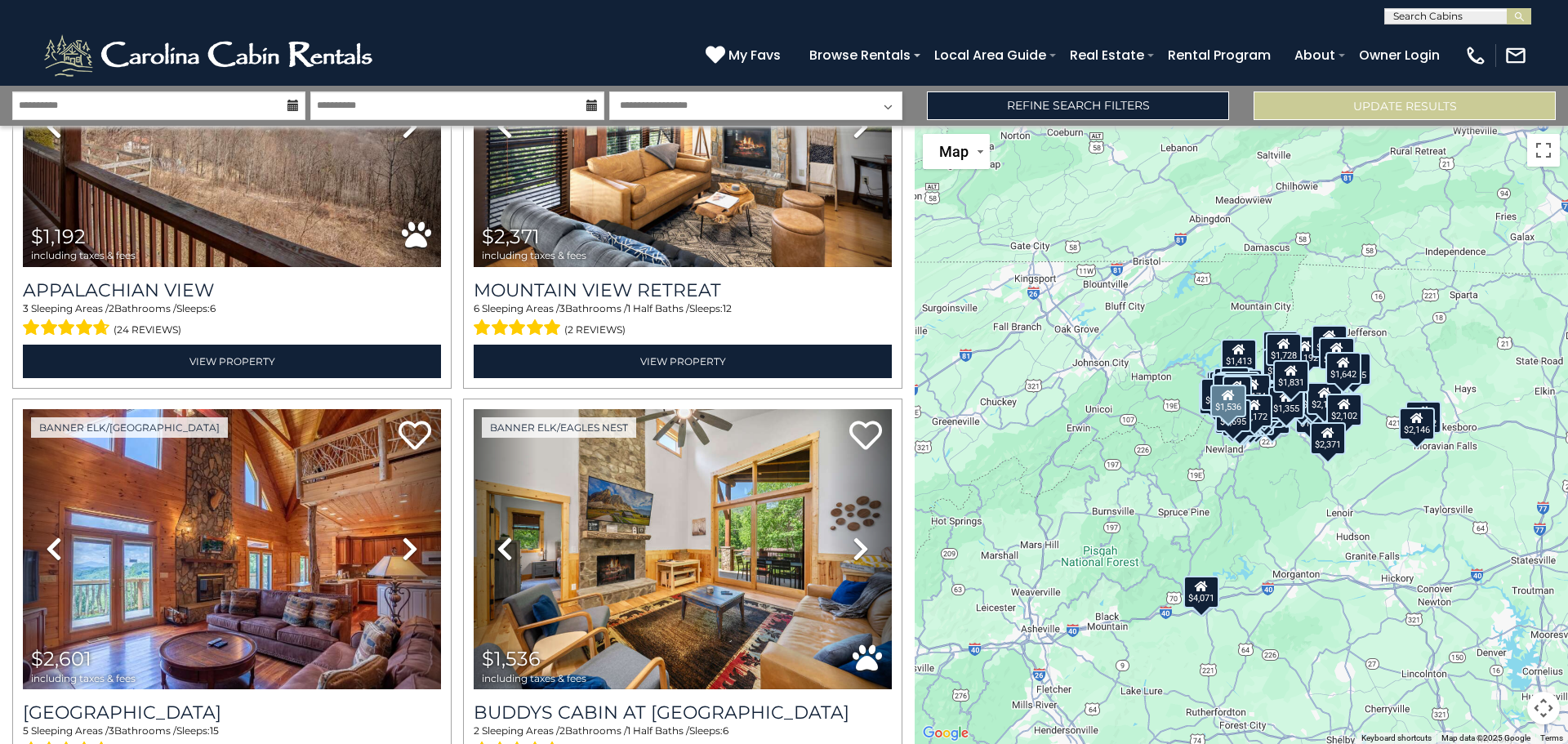
click at [853, 536] on icon at bounding box center [861, 548] width 17 height 26
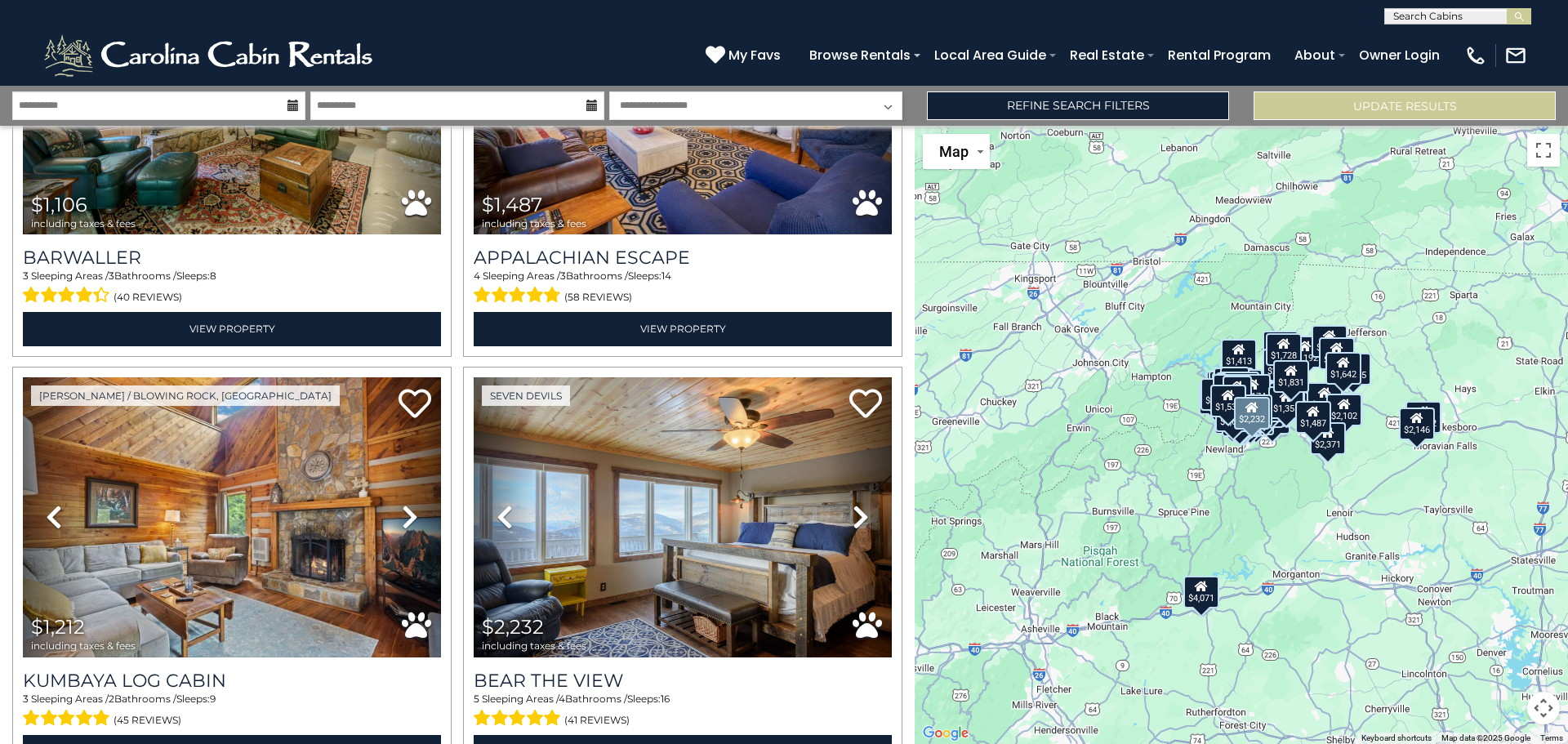
scroll to position [15472, 0]
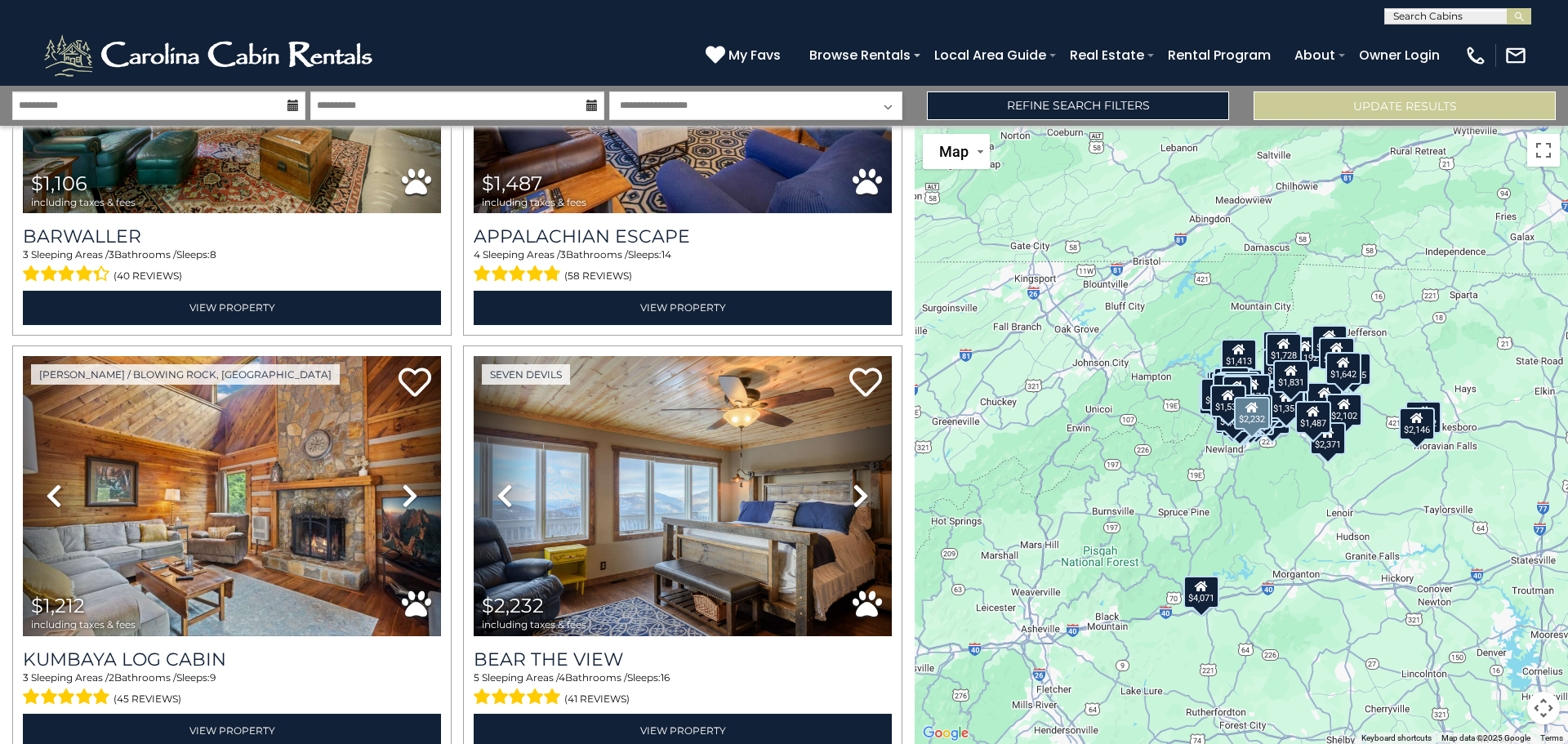
click at [853, 483] on icon at bounding box center [861, 496] width 17 height 26
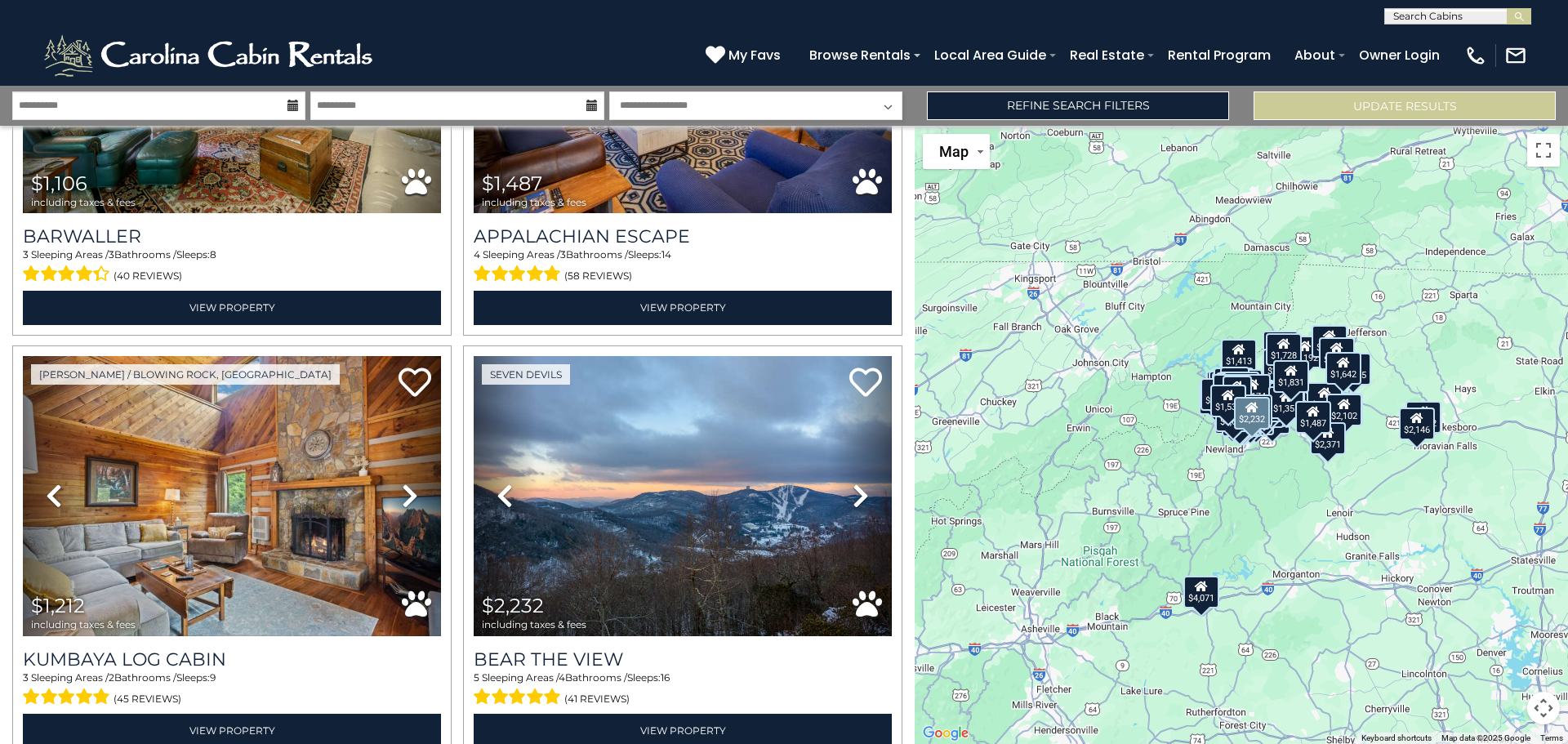
click at [853, 483] on icon at bounding box center [861, 496] width 17 height 26
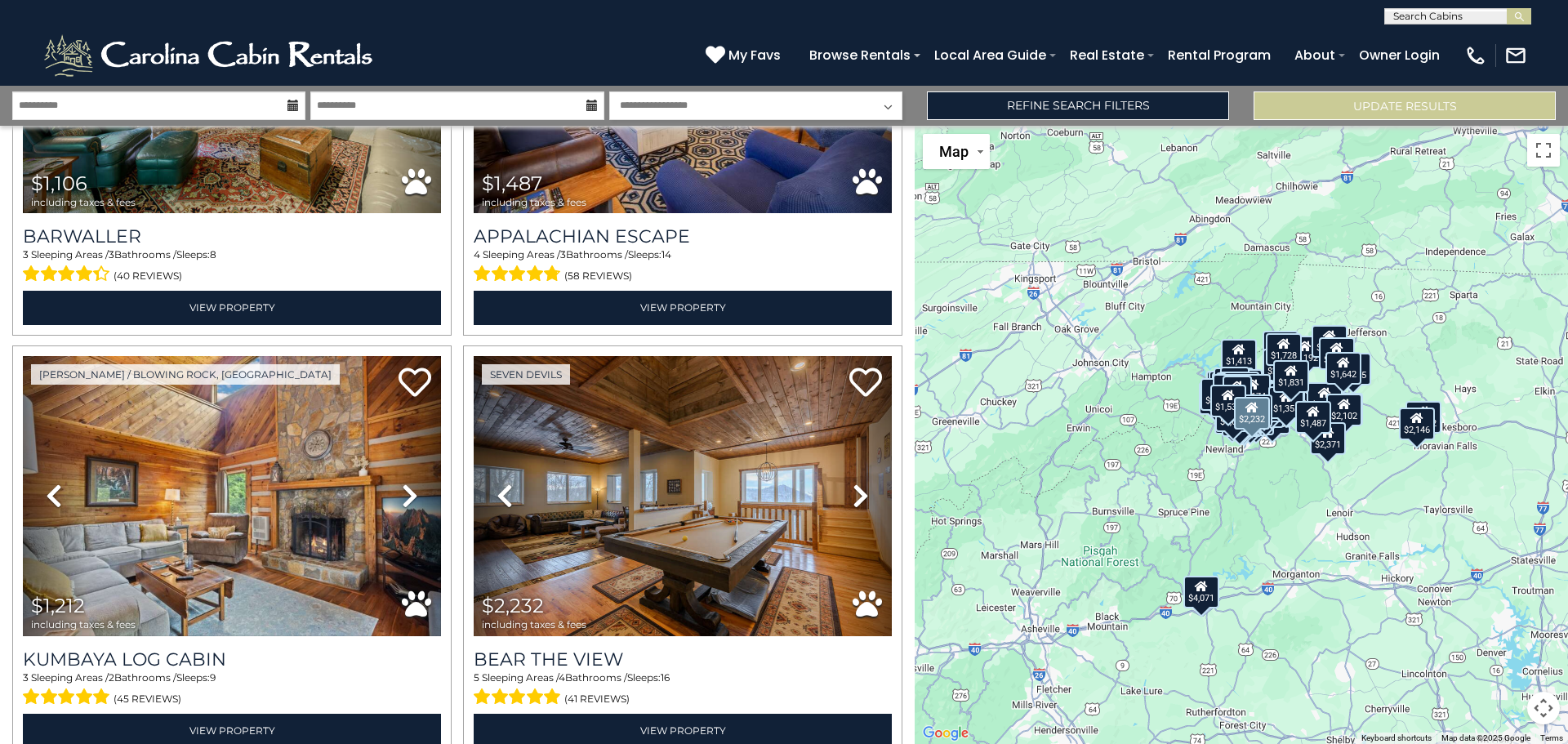
click at [853, 483] on icon at bounding box center [861, 496] width 17 height 26
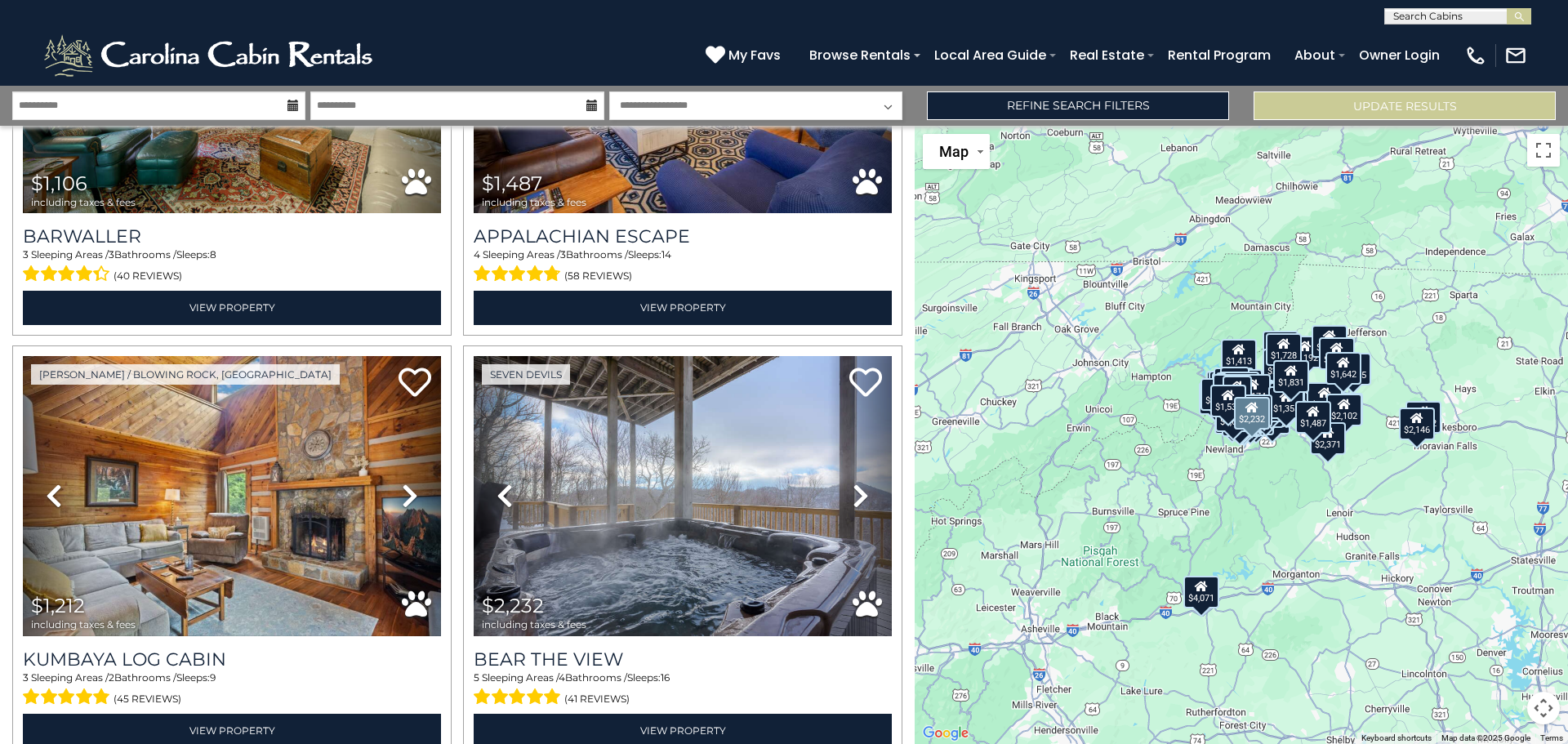
click at [853, 483] on icon at bounding box center [861, 496] width 17 height 26
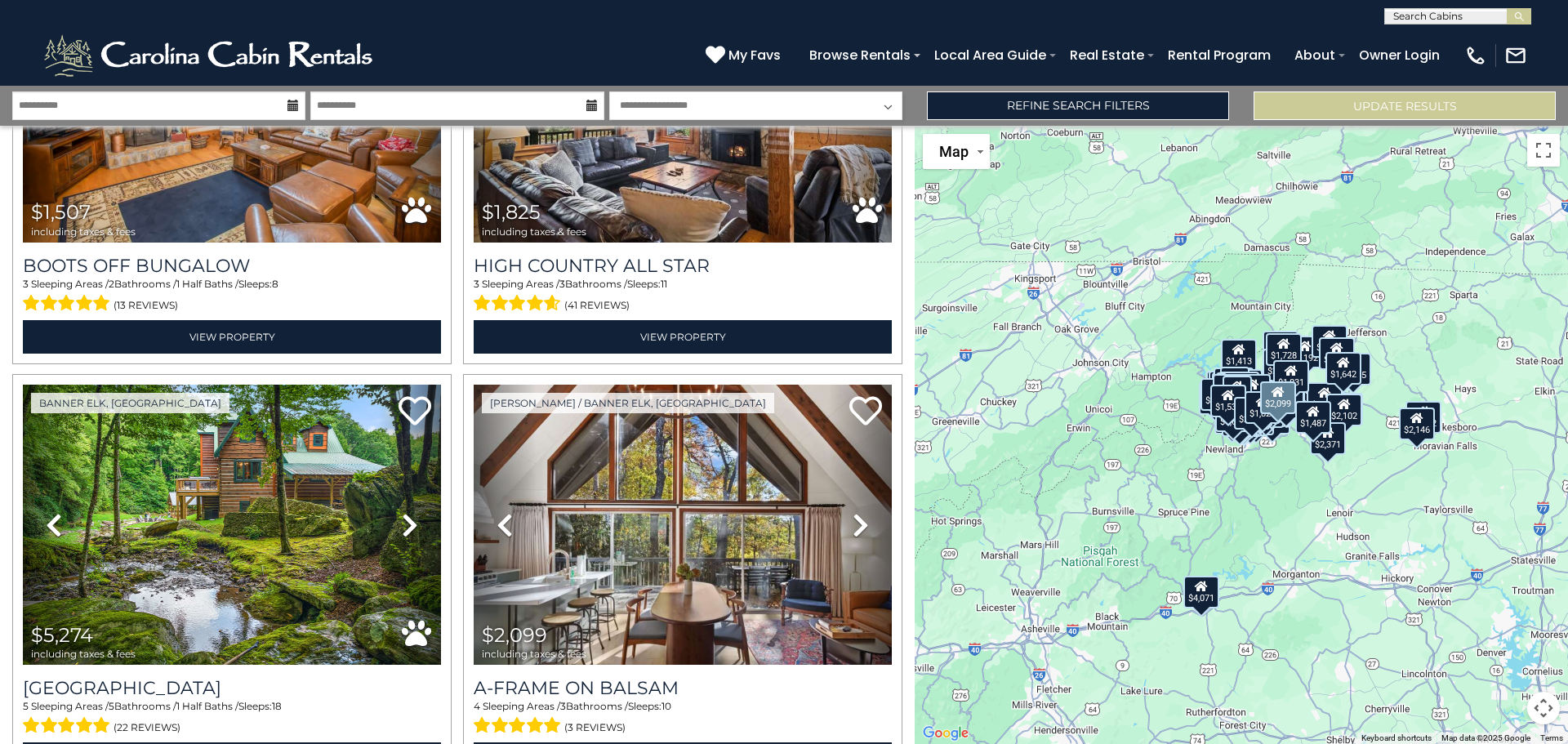
scroll to position [16289, 0]
click at [853, 512] on icon at bounding box center [861, 524] width 17 height 26
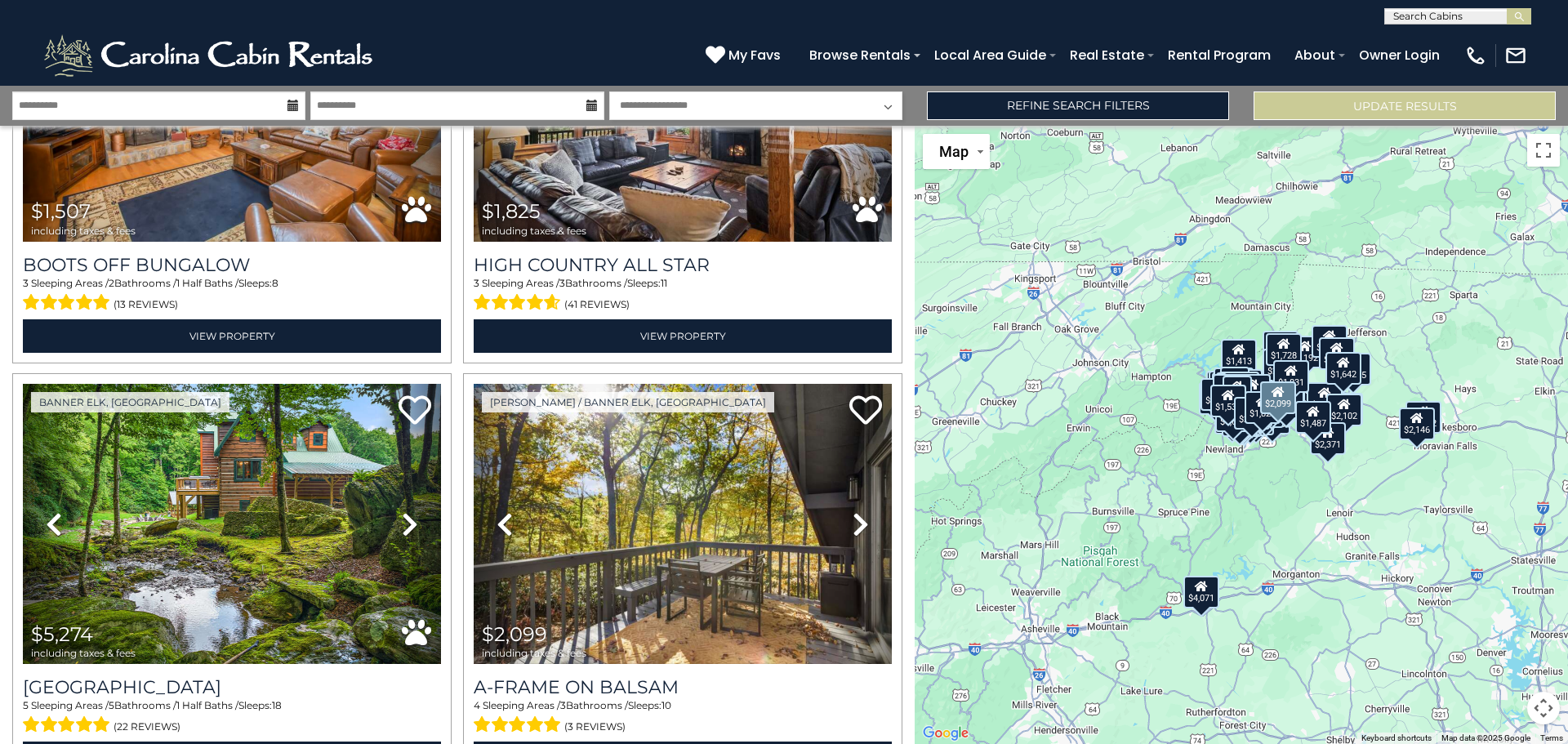
click at [853, 512] on icon at bounding box center [861, 524] width 17 height 26
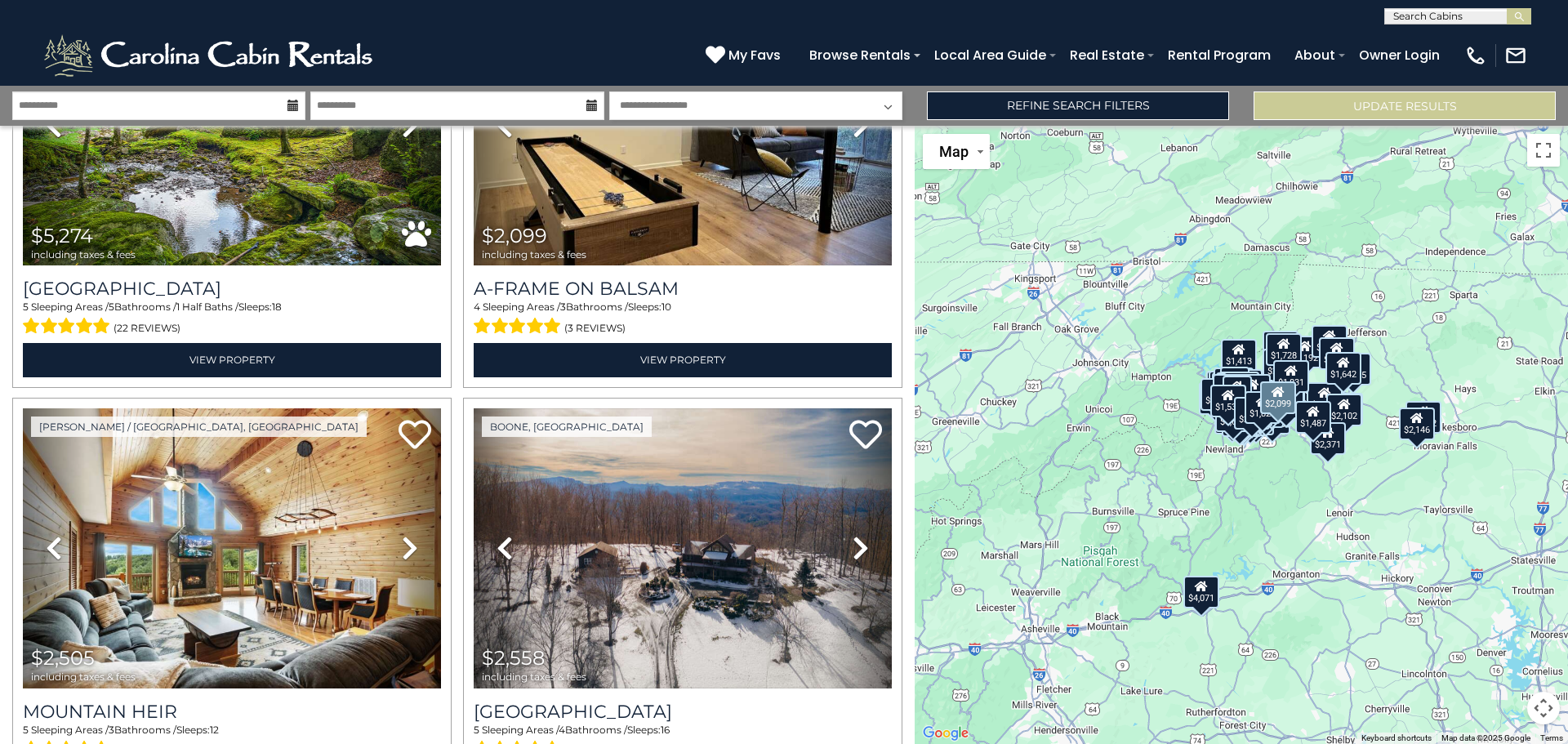
scroll to position [16697, 0]
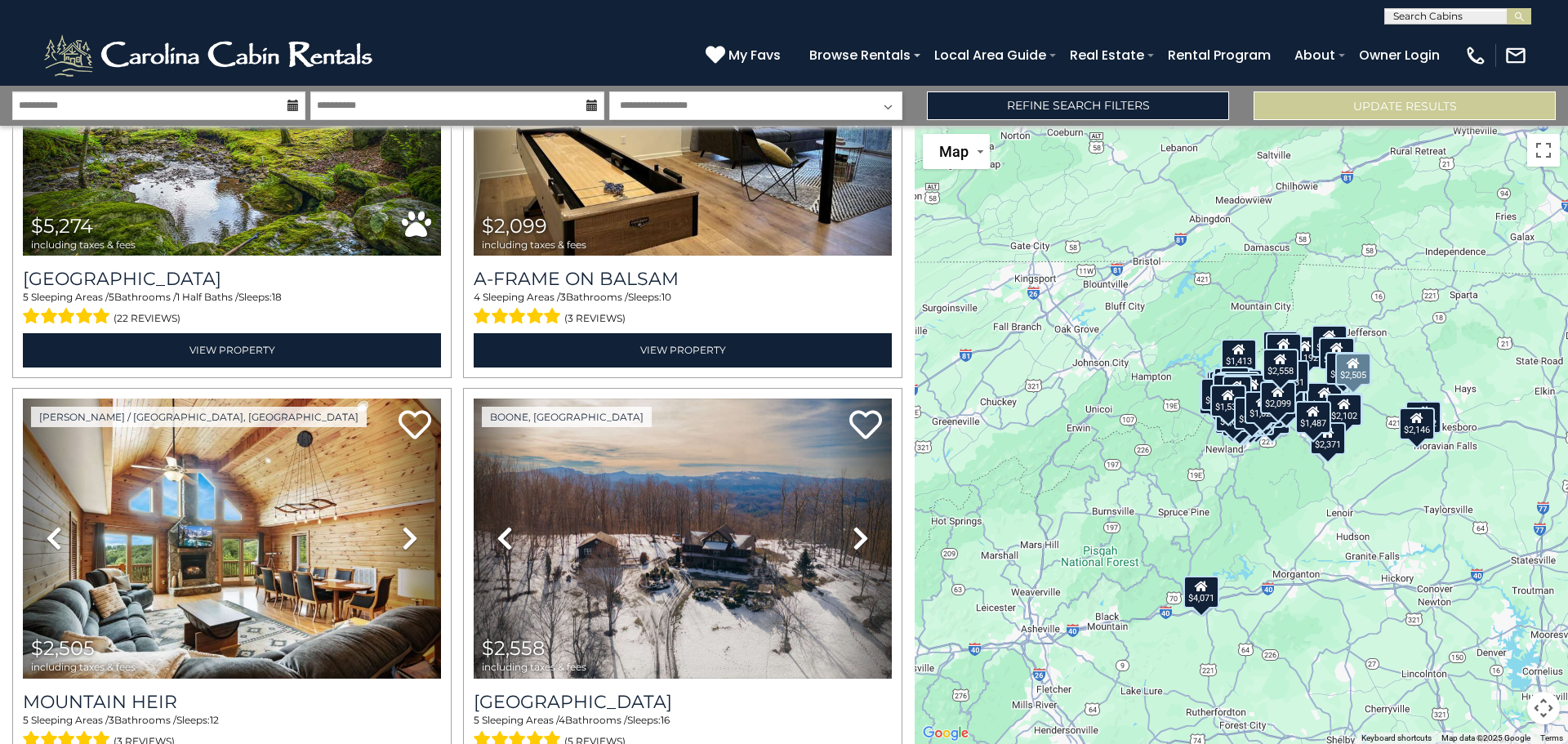
click at [401, 526] on icon at bounding box center [410, 538] width 17 height 26
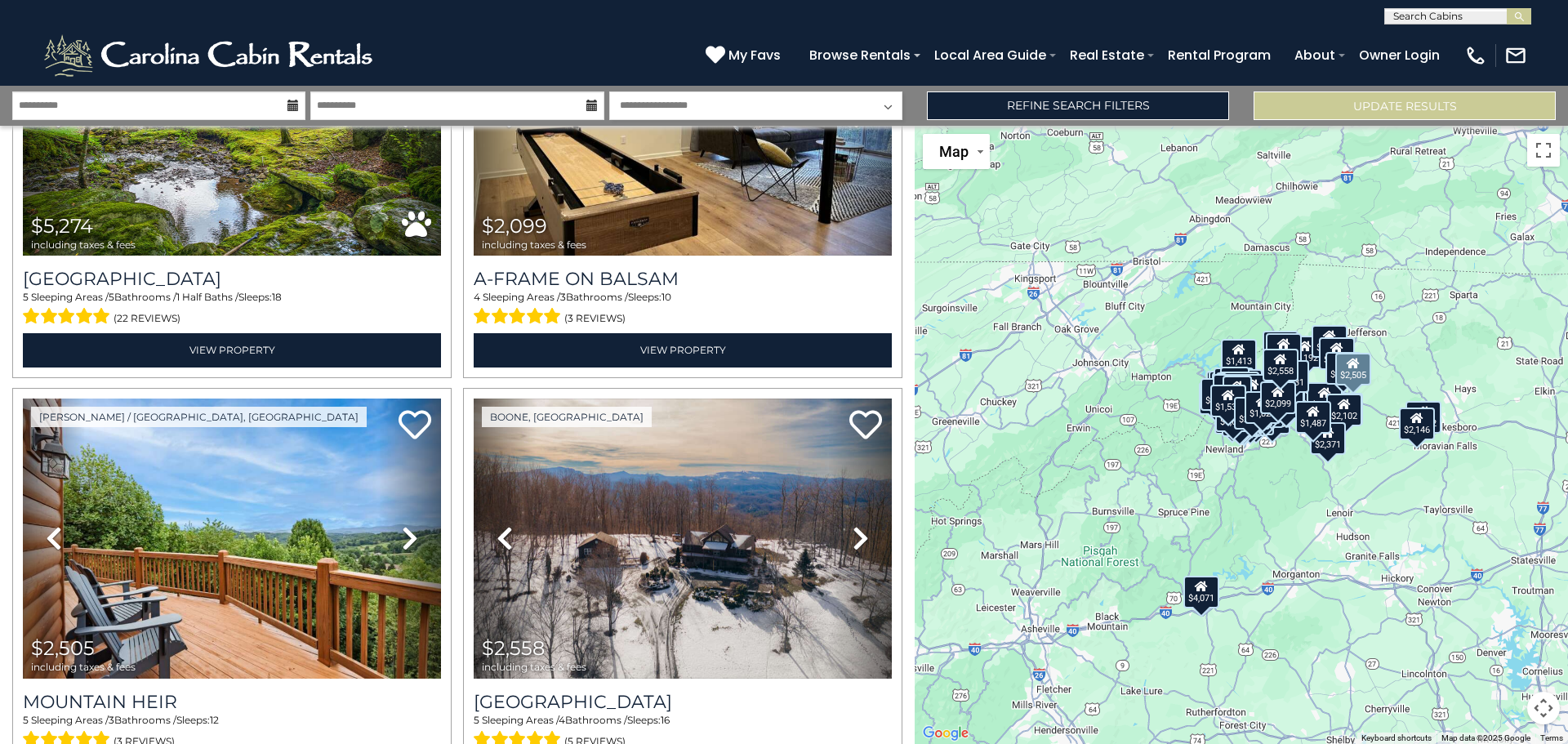
click at [401, 526] on icon at bounding box center [410, 538] width 17 height 26
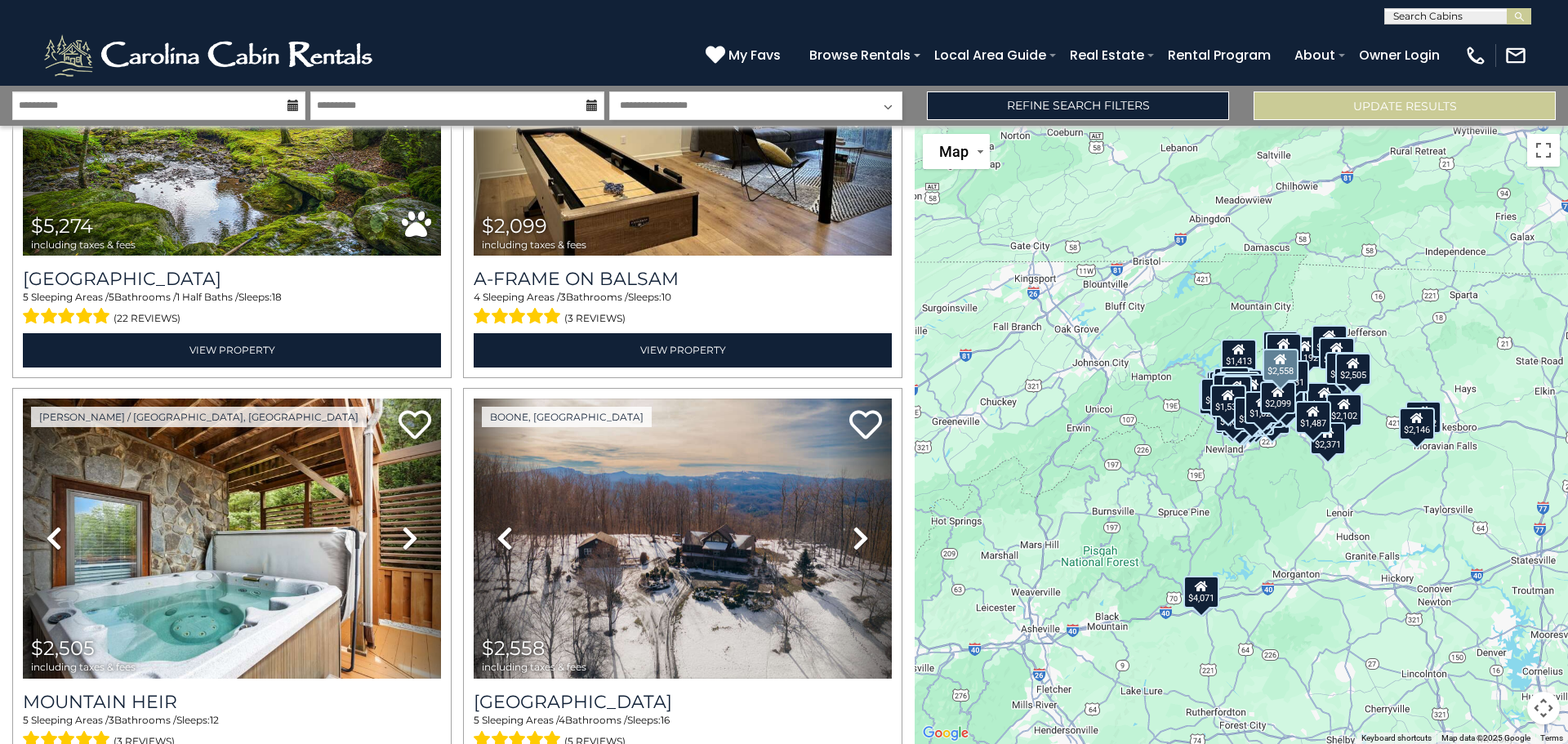
click at [856, 526] on icon at bounding box center [861, 538] width 17 height 26
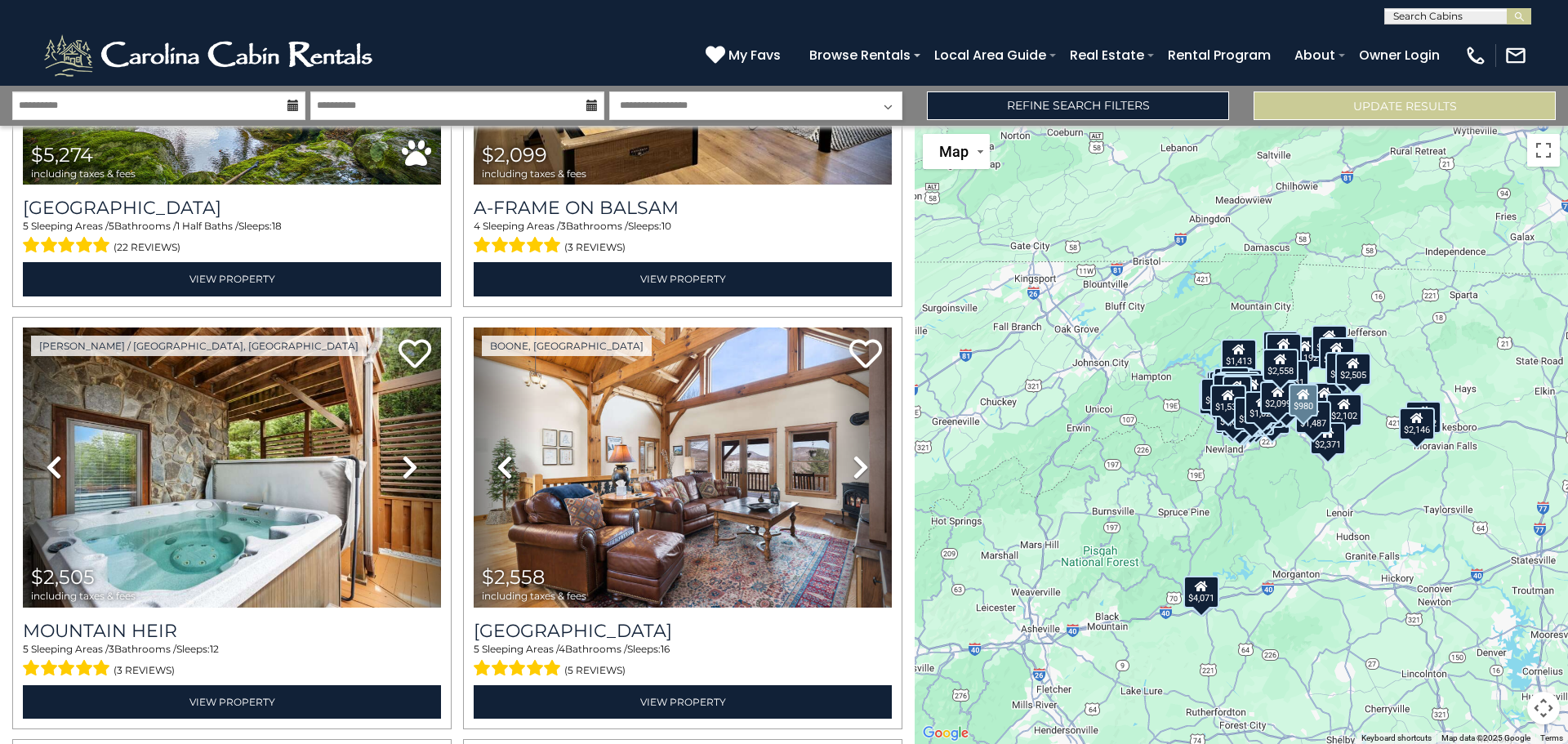
scroll to position [17106, 0]
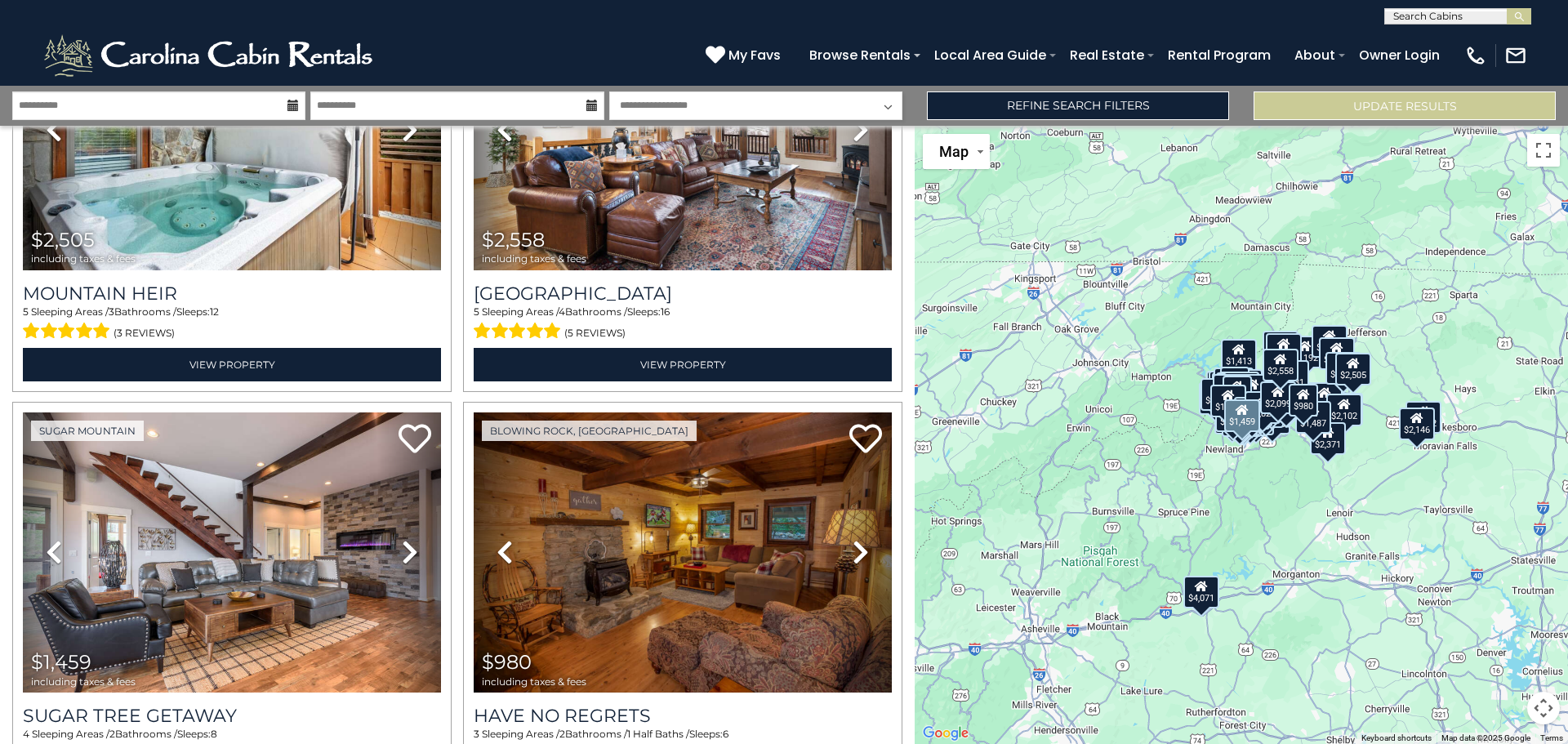
click at [401, 539] on icon at bounding box center [410, 552] width 17 height 26
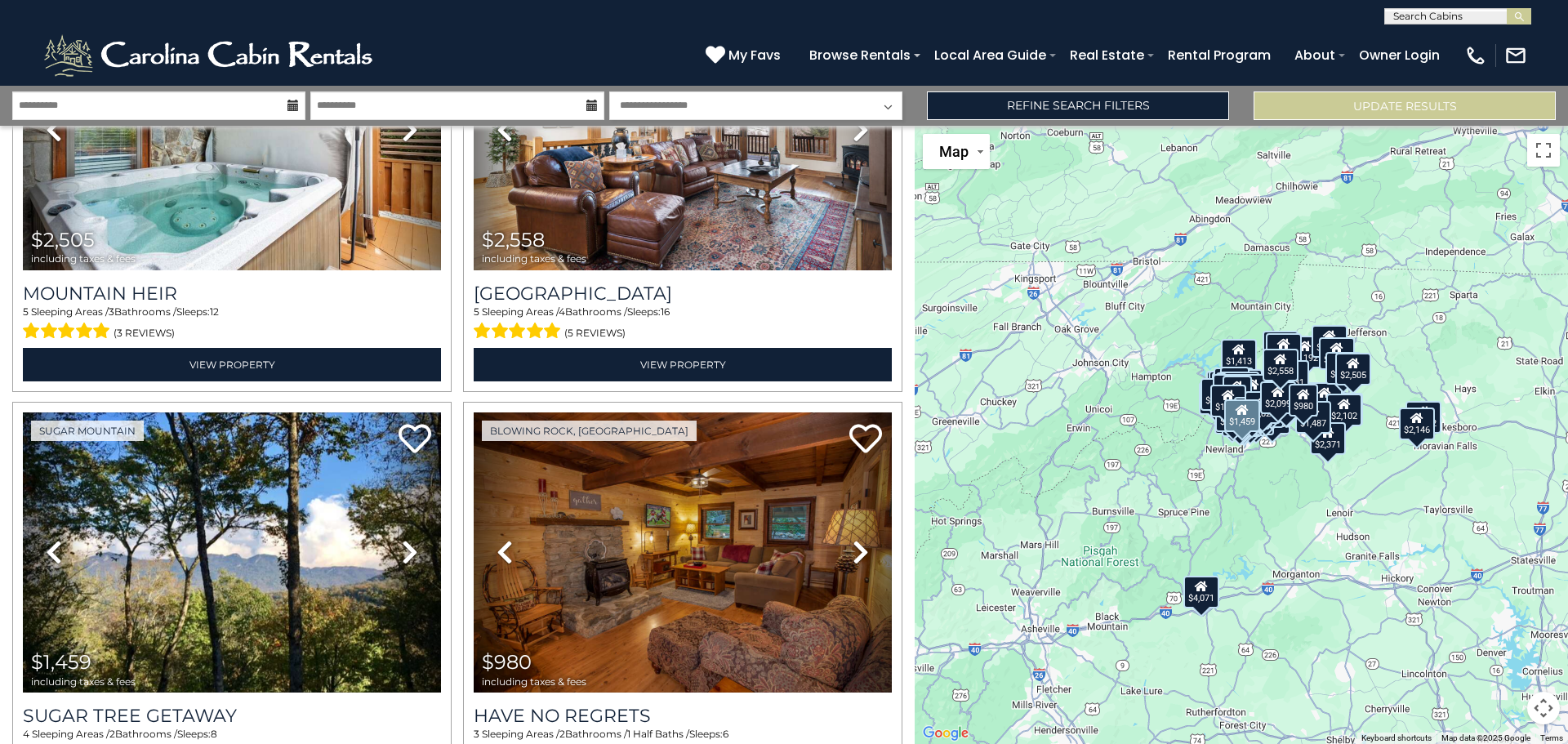
click at [401, 539] on icon at bounding box center [410, 552] width 17 height 26
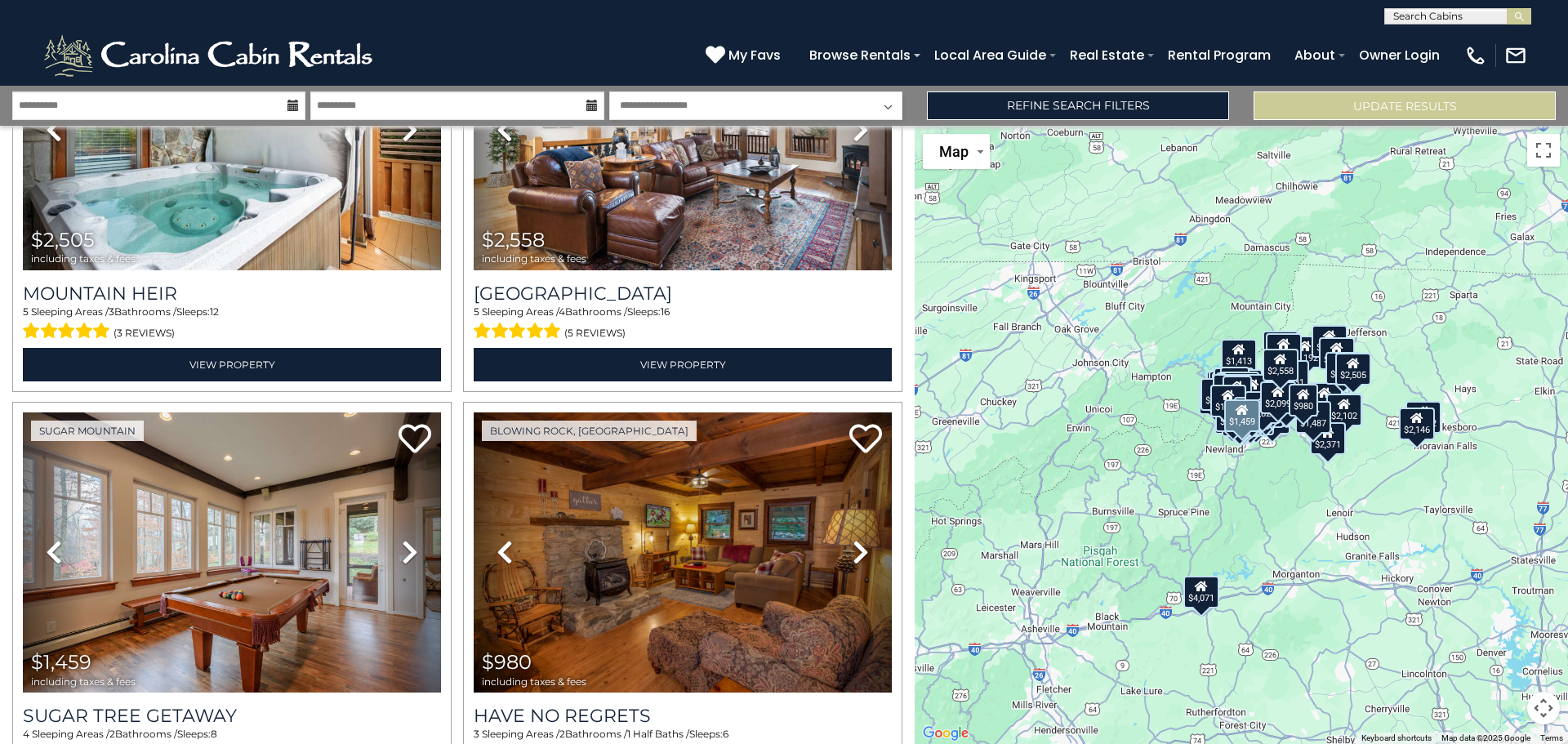
click at [401, 539] on icon at bounding box center [410, 552] width 17 height 26
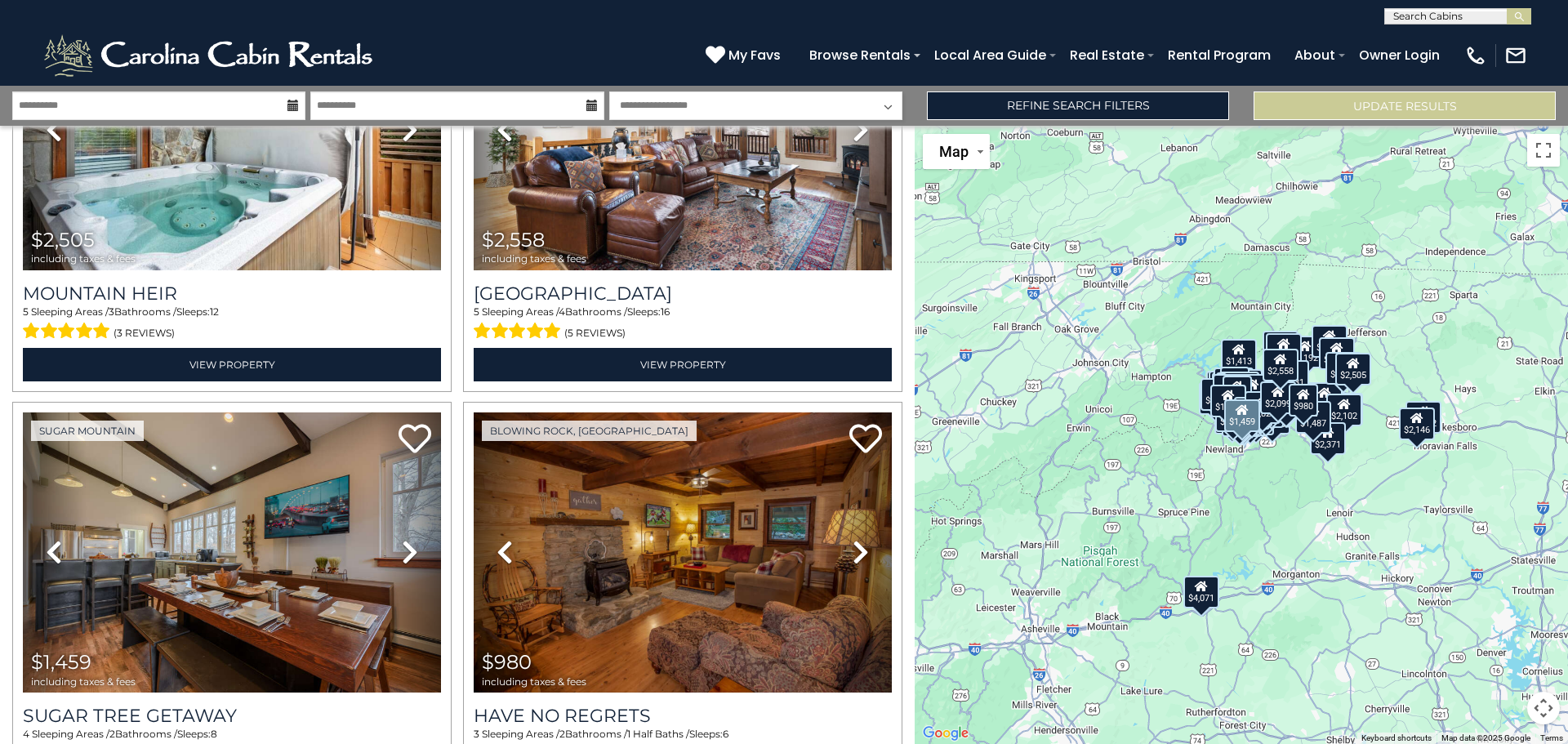
click at [401, 539] on icon at bounding box center [410, 552] width 17 height 26
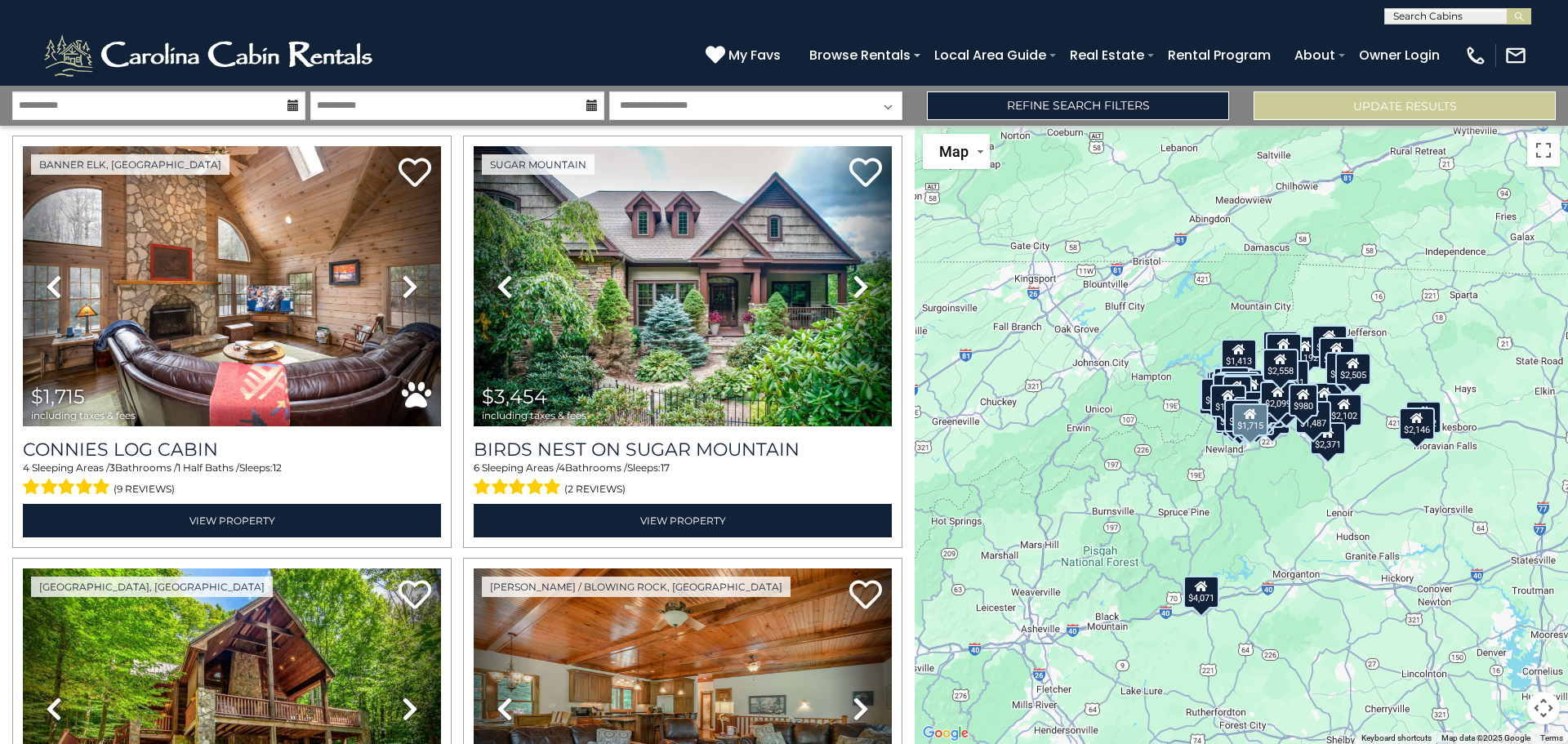
scroll to position [17923, 0]
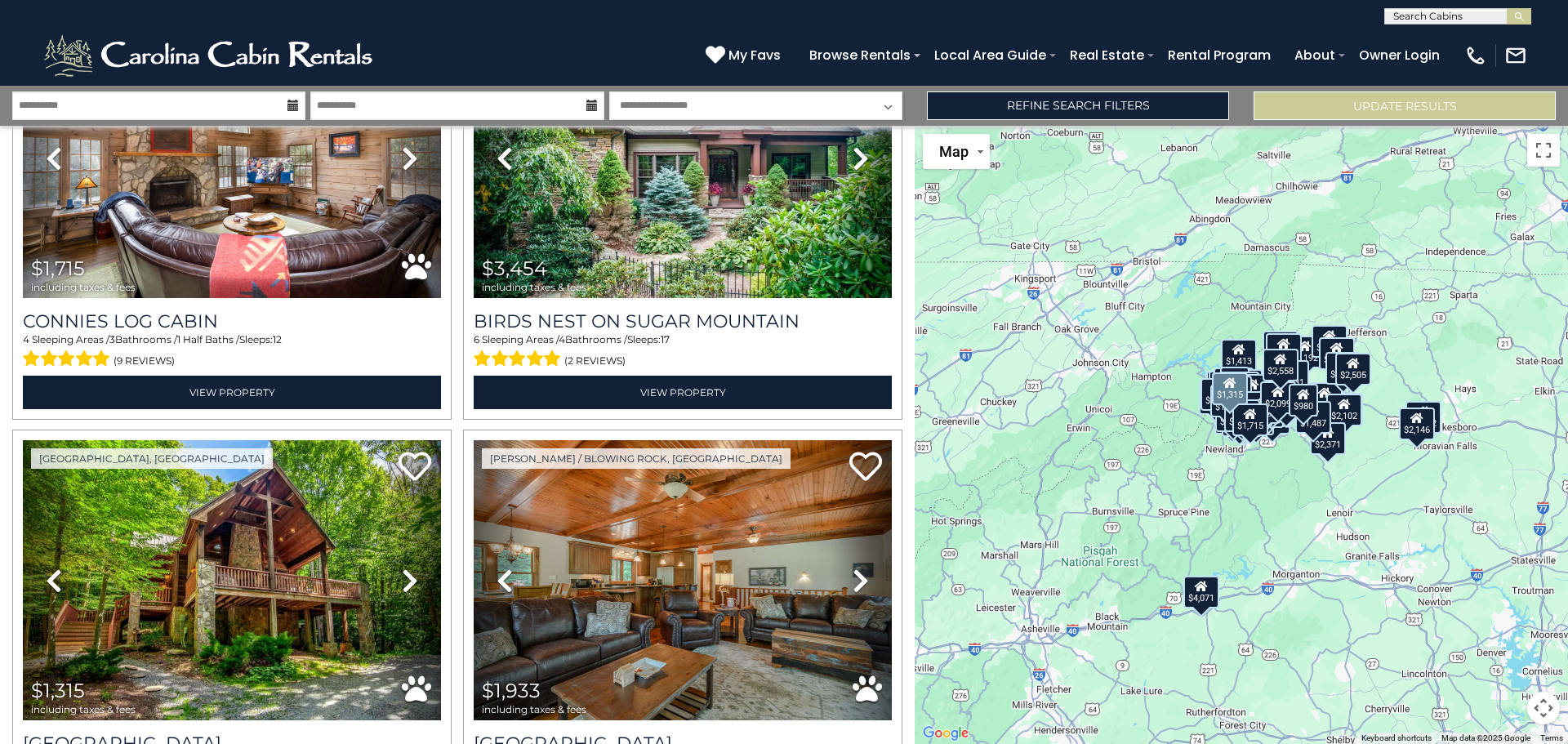
click at [401, 568] on icon at bounding box center [410, 581] width 17 height 26
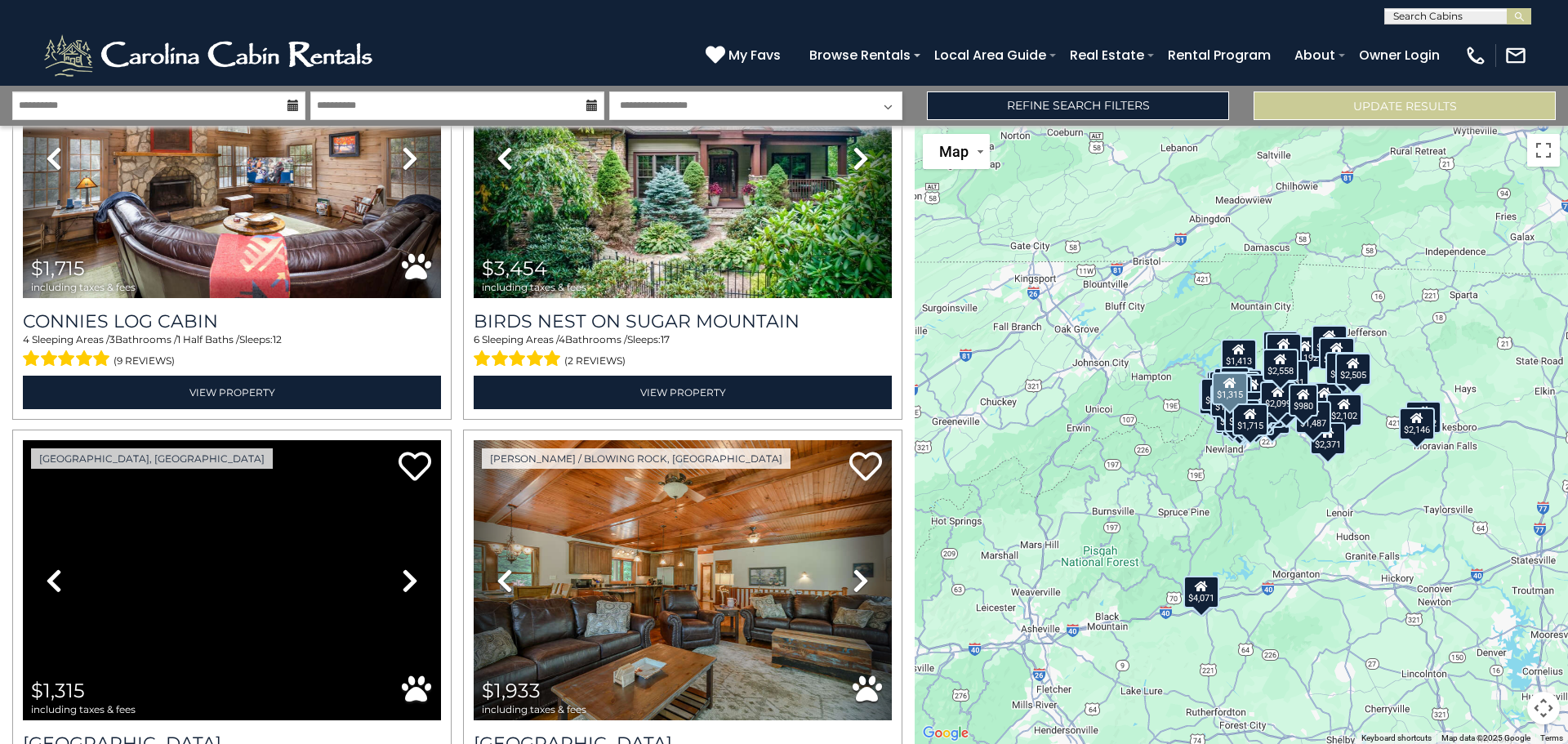
click at [401, 568] on icon at bounding box center [410, 581] width 17 height 26
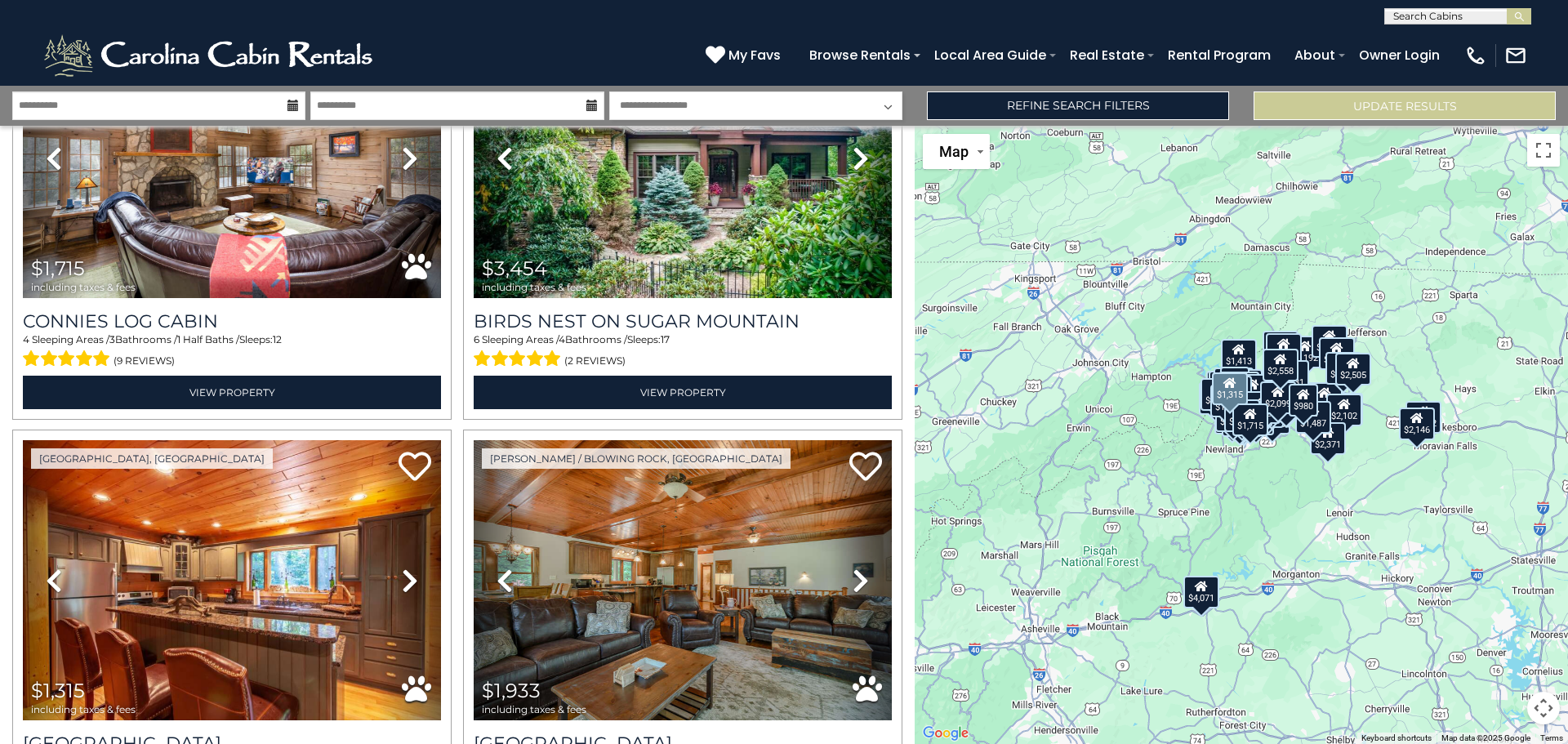
click at [401, 568] on icon at bounding box center [410, 581] width 17 height 26
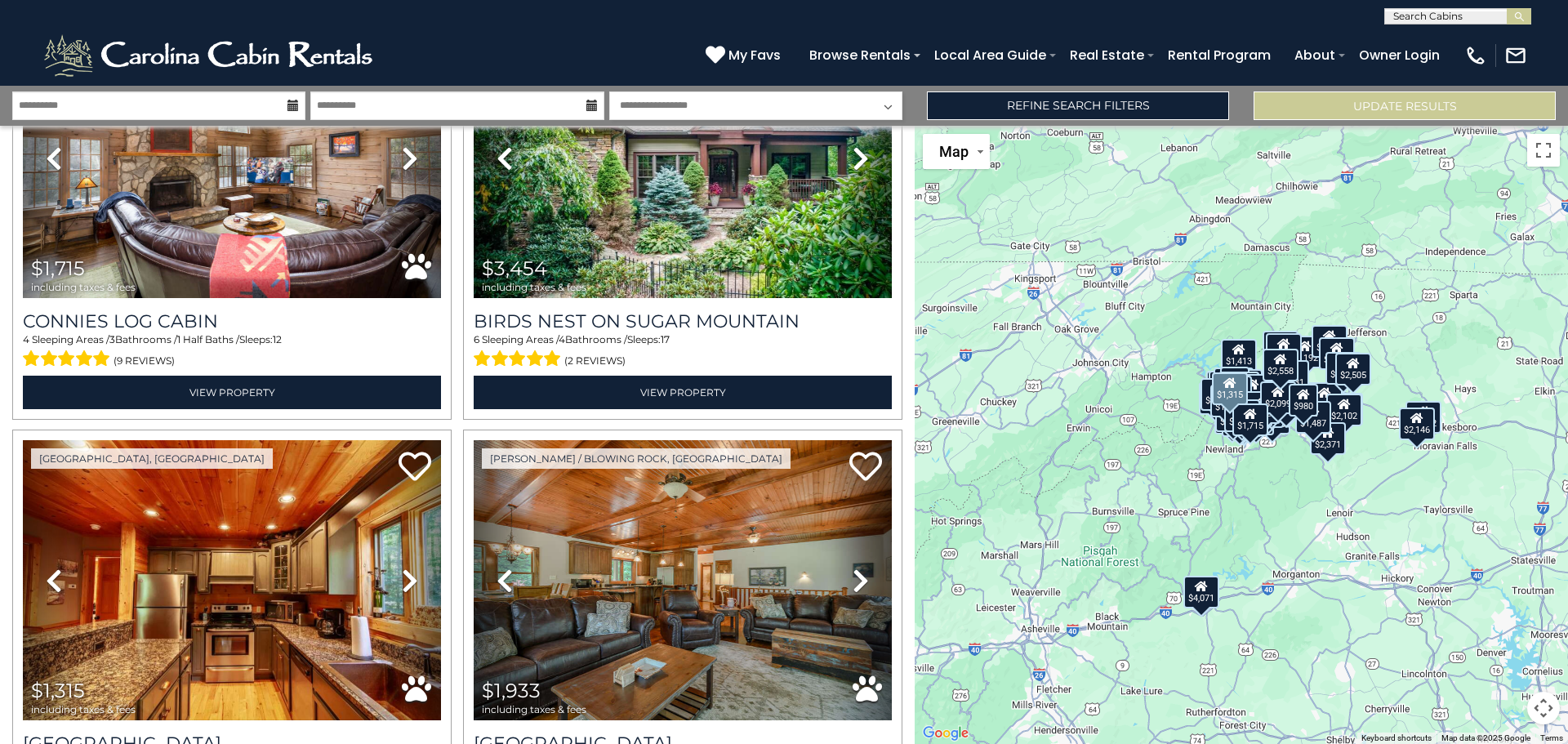
click at [401, 568] on icon at bounding box center [410, 581] width 17 height 26
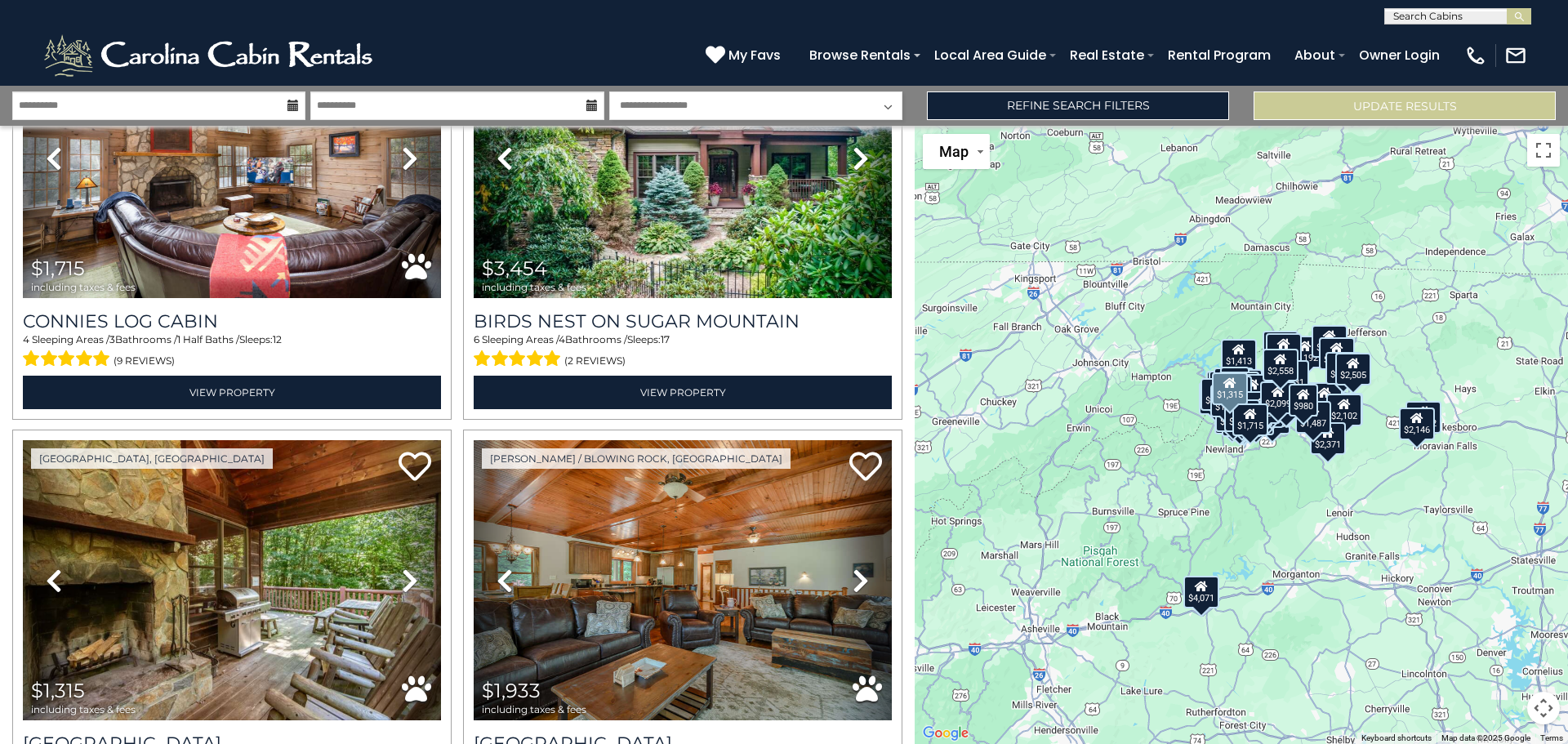
click at [401, 568] on icon at bounding box center [410, 581] width 17 height 26
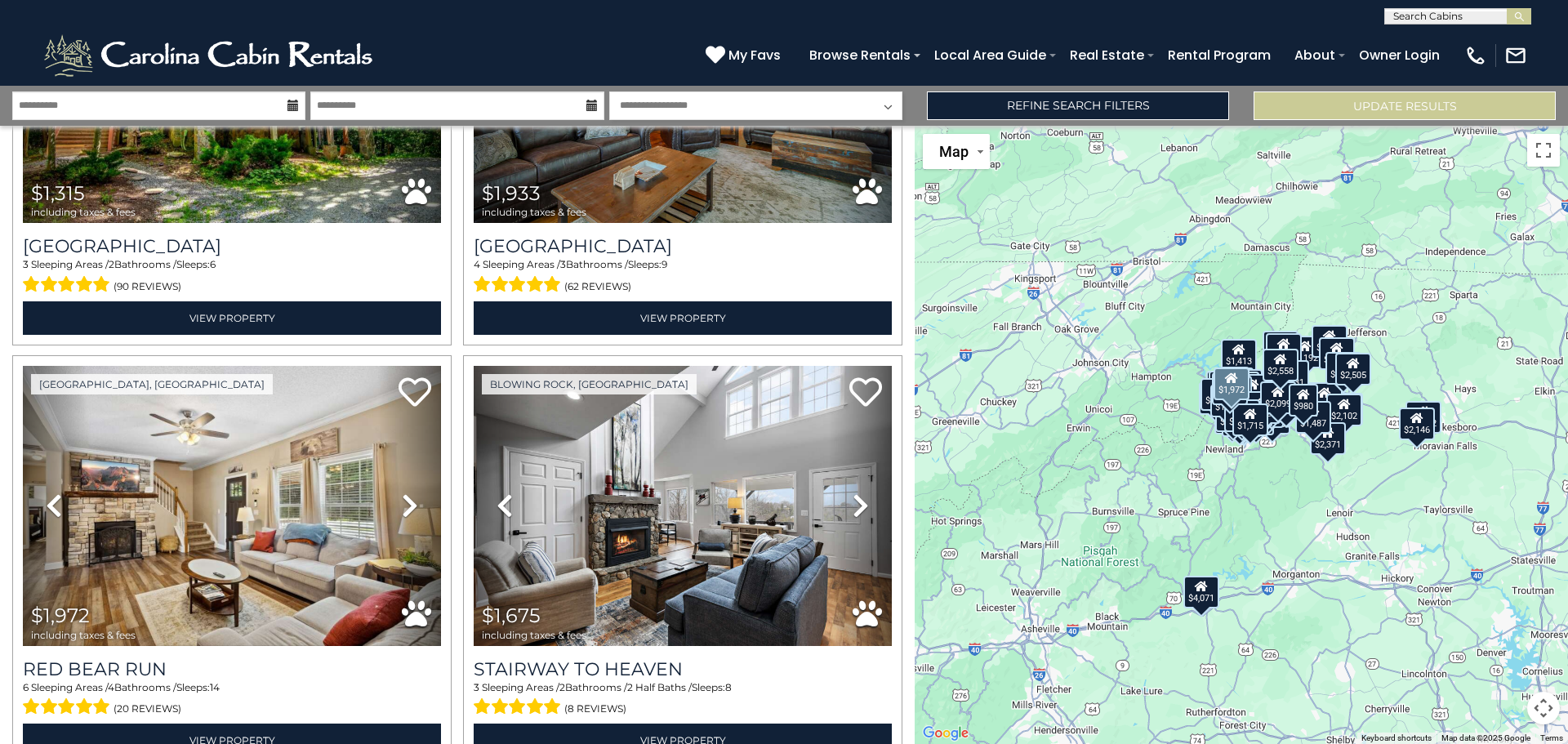
scroll to position [18421, 0]
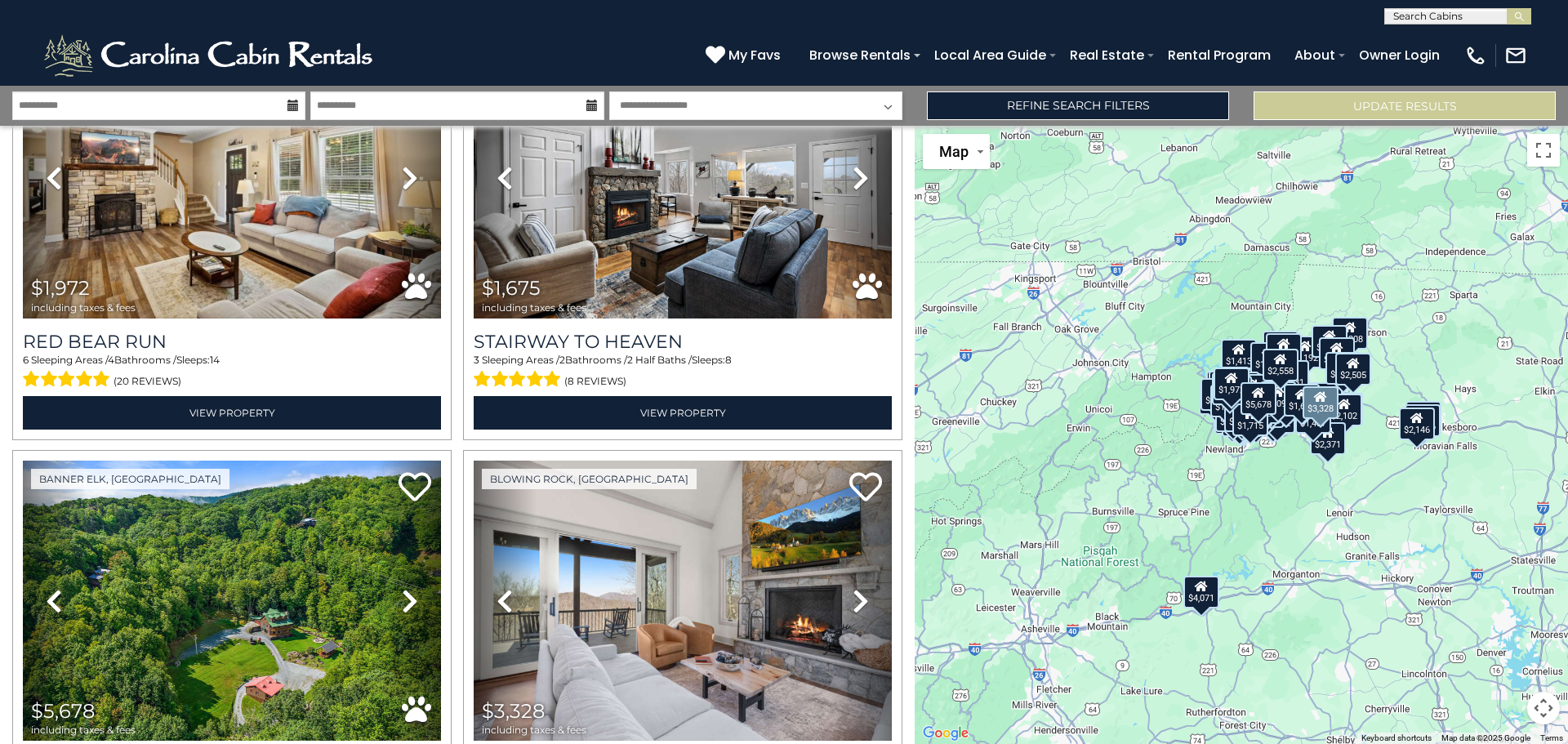
scroll to position [18830, 0]
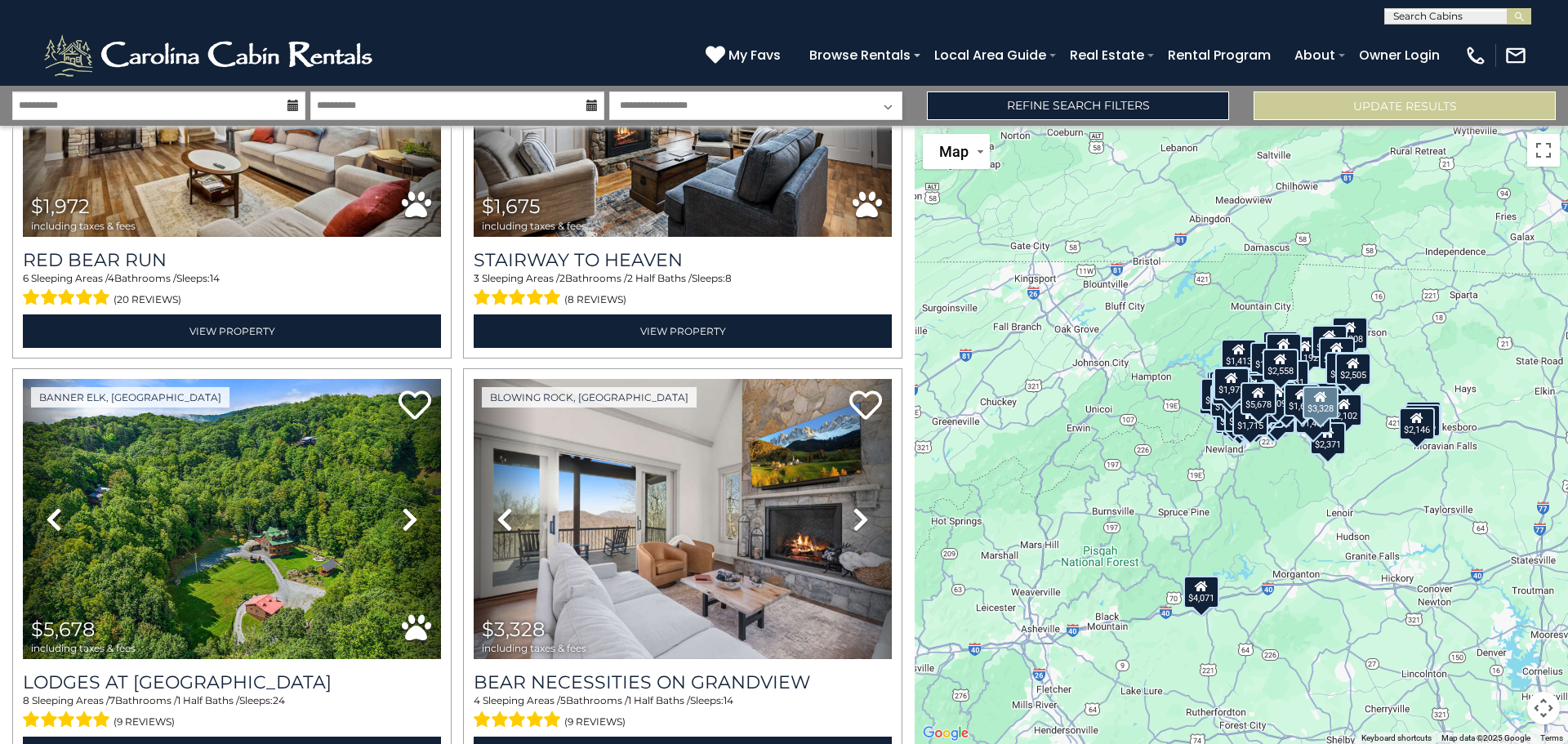
click at [843, 395] on link "Next" at bounding box center [860, 519] width 63 height 280
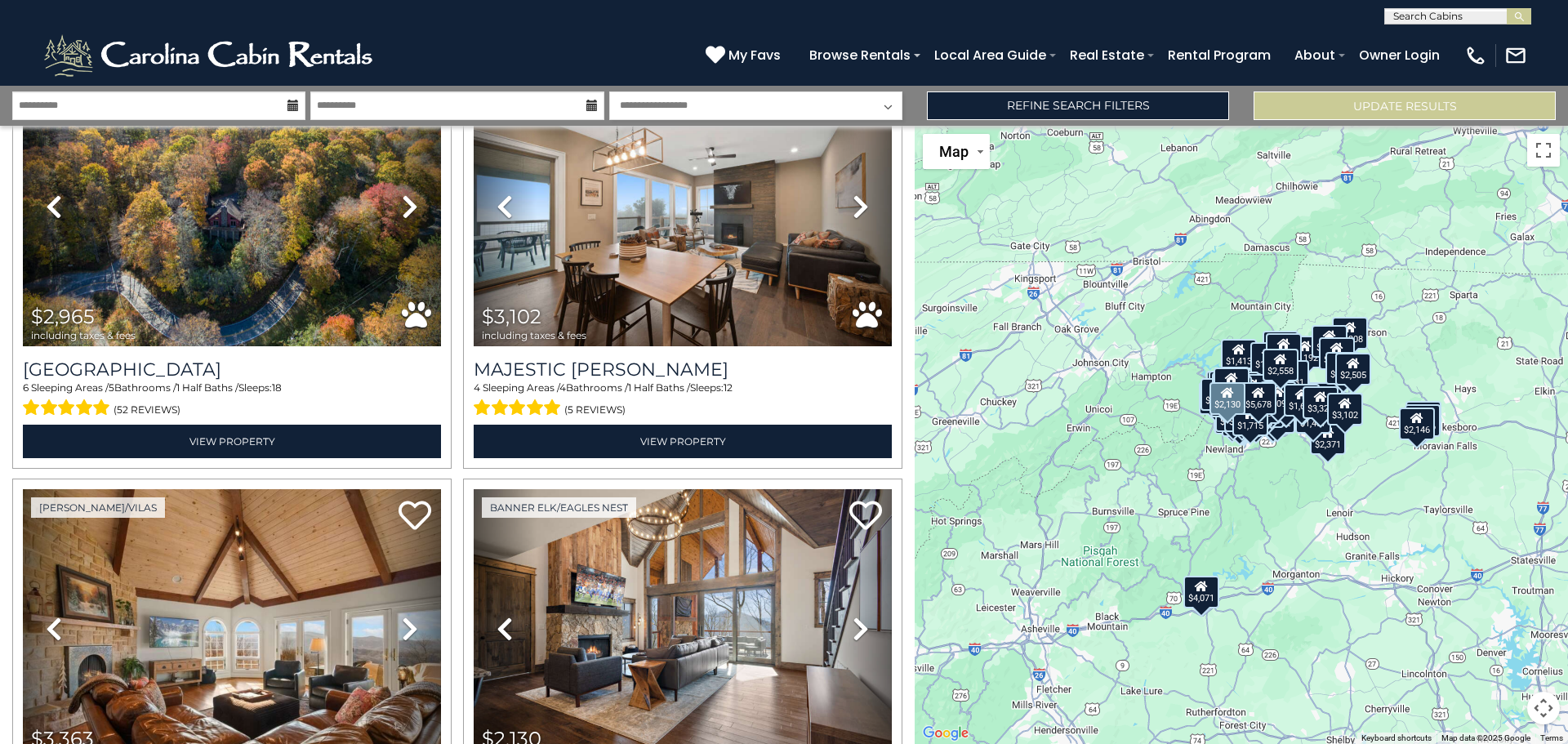
scroll to position [19646, 0]
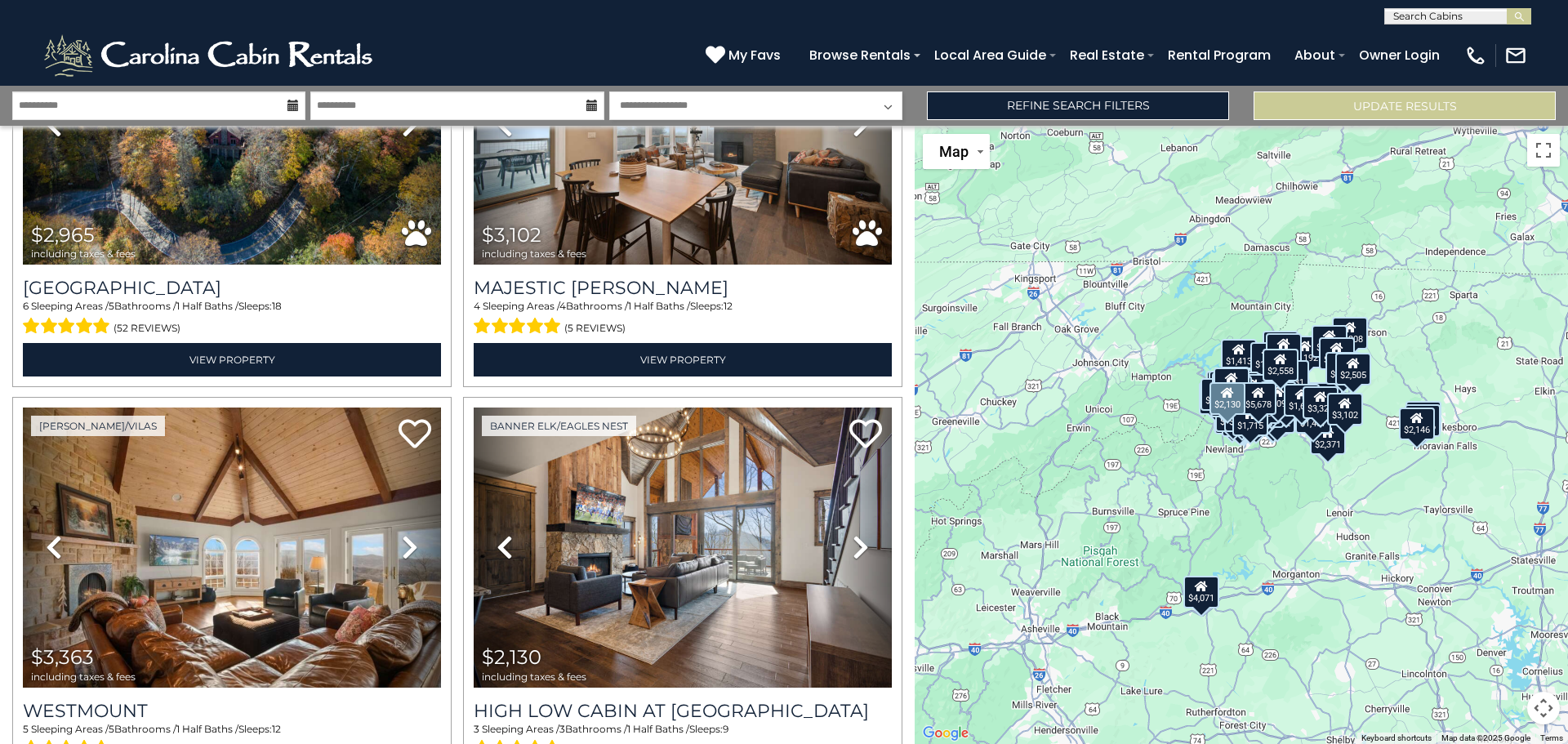
click at [853, 534] on icon at bounding box center [861, 547] width 17 height 26
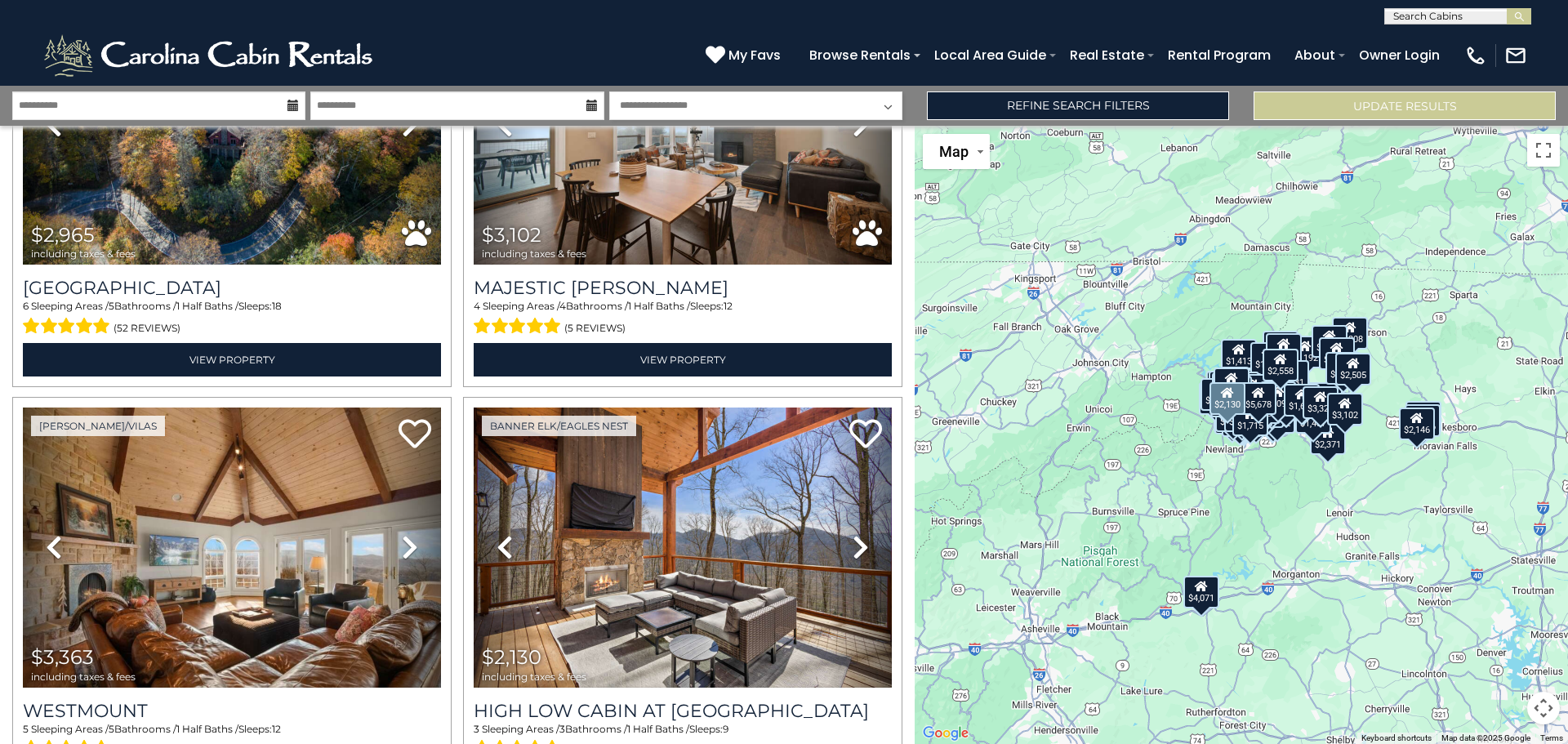
click at [853, 534] on icon at bounding box center [861, 547] width 17 height 26
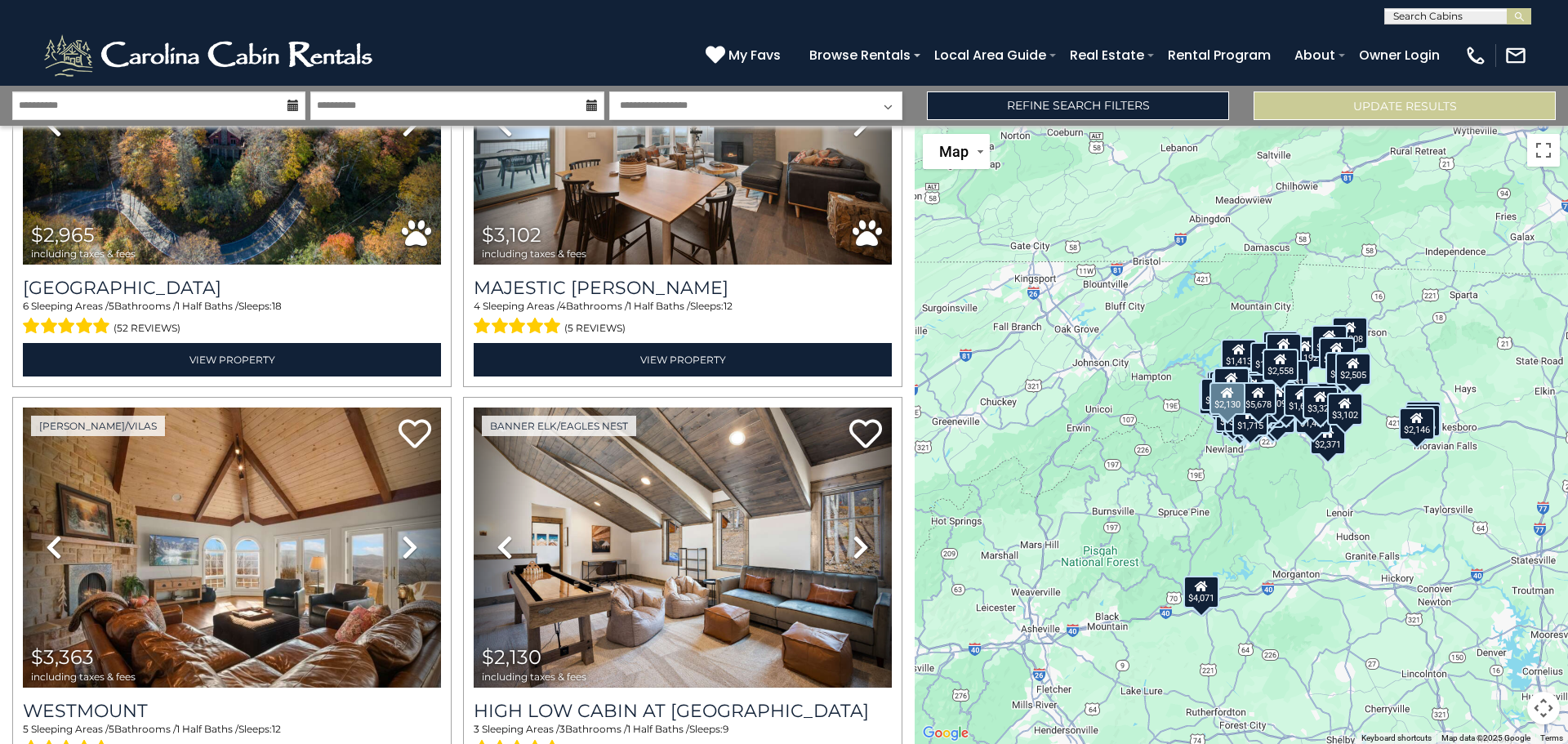
click at [853, 534] on icon at bounding box center [861, 547] width 17 height 26
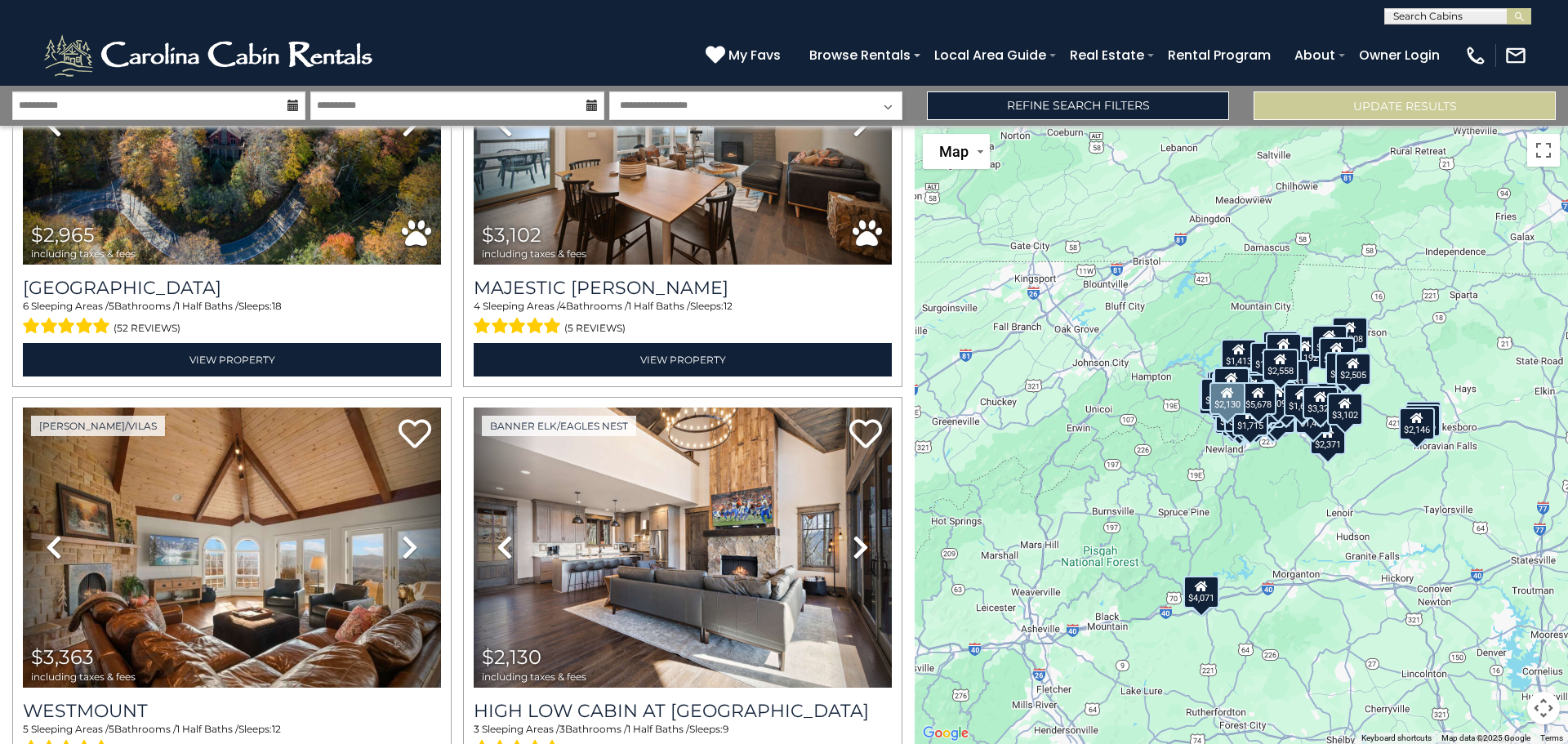
click at [853, 534] on icon at bounding box center [861, 547] width 17 height 26
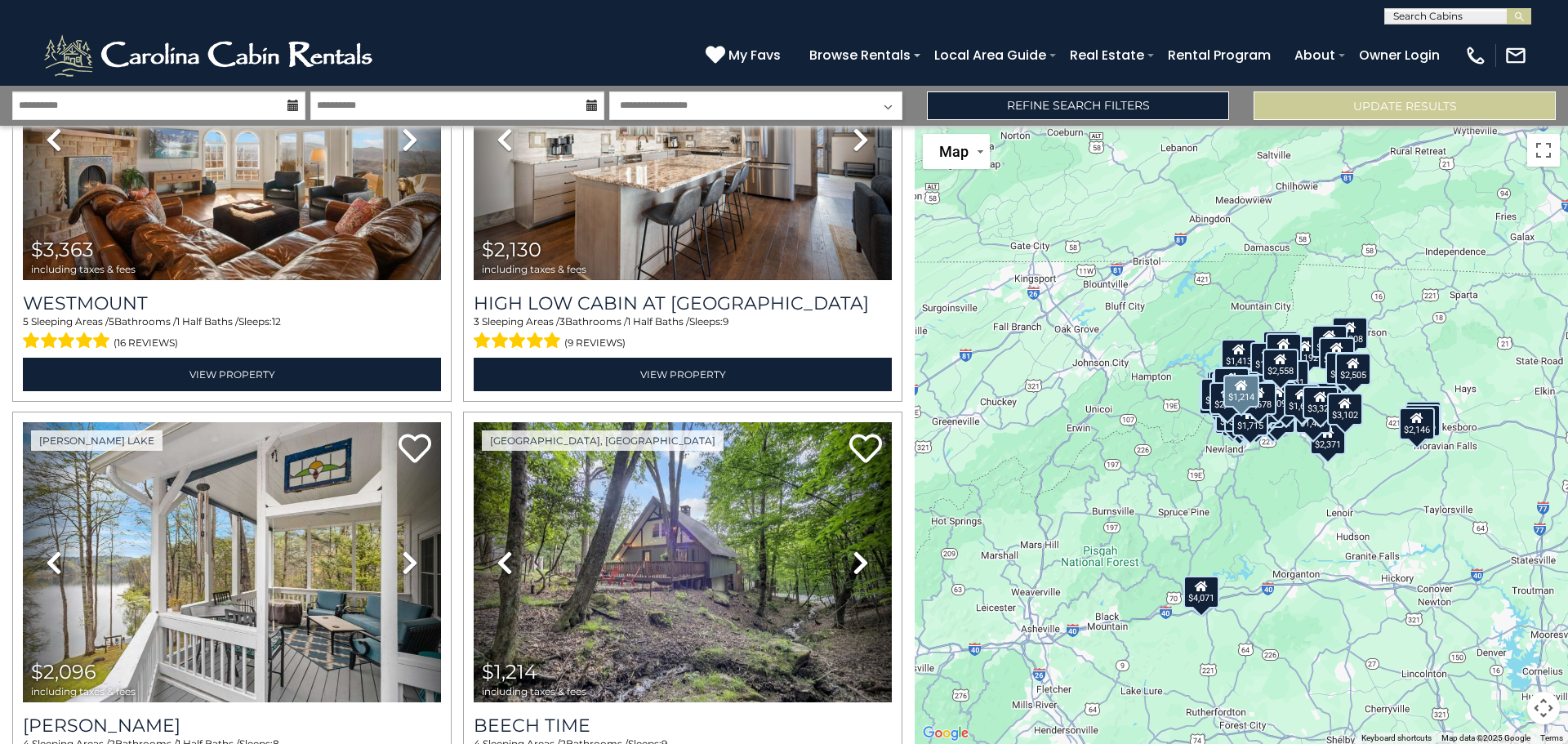
scroll to position [20056, 0]
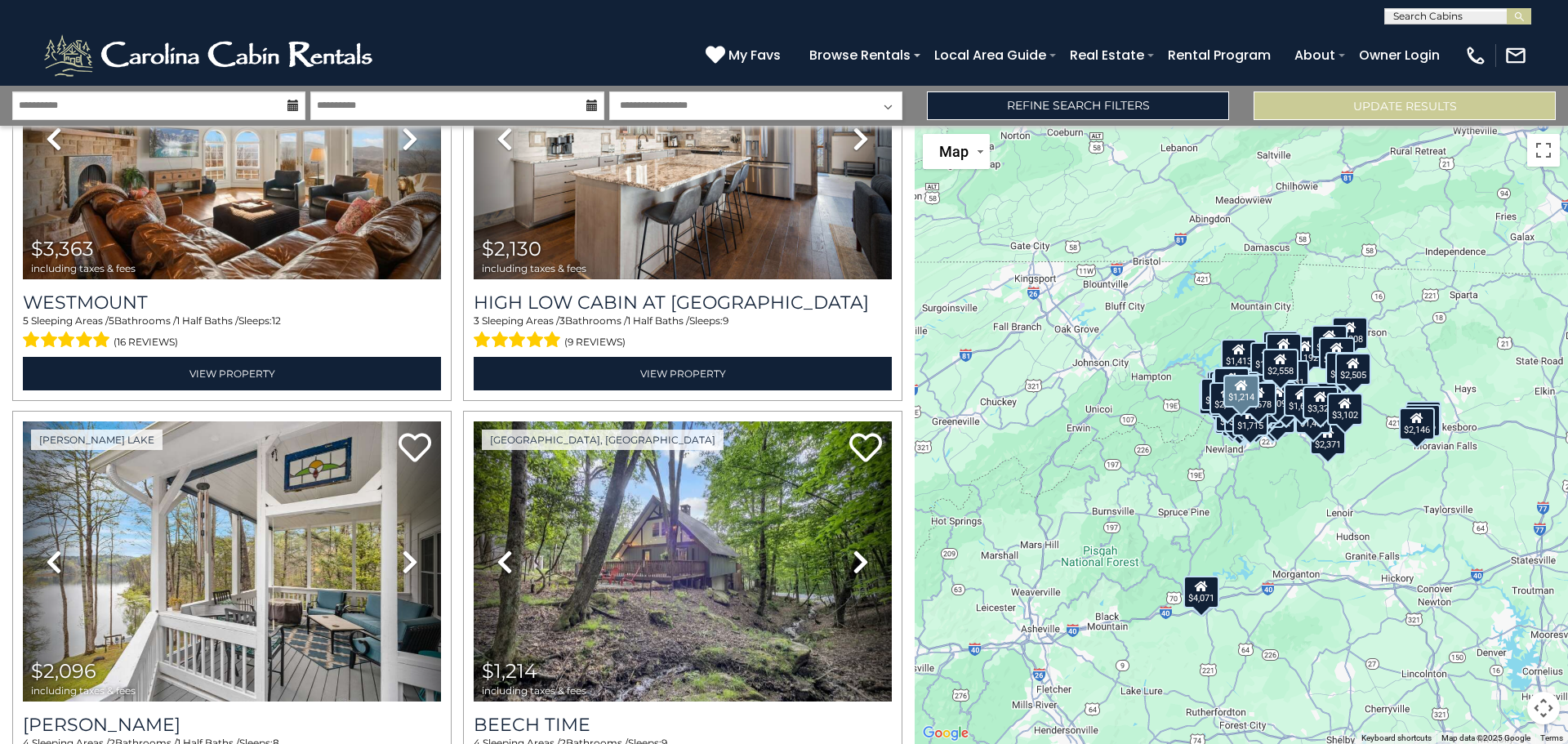
click at [853, 549] on icon at bounding box center [861, 562] width 17 height 26
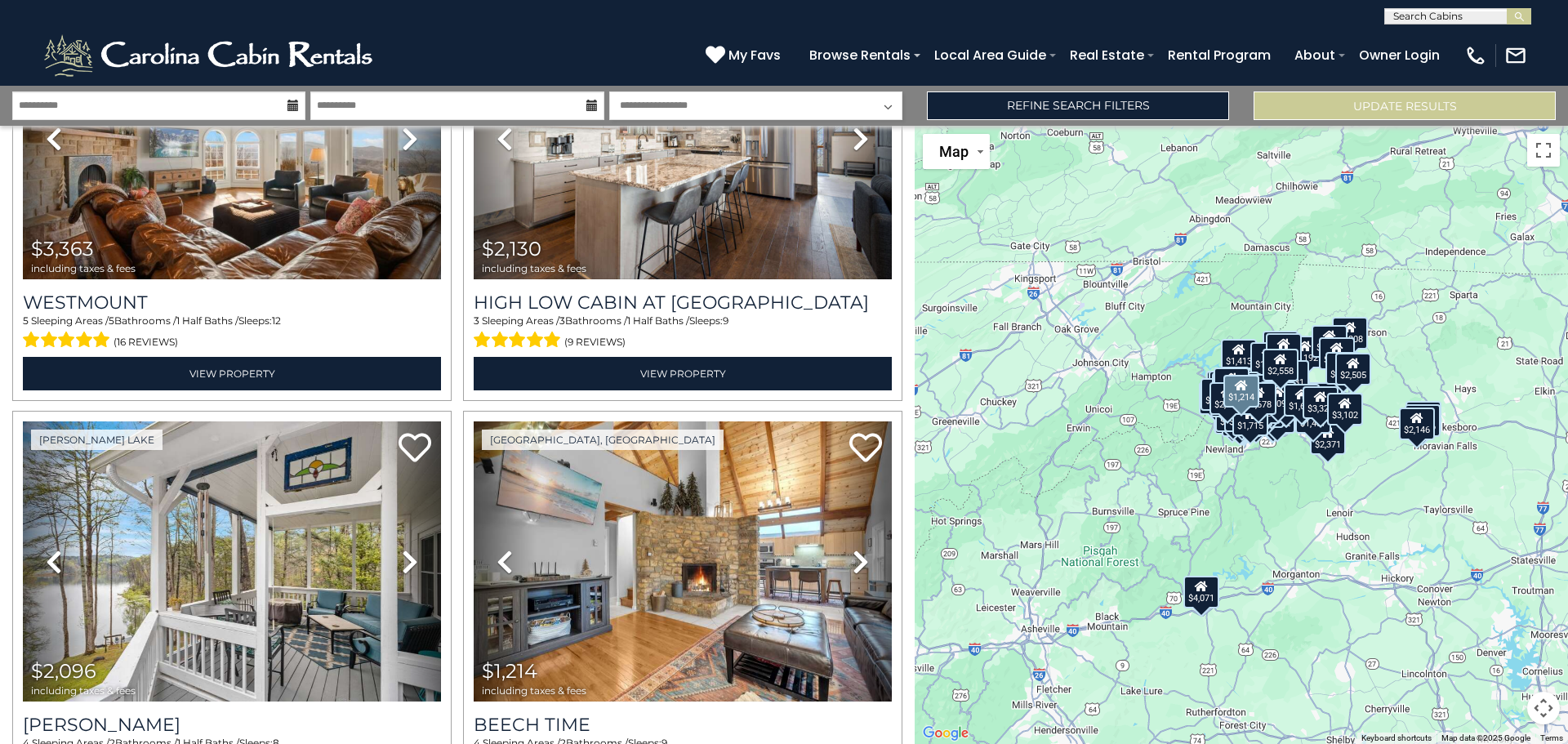
click at [853, 549] on icon at bounding box center [861, 562] width 17 height 26
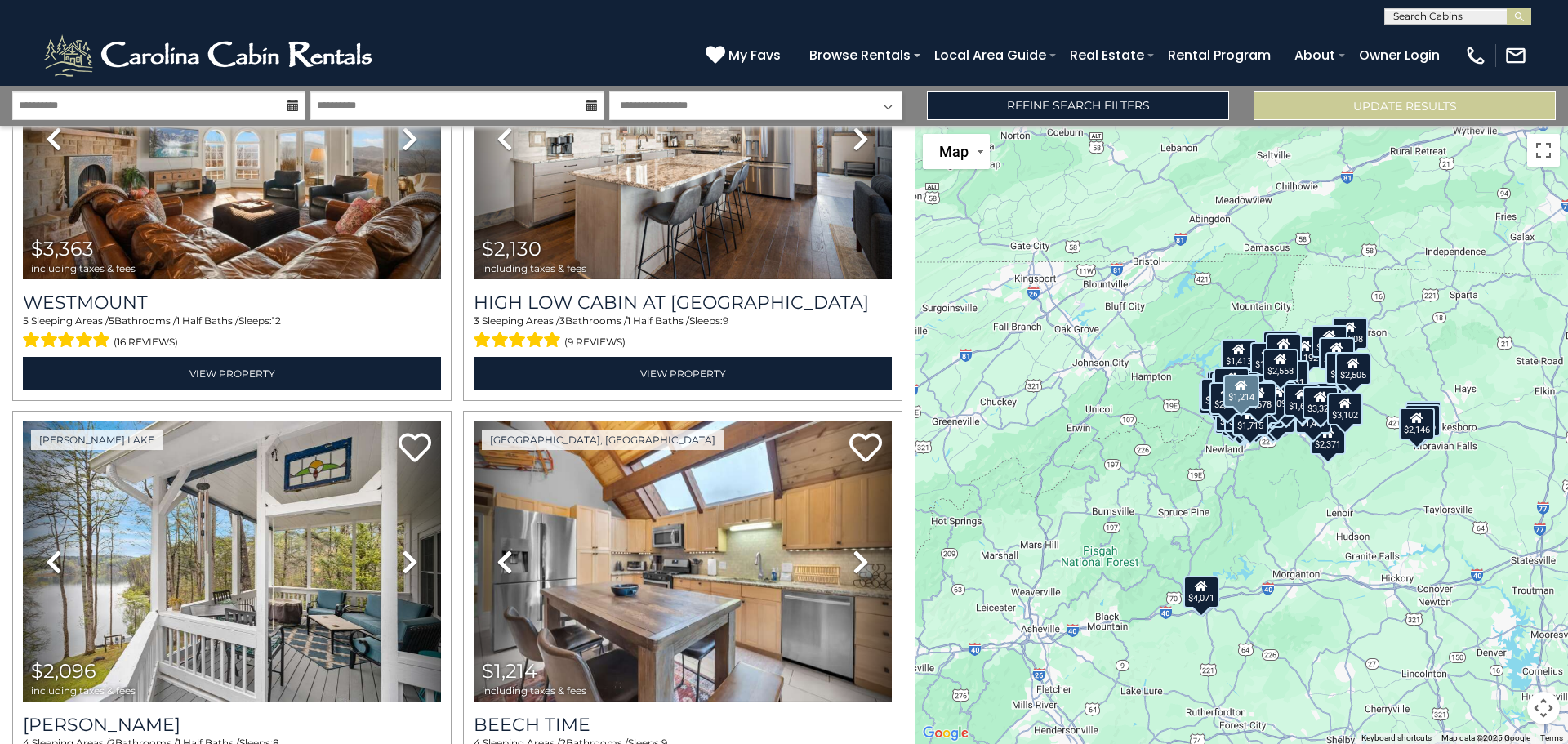
click at [853, 549] on icon at bounding box center [861, 562] width 17 height 26
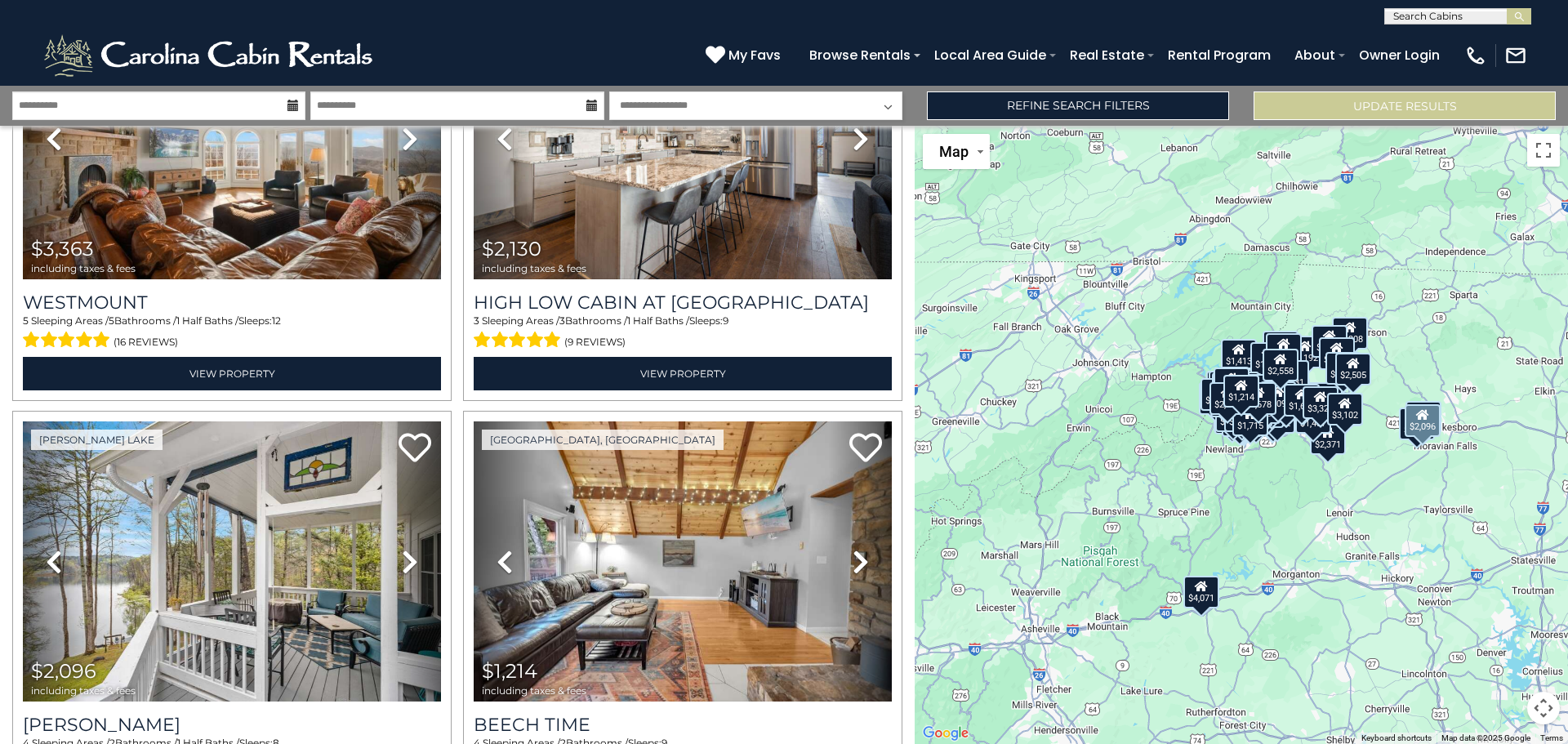
click at [401, 549] on icon at bounding box center [410, 562] width 17 height 26
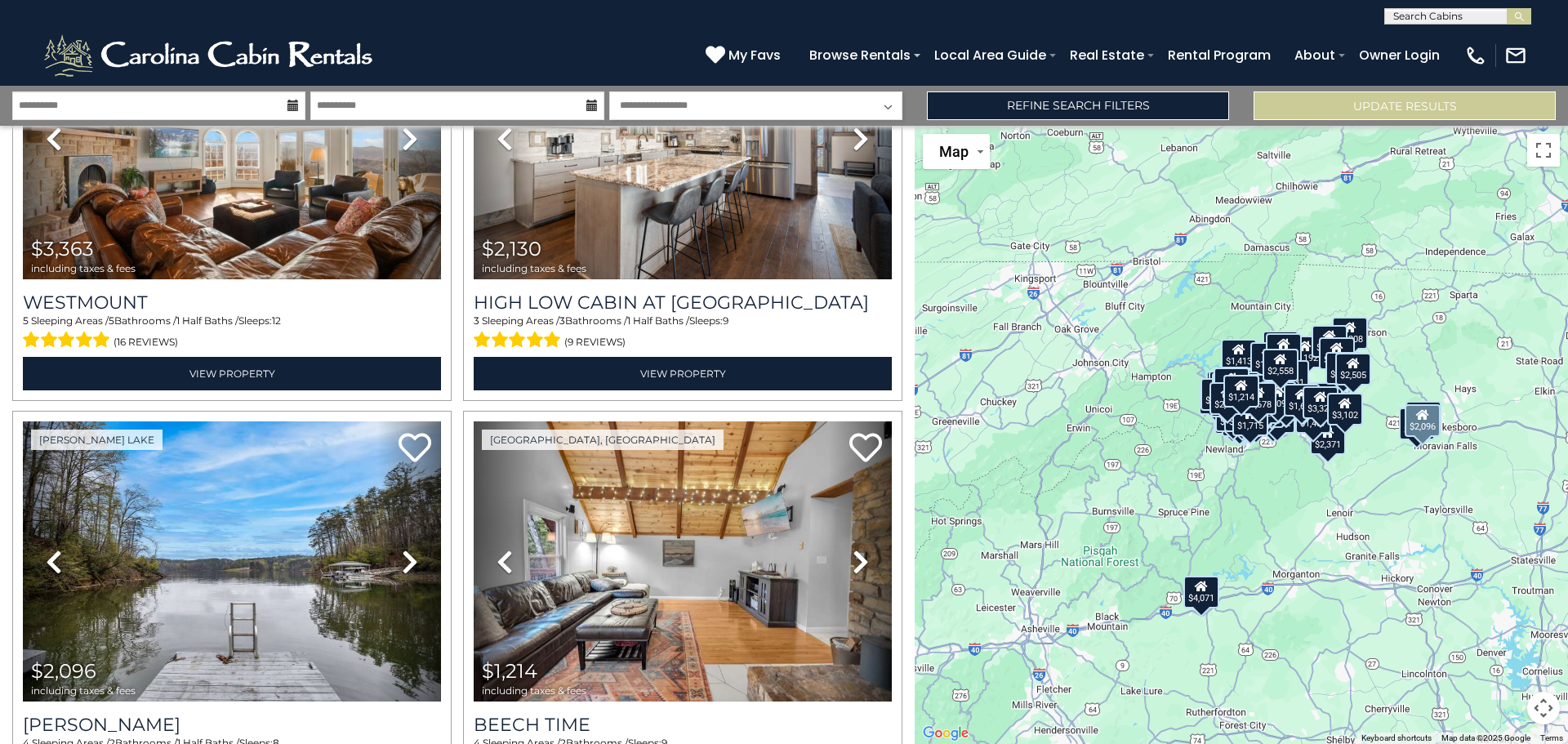
click at [401, 549] on icon at bounding box center [410, 562] width 17 height 26
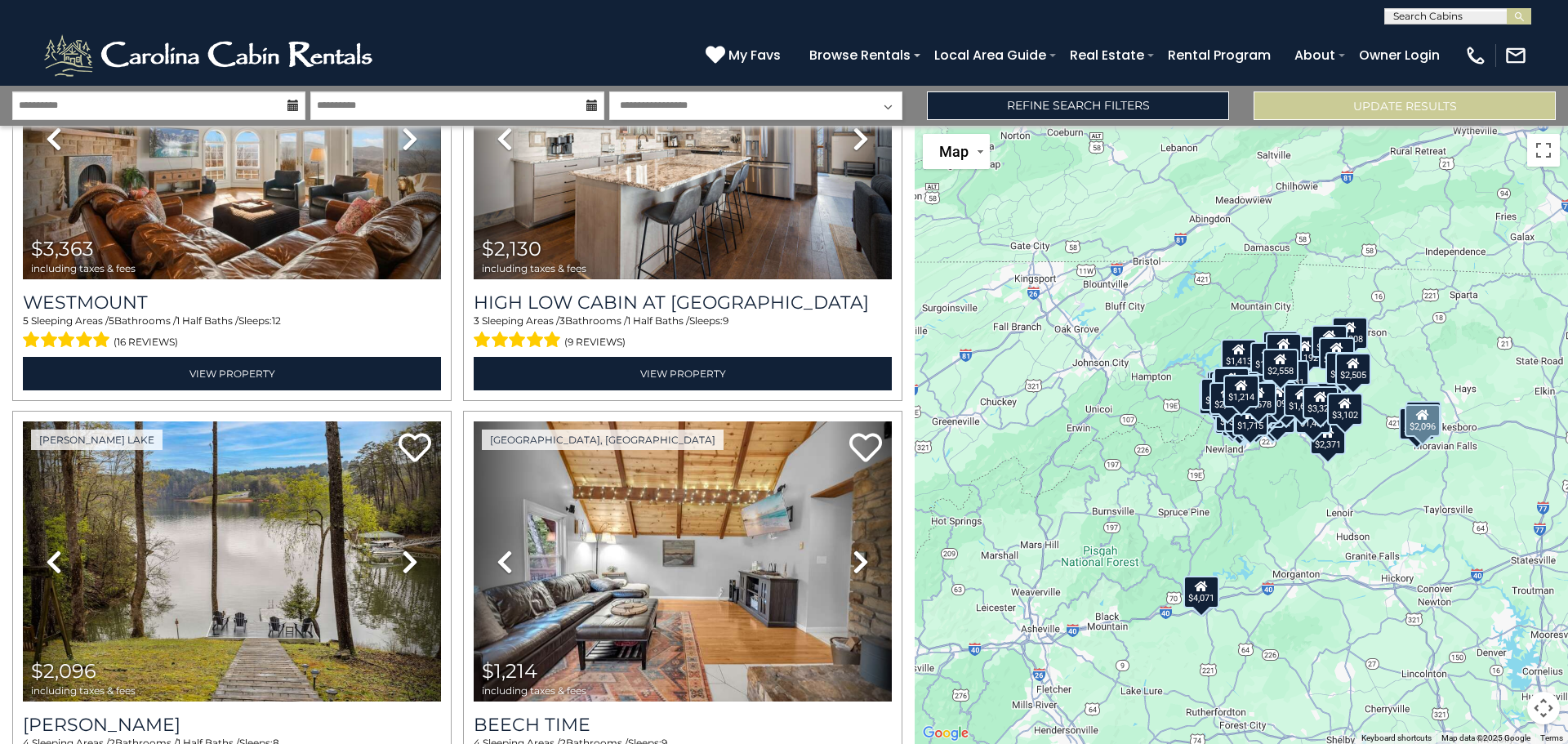
click at [401, 549] on icon at bounding box center [410, 562] width 17 height 26
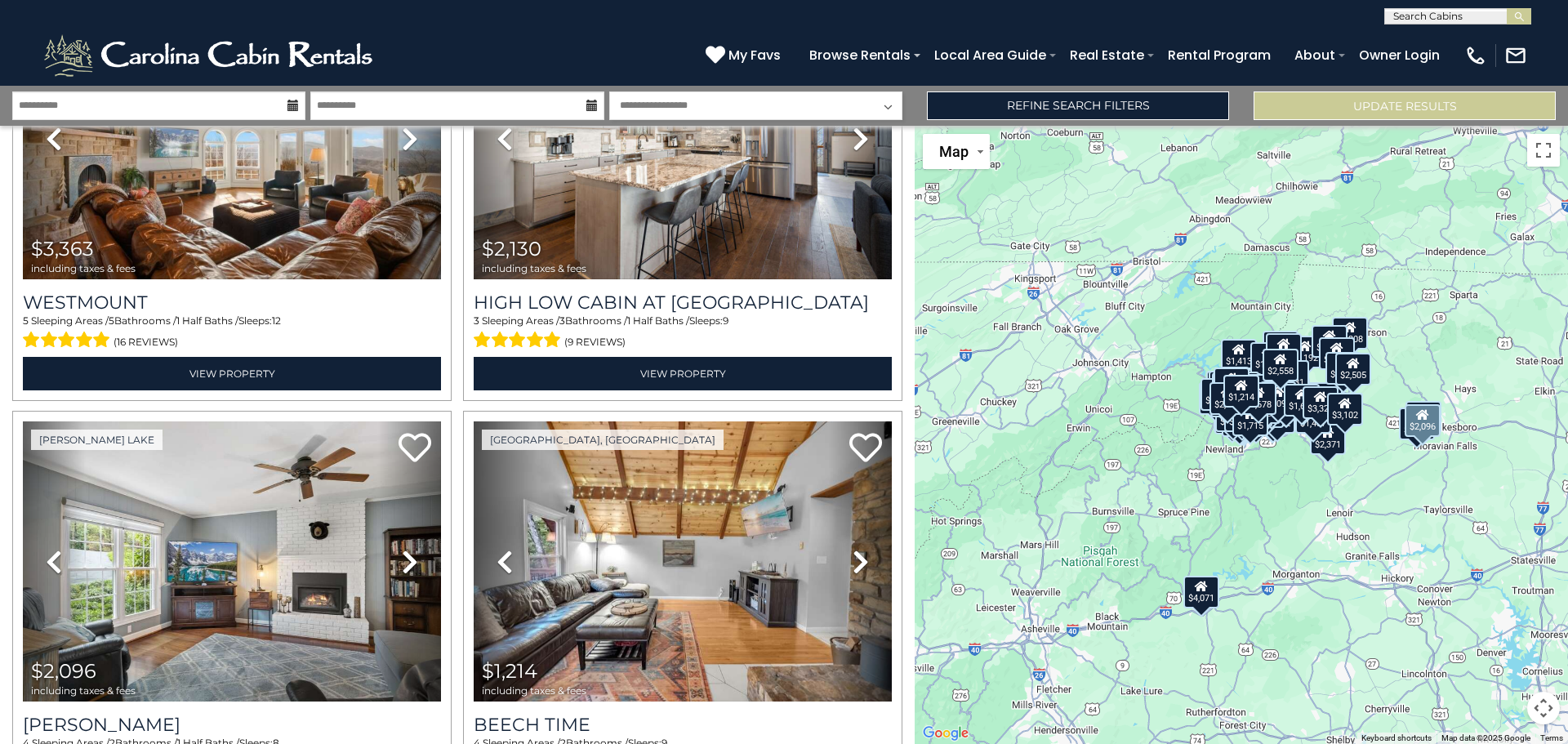
click at [401, 549] on icon at bounding box center [410, 562] width 17 height 26
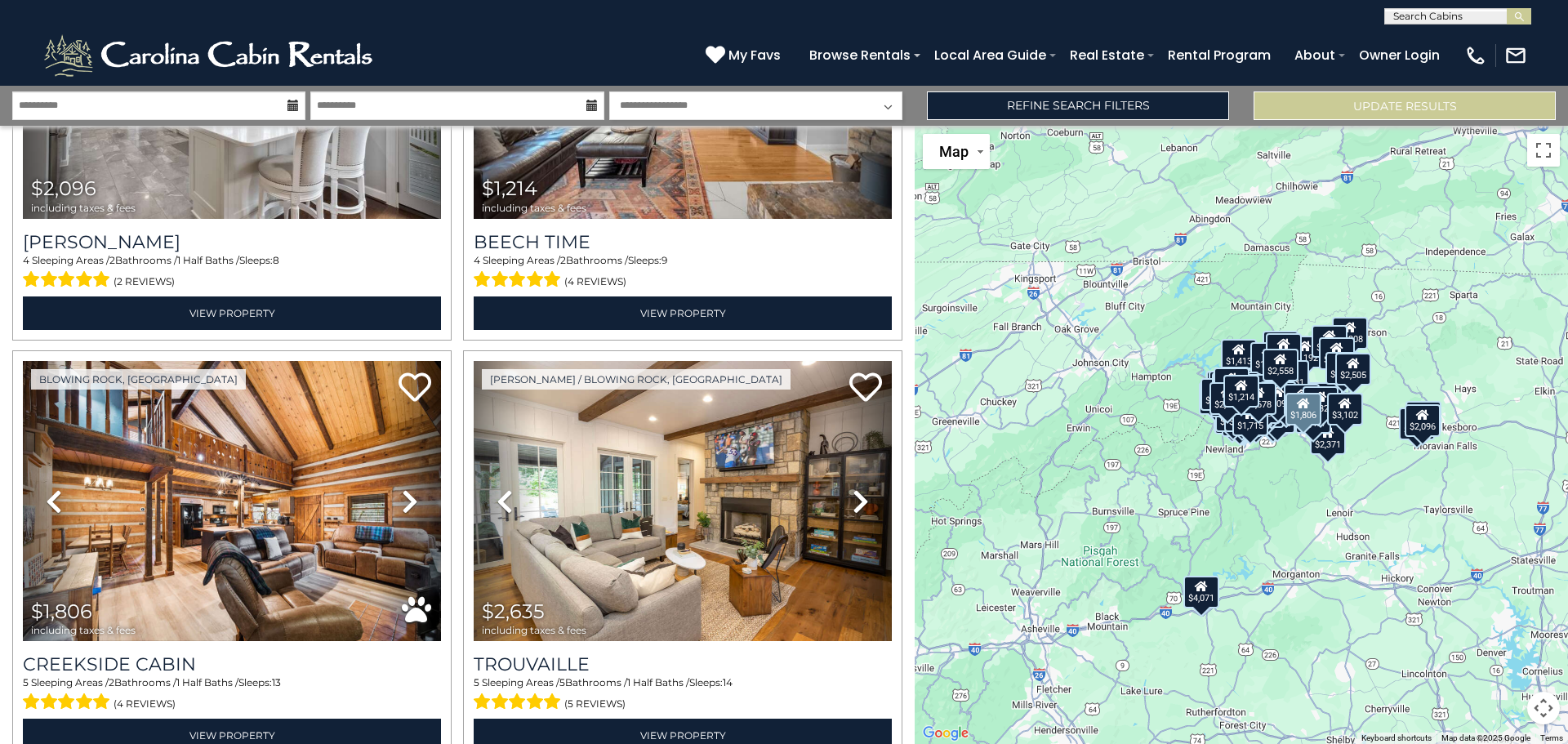
scroll to position [20545, 0]
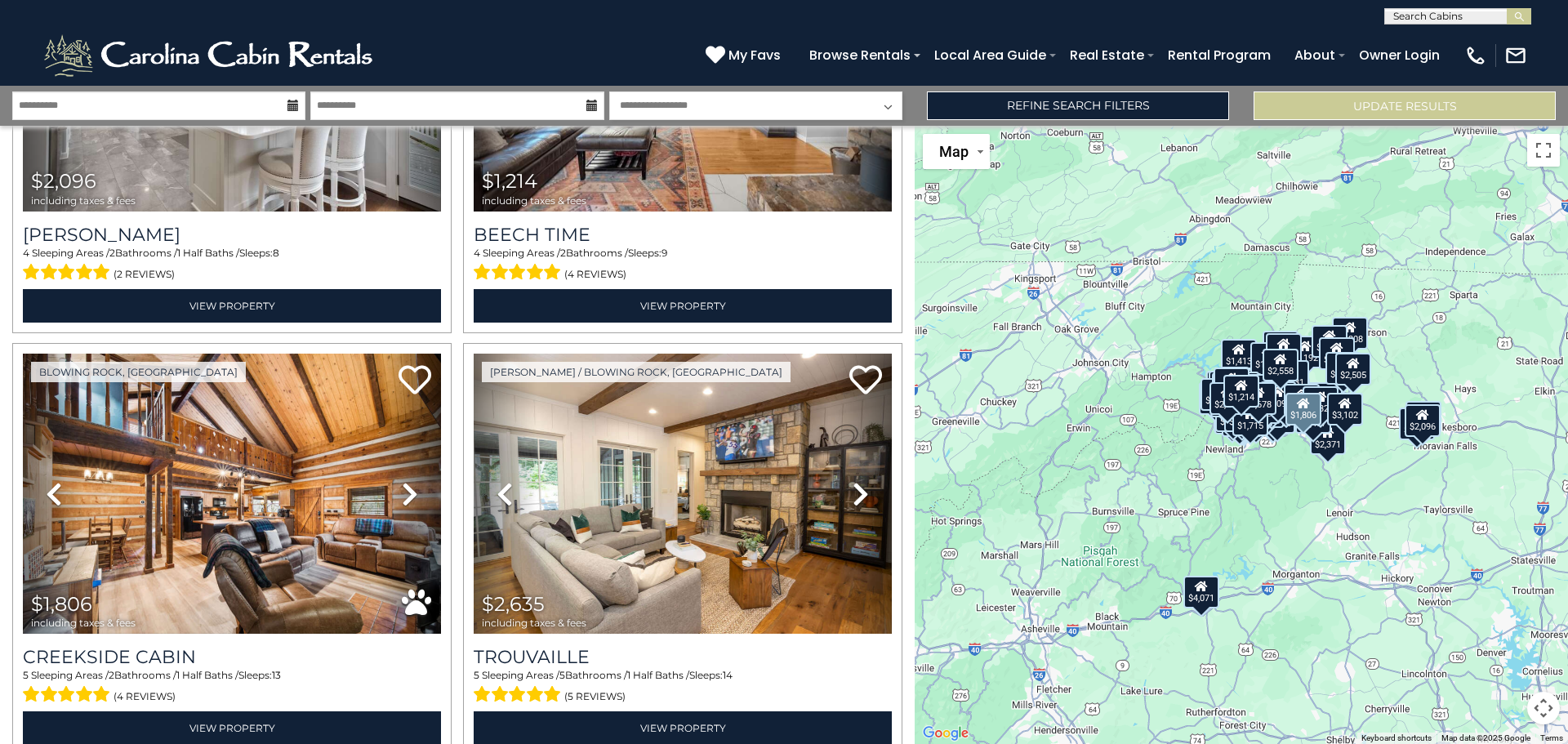
click at [401, 482] on icon at bounding box center [410, 494] width 17 height 26
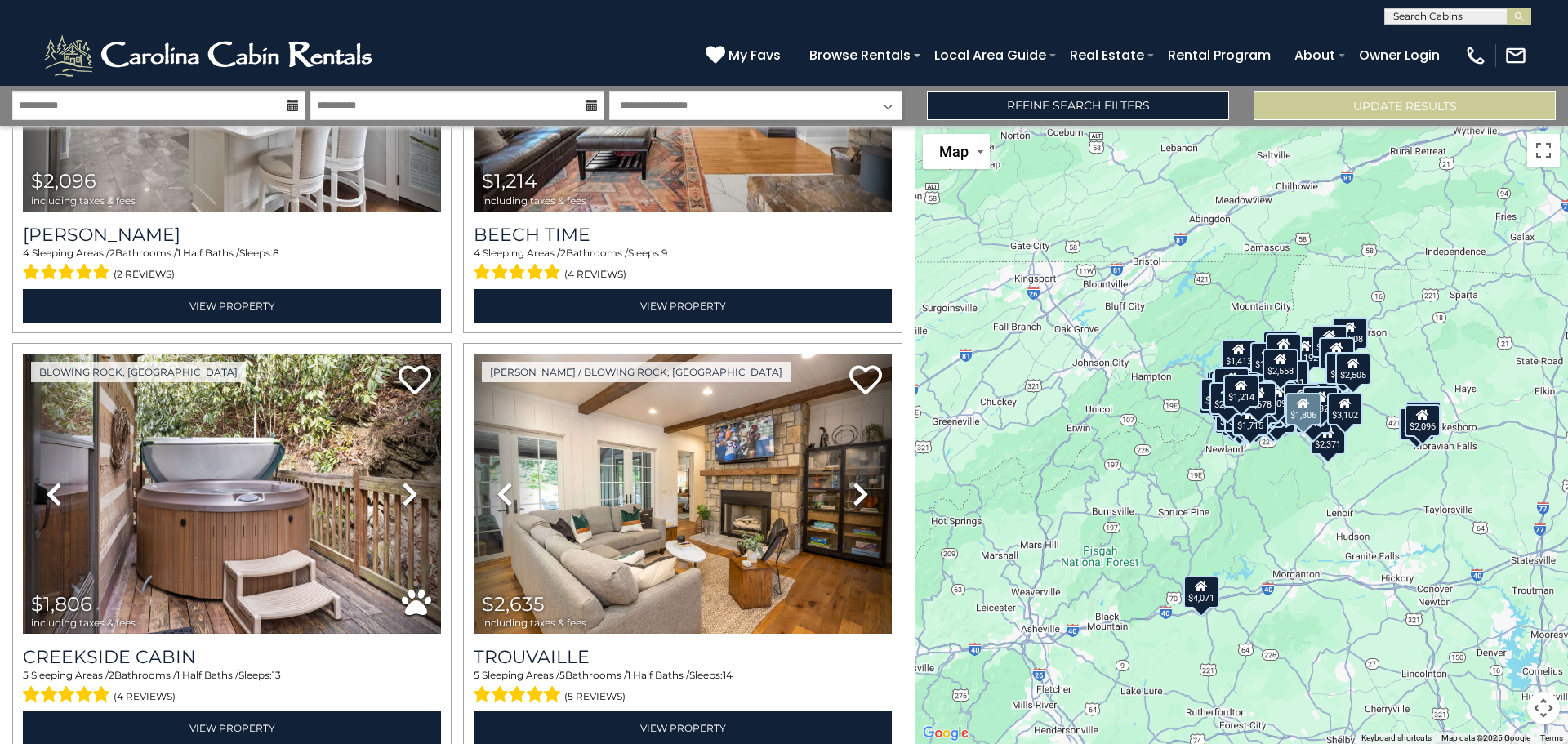
click at [401, 482] on icon at bounding box center [410, 494] width 17 height 26
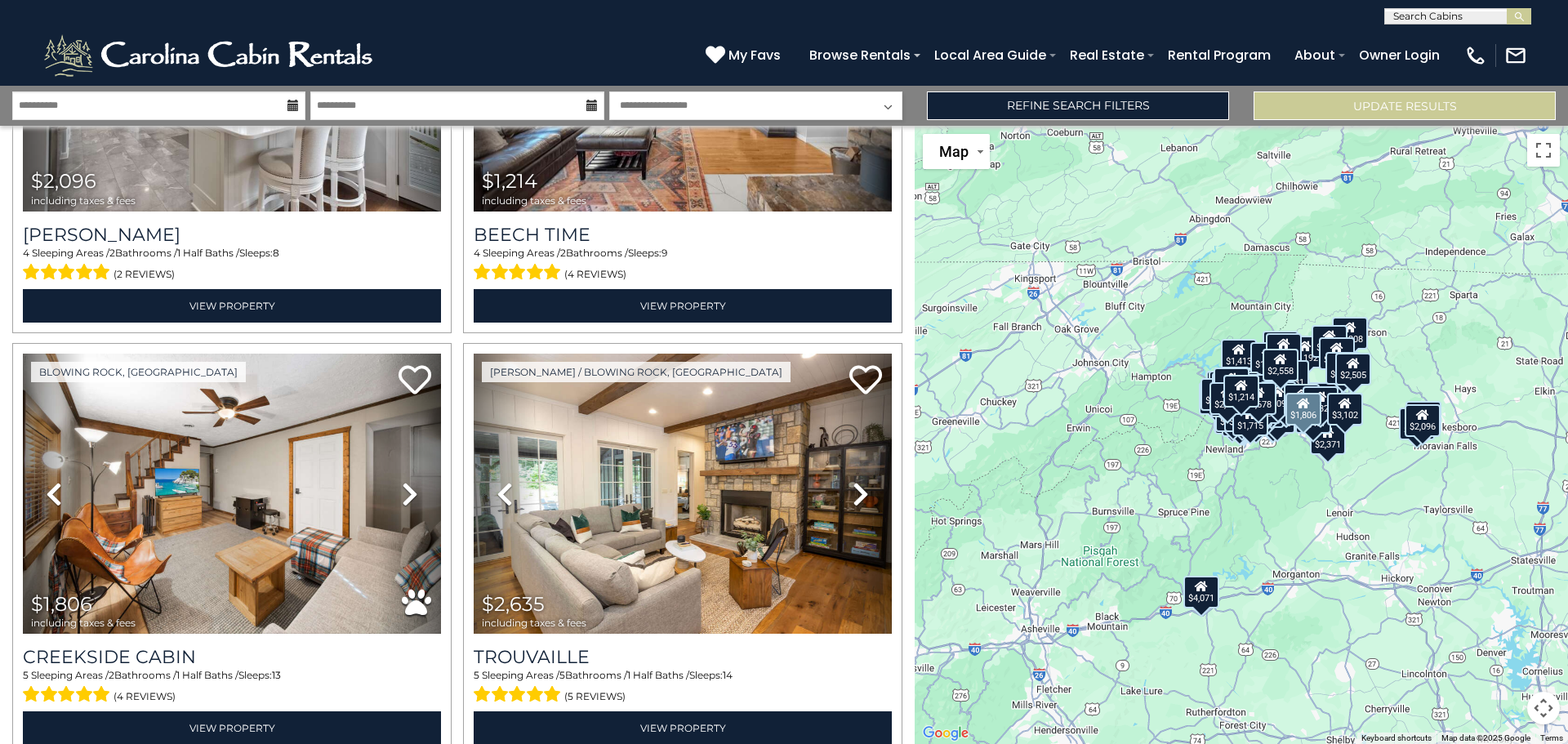
click at [401, 482] on icon at bounding box center [410, 494] width 17 height 26
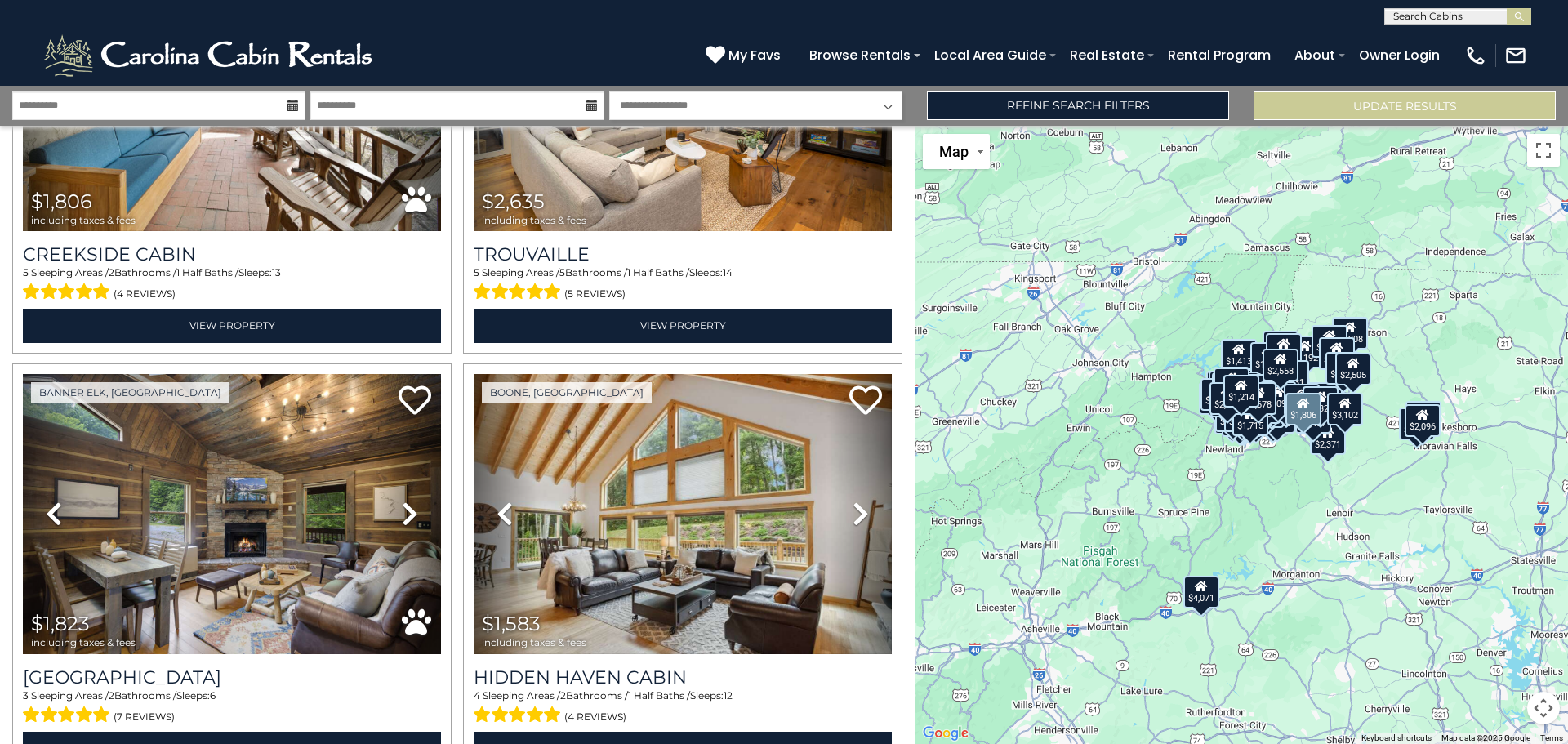
scroll to position [20954, 0]
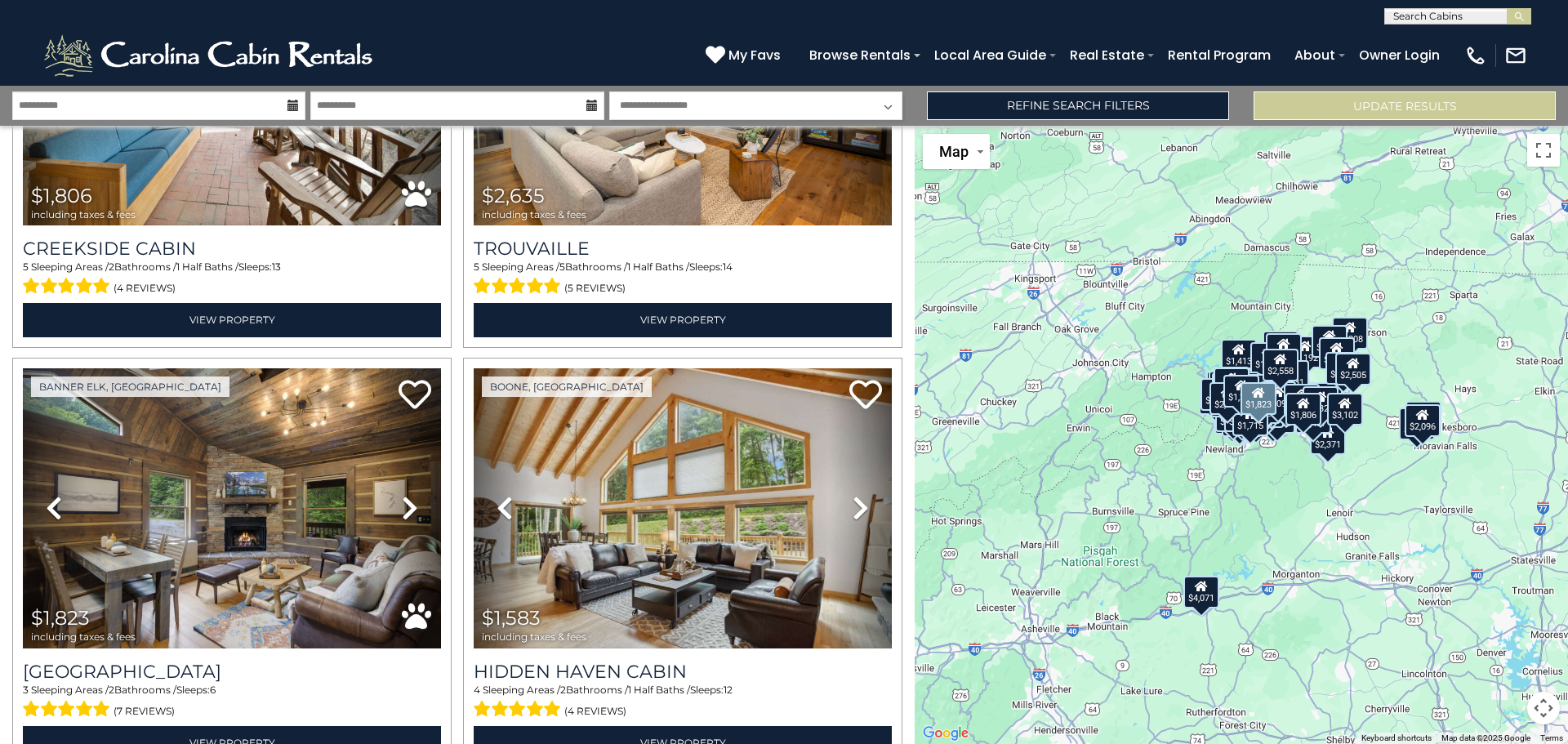
click at [406, 495] on icon at bounding box center [410, 507] width 17 height 26
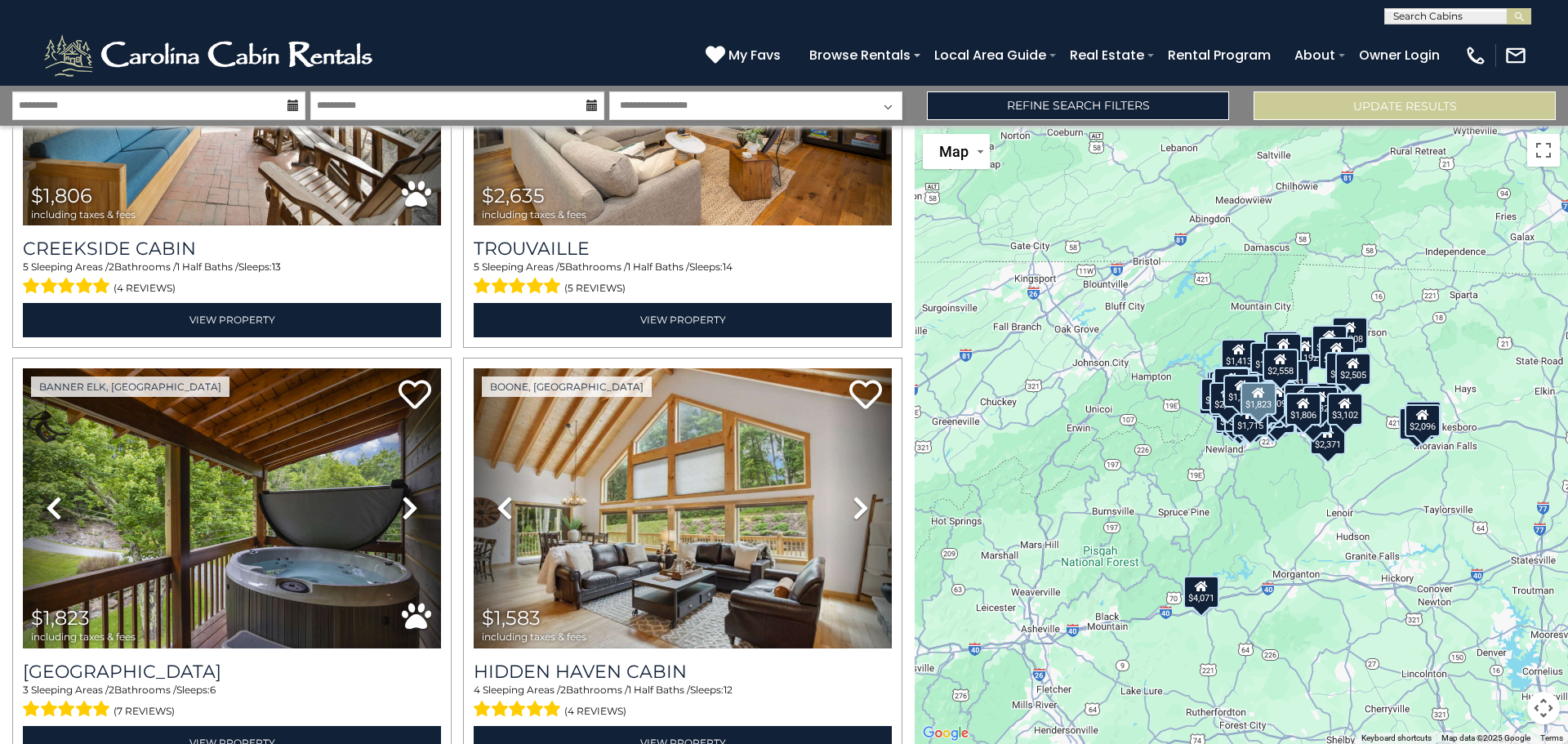
click at [406, 495] on icon at bounding box center [410, 507] width 17 height 26
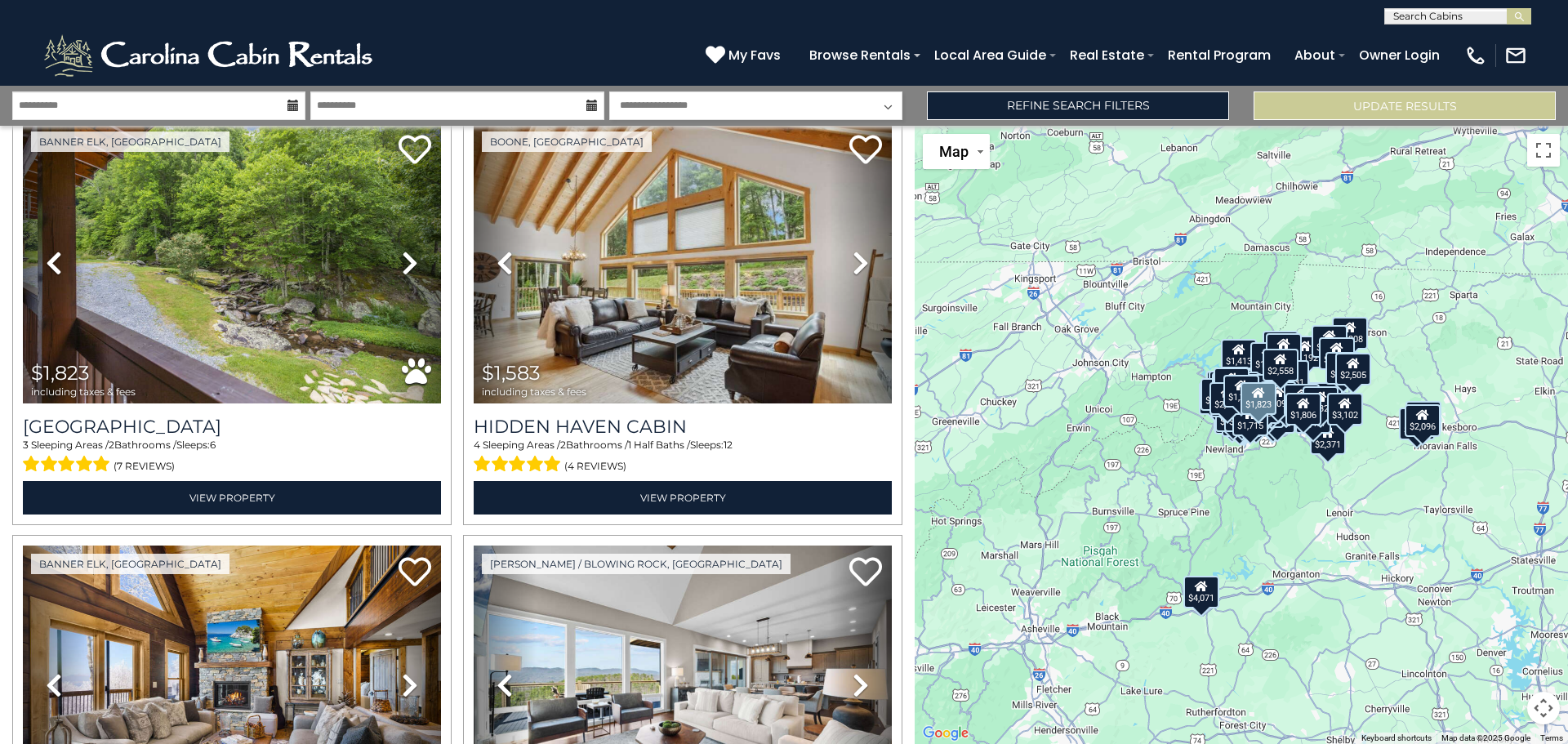
scroll to position [21281, 0]
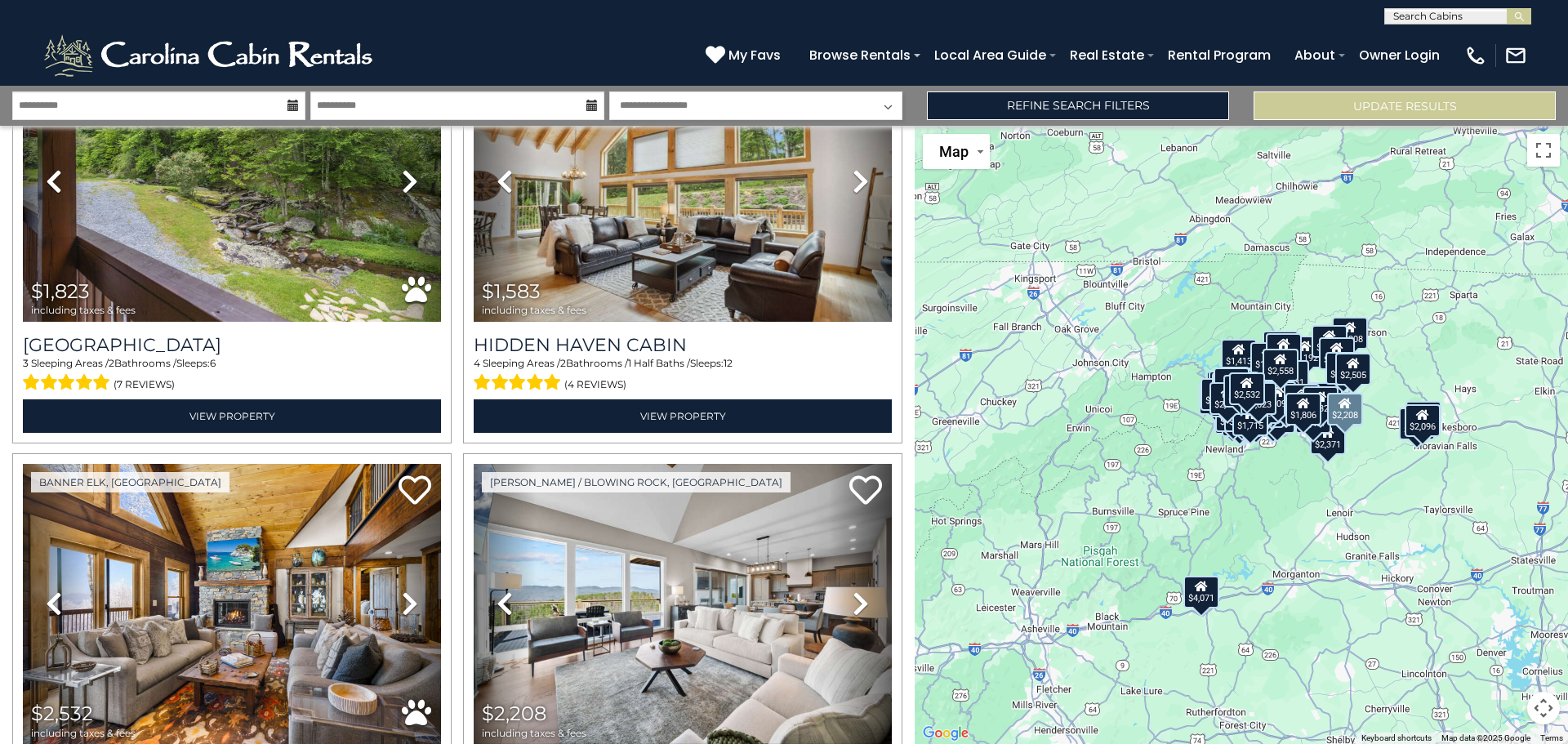
click at [853, 591] on icon at bounding box center [861, 603] width 17 height 26
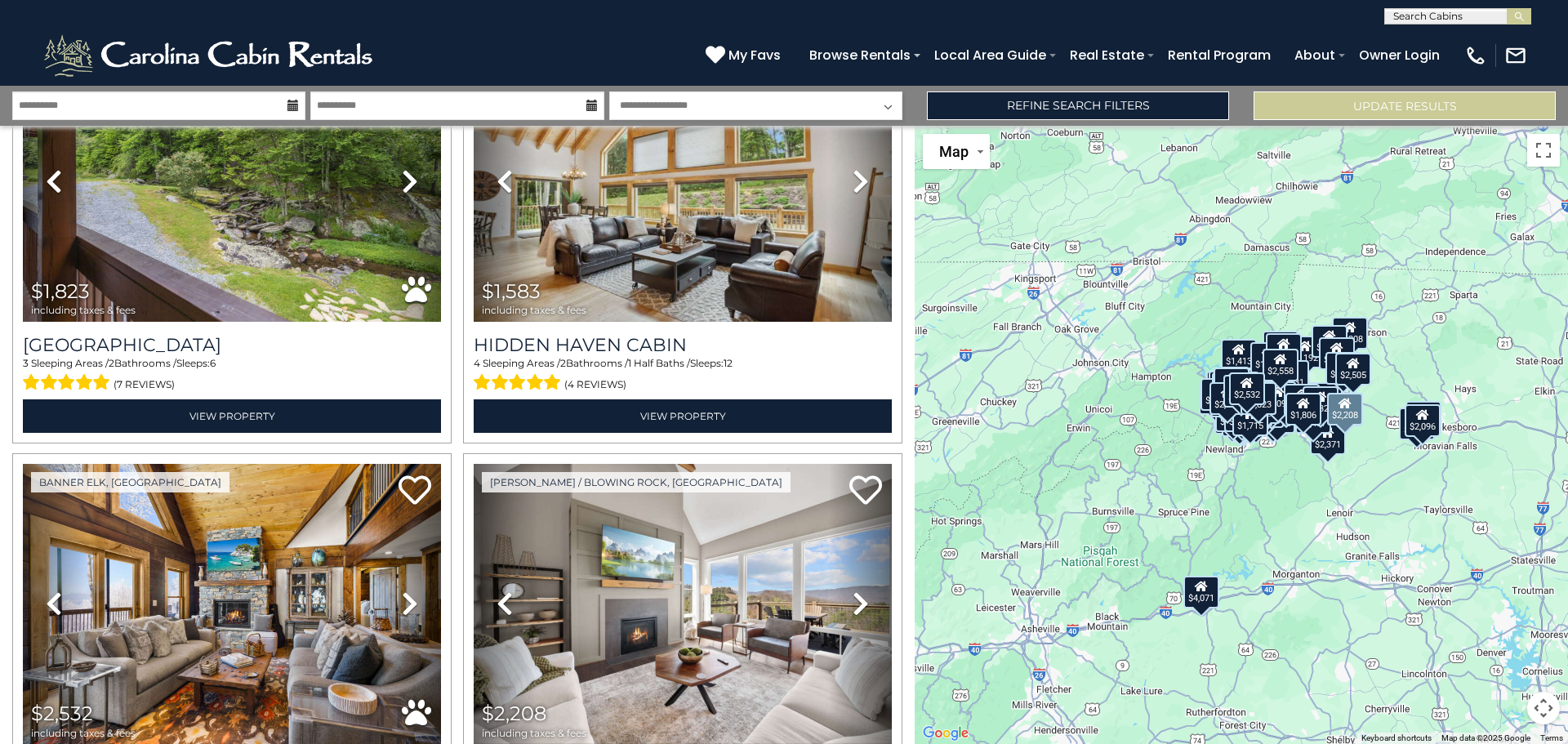
click at [853, 591] on icon at bounding box center [861, 603] width 17 height 26
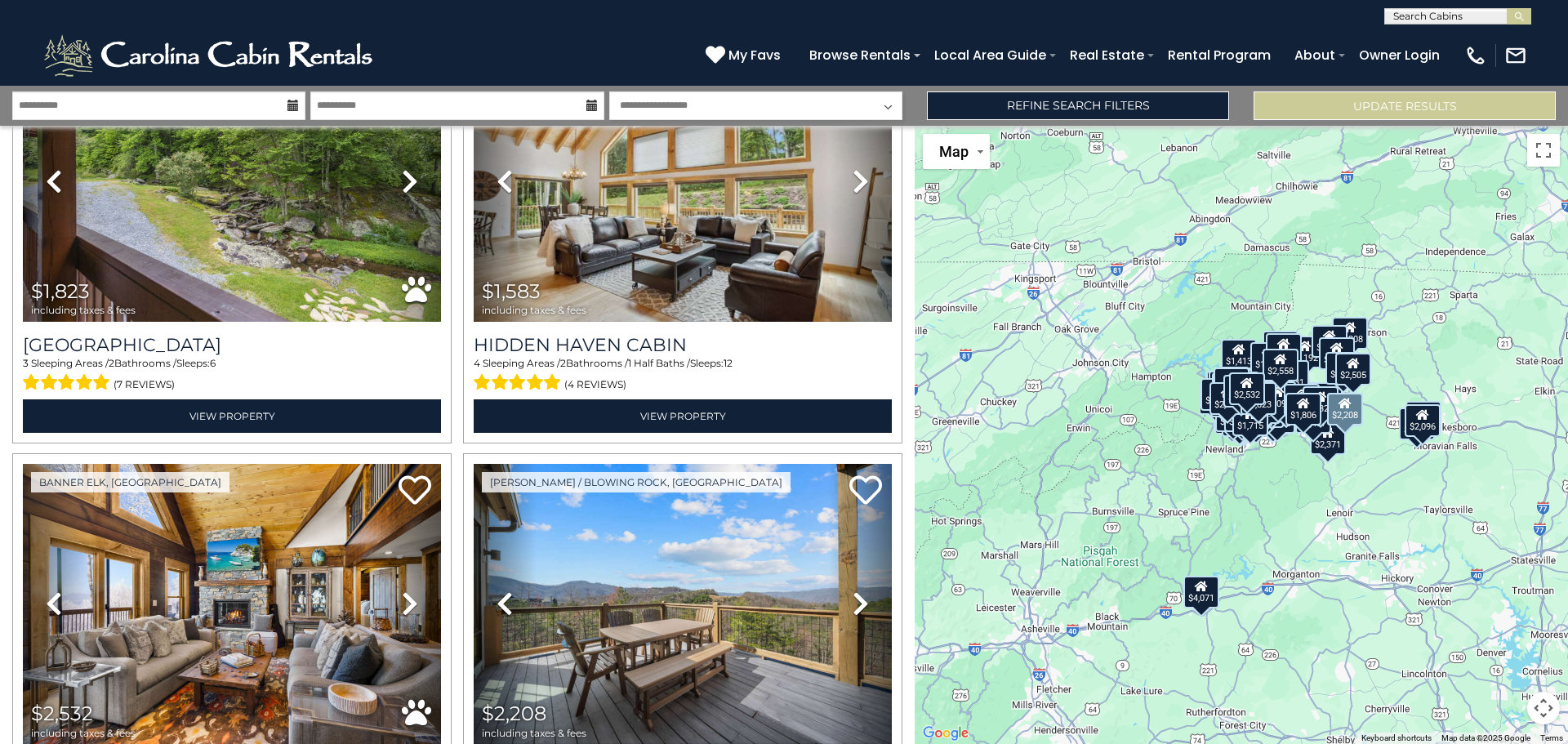
click at [853, 591] on icon at bounding box center [861, 603] width 17 height 26
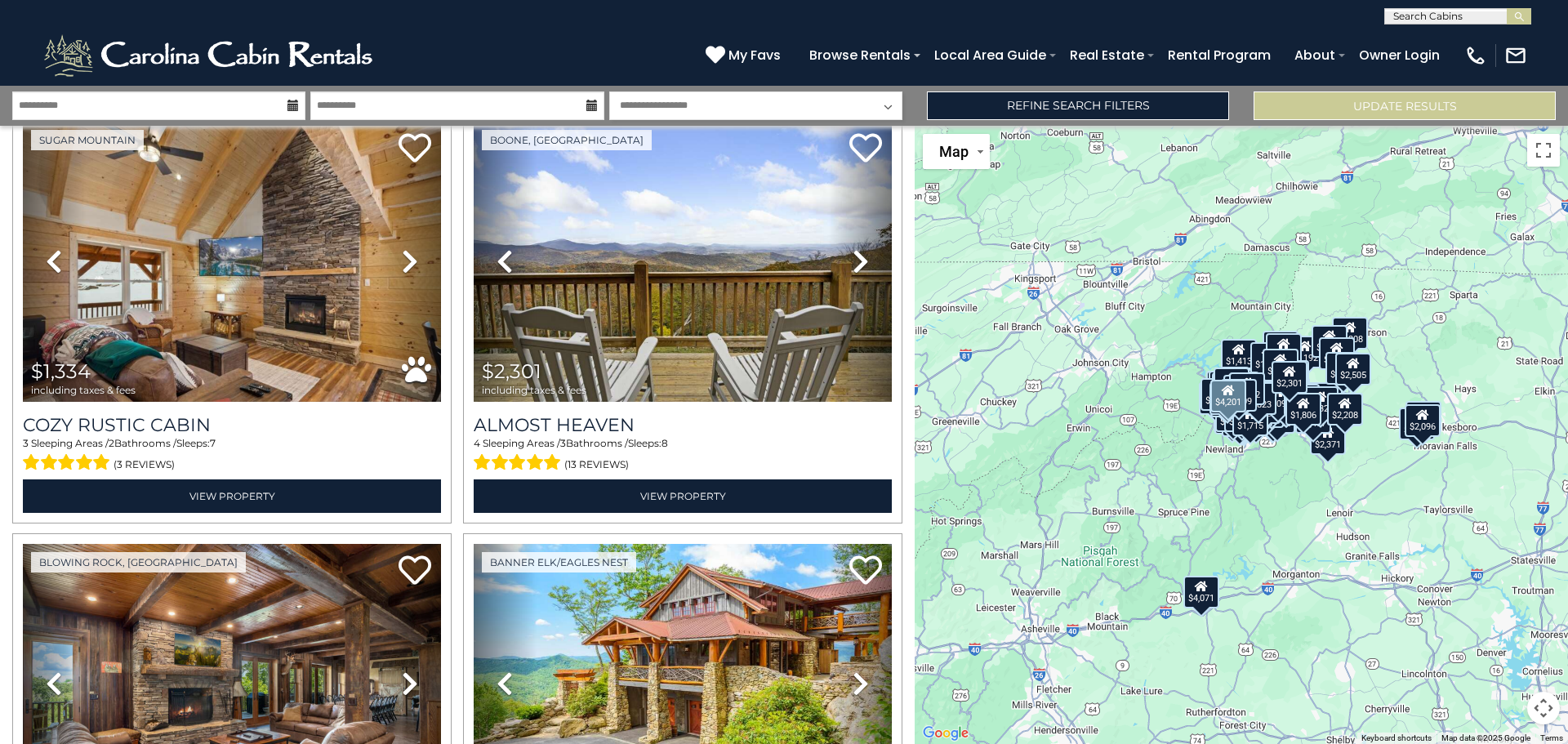
scroll to position [22506, 0]
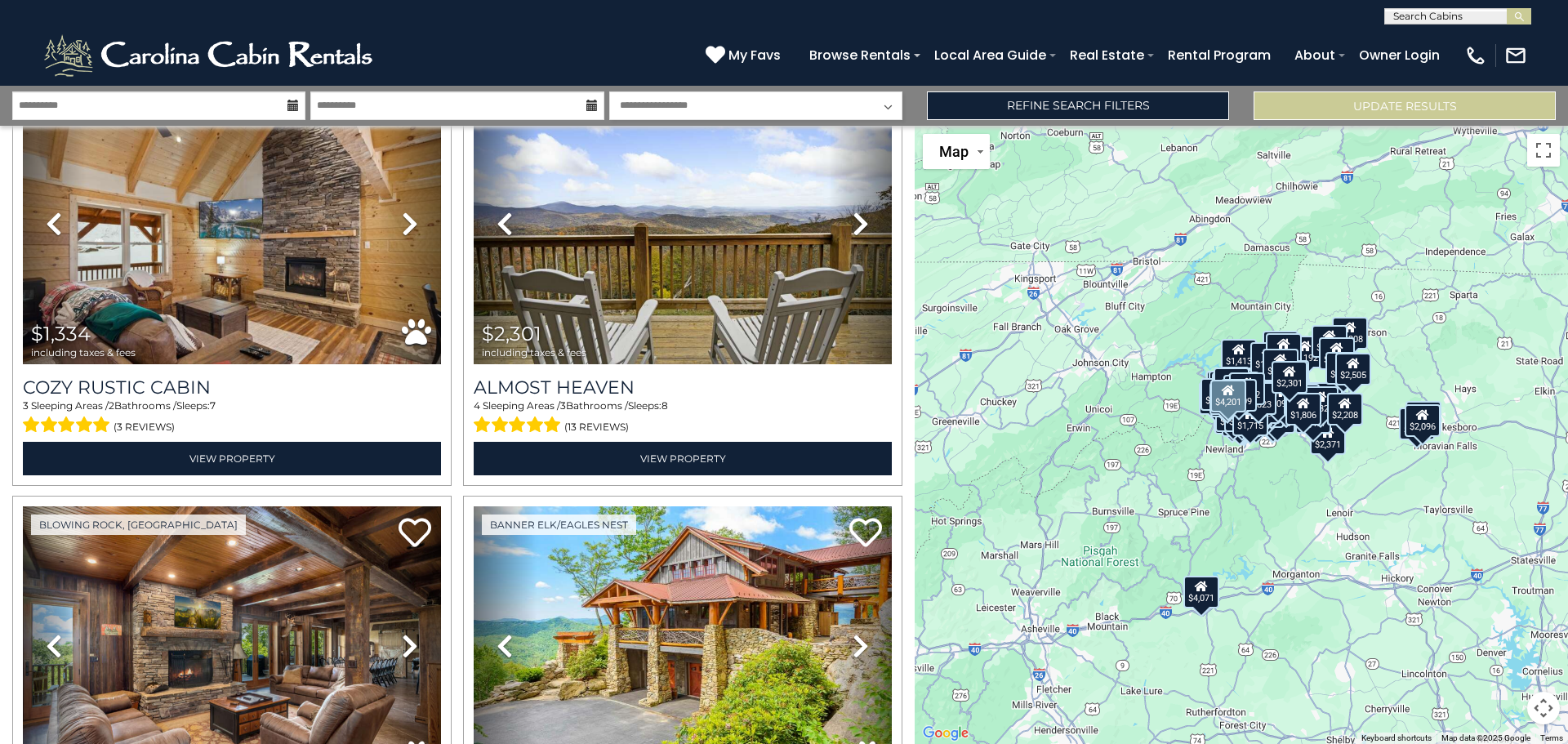
click at [841, 507] on link "Next" at bounding box center [860, 647] width 63 height 280
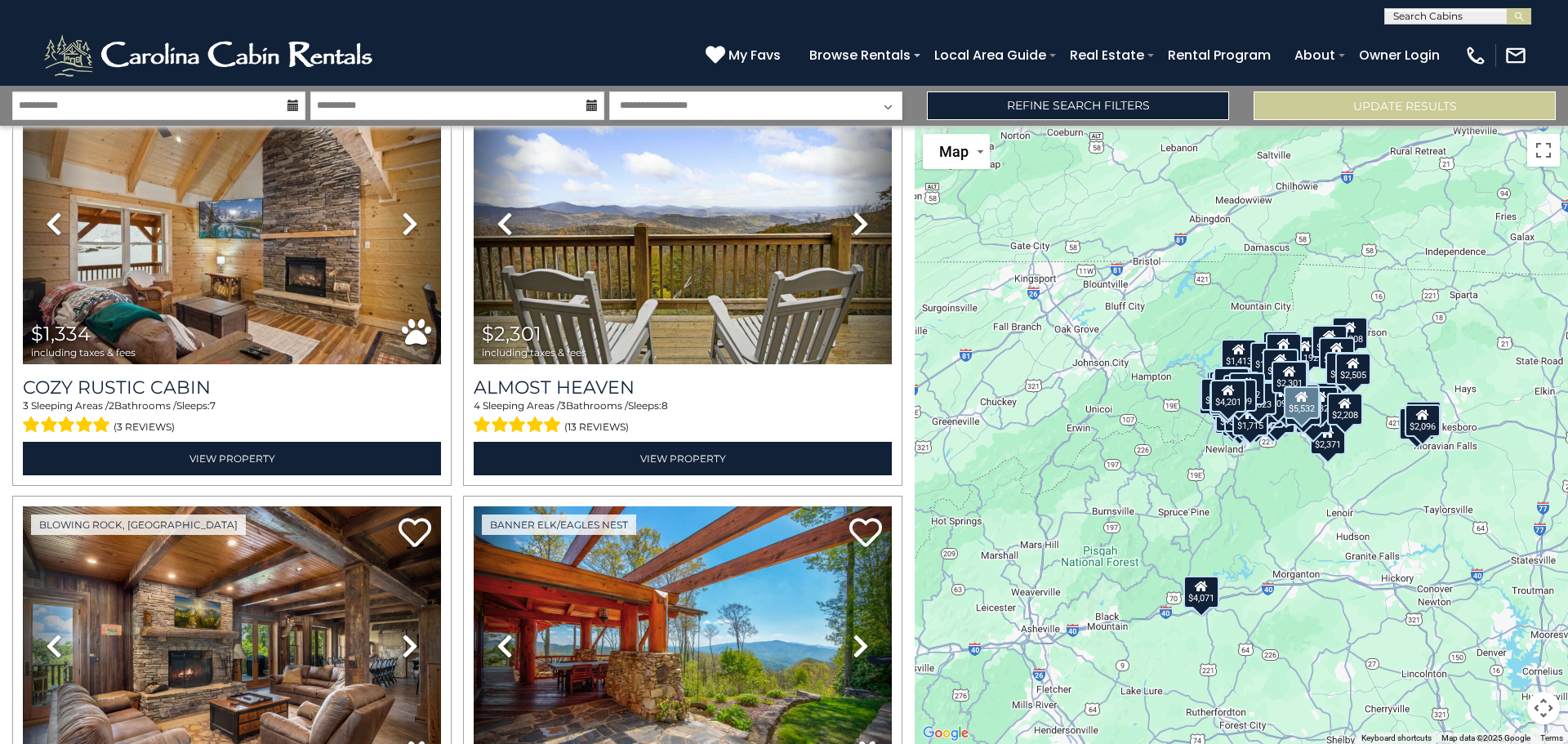
click at [408, 633] on icon at bounding box center [410, 646] width 17 height 26
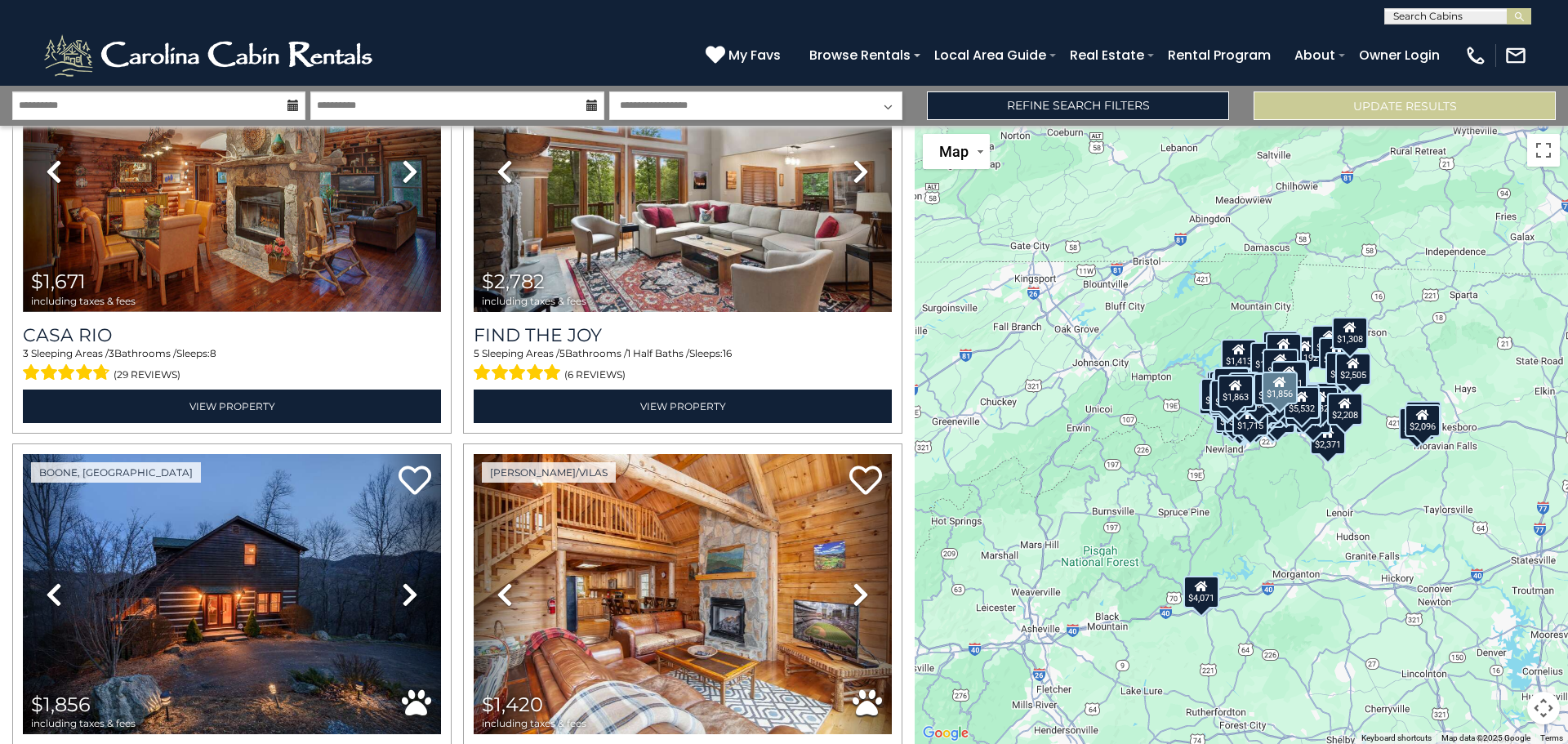
scroll to position [24304, 0]
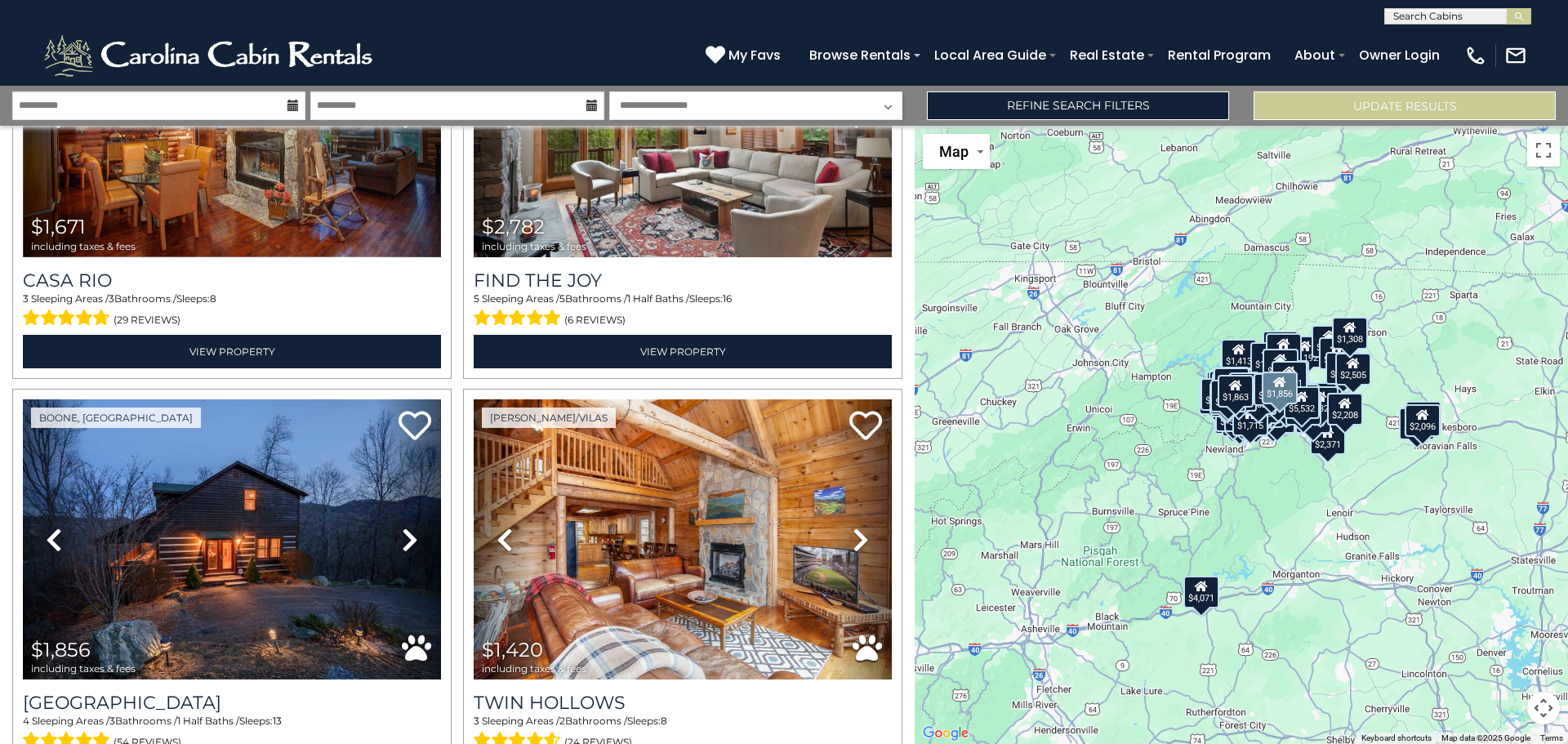
click at [405, 527] on icon at bounding box center [410, 539] width 17 height 26
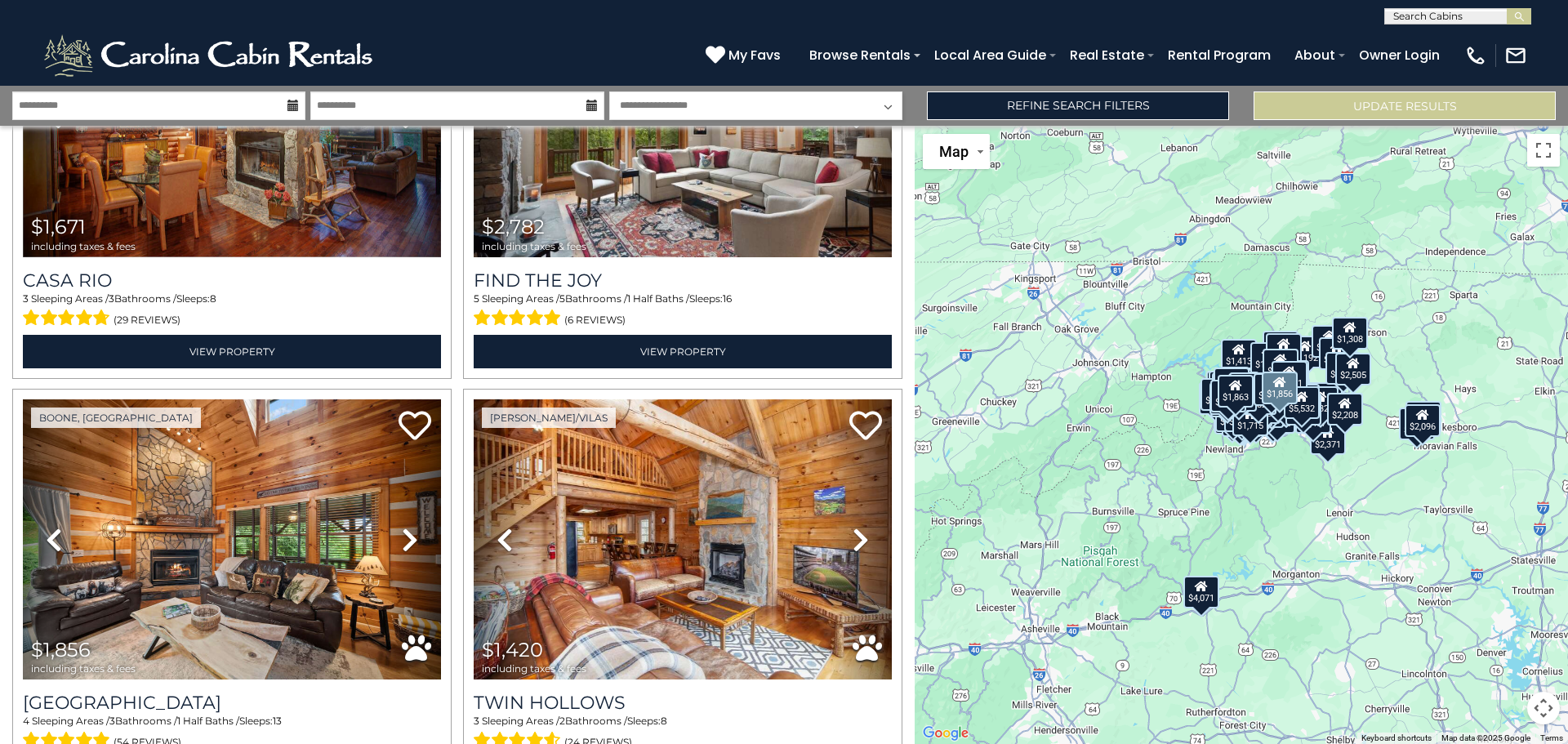
click at [405, 527] on icon at bounding box center [410, 539] width 17 height 26
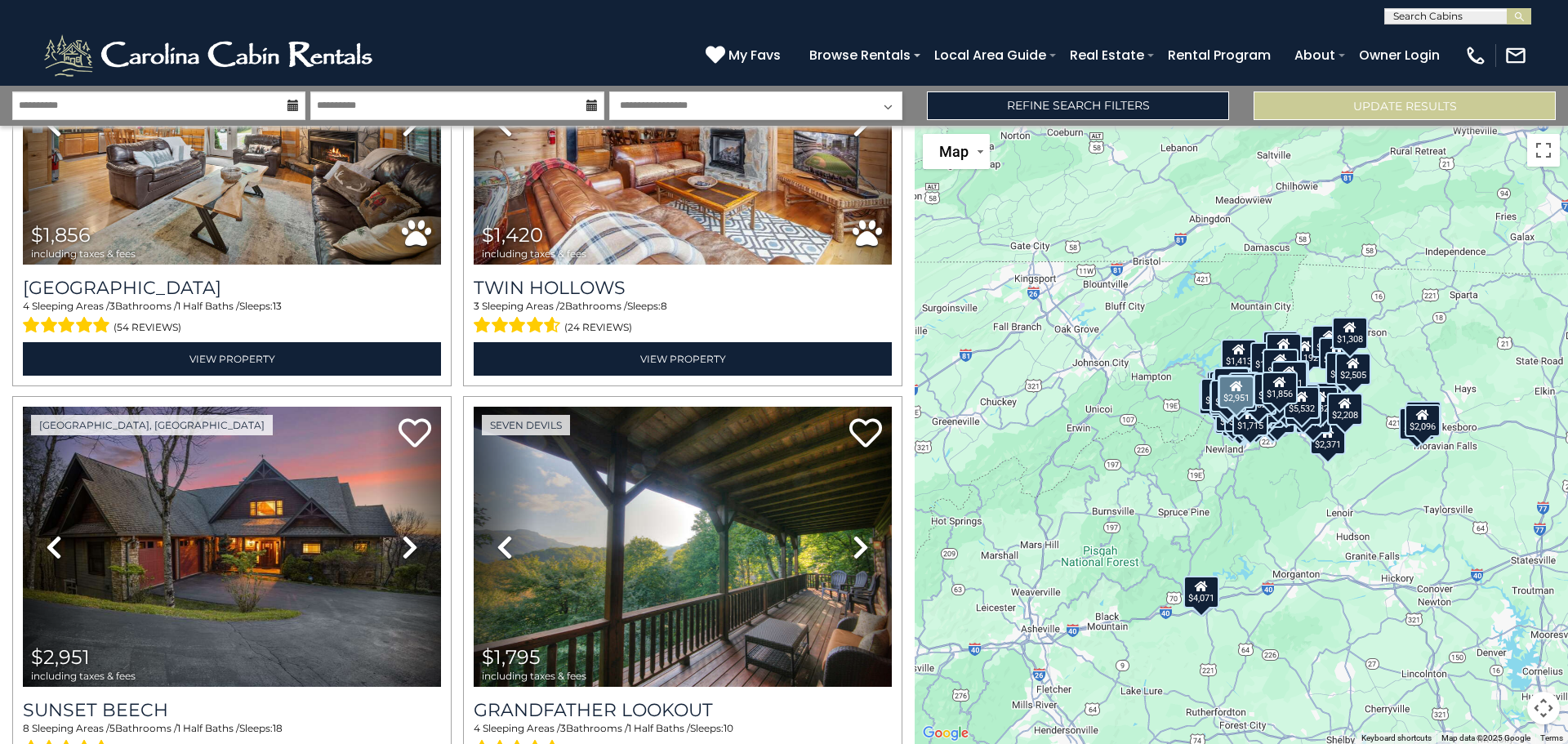
scroll to position [24719, 0]
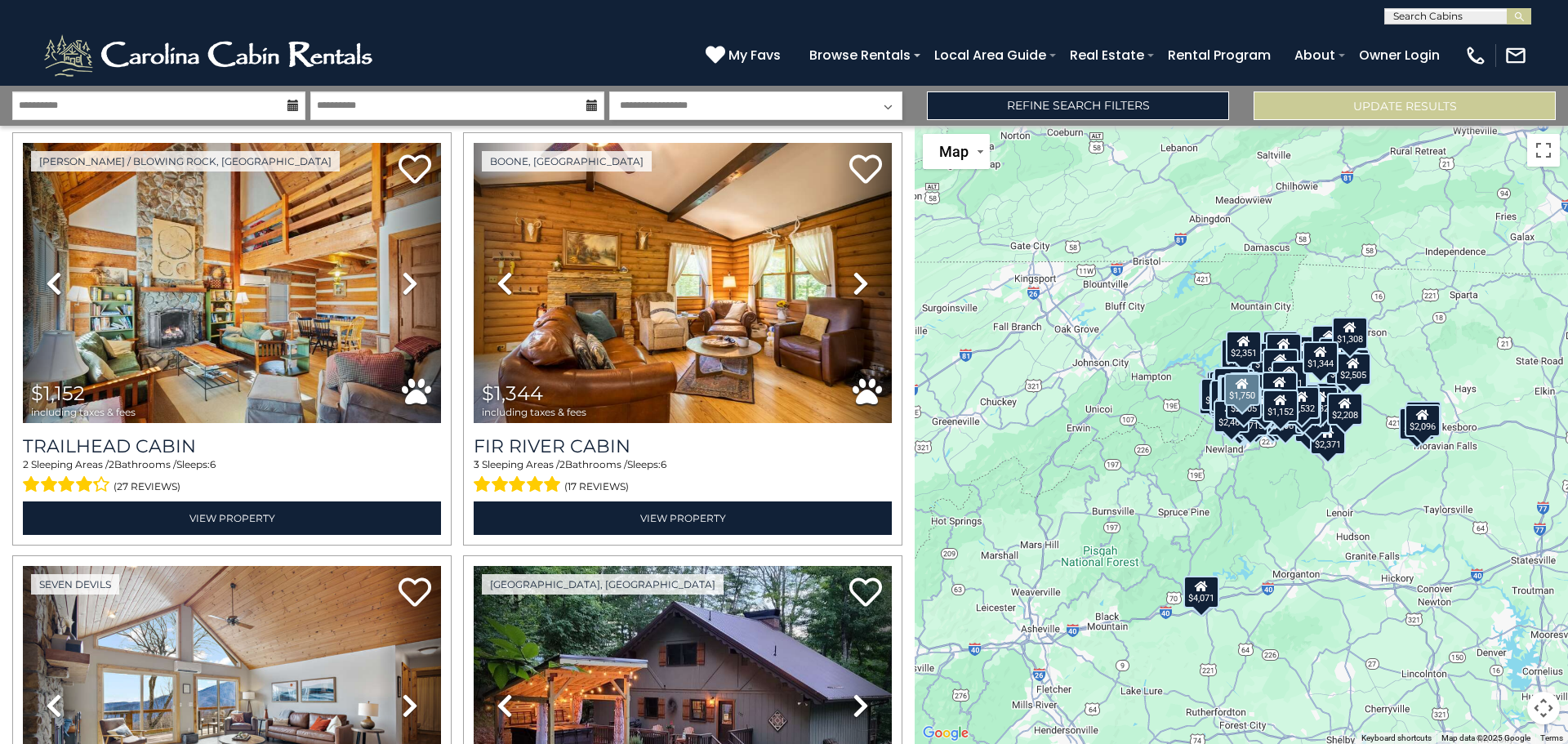
scroll to position [26272, 0]
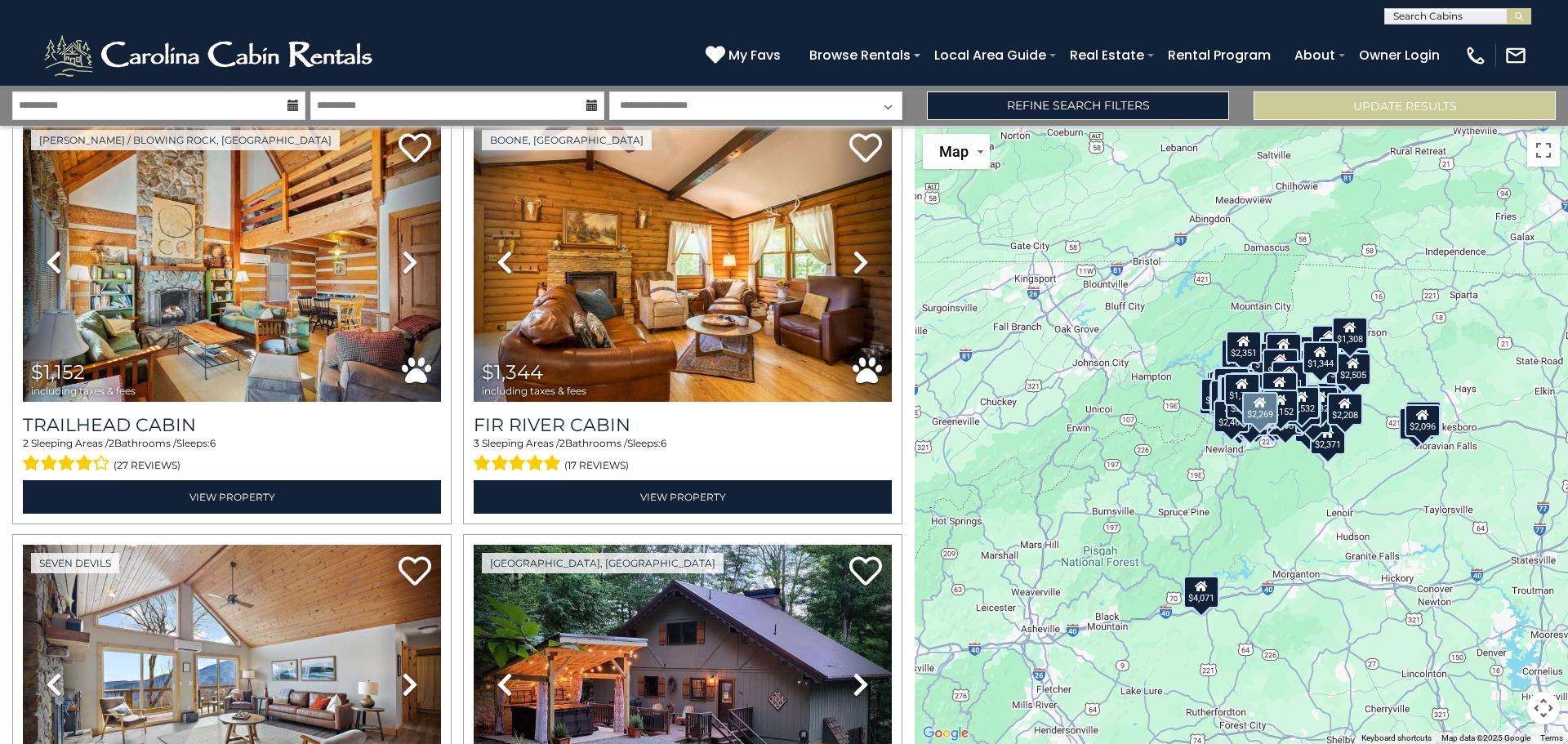
click at [401, 672] on icon at bounding box center [410, 684] width 17 height 26
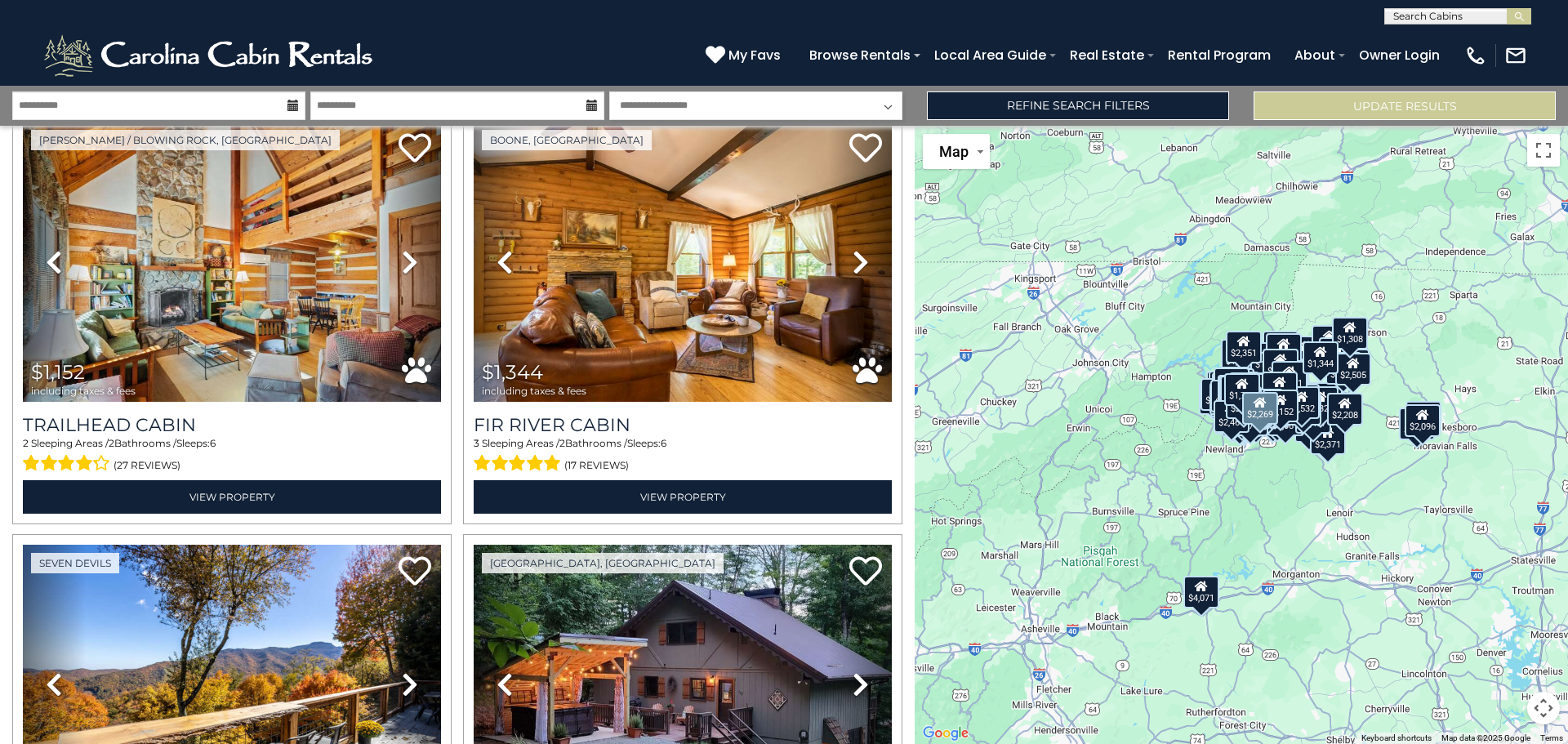
click at [401, 672] on icon at bounding box center [410, 684] width 17 height 26
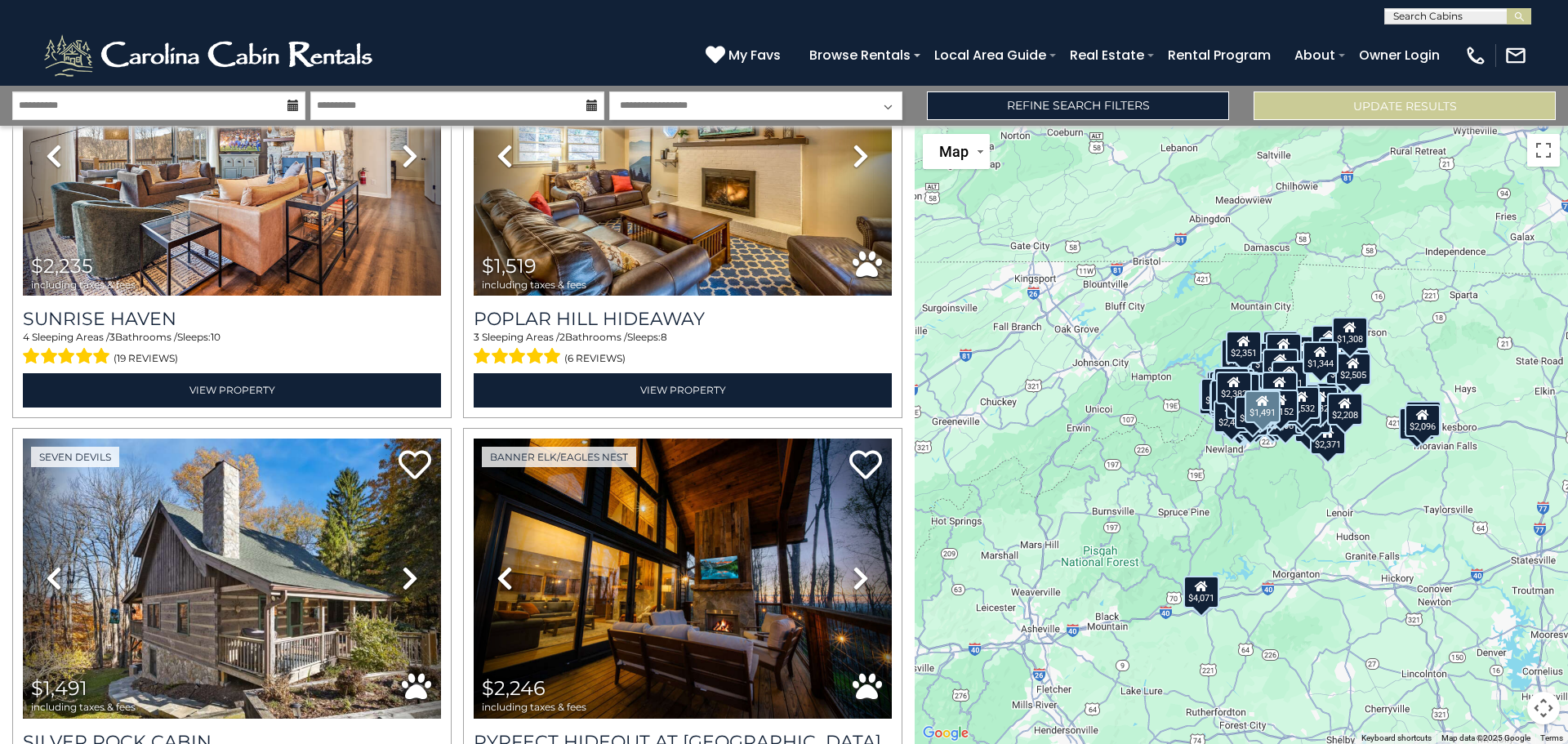
scroll to position [27660, 0]
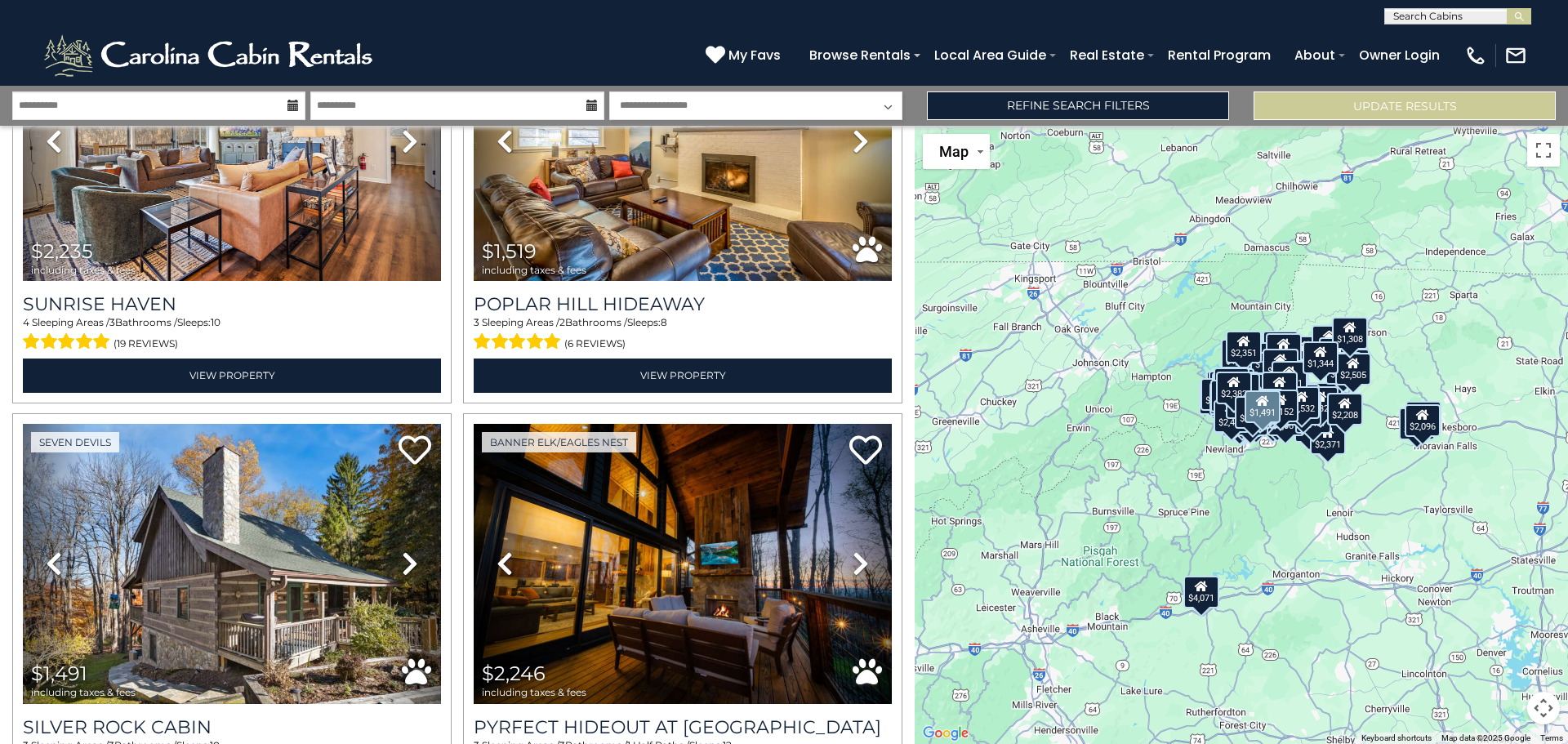
click at [401, 551] on icon at bounding box center [410, 563] width 17 height 26
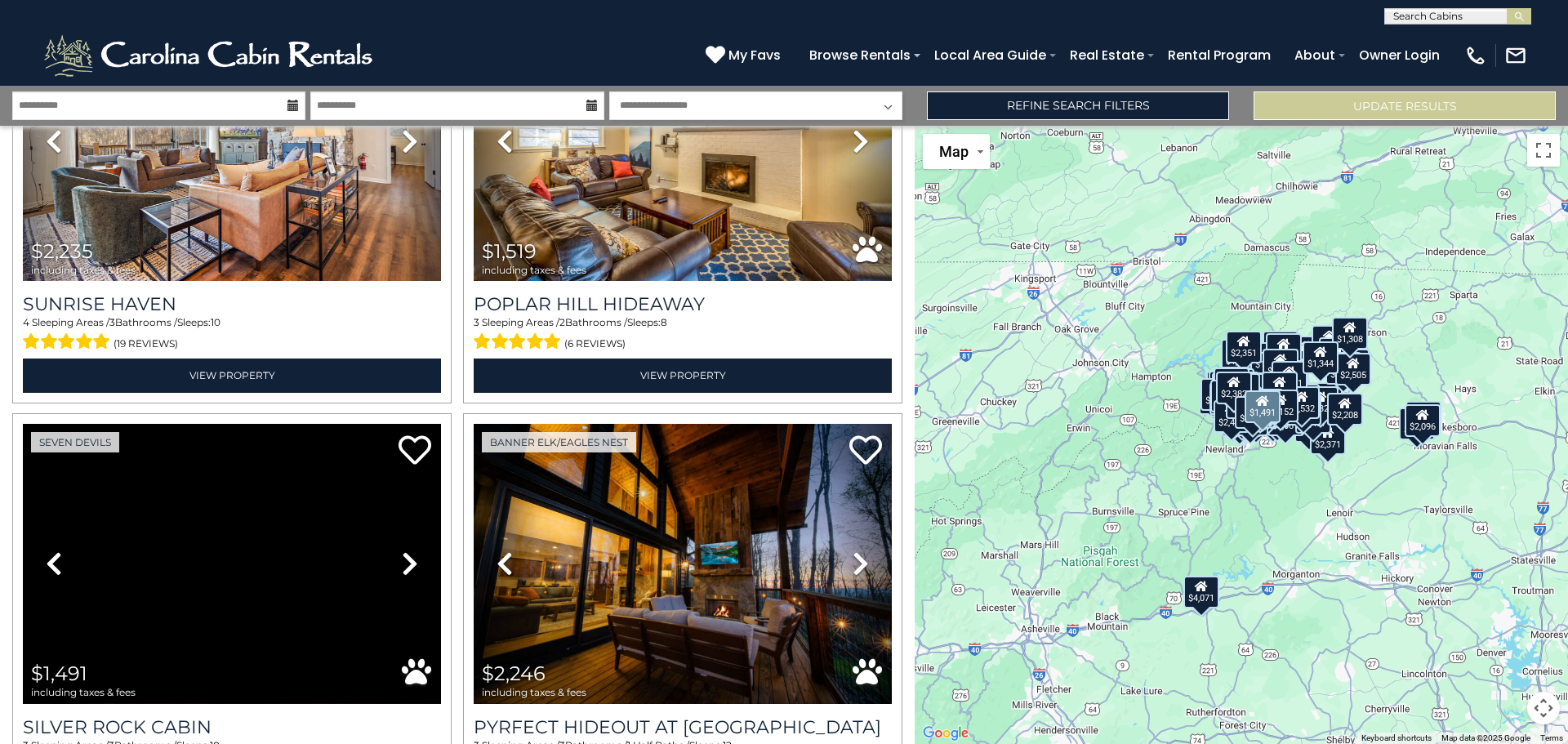
click at [401, 551] on icon at bounding box center [410, 563] width 17 height 26
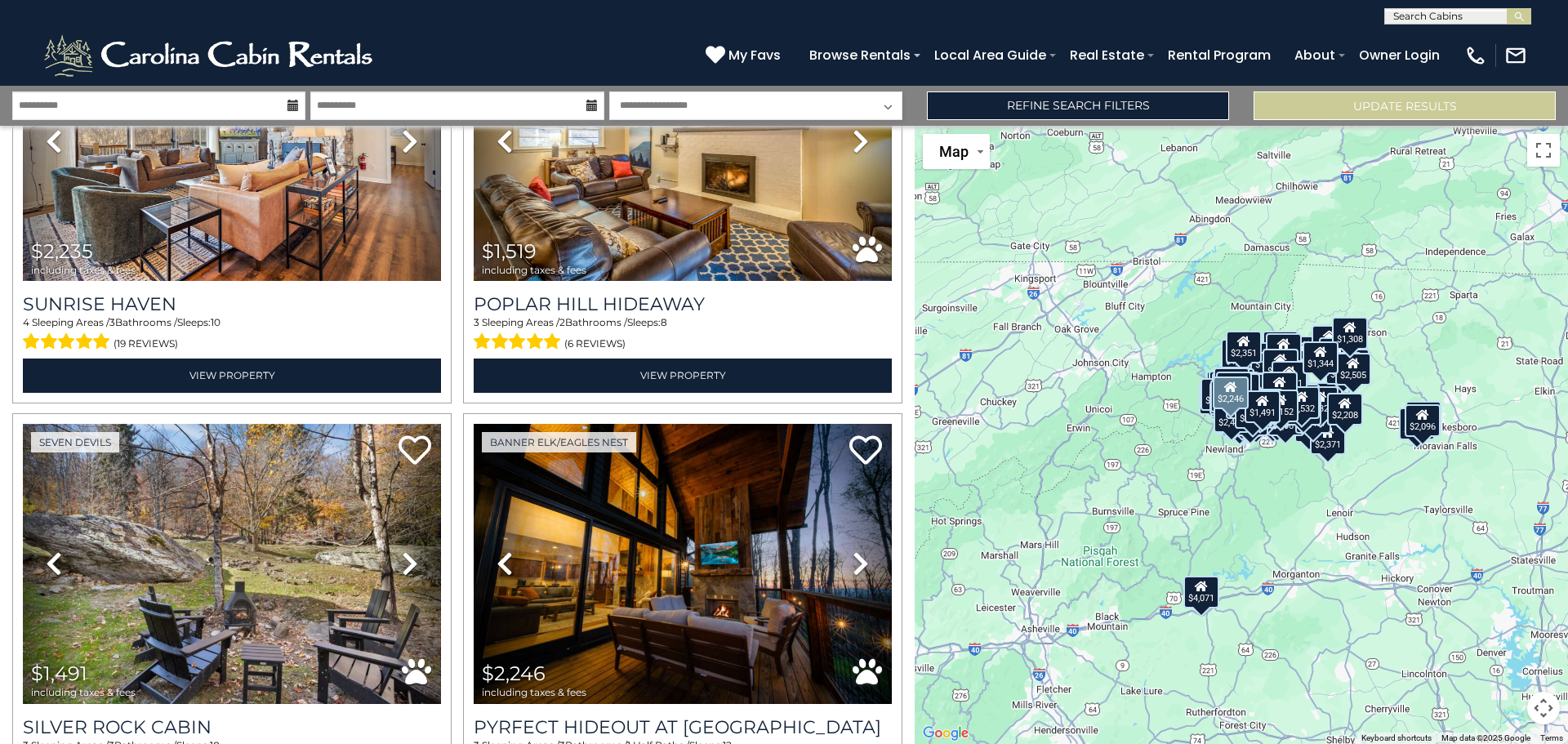
click at [853, 551] on icon at bounding box center [861, 563] width 17 height 26
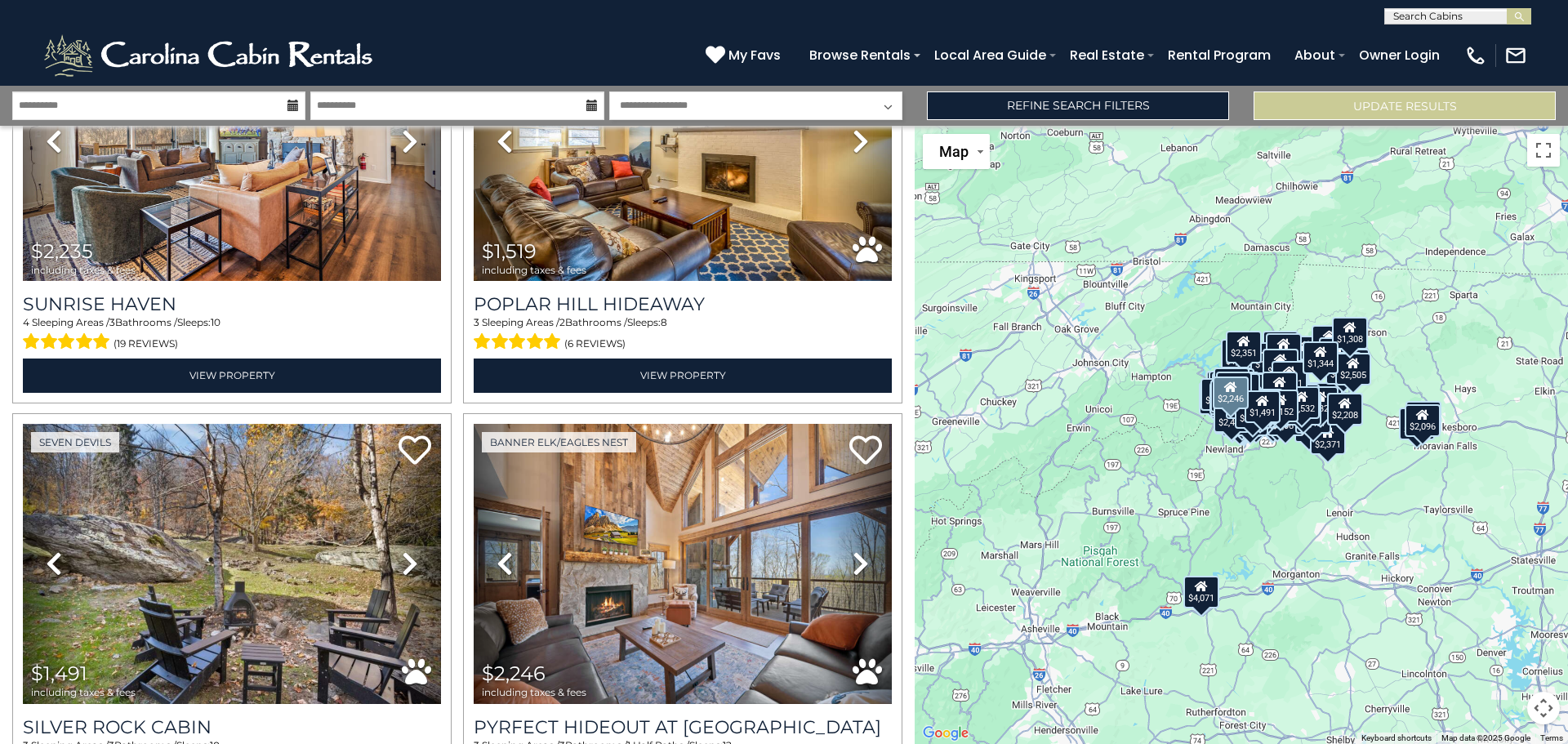
click at [853, 551] on icon at bounding box center [861, 563] width 17 height 26
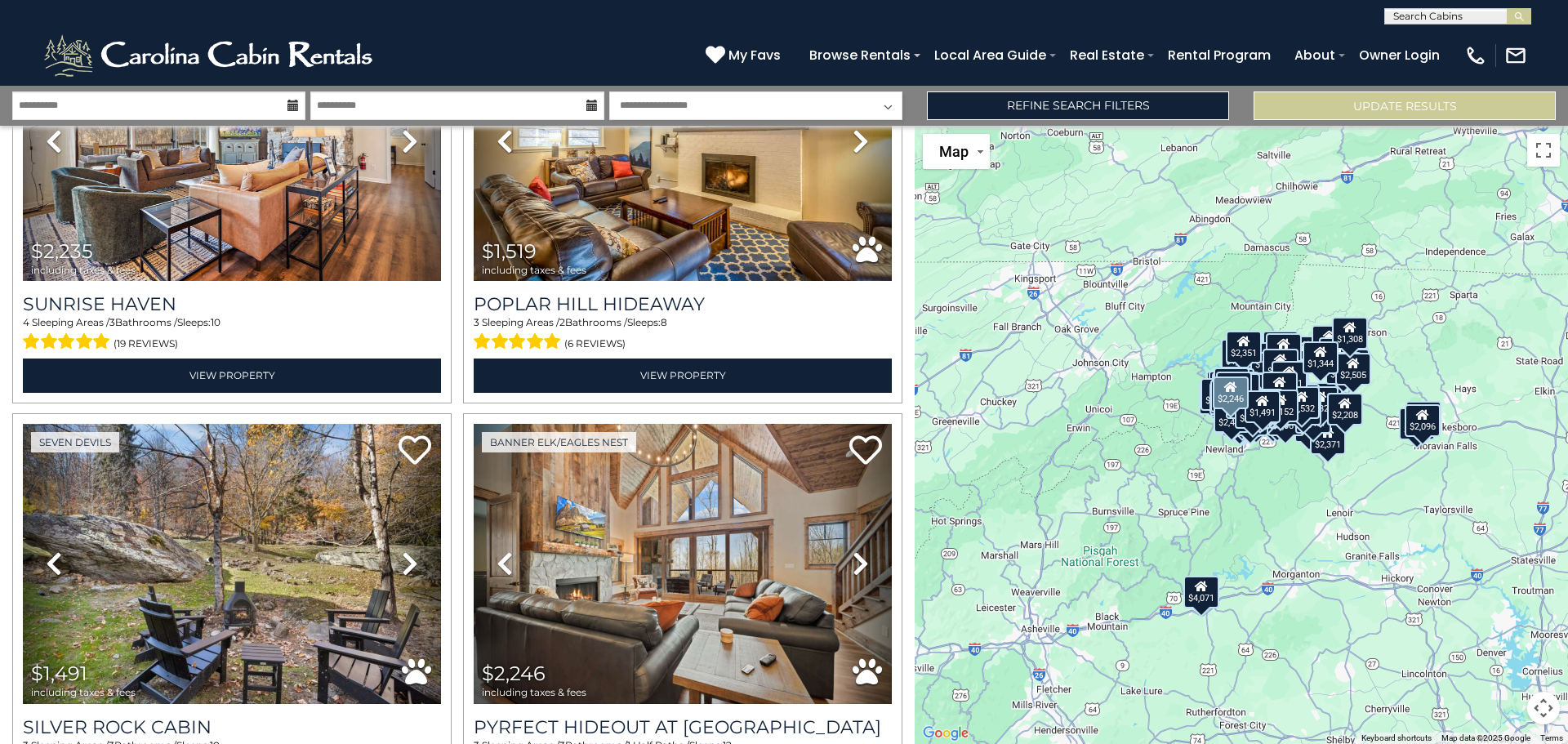
click at [853, 551] on icon at bounding box center [861, 563] width 17 height 26
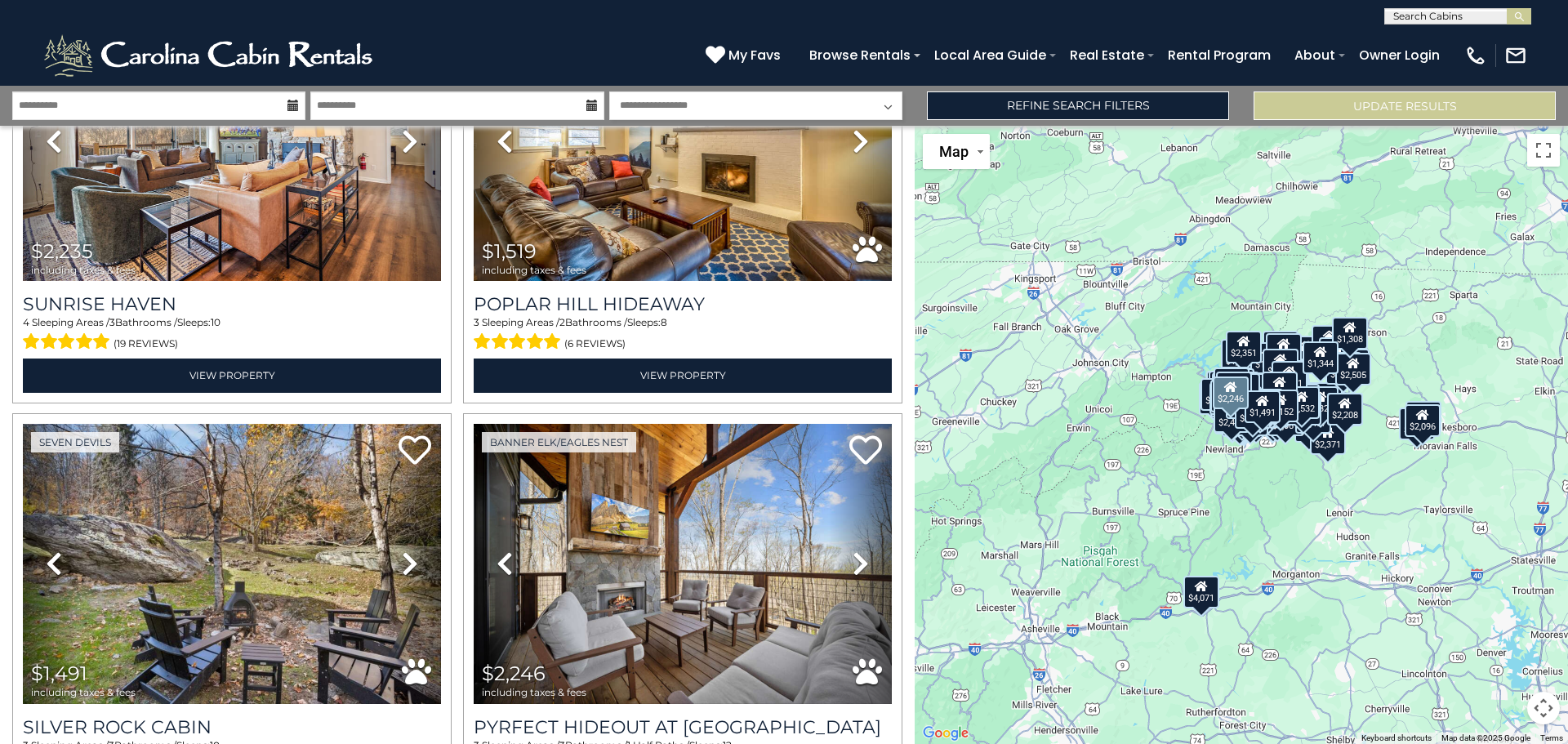
click at [853, 551] on icon at bounding box center [861, 563] width 17 height 26
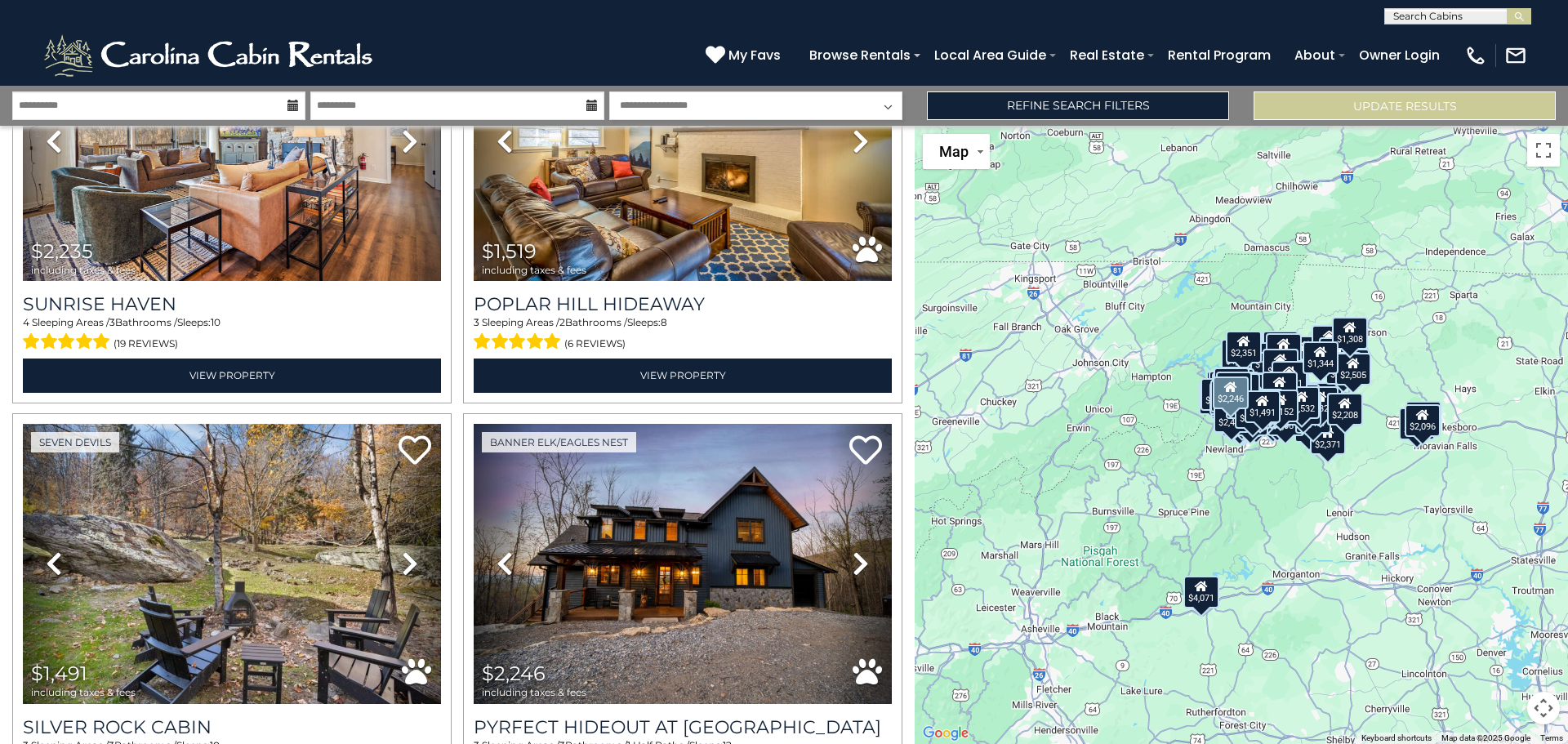
click at [853, 551] on icon at bounding box center [861, 563] width 17 height 26
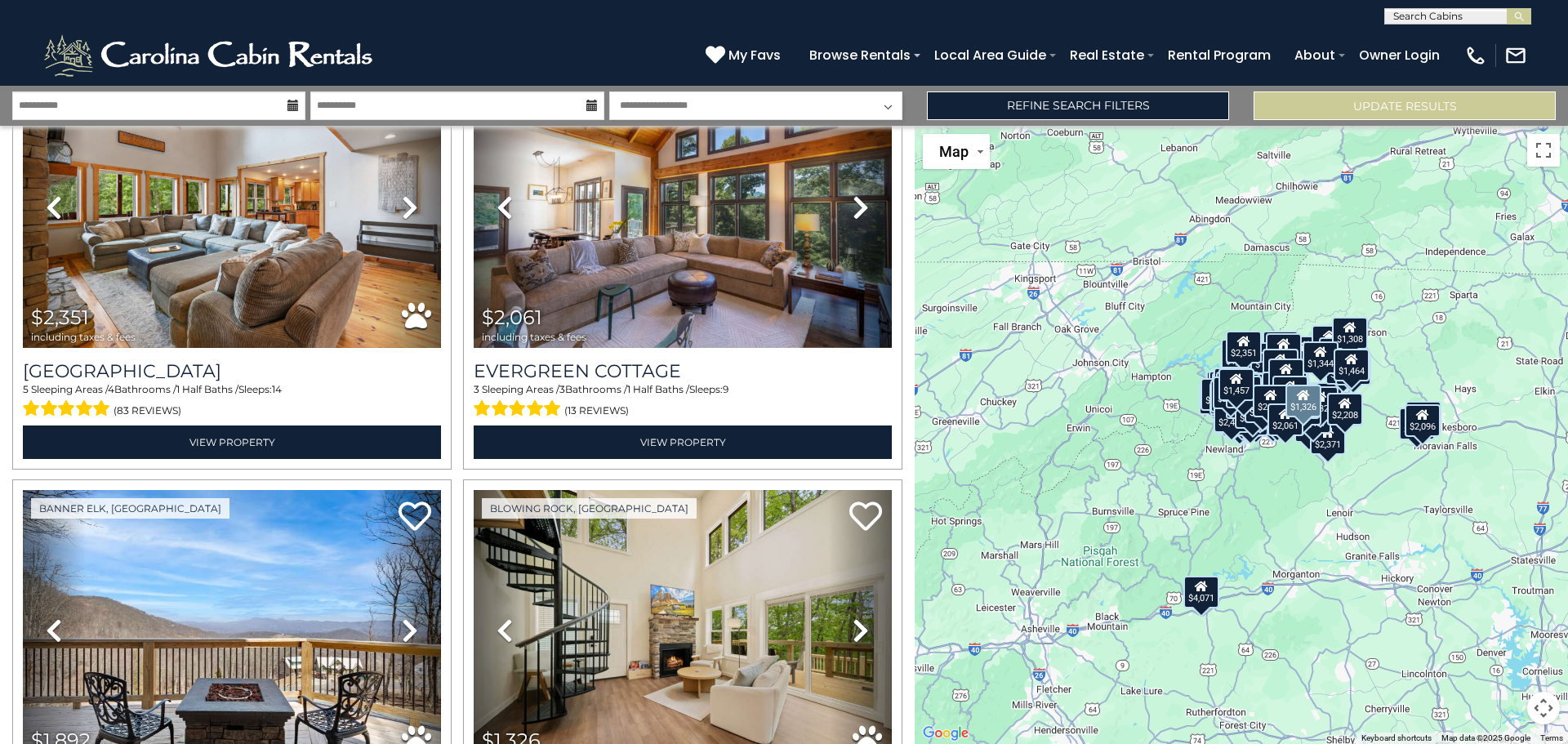
scroll to position [31010, 0]
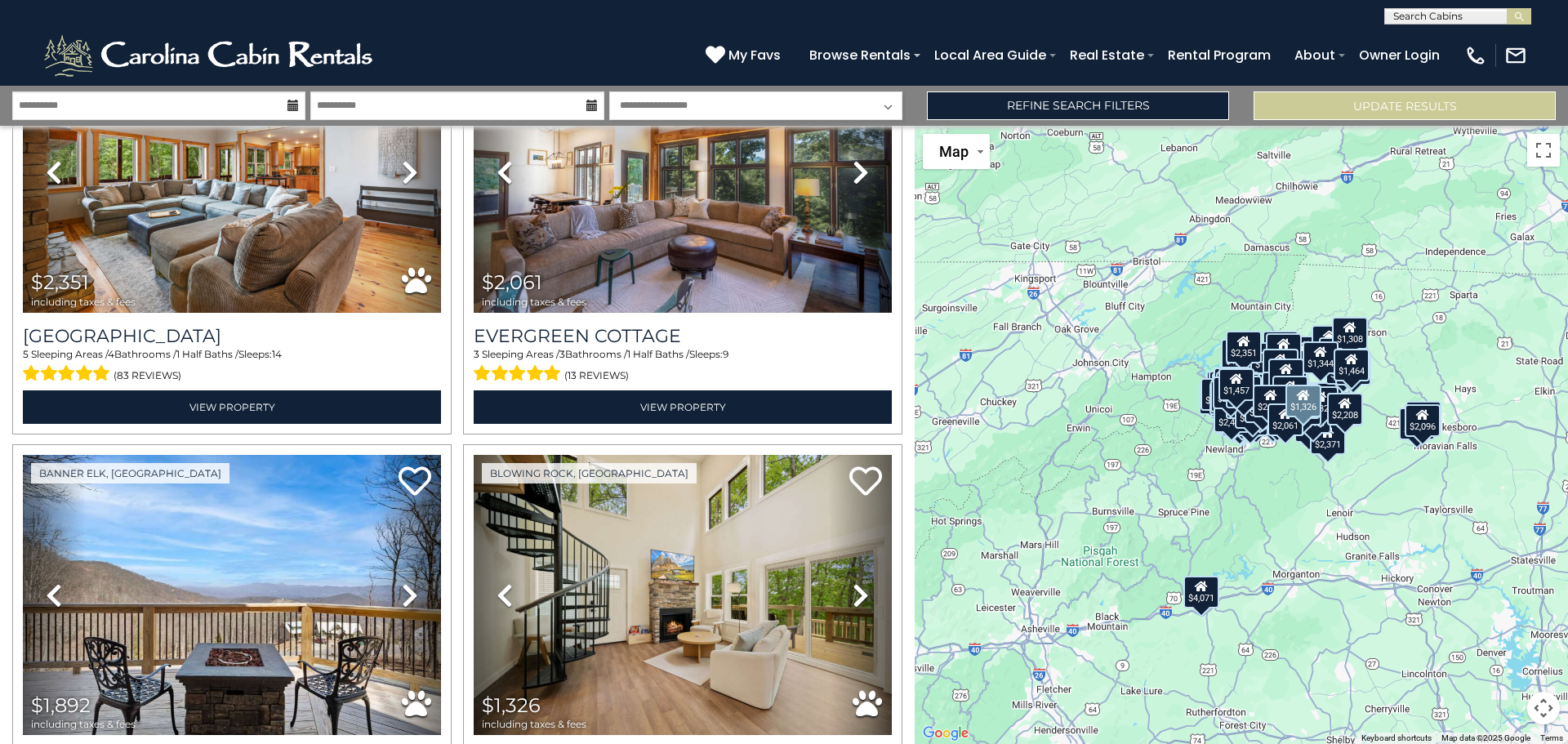
click at [854, 582] on icon at bounding box center [861, 595] width 17 height 26
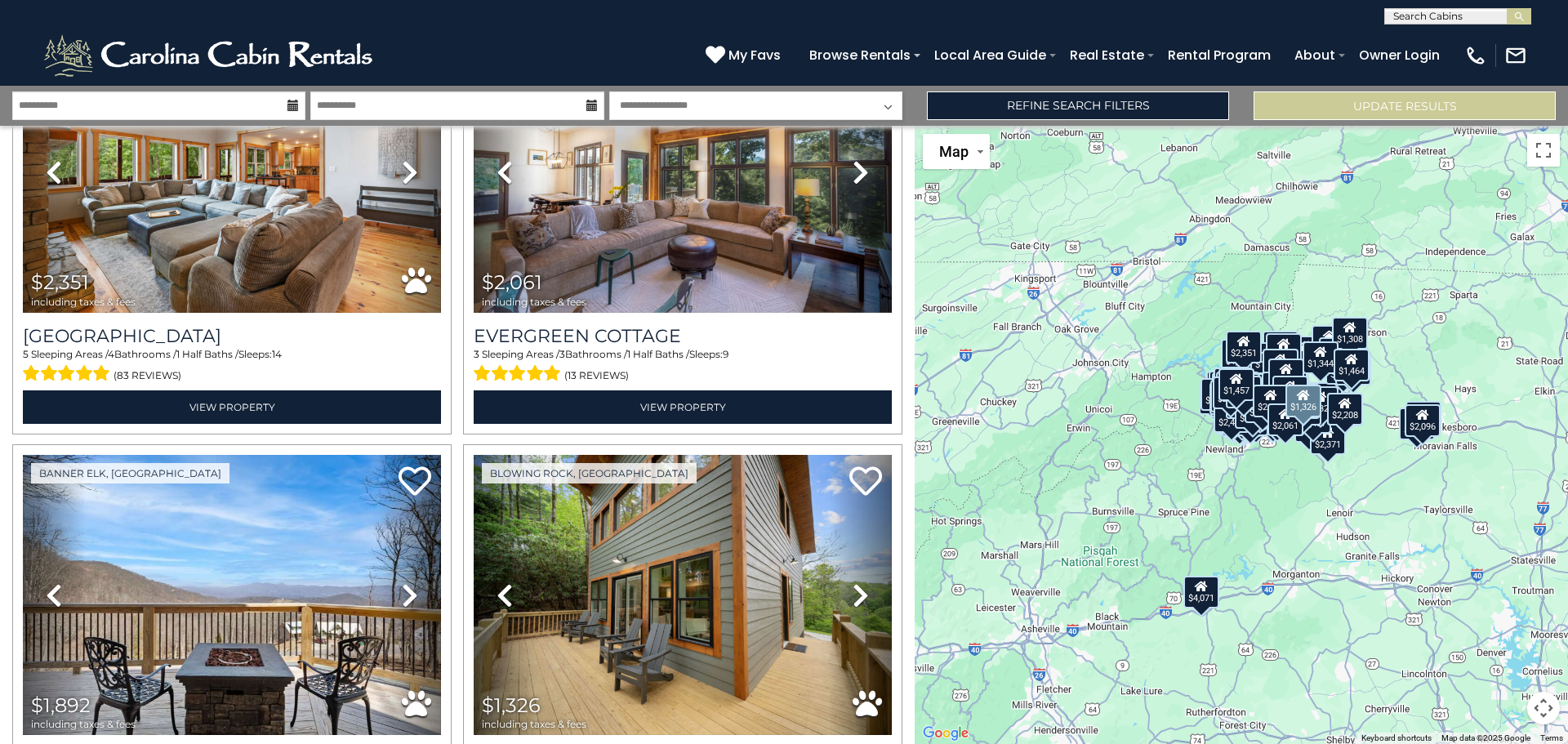
click at [854, 582] on icon at bounding box center [861, 595] width 17 height 26
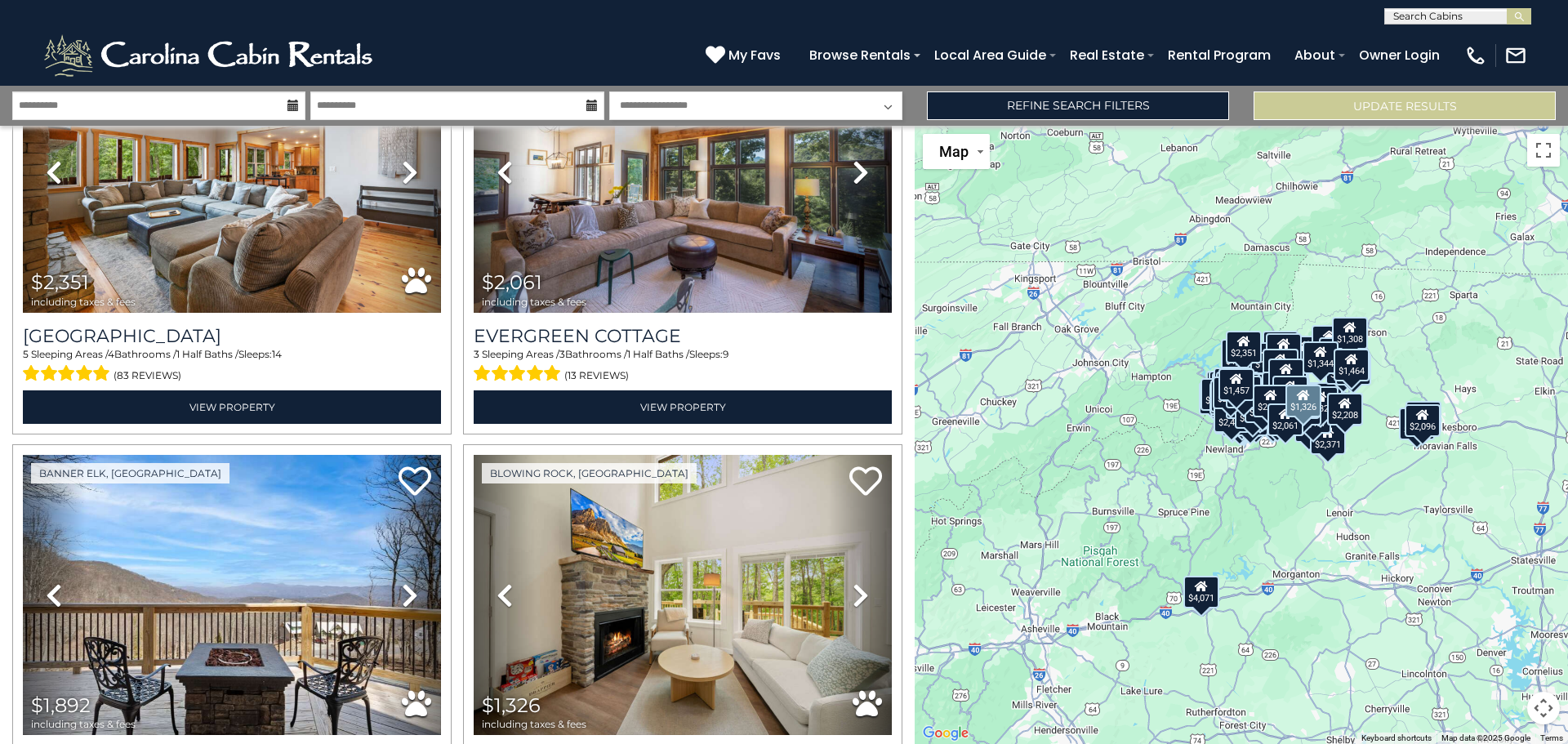
click at [854, 582] on icon at bounding box center [861, 595] width 17 height 26
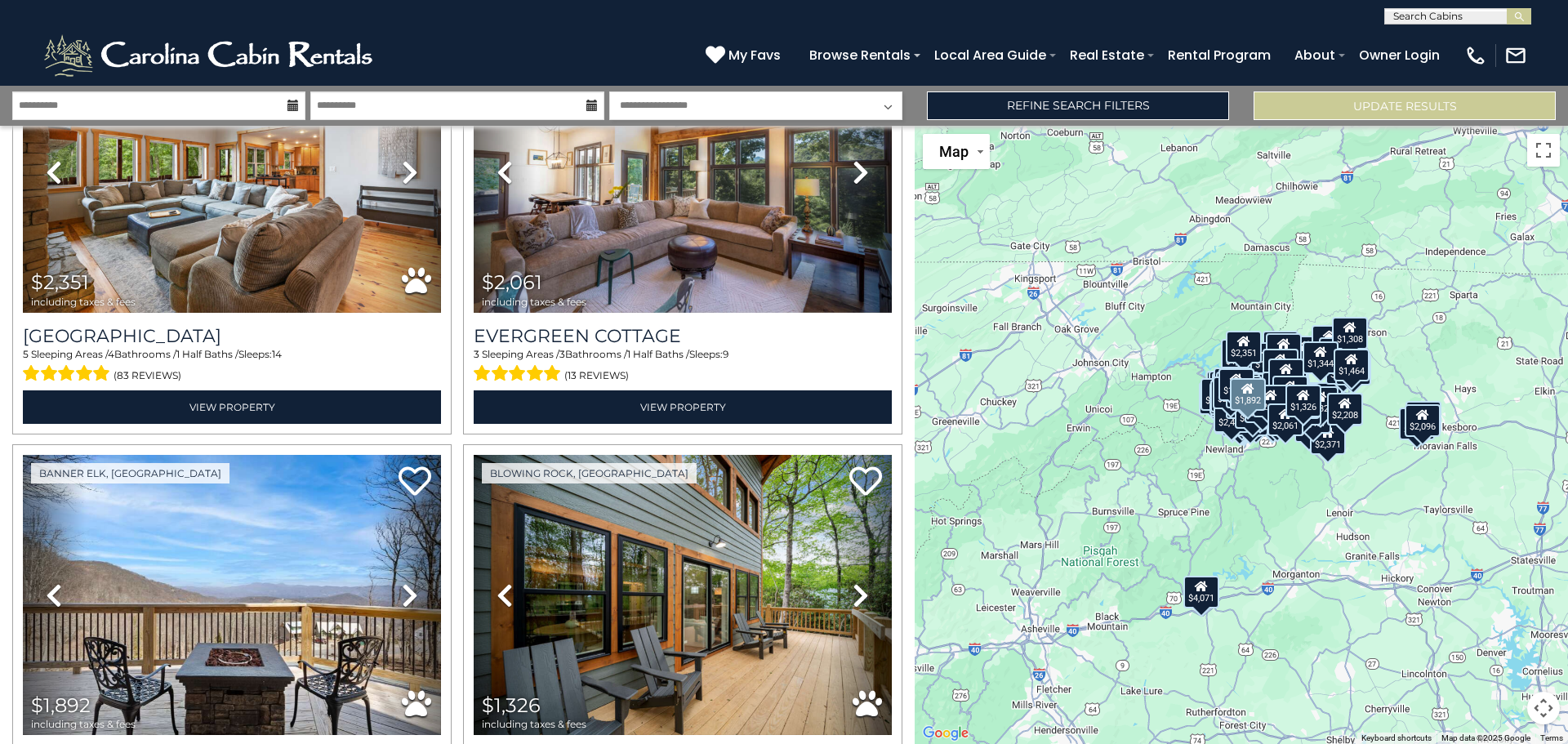
click at [401, 582] on icon at bounding box center [410, 595] width 17 height 26
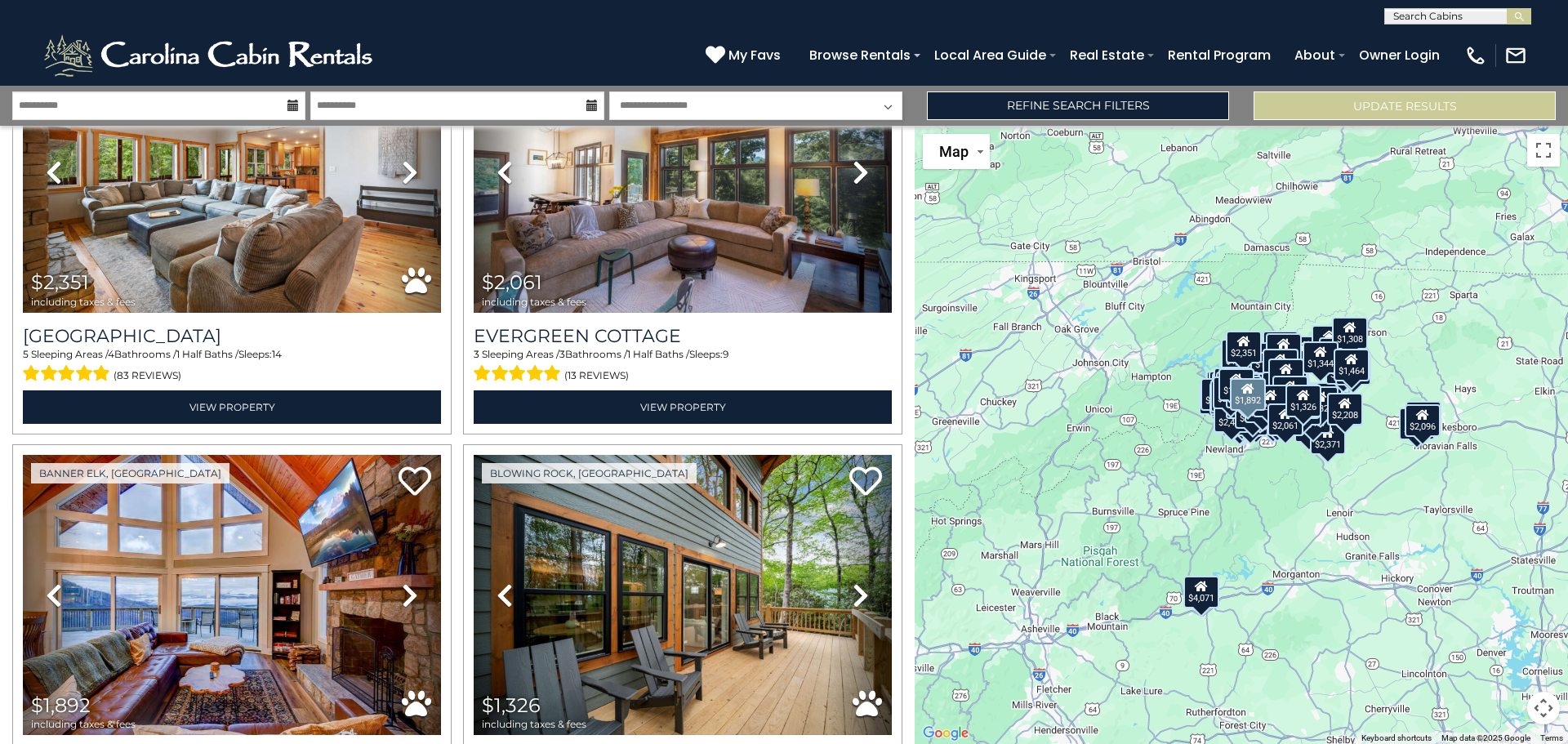
click at [401, 582] on icon at bounding box center [410, 595] width 17 height 26
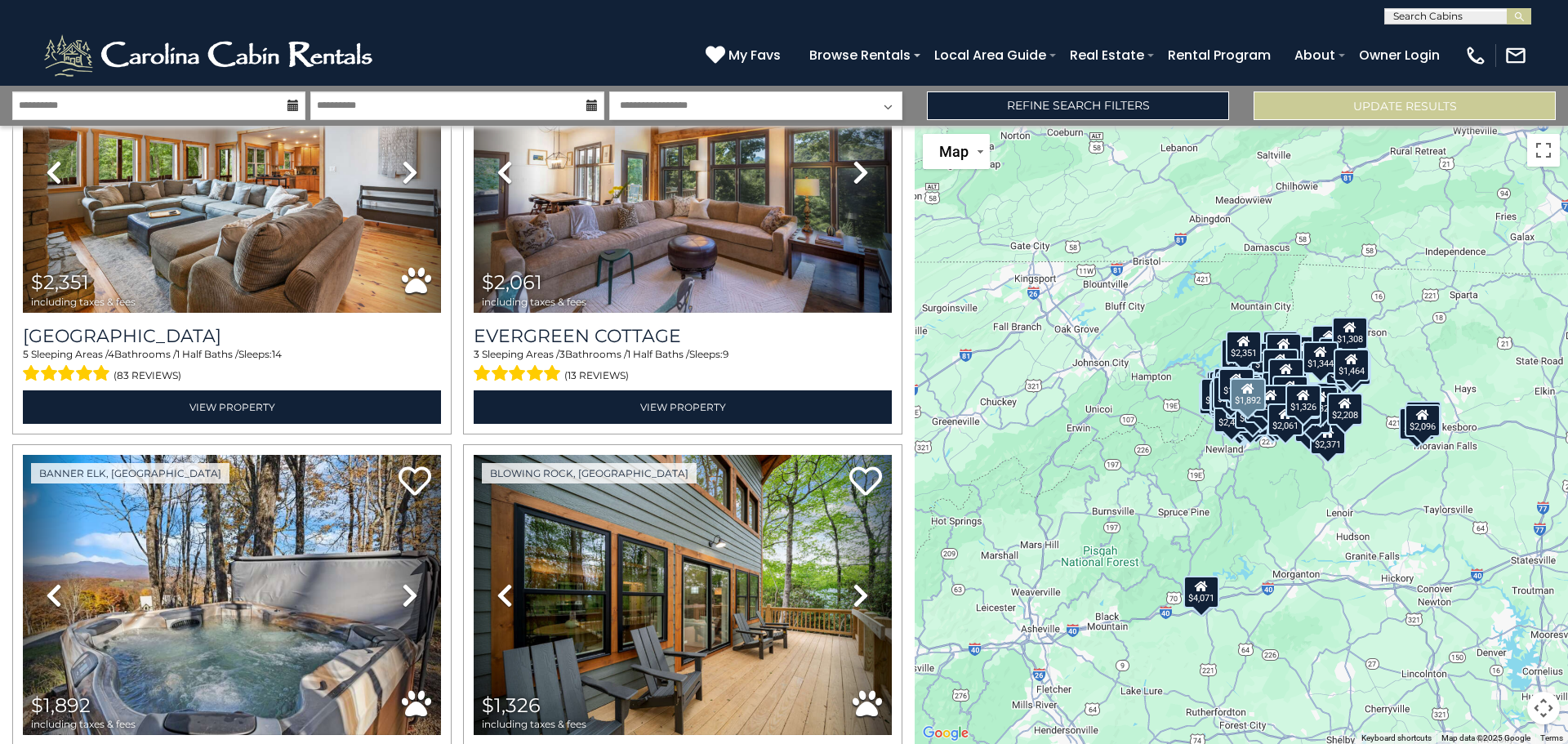
click at [401, 582] on icon at bounding box center [410, 595] width 17 height 26
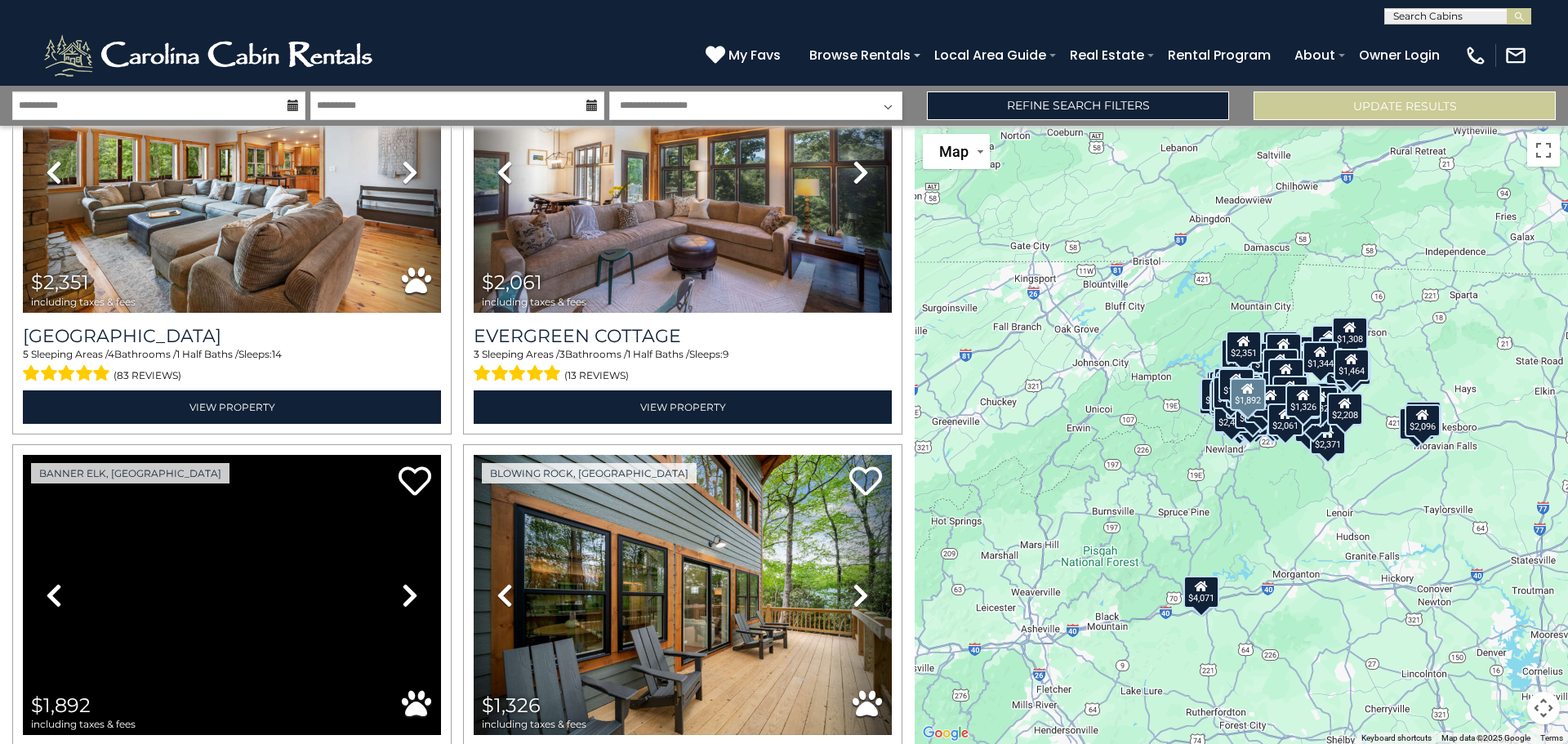
click at [401, 582] on icon at bounding box center [410, 595] width 17 height 26
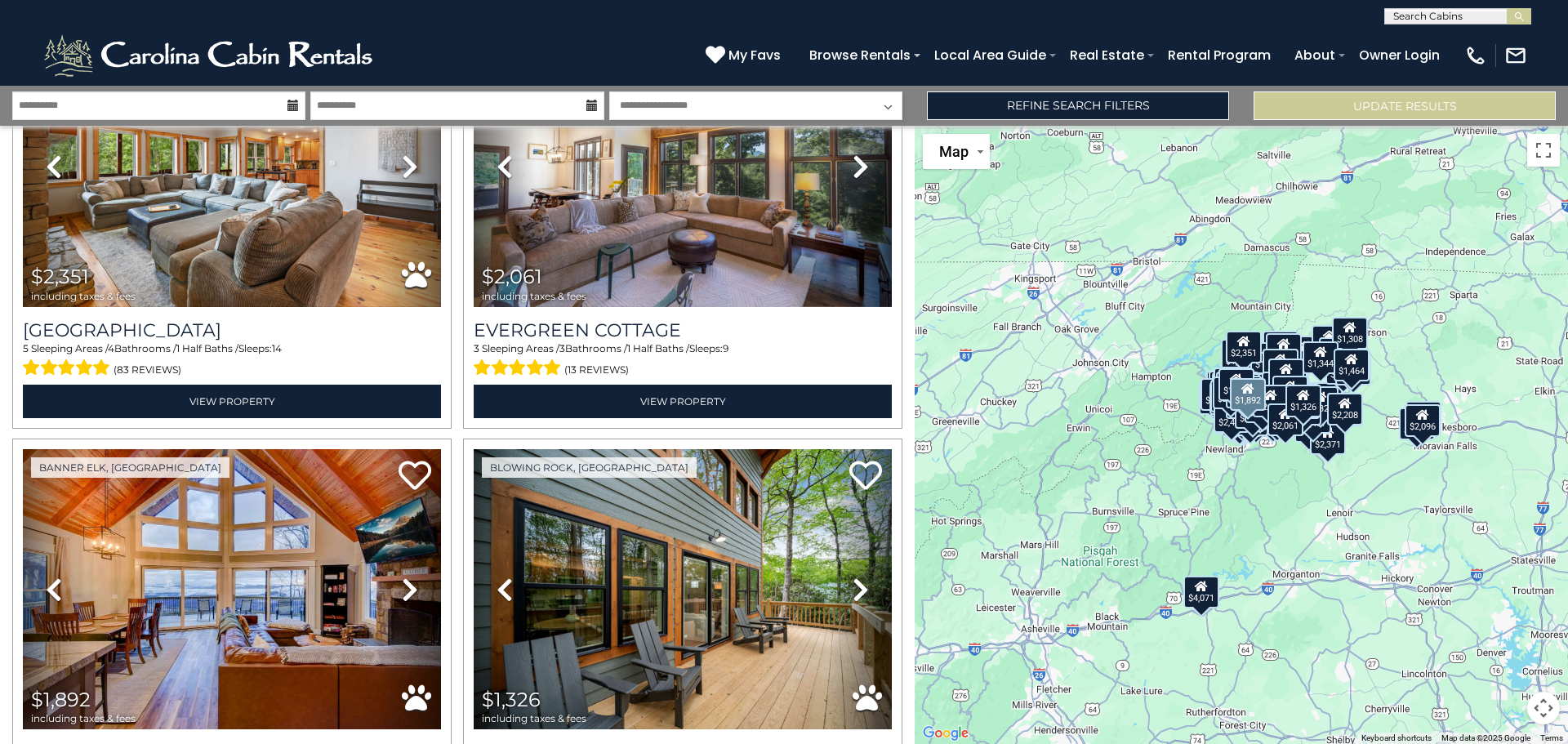
scroll to position [31018, 0]
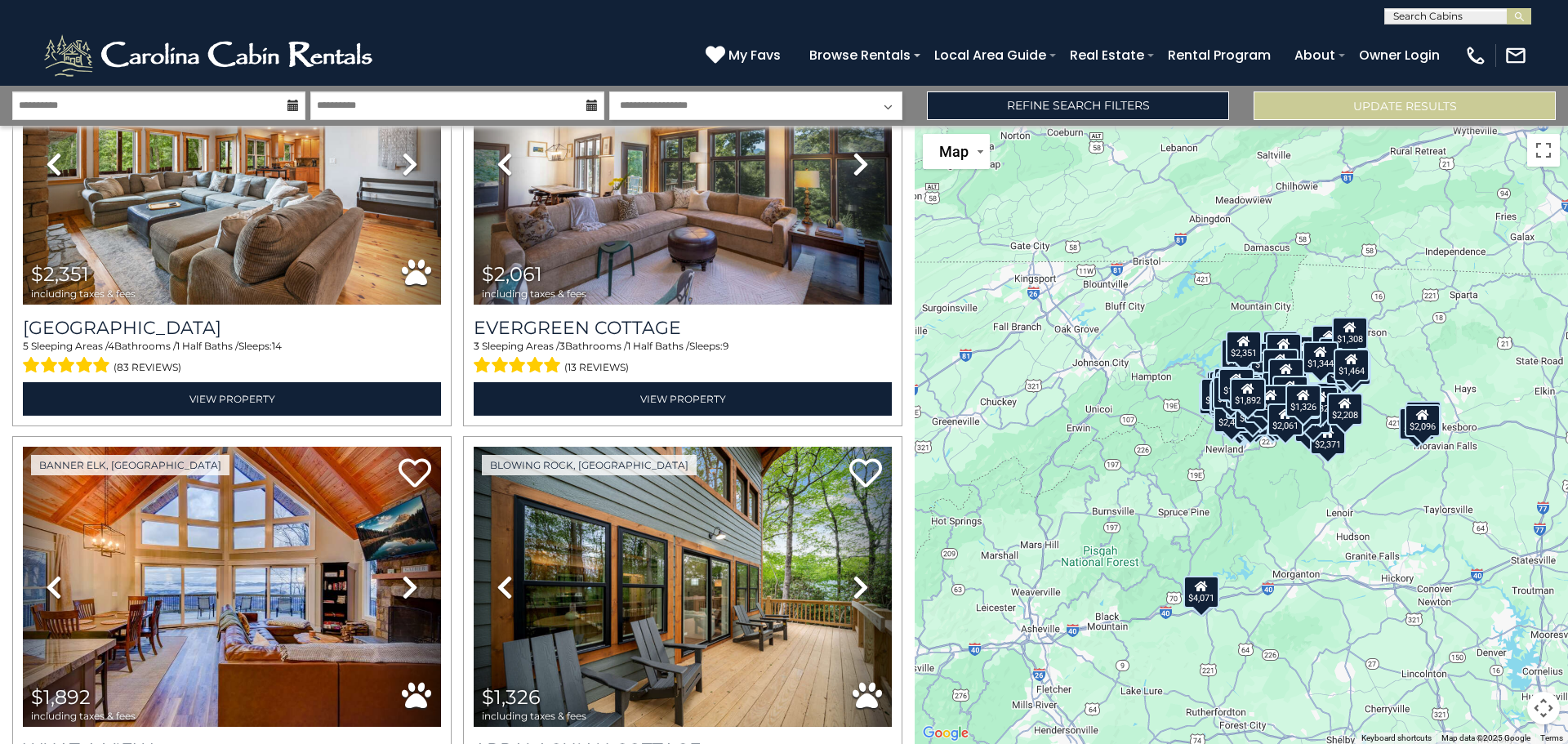
click at [854, 574] on icon at bounding box center [861, 587] width 17 height 26
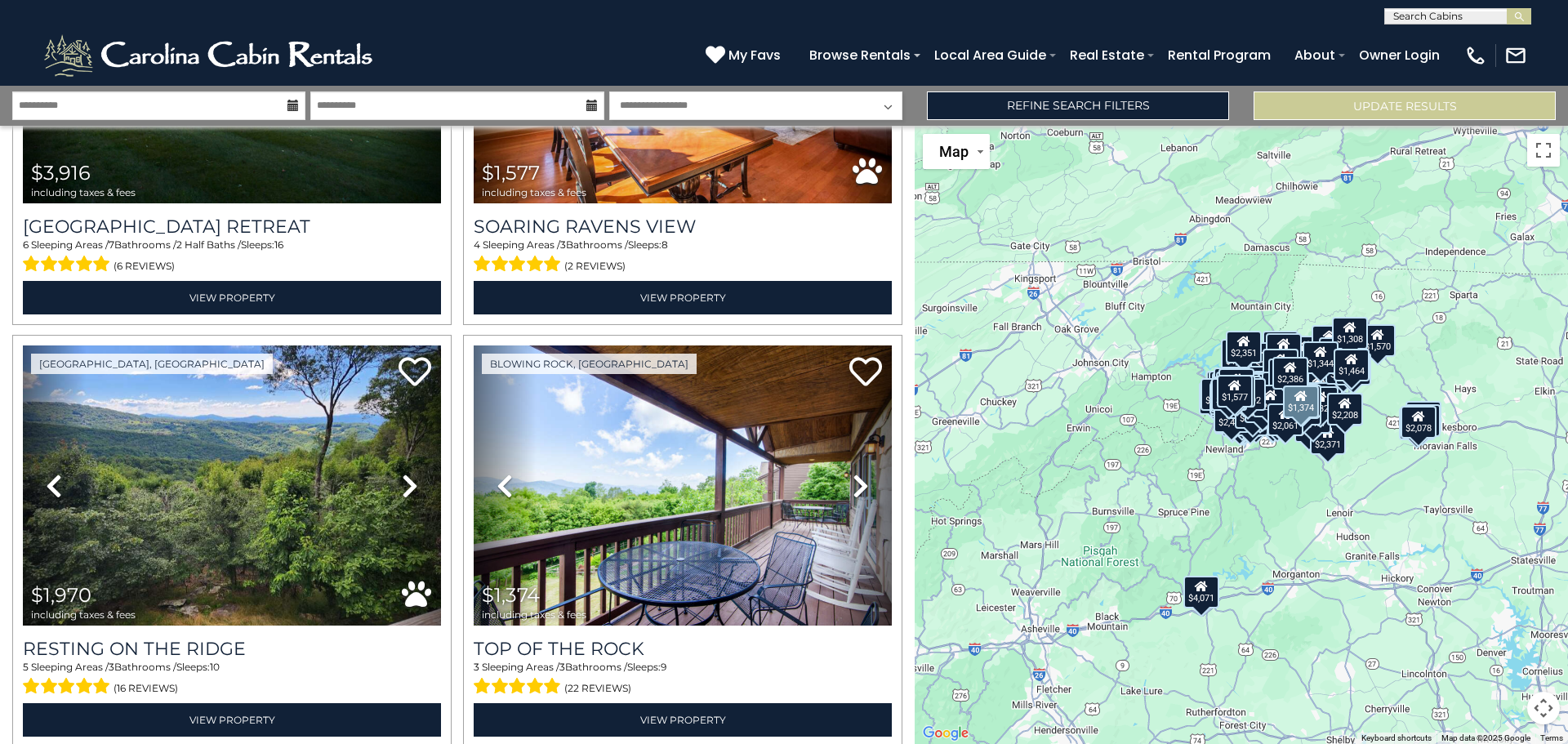
scroll to position [33959, 0]
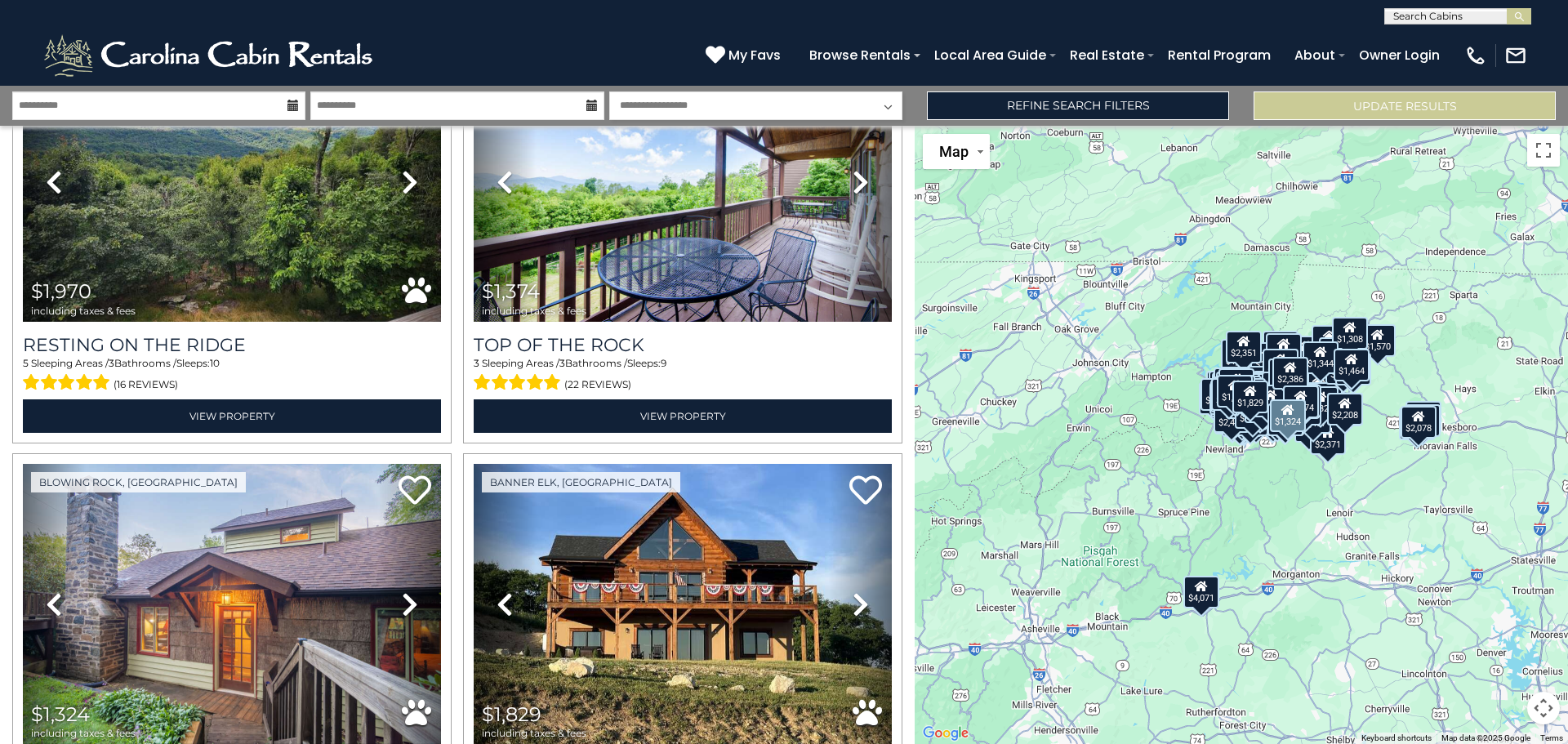
click at [401, 592] on icon at bounding box center [410, 604] width 17 height 26
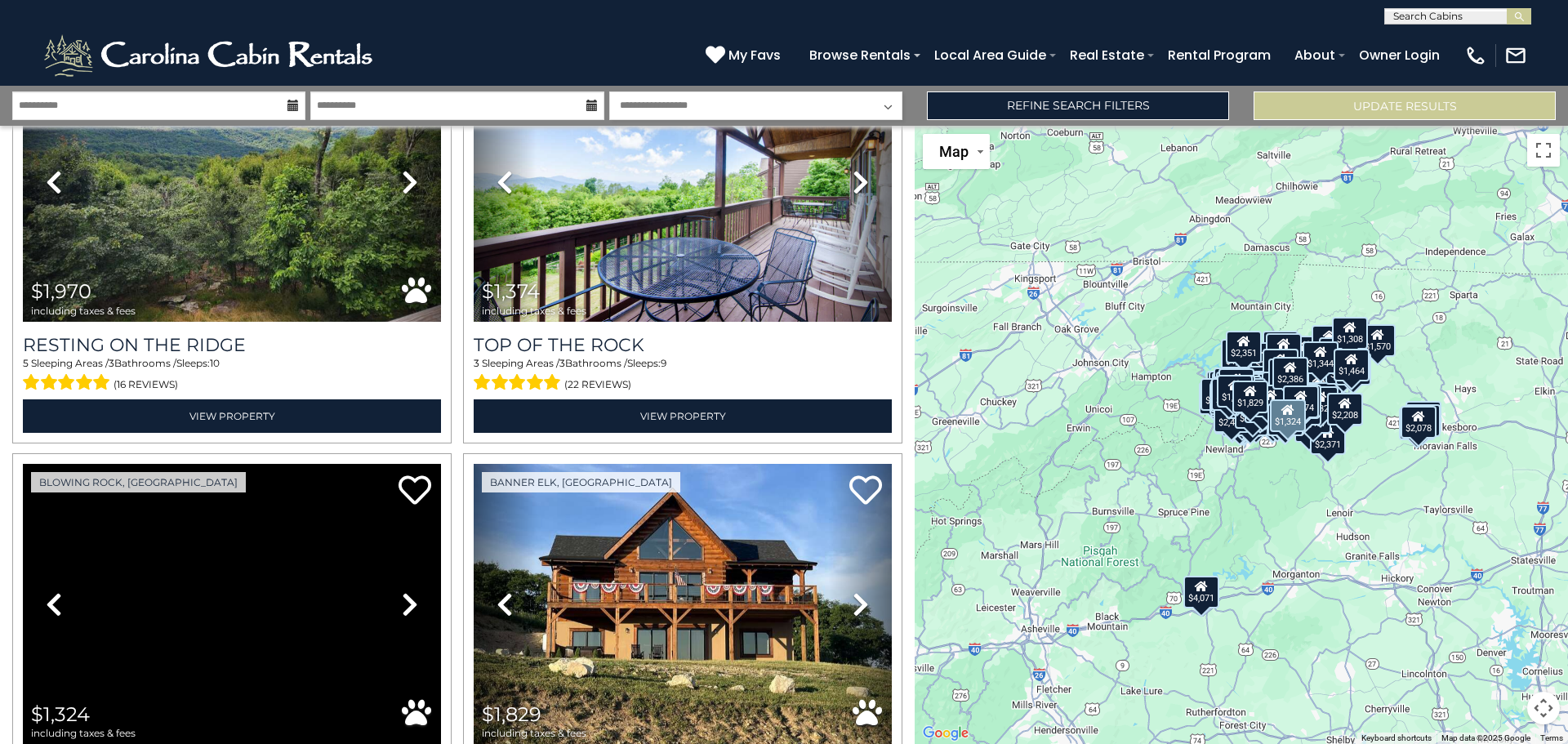
click at [401, 592] on icon at bounding box center [410, 604] width 17 height 26
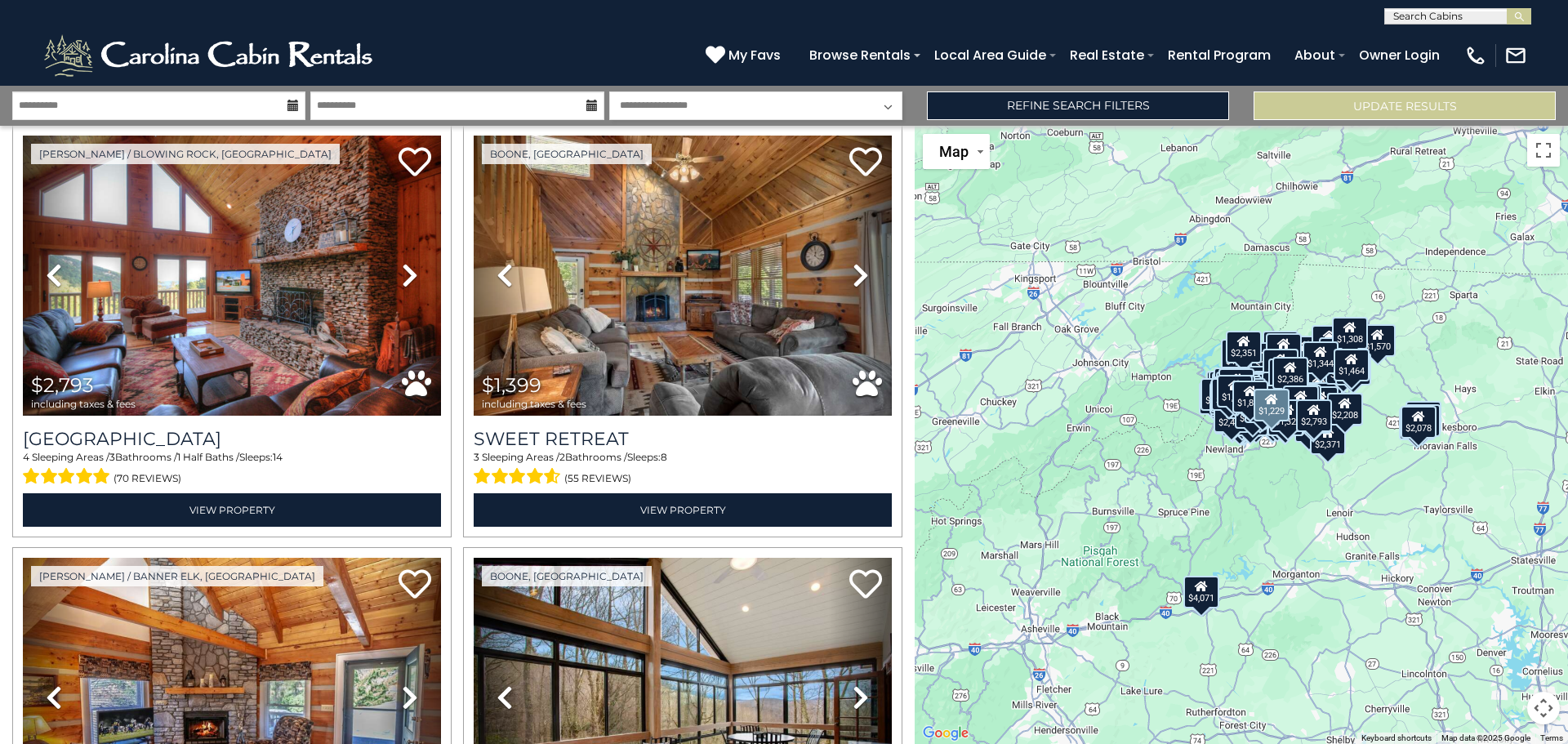
scroll to position [34776, 0]
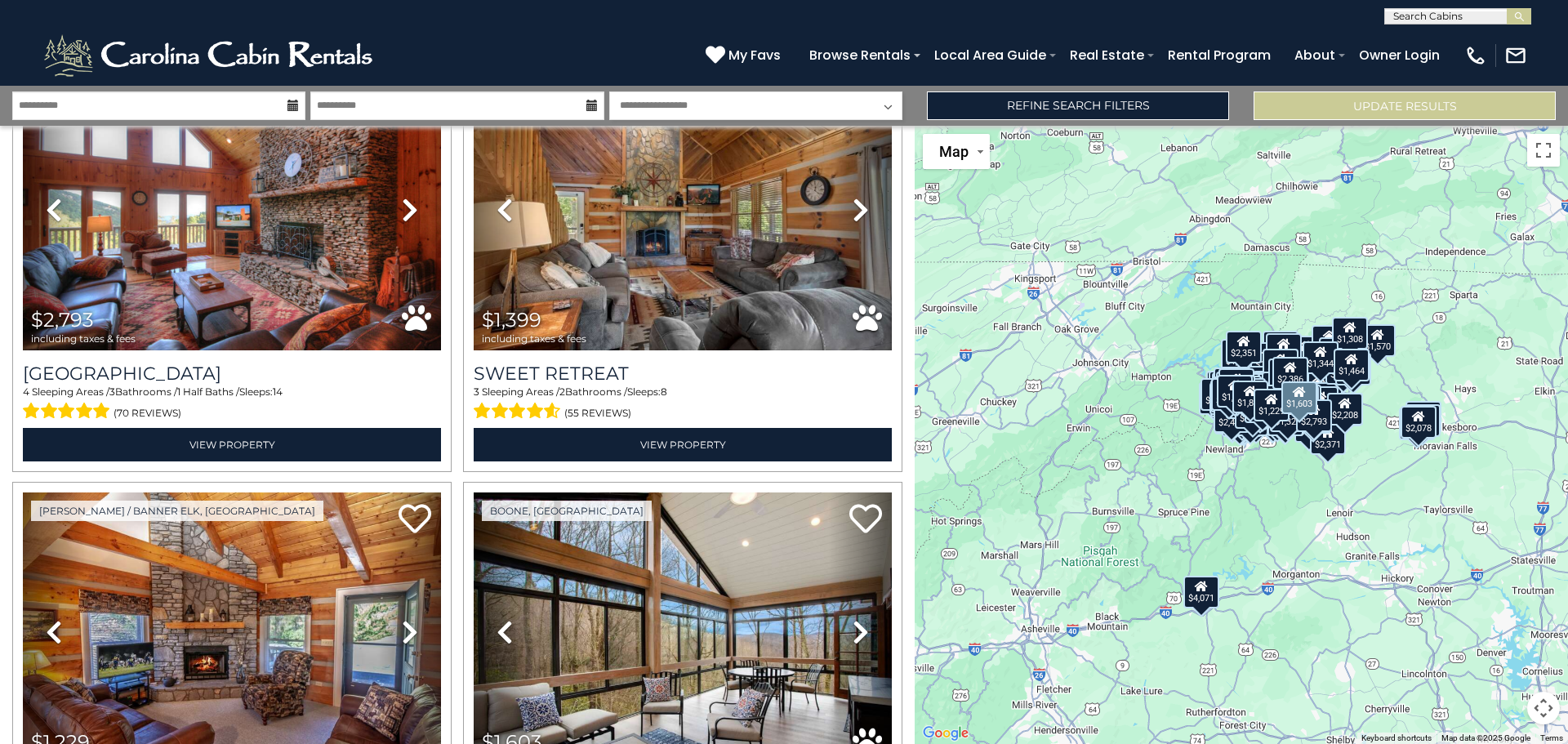
click at [843, 492] on link "Next" at bounding box center [860, 632] width 63 height 280
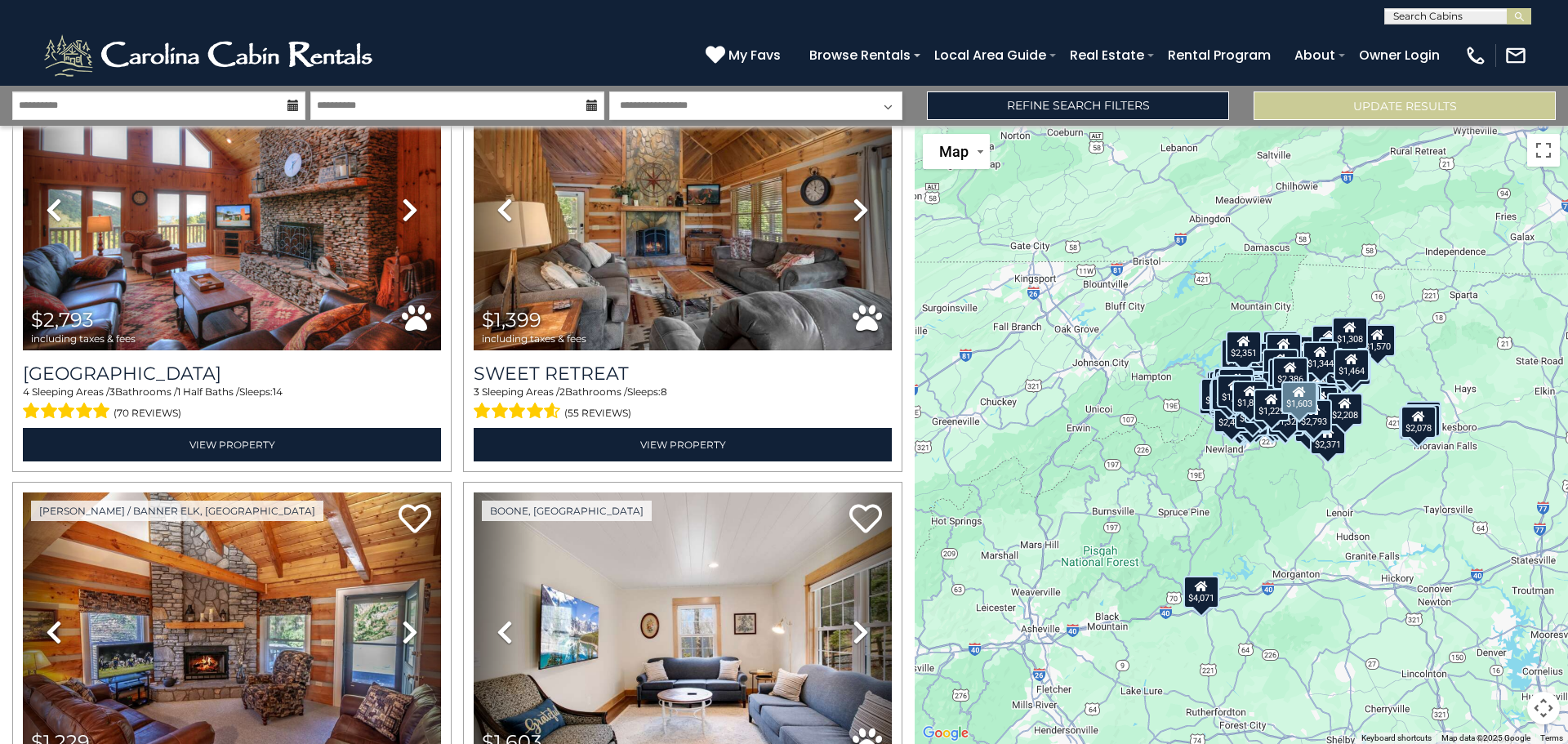
click at [843, 492] on link "Next" at bounding box center [860, 632] width 63 height 280
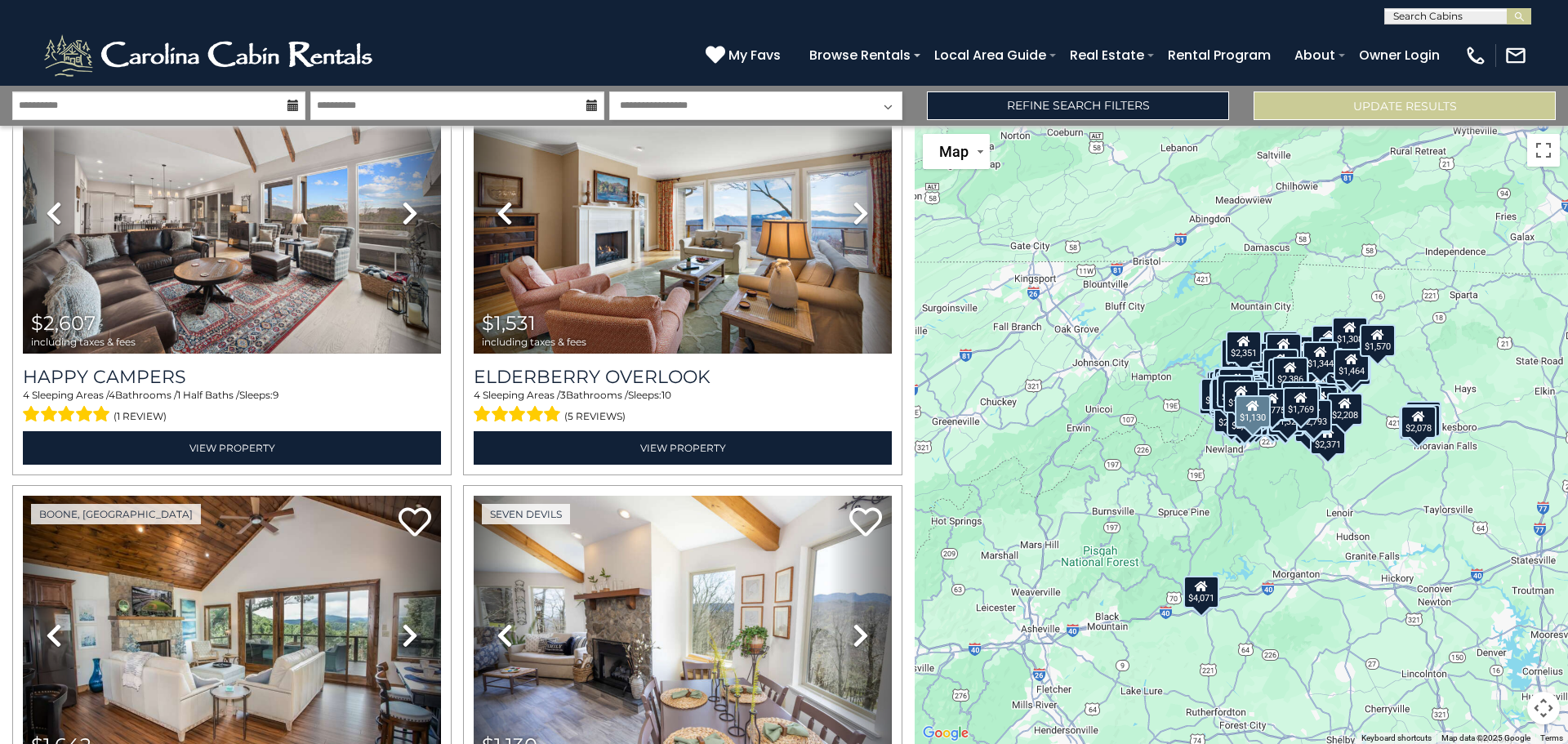
scroll to position [37317, 0]
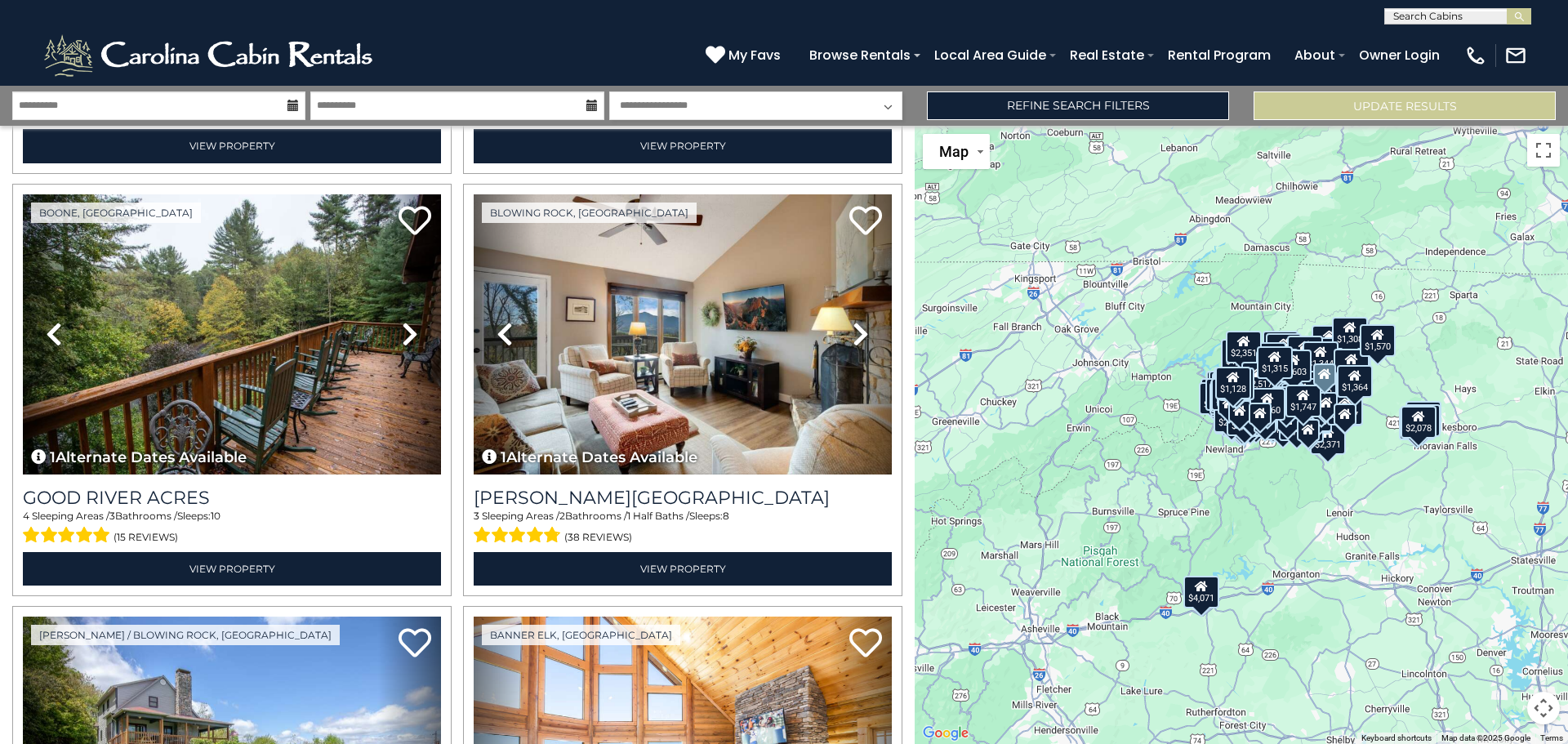
scroll to position [42684, 0]
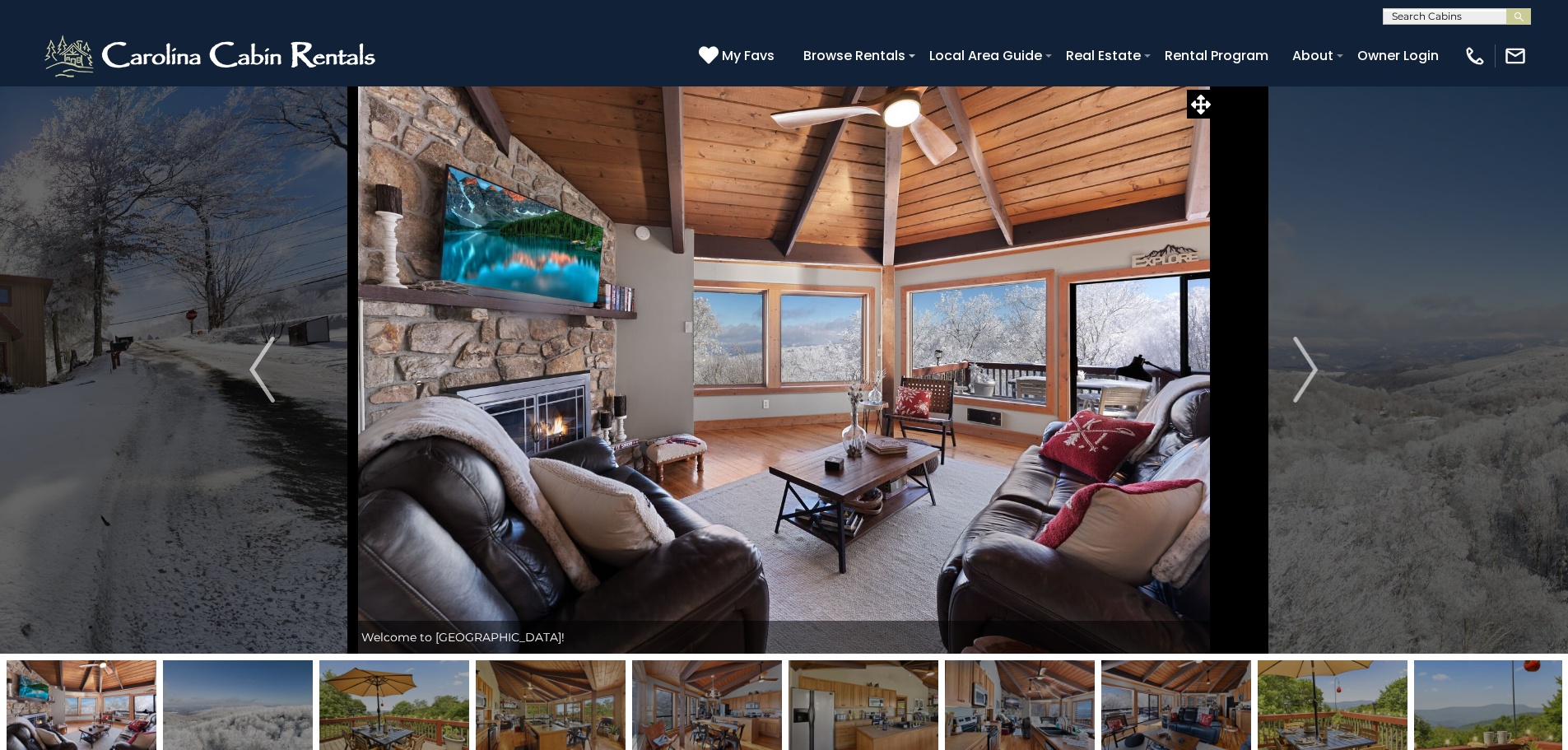
click at [1295, 387] on img "Next" at bounding box center [1305, 370] width 24 height 66
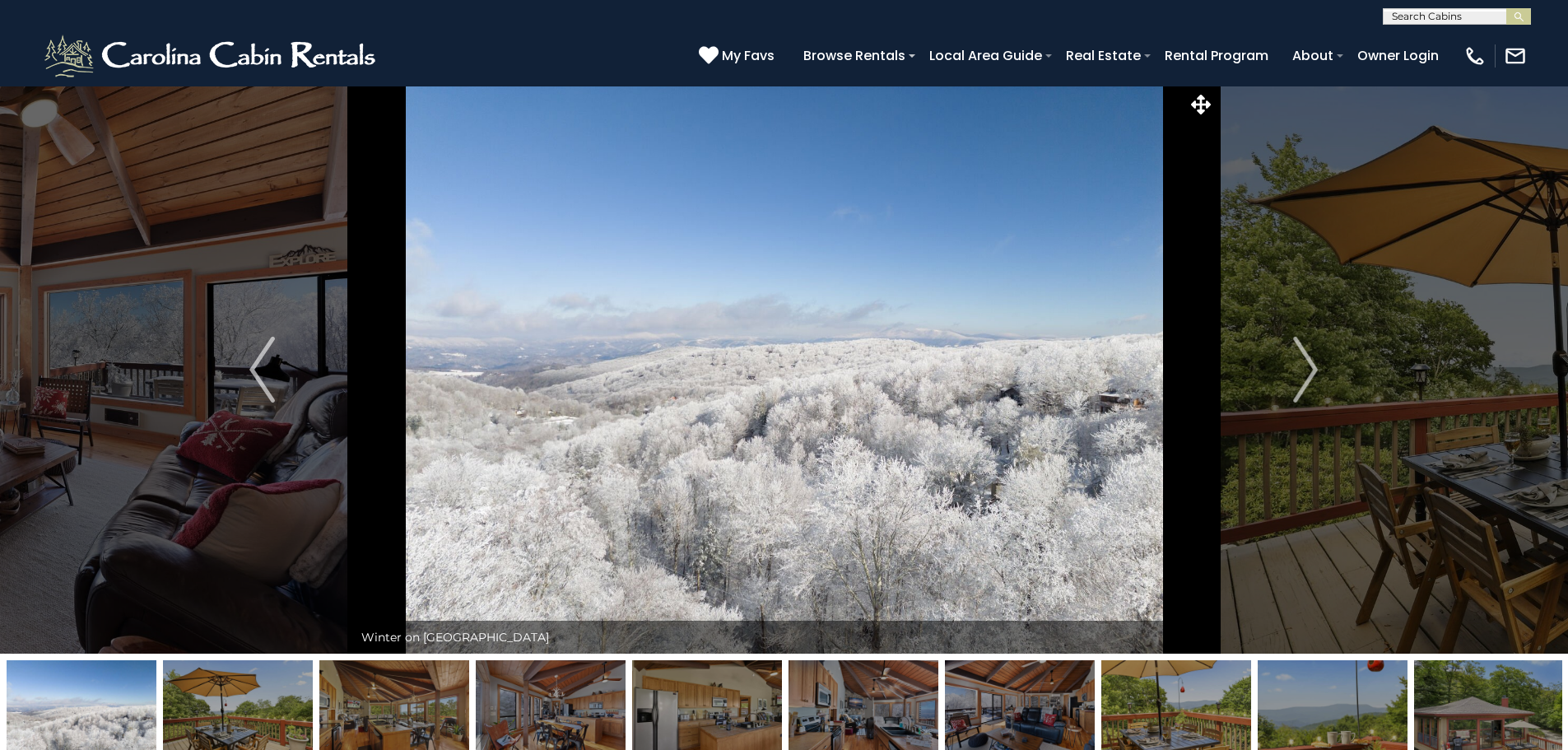
click at [1295, 387] on img "Next" at bounding box center [1305, 370] width 24 height 66
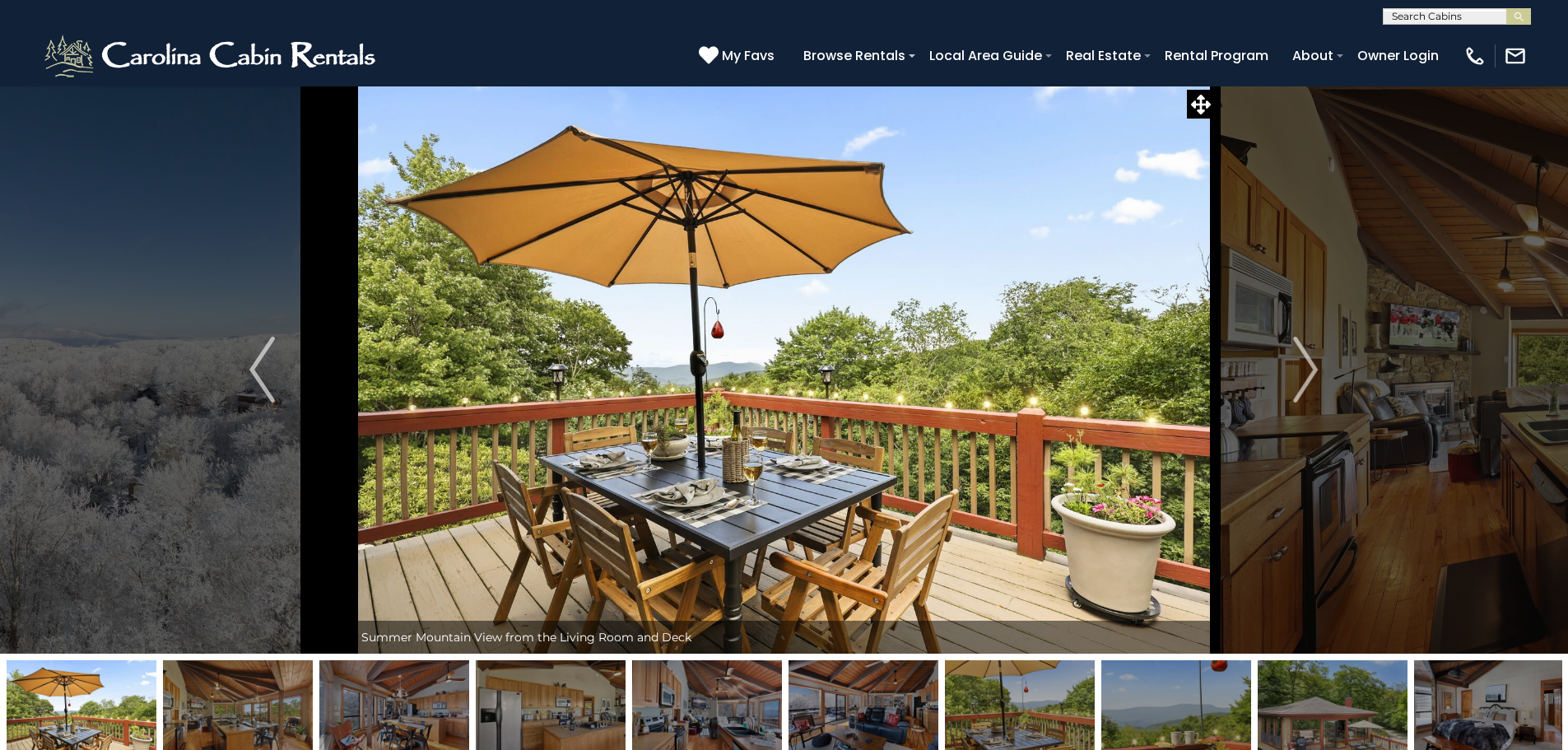
click at [1295, 387] on img "Next" at bounding box center [1305, 370] width 24 height 66
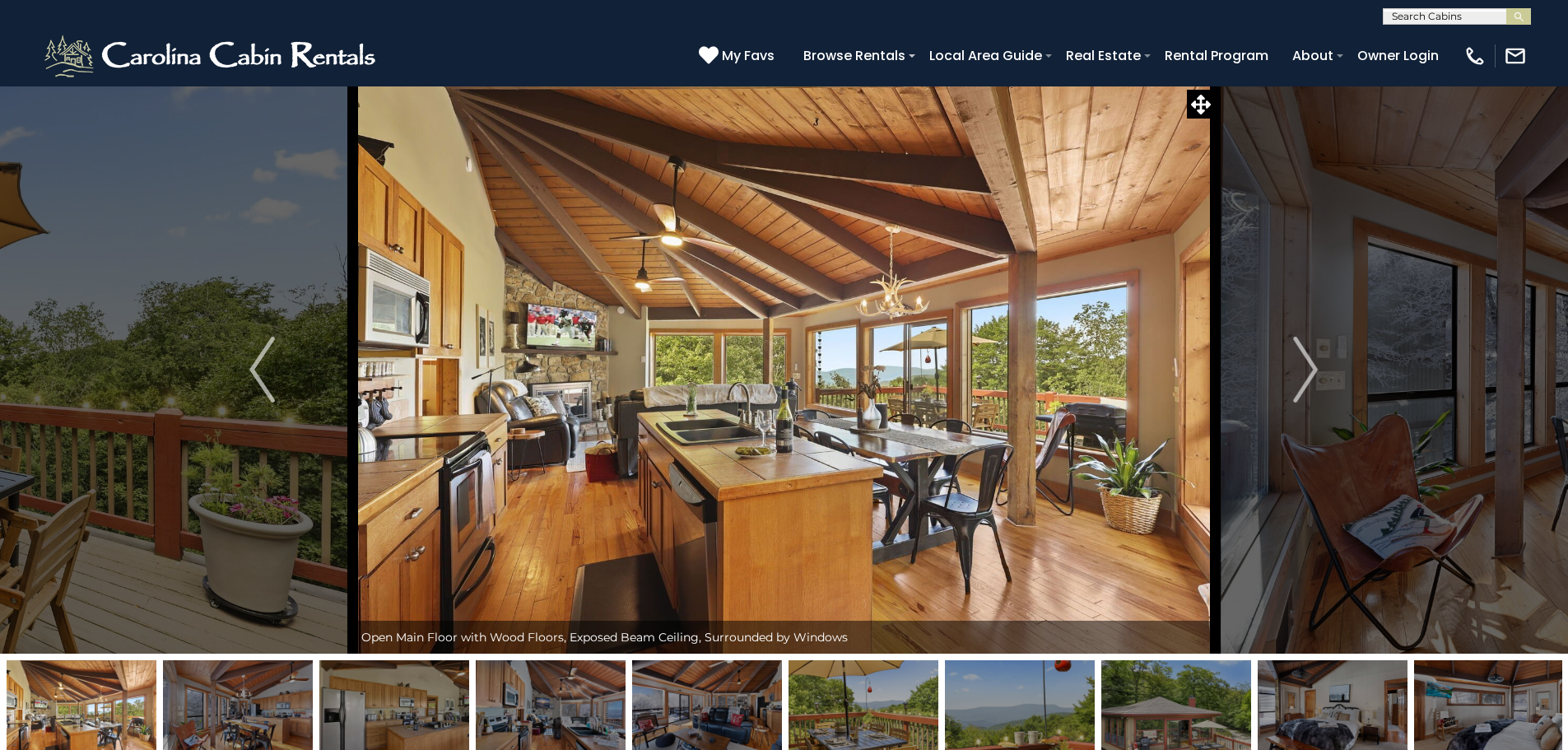
click at [1295, 387] on img "Next" at bounding box center [1305, 370] width 24 height 66
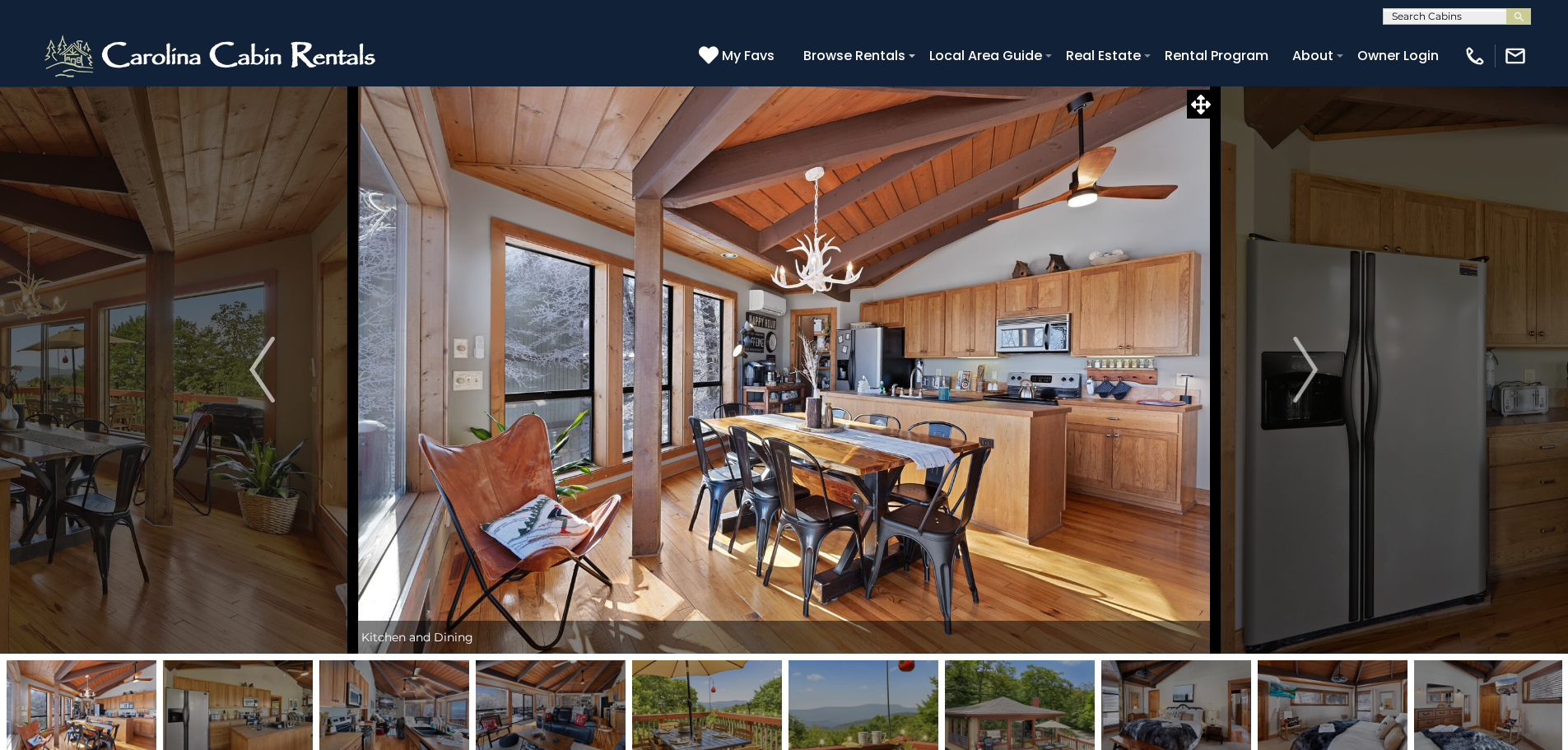
click at [1295, 387] on img "Next" at bounding box center [1305, 370] width 24 height 66
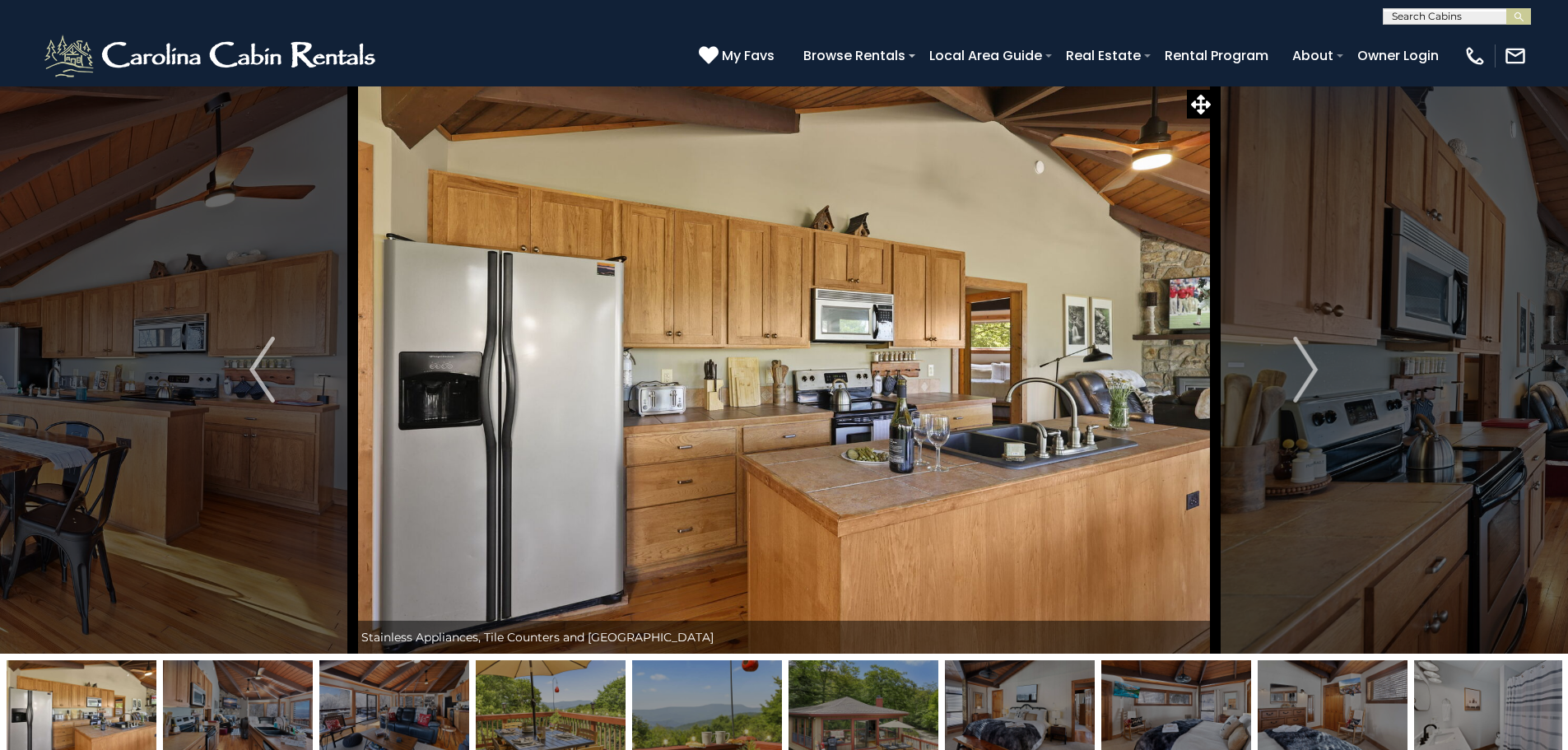
click at [1295, 387] on img "Next" at bounding box center [1305, 370] width 24 height 66
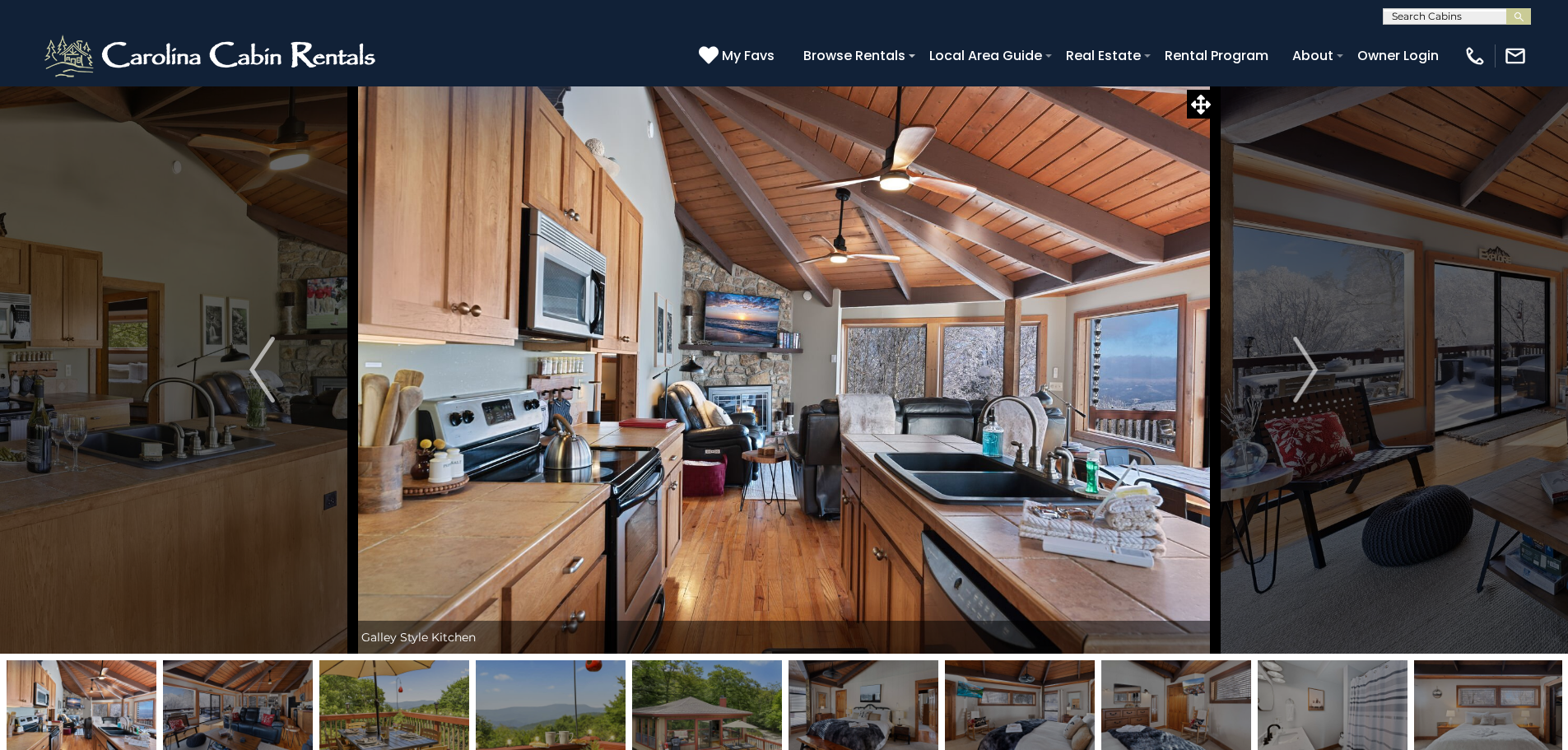
click at [1295, 387] on img "Next" at bounding box center [1305, 370] width 24 height 66
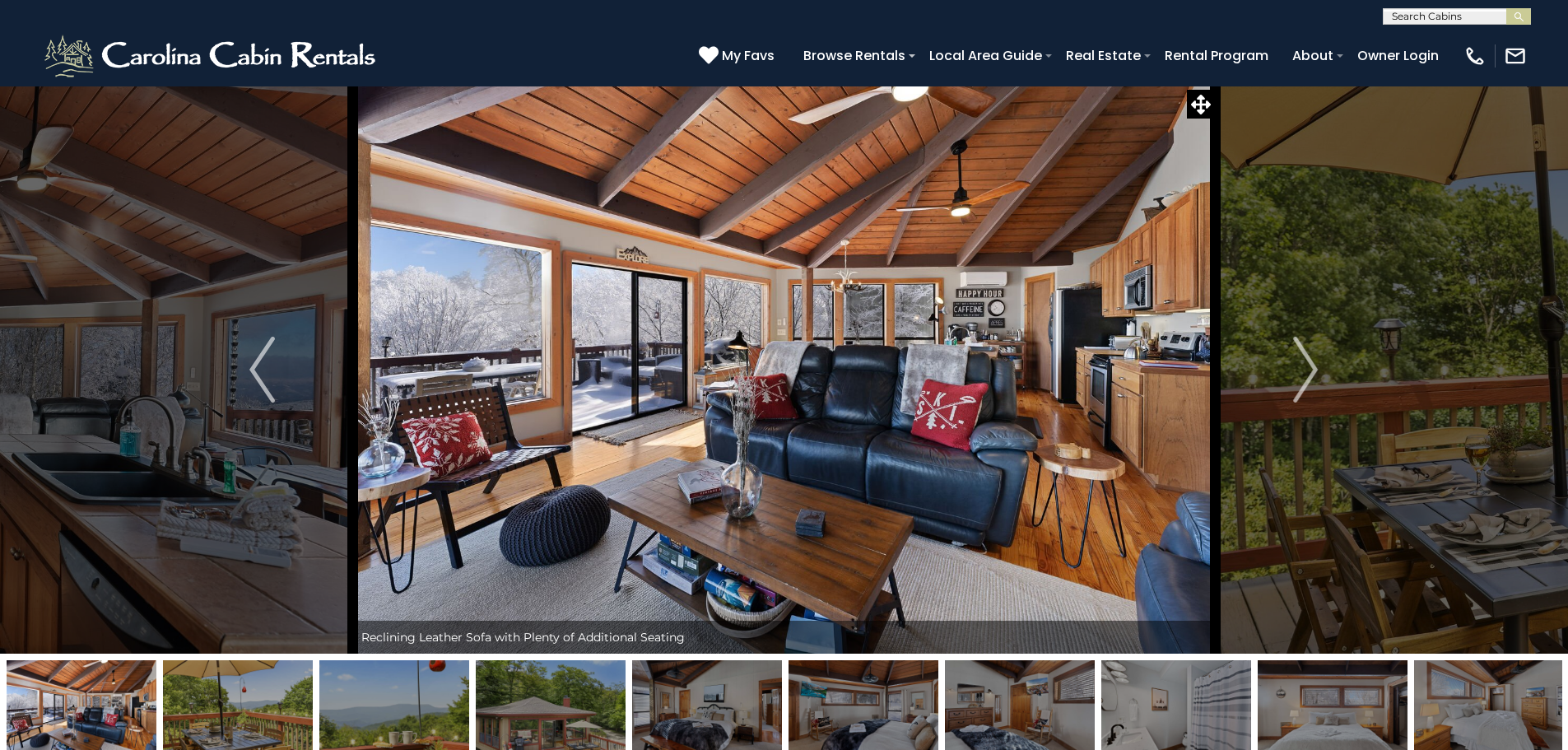
click at [1295, 387] on img "Next" at bounding box center [1305, 370] width 24 height 66
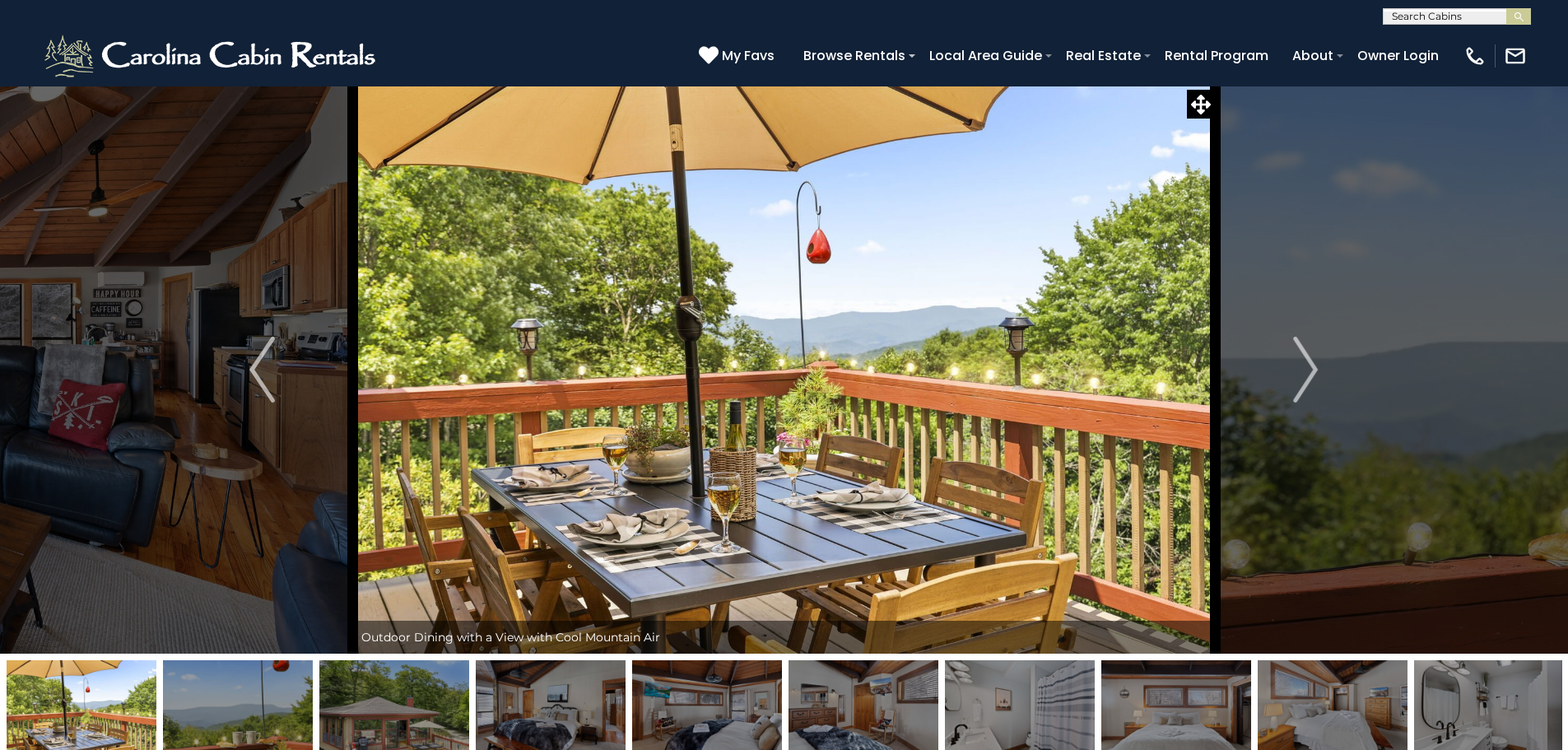
click at [1295, 387] on img "Next" at bounding box center [1305, 370] width 24 height 66
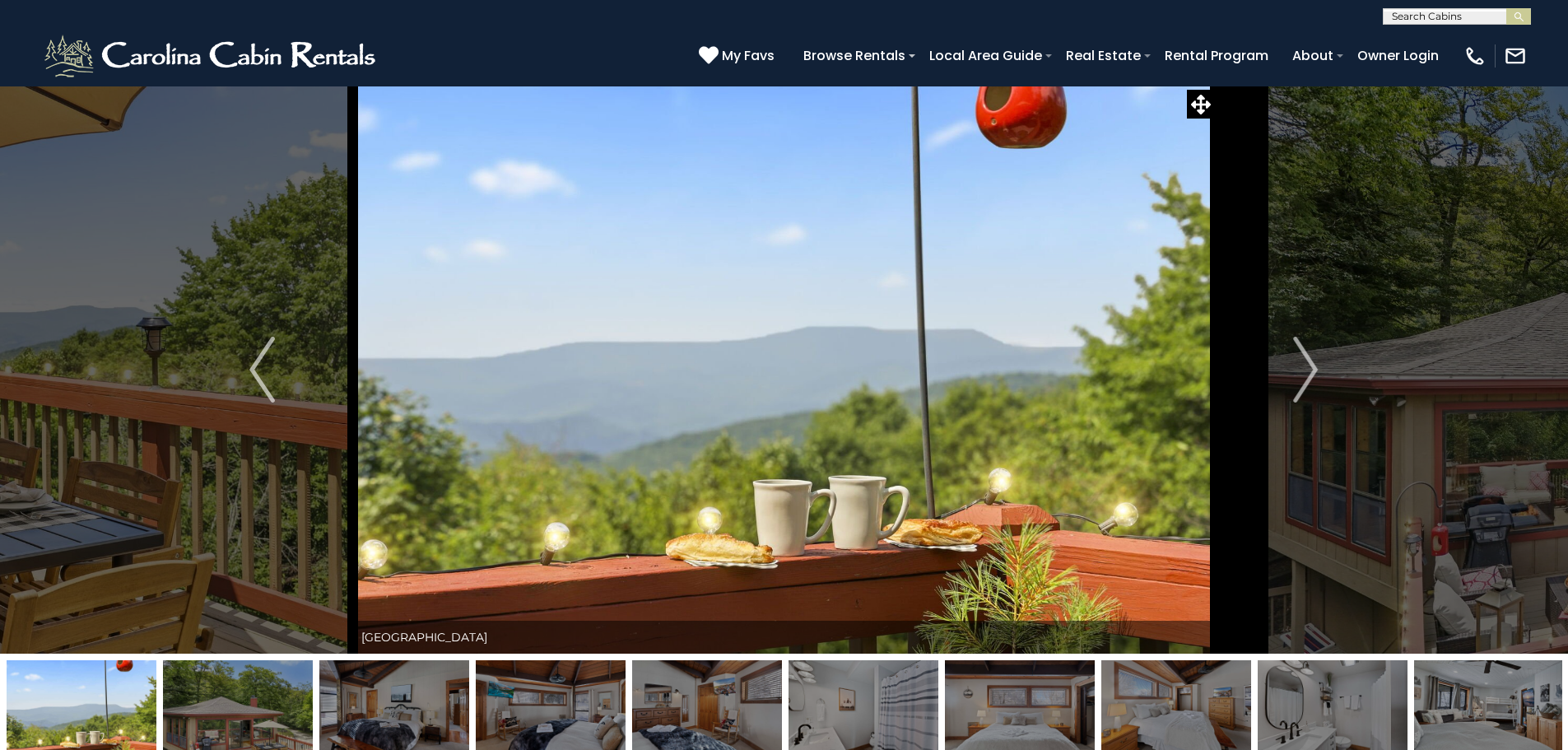
click at [1295, 387] on img "Next" at bounding box center [1305, 370] width 24 height 66
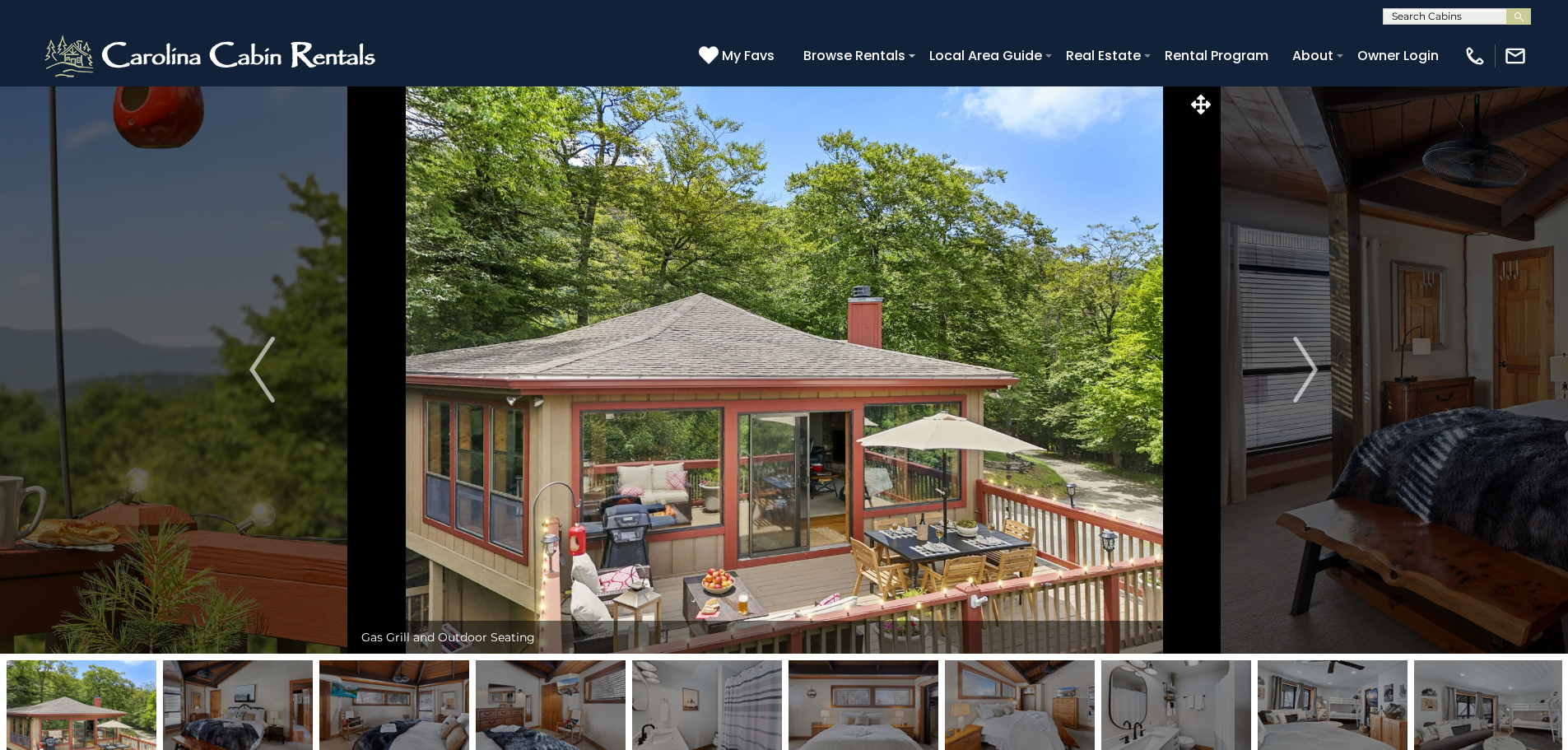
click at [1295, 387] on img "Next" at bounding box center [1305, 370] width 24 height 66
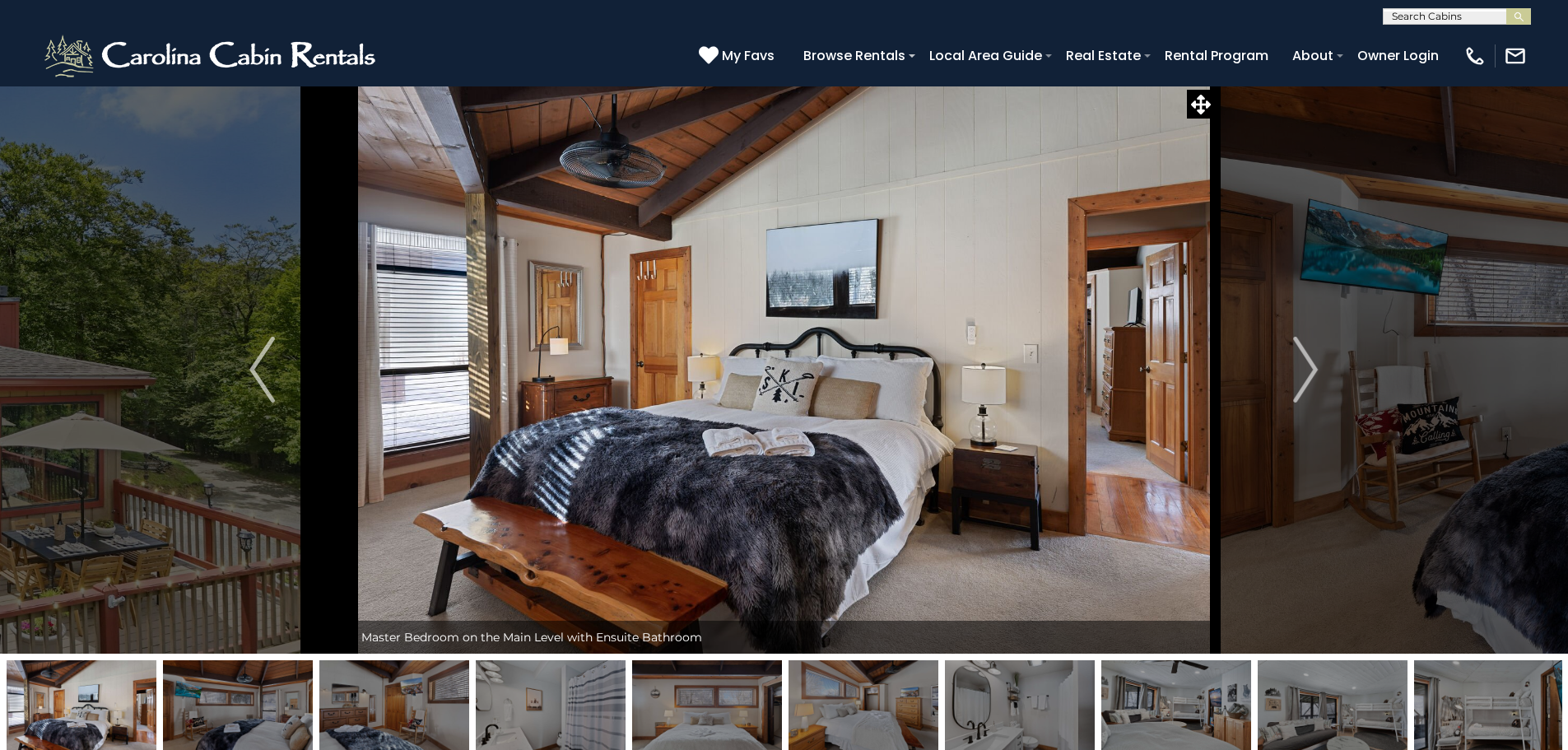
click at [1295, 387] on img "Next" at bounding box center [1305, 370] width 24 height 66
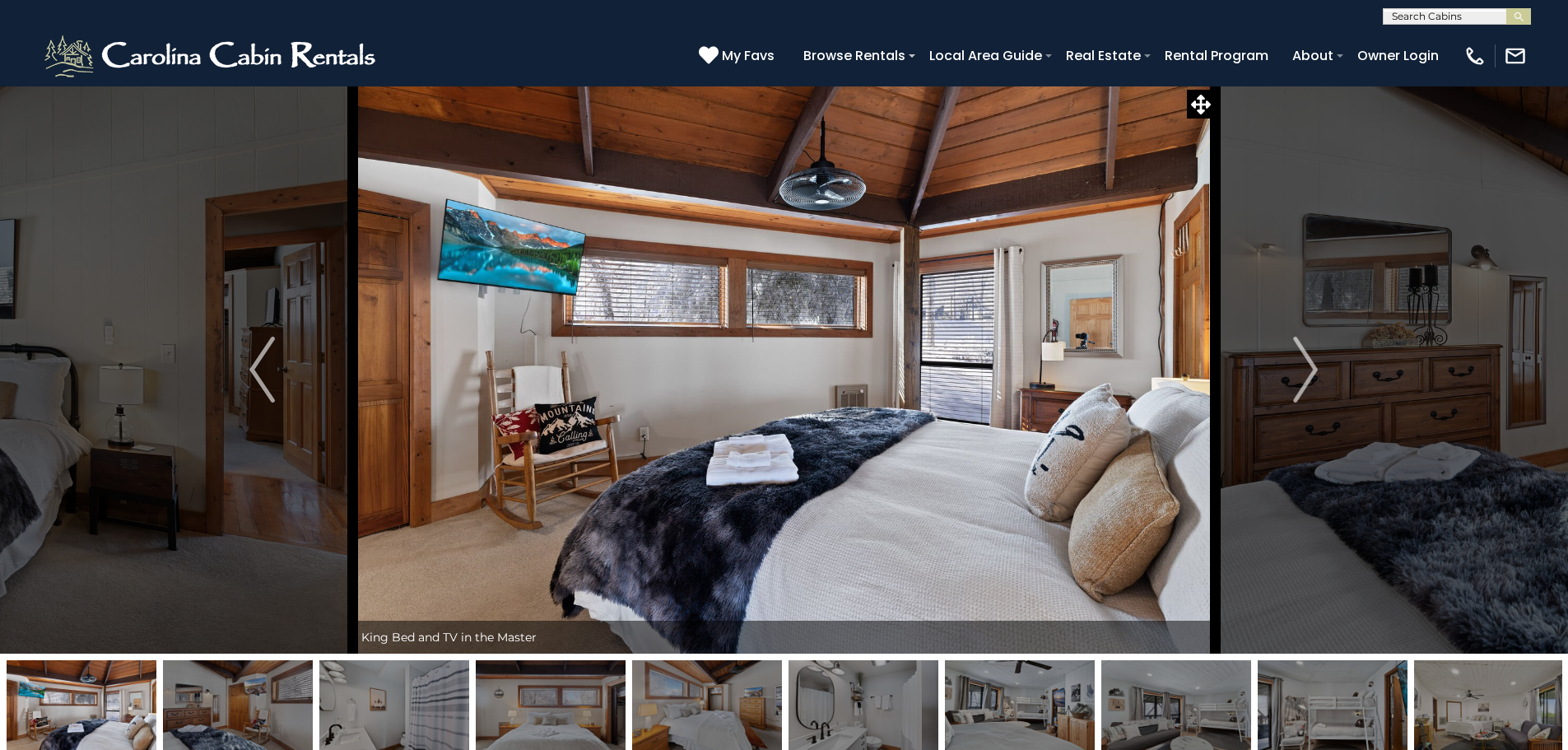
click at [1295, 387] on img "Next" at bounding box center [1305, 370] width 24 height 66
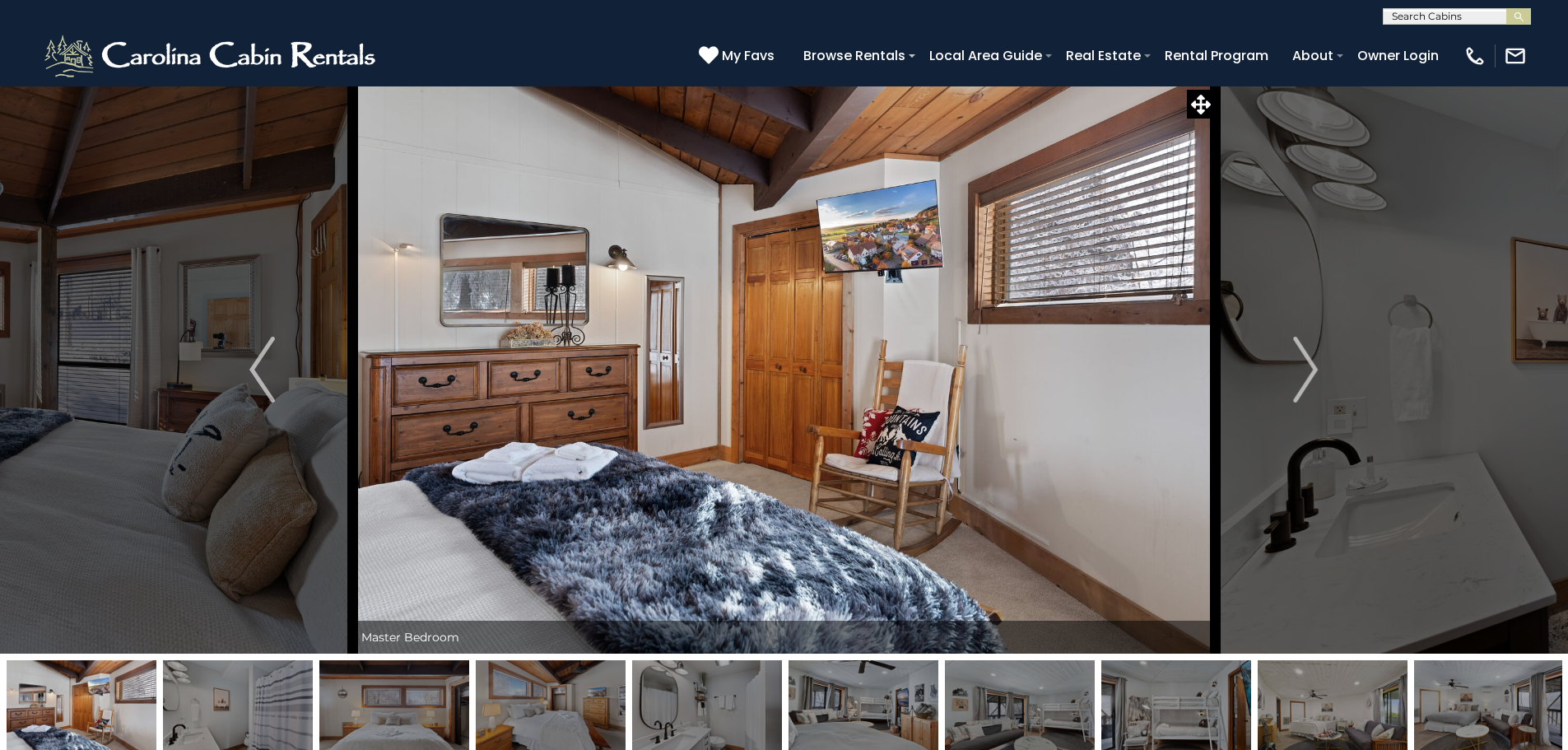
click at [1295, 387] on img "Next" at bounding box center [1305, 370] width 24 height 66
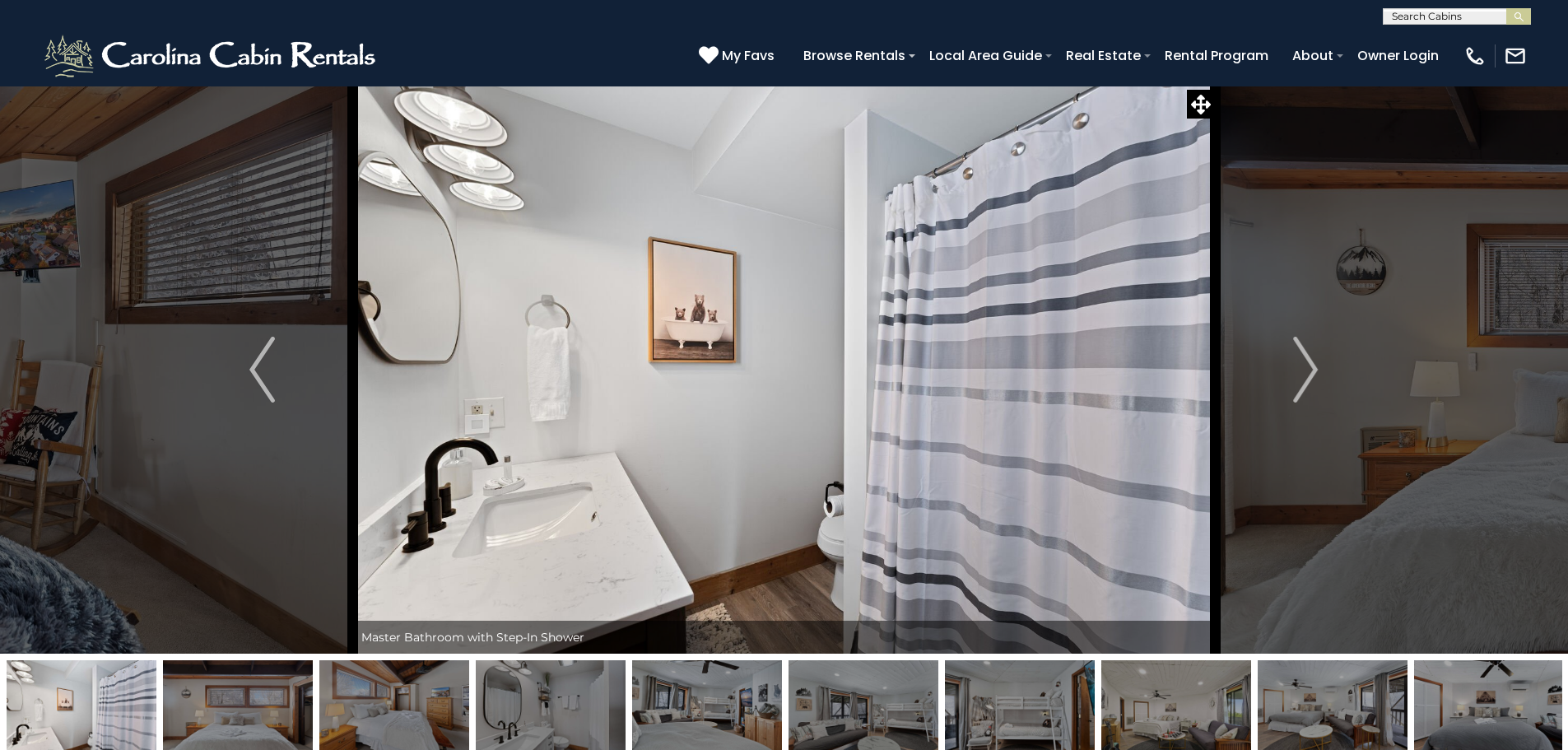
click at [1295, 387] on img "Next" at bounding box center [1305, 370] width 24 height 66
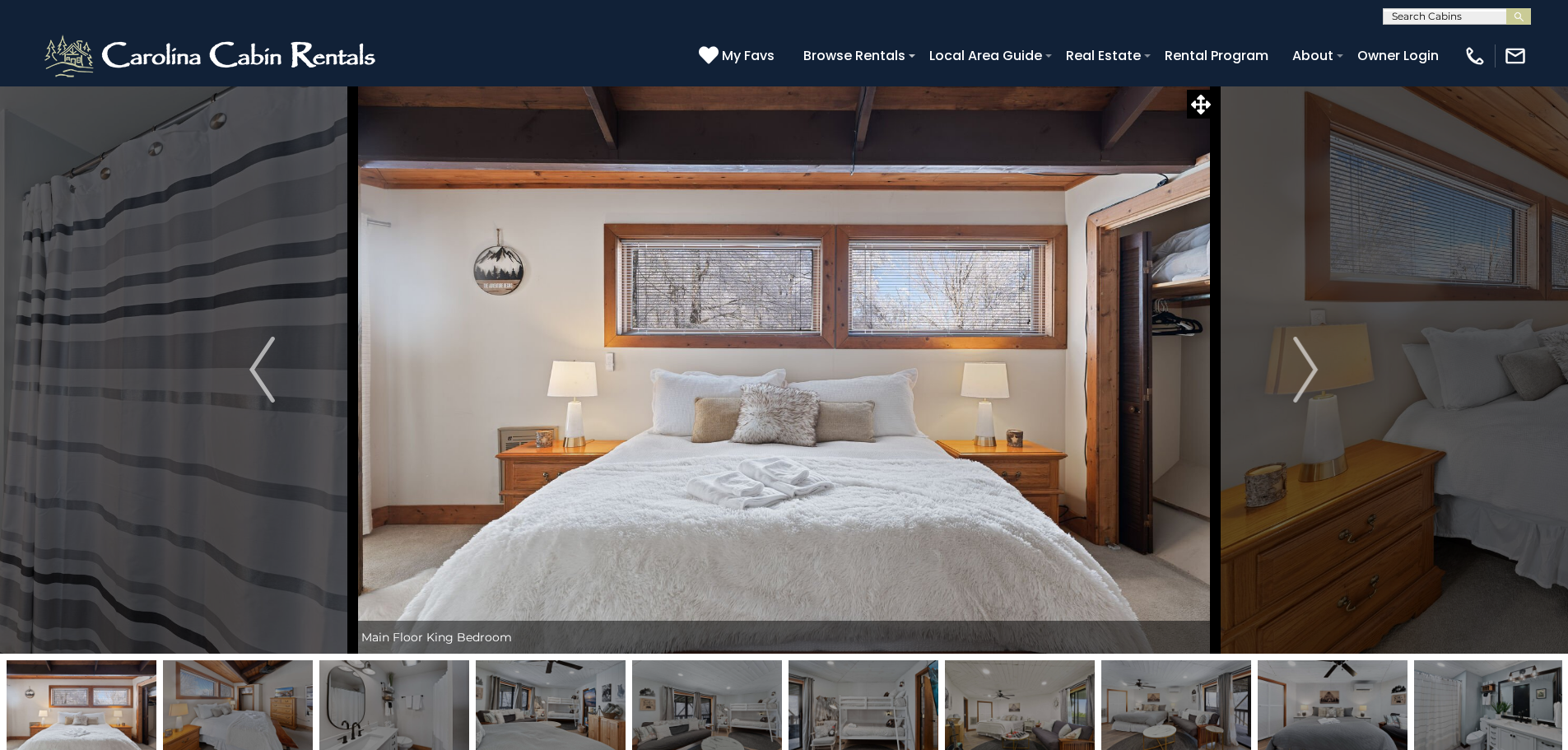
click at [1296, 387] on img "Next" at bounding box center [1305, 370] width 24 height 66
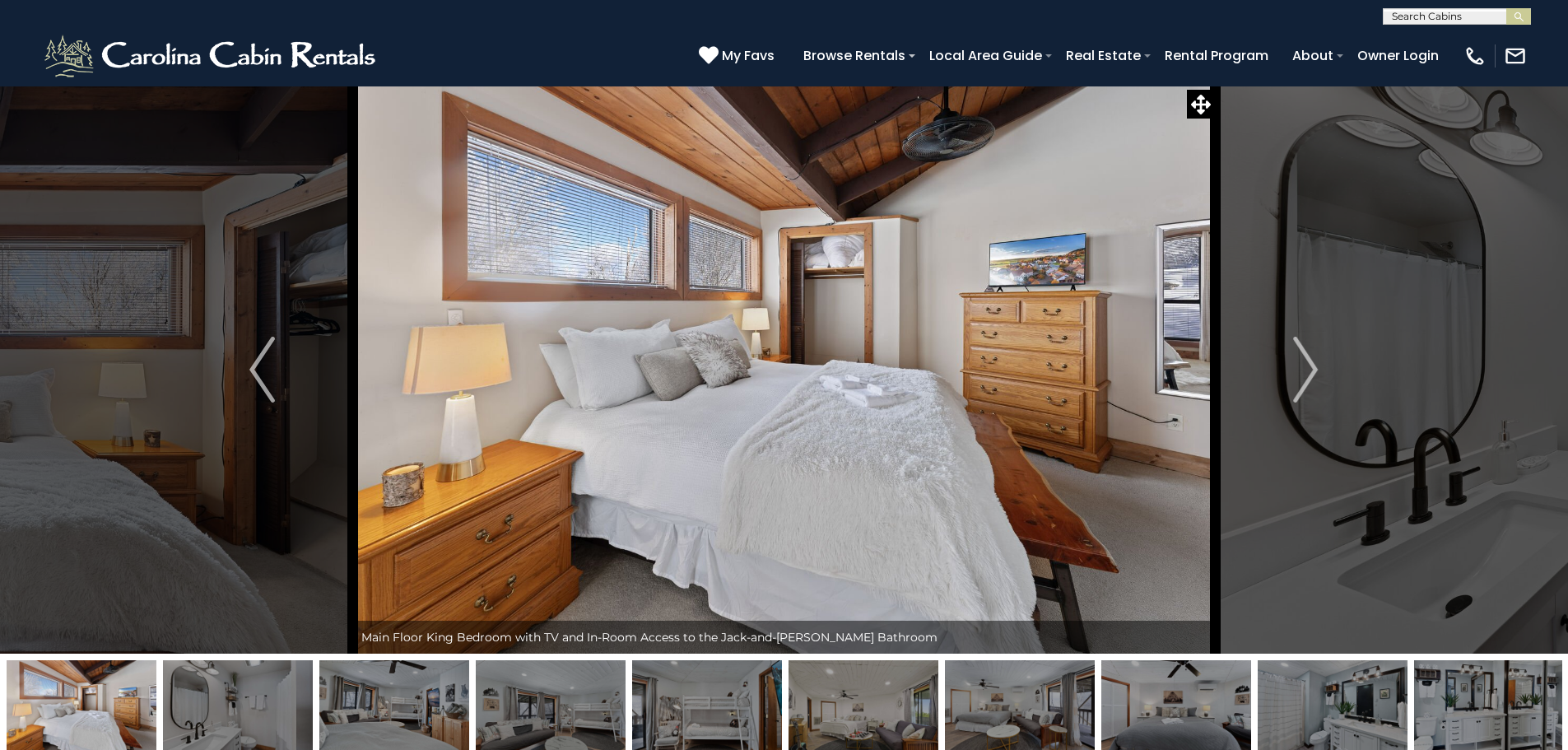
click at [1296, 390] on img "Next" at bounding box center [1305, 370] width 24 height 66
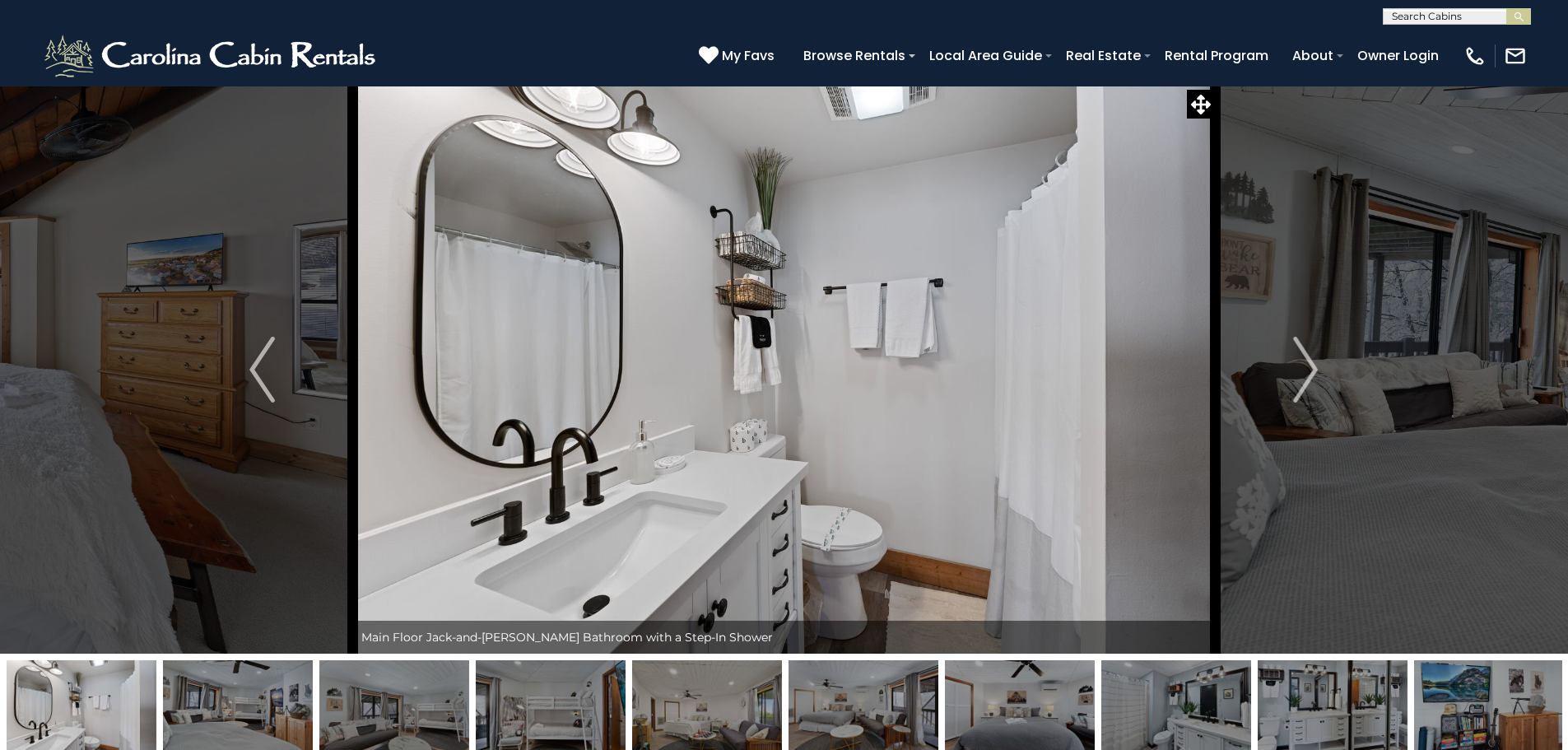
click at [1296, 390] on img "Next" at bounding box center [1305, 370] width 24 height 66
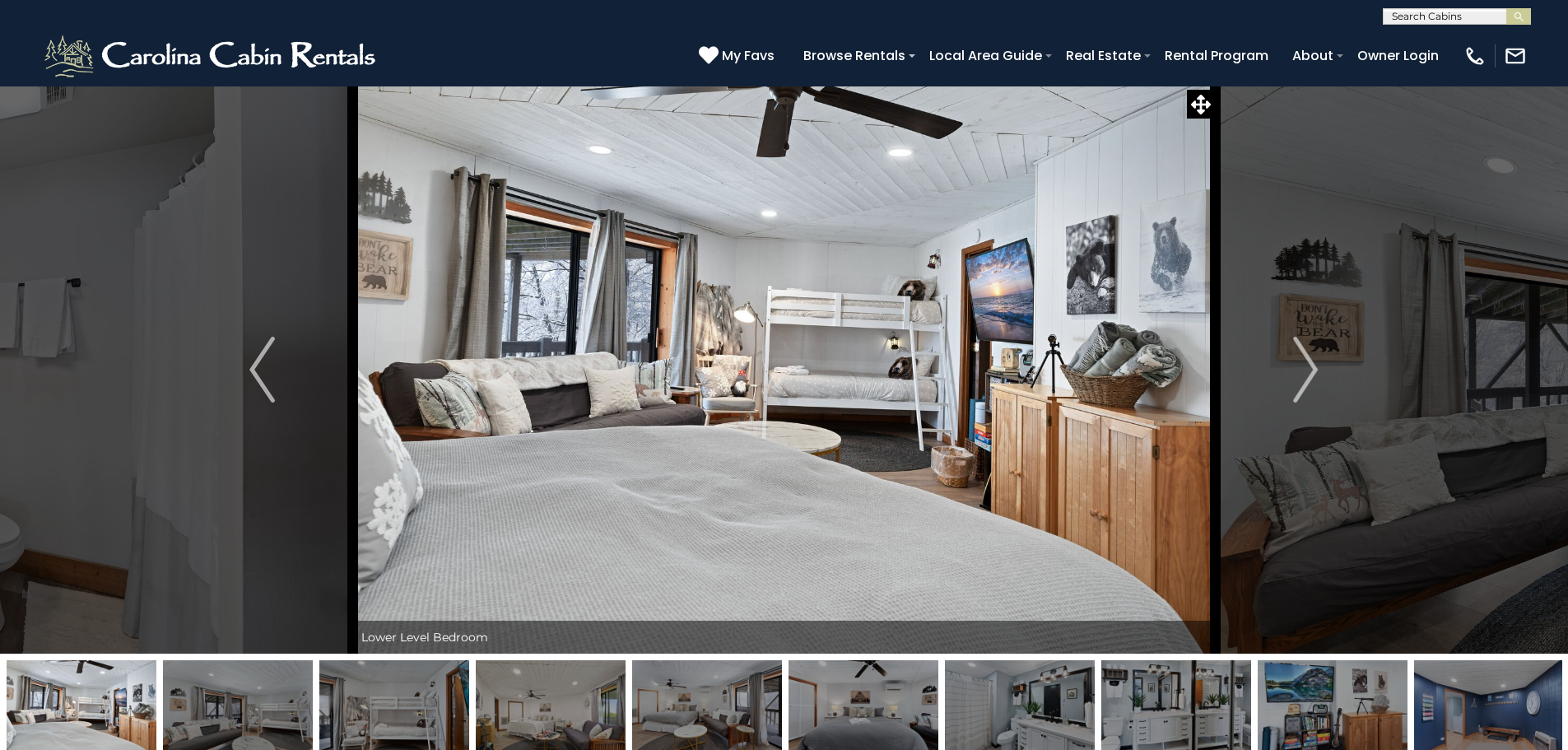
click at [1296, 390] on img "Next" at bounding box center [1305, 370] width 24 height 66
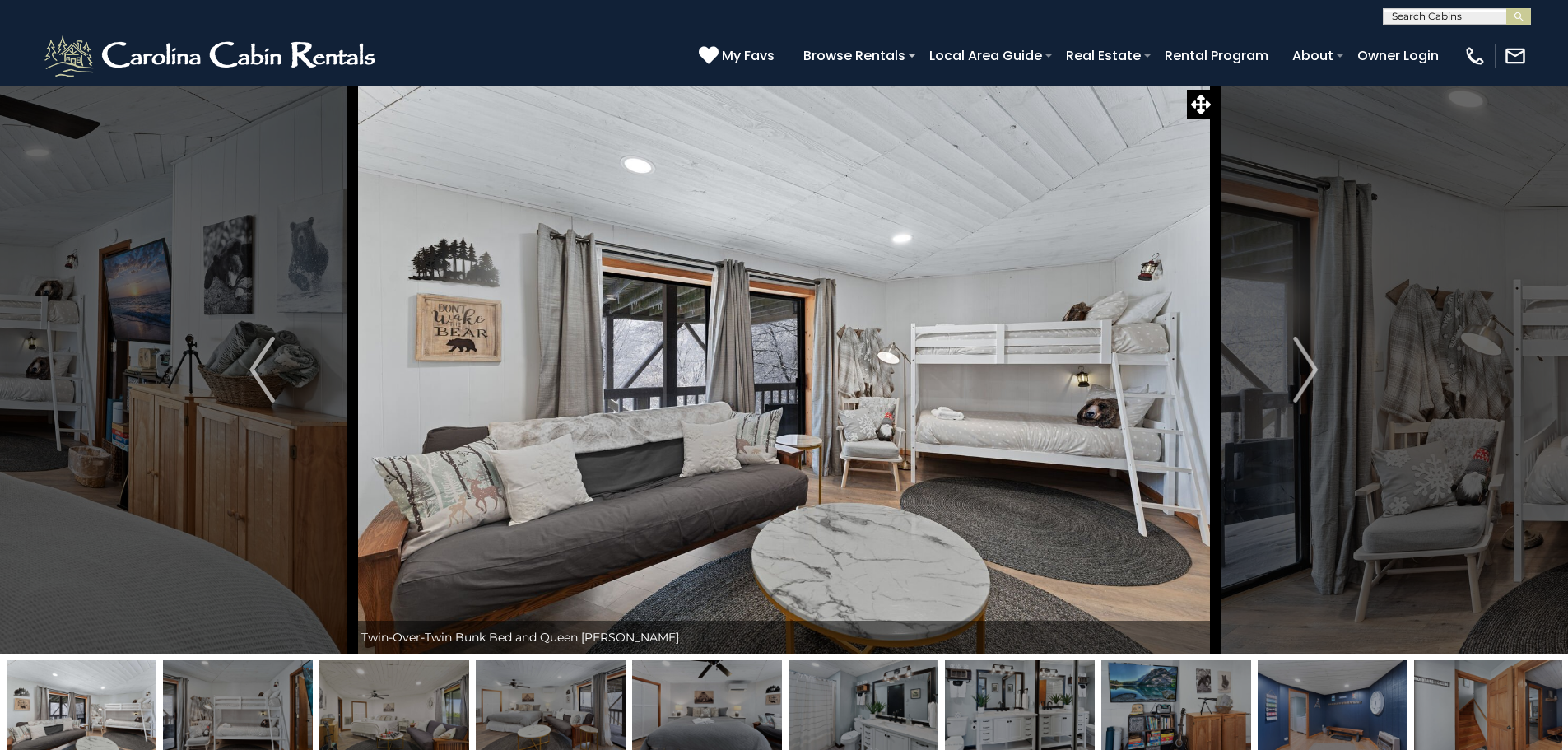
click at [1296, 390] on img "Next" at bounding box center [1305, 370] width 24 height 66
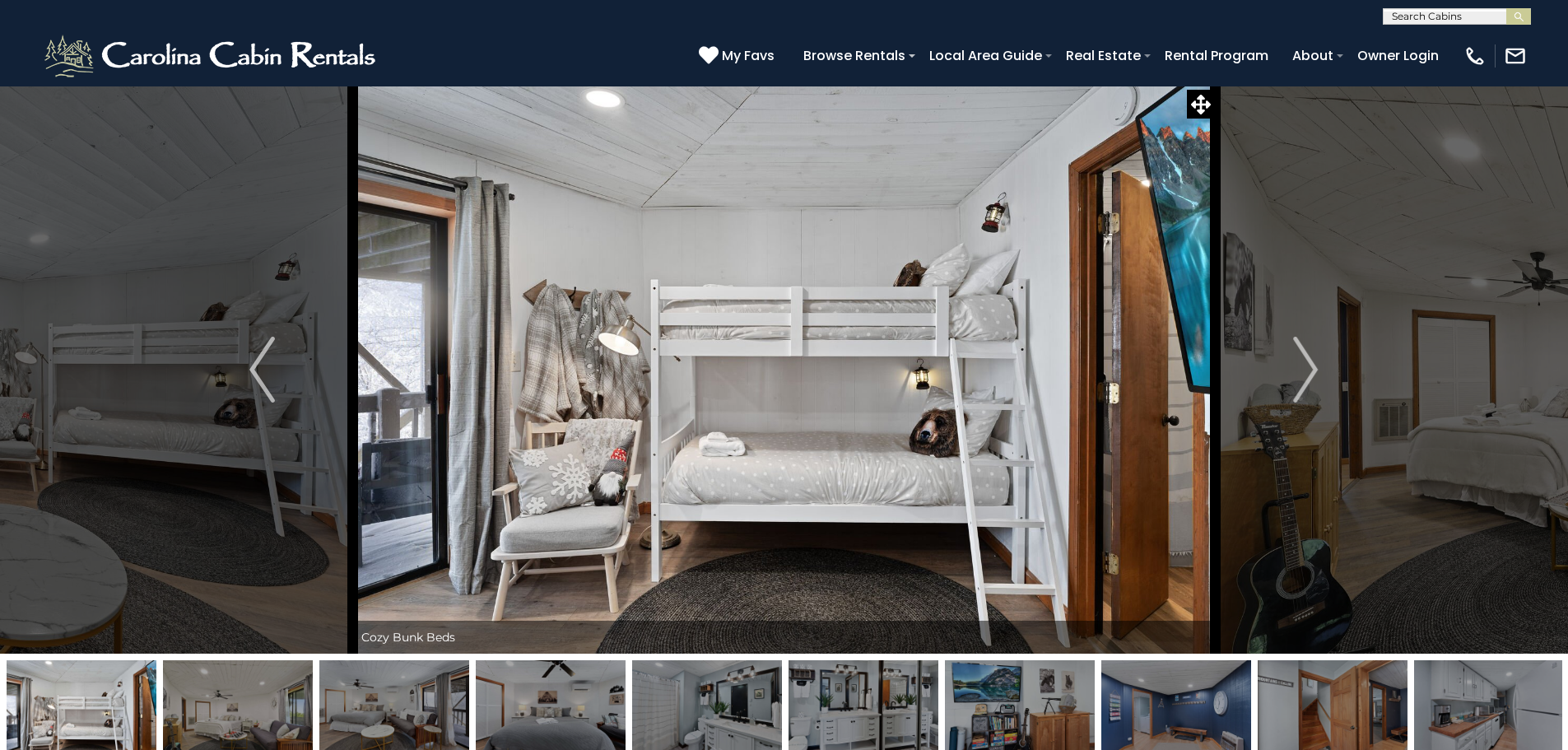
click at [1296, 390] on img "Next" at bounding box center [1305, 370] width 24 height 66
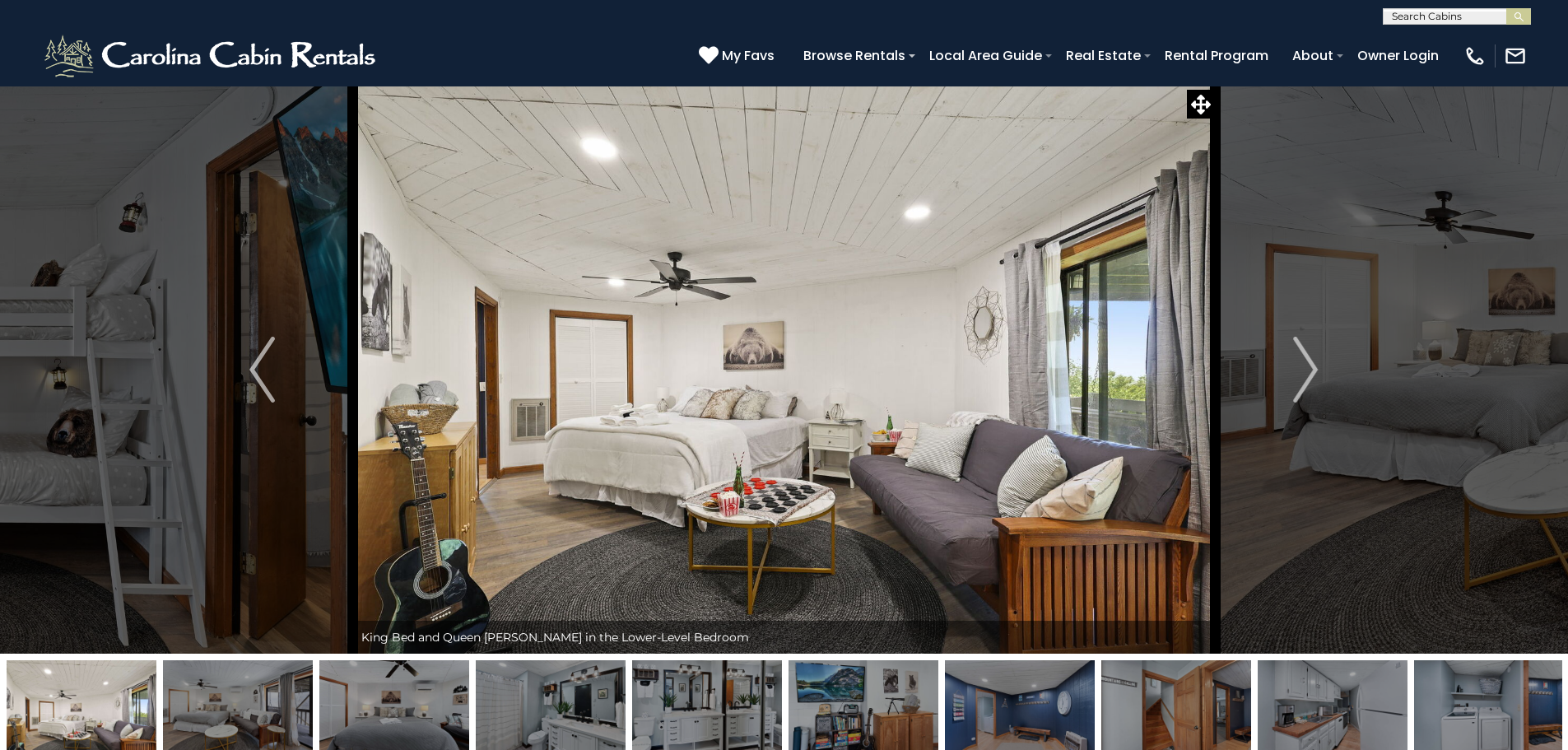
click at [1296, 391] on img "Next" at bounding box center [1305, 370] width 24 height 66
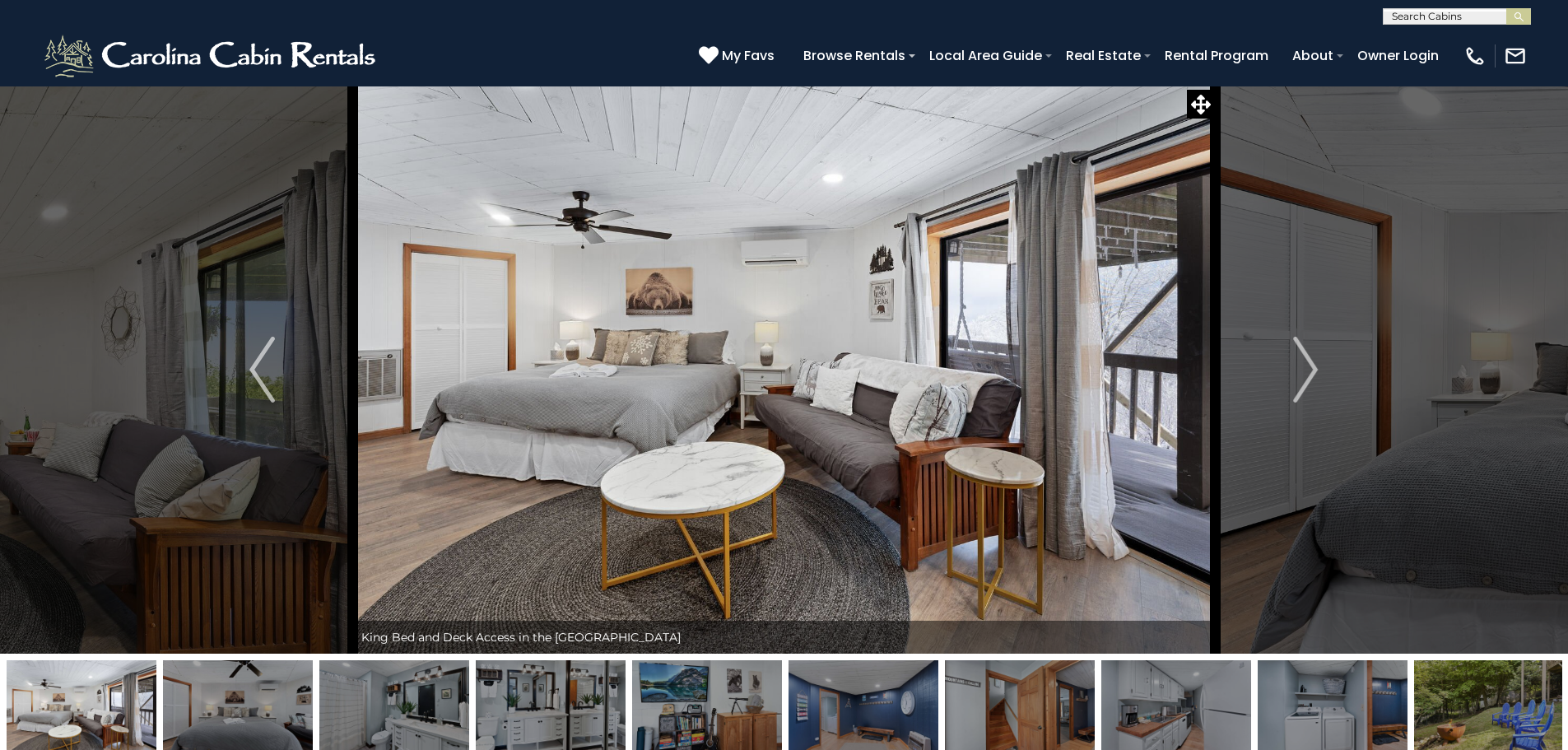
click at [1296, 391] on img "Next" at bounding box center [1305, 370] width 24 height 66
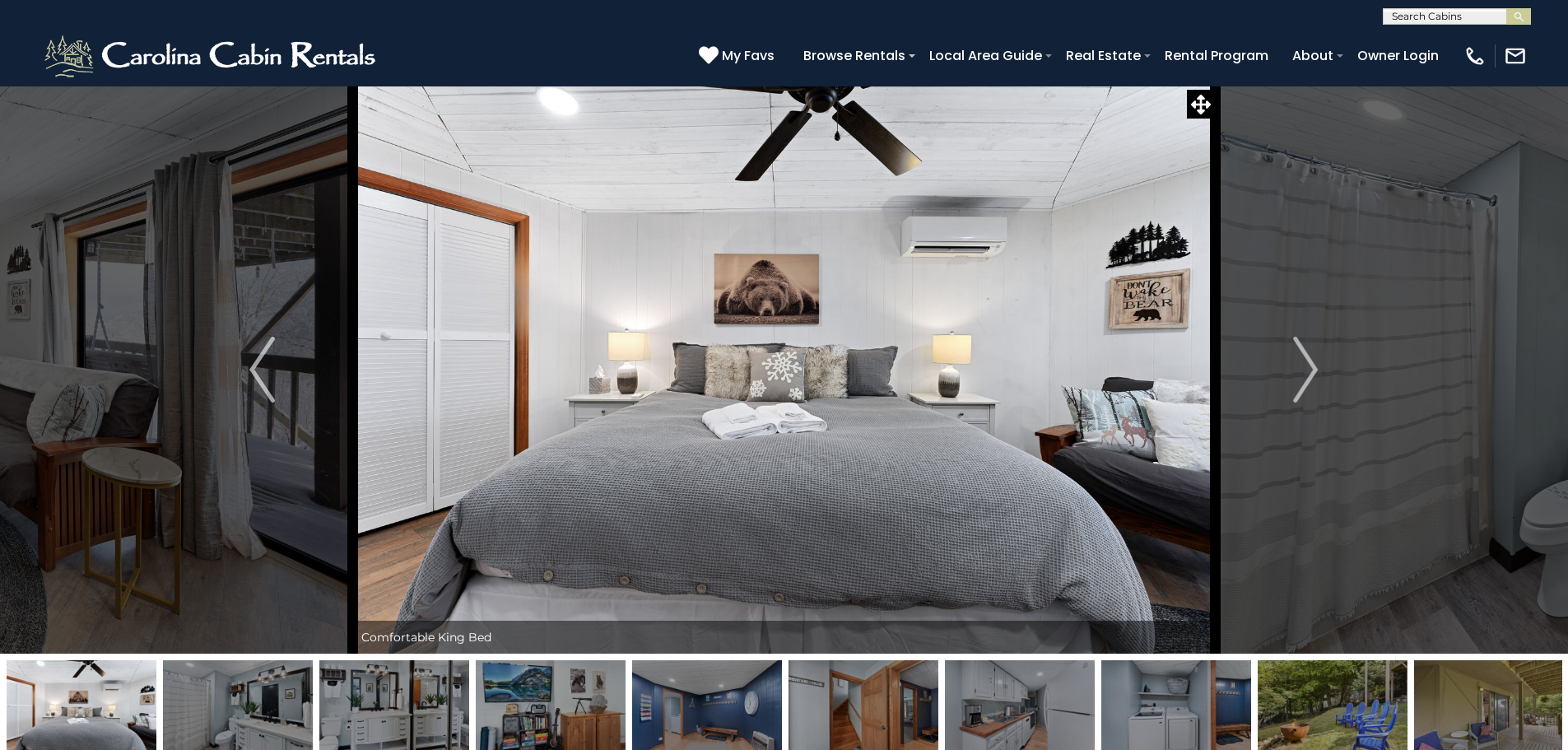
click at [1296, 391] on img "Next" at bounding box center [1305, 370] width 24 height 66
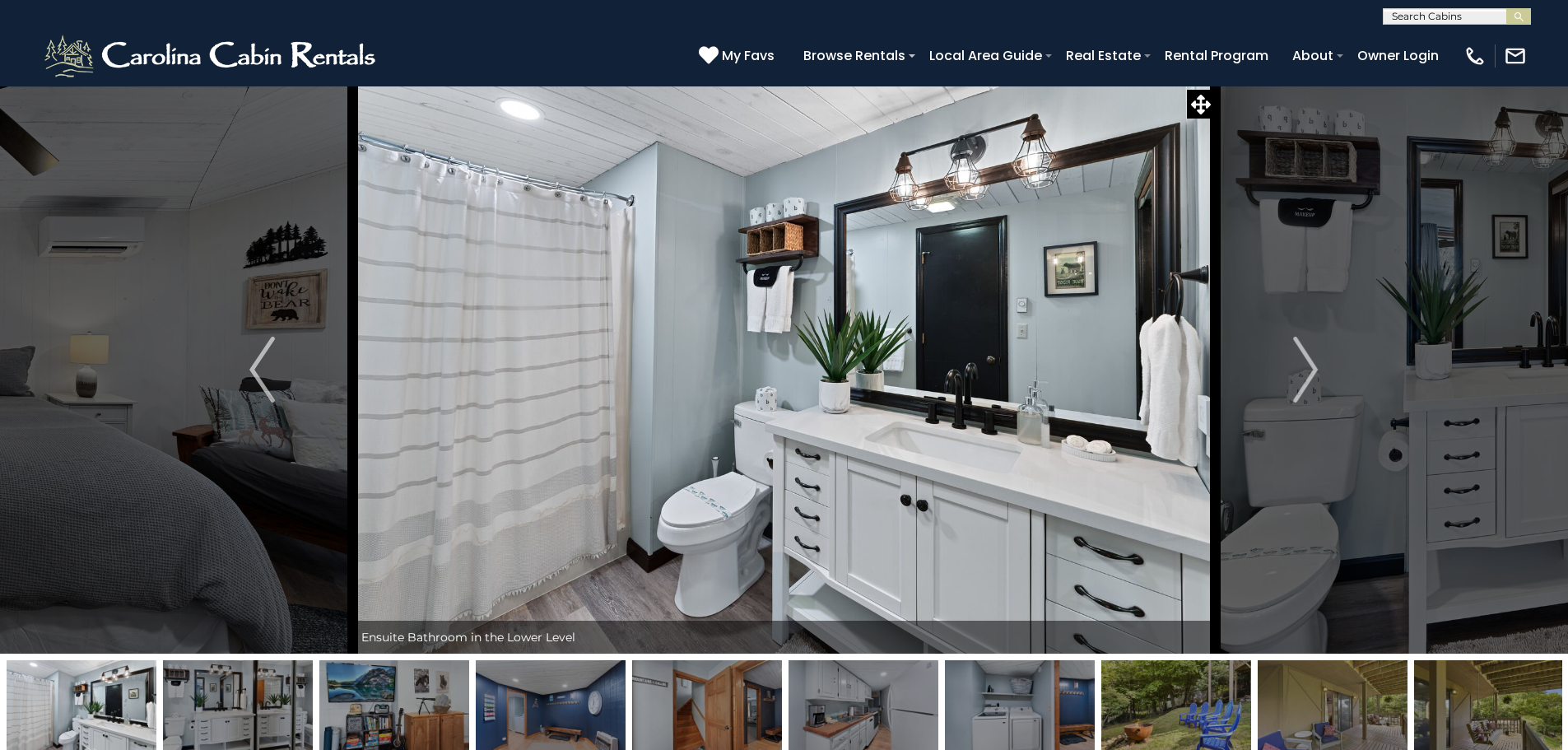
click at [1296, 391] on img "Next" at bounding box center [1305, 370] width 24 height 66
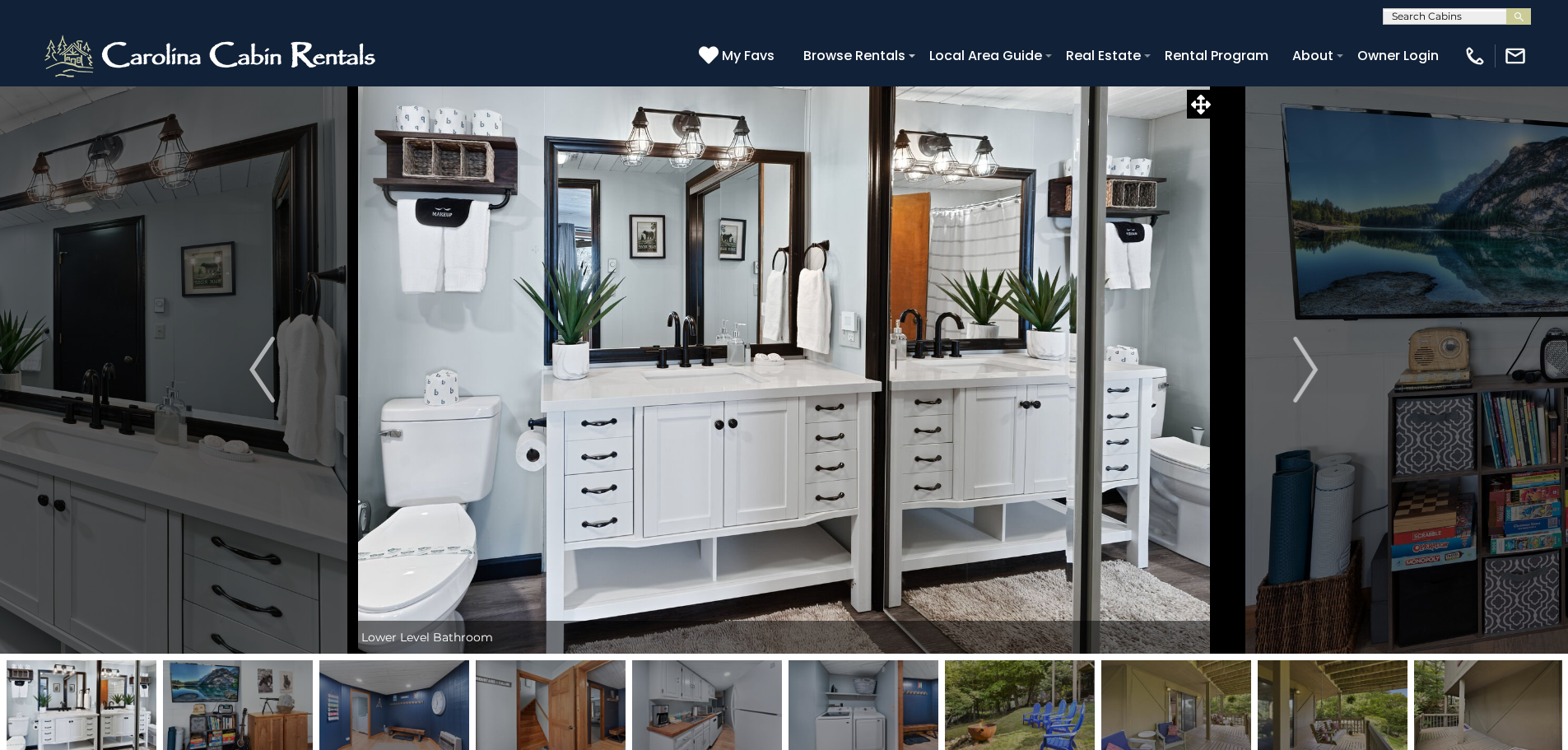
click at [1296, 391] on img "Next" at bounding box center [1305, 370] width 24 height 66
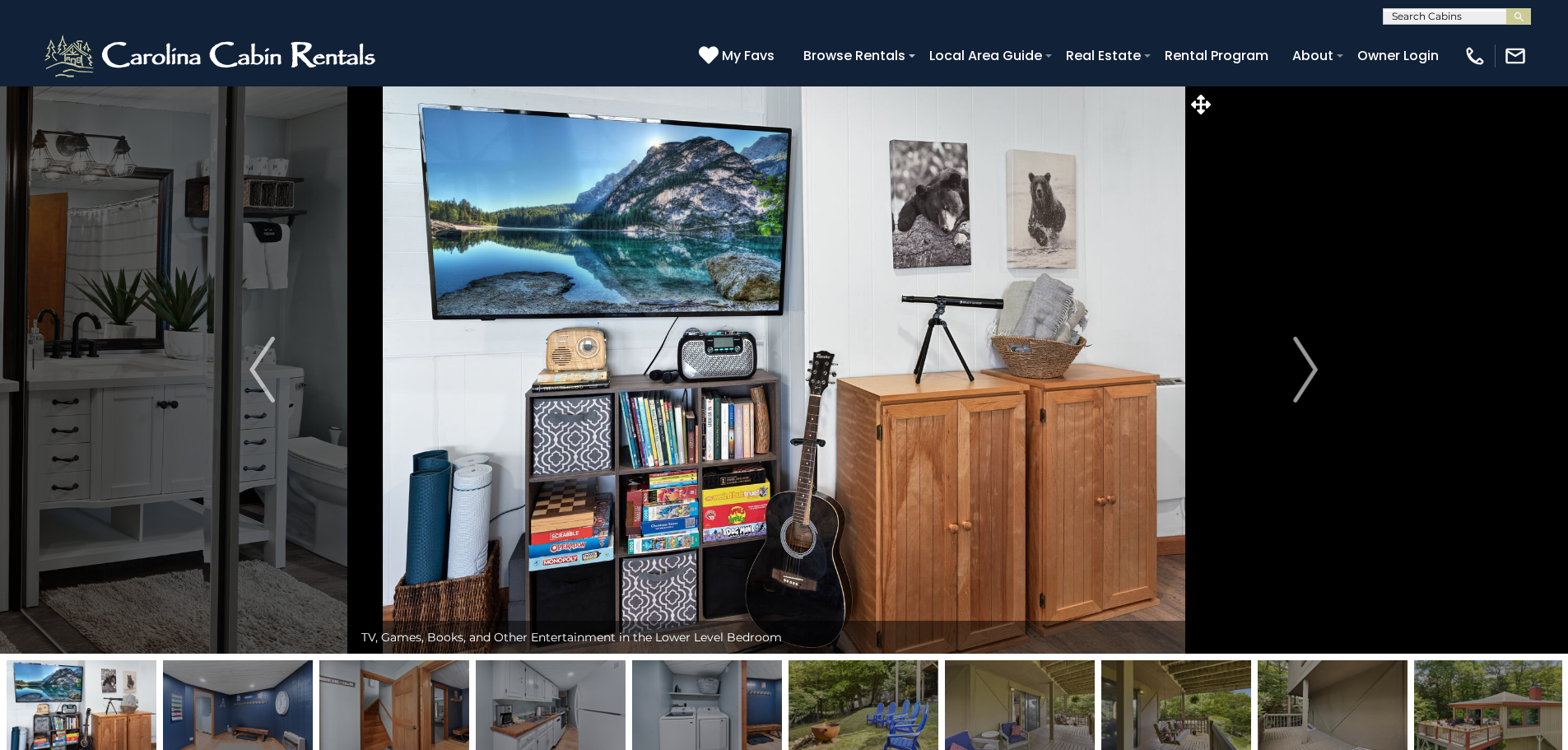
click at [1296, 391] on img "Next" at bounding box center [1305, 370] width 24 height 66
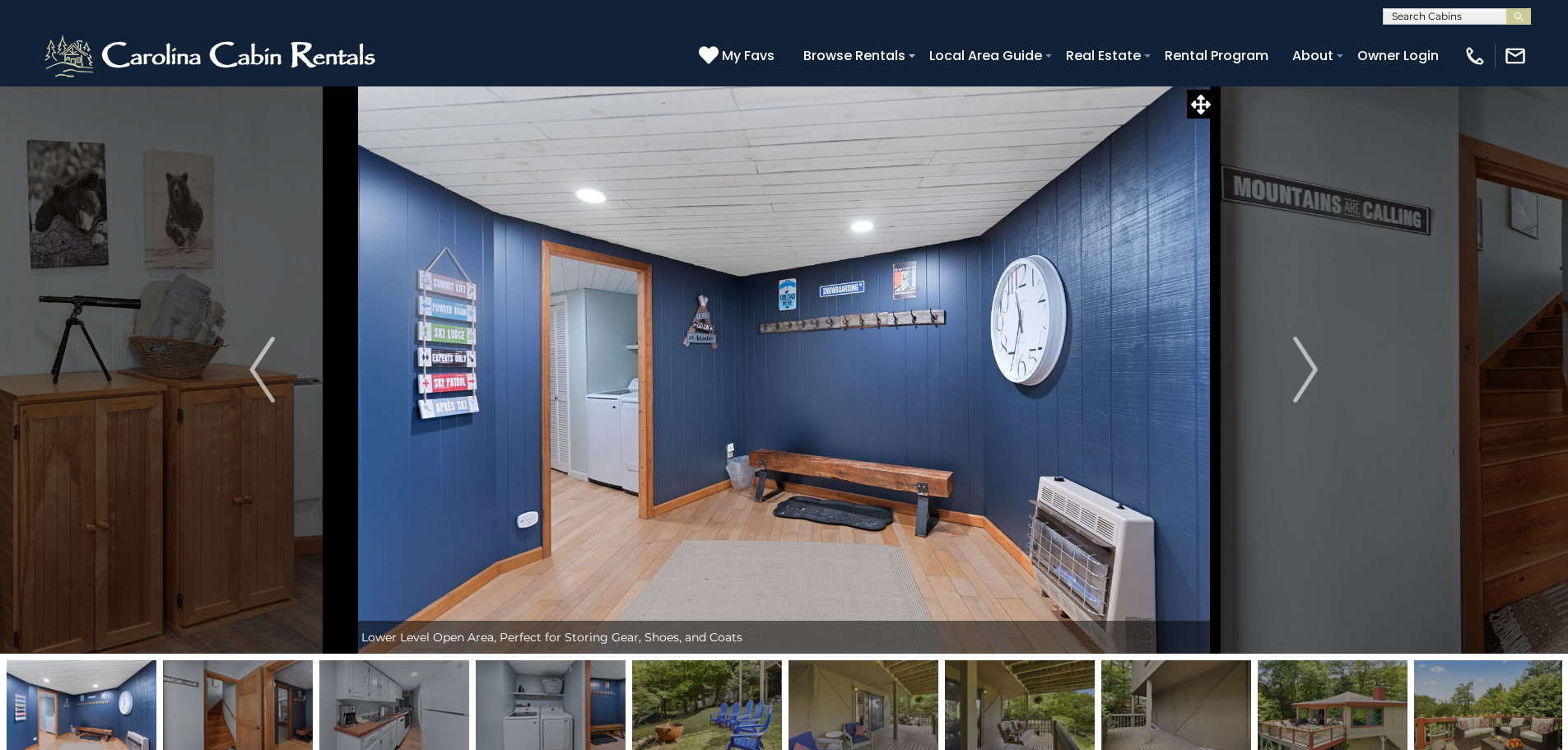
click at [1296, 391] on img "Next" at bounding box center [1305, 370] width 24 height 66
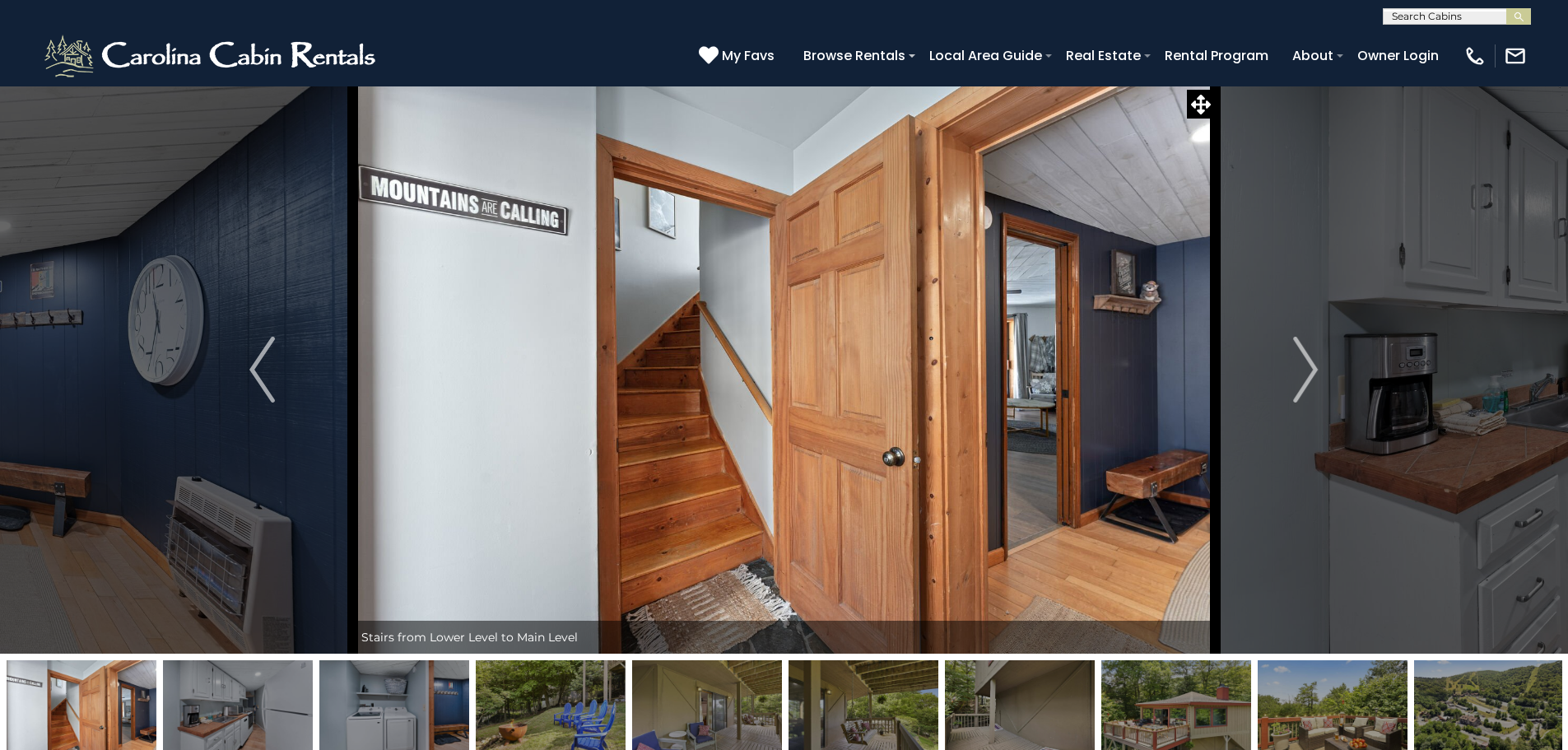
click at [1296, 391] on img "Next" at bounding box center [1305, 370] width 24 height 66
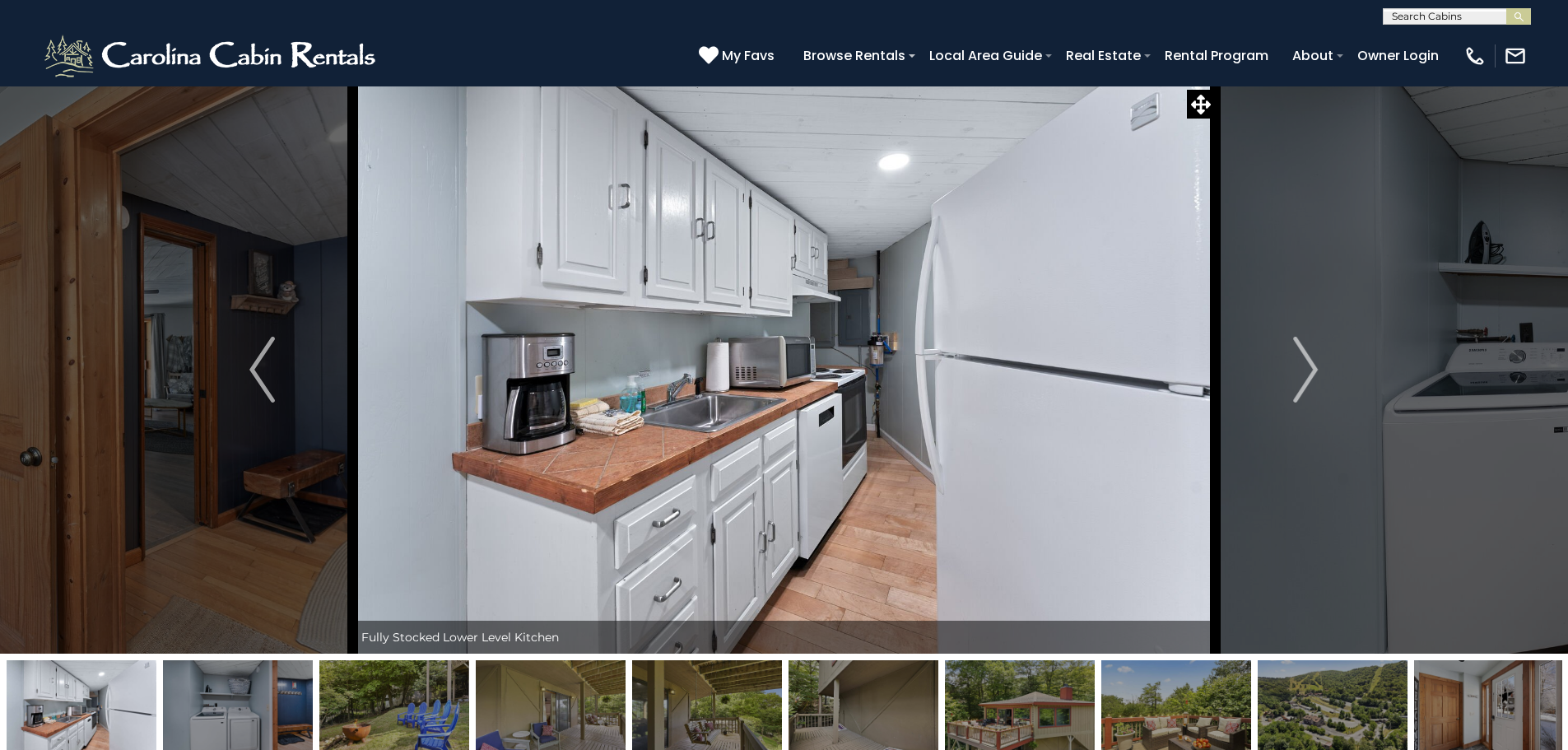
click at [1296, 391] on img "Next" at bounding box center [1305, 370] width 24 height 66
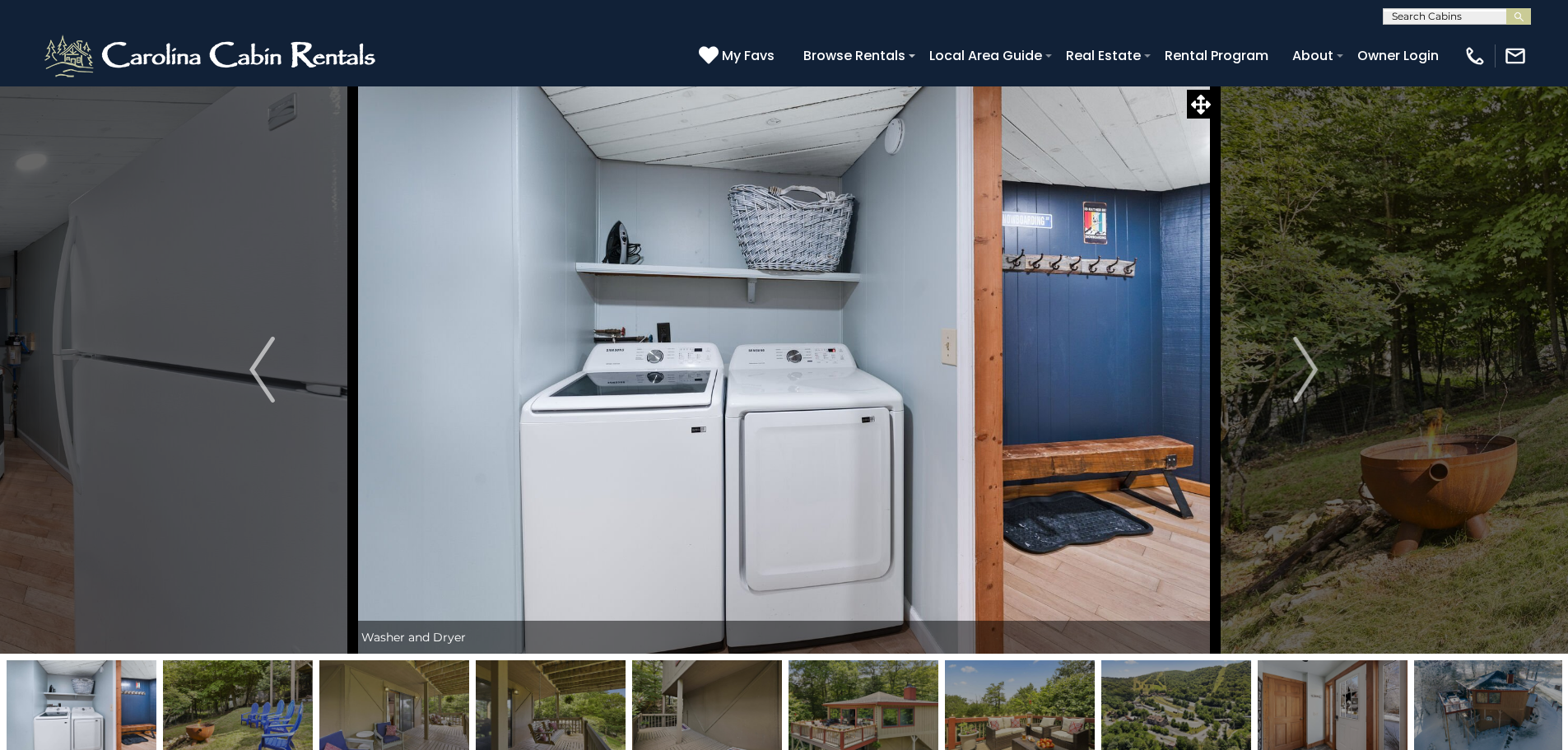
click at [1296, 391] on img "Next" at bounding box center [1305, 370] width 24 height 66
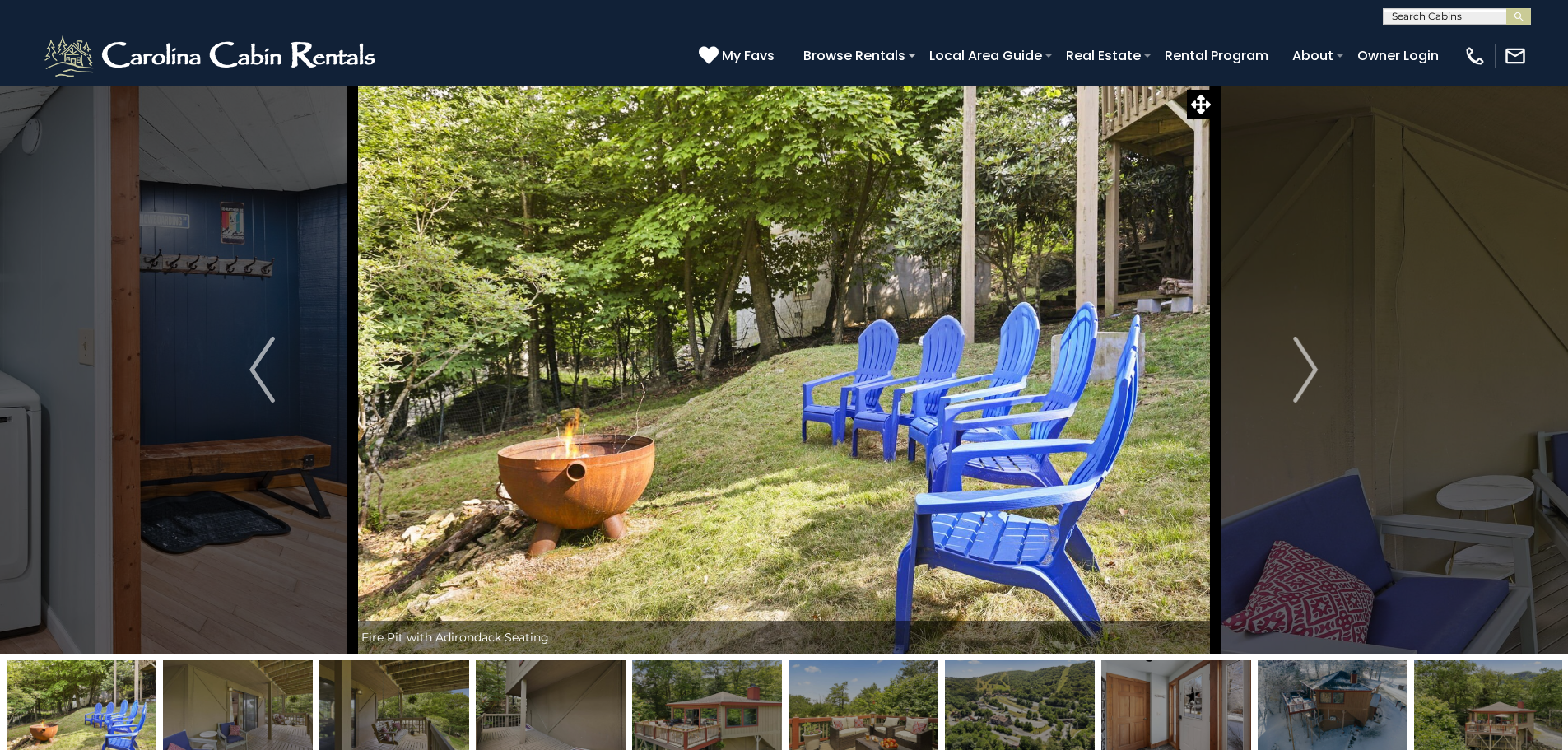
click at [1296, 391] on img "Next" at bounding box center [1305, 370] width 24 height 66
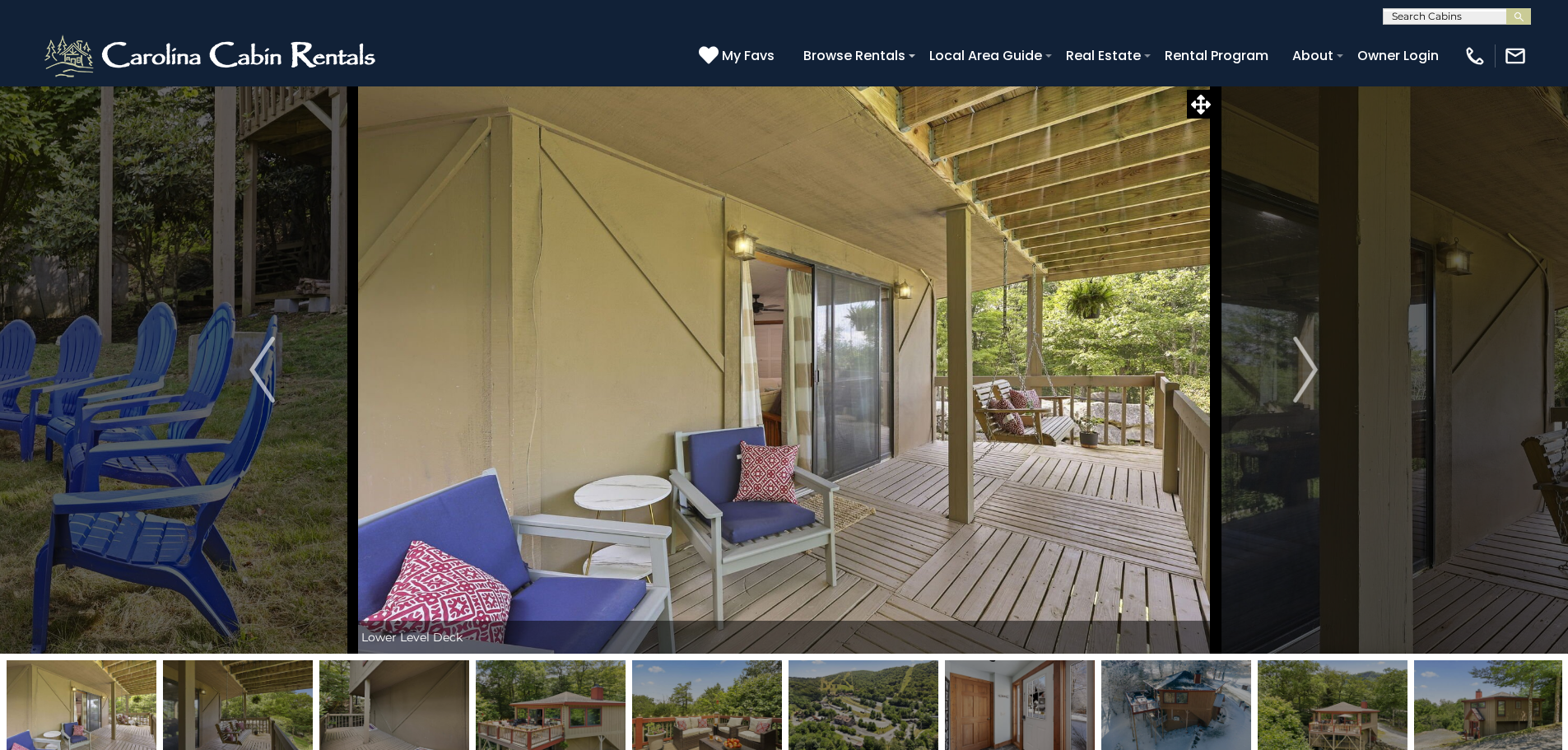
click at [1296, 391] on img "Next" at bounding box center [1305, 370] width 24 height 66
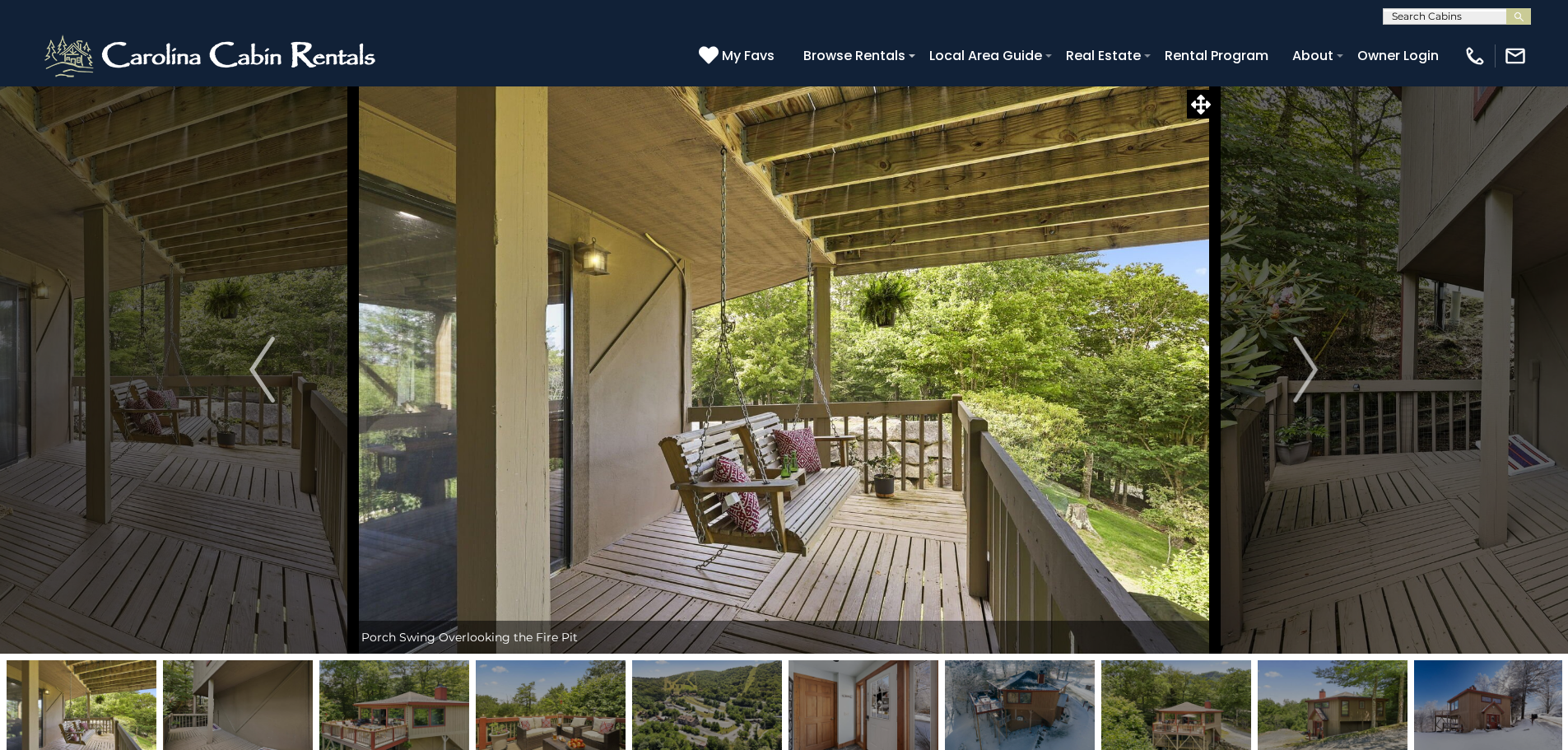
click at [1296, 391] on img "Next" at bounding box center [1305, 370] width 24 height 66
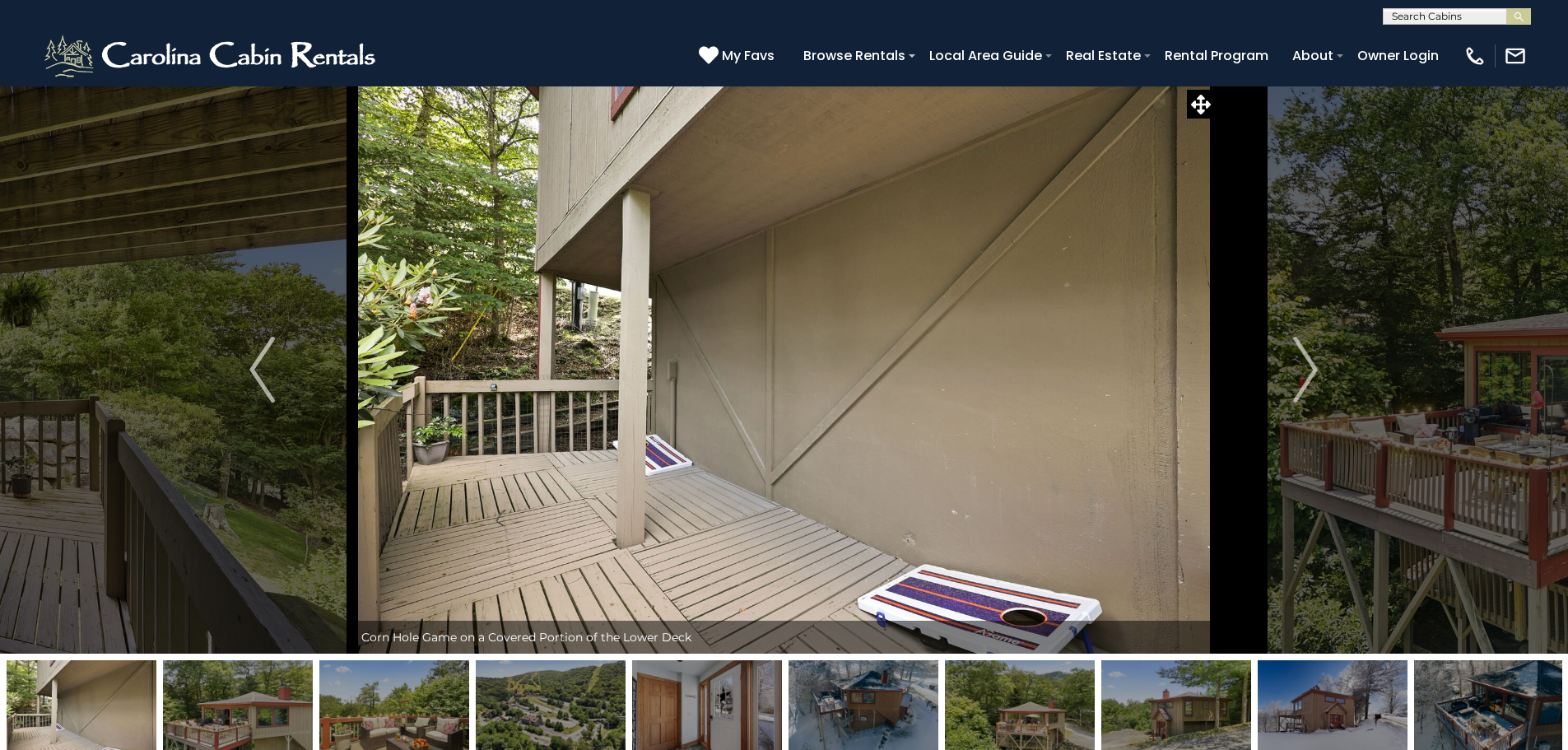
click at [1296, 391] on img "Next" at bounding box center [1305, 370] width 24 height 66
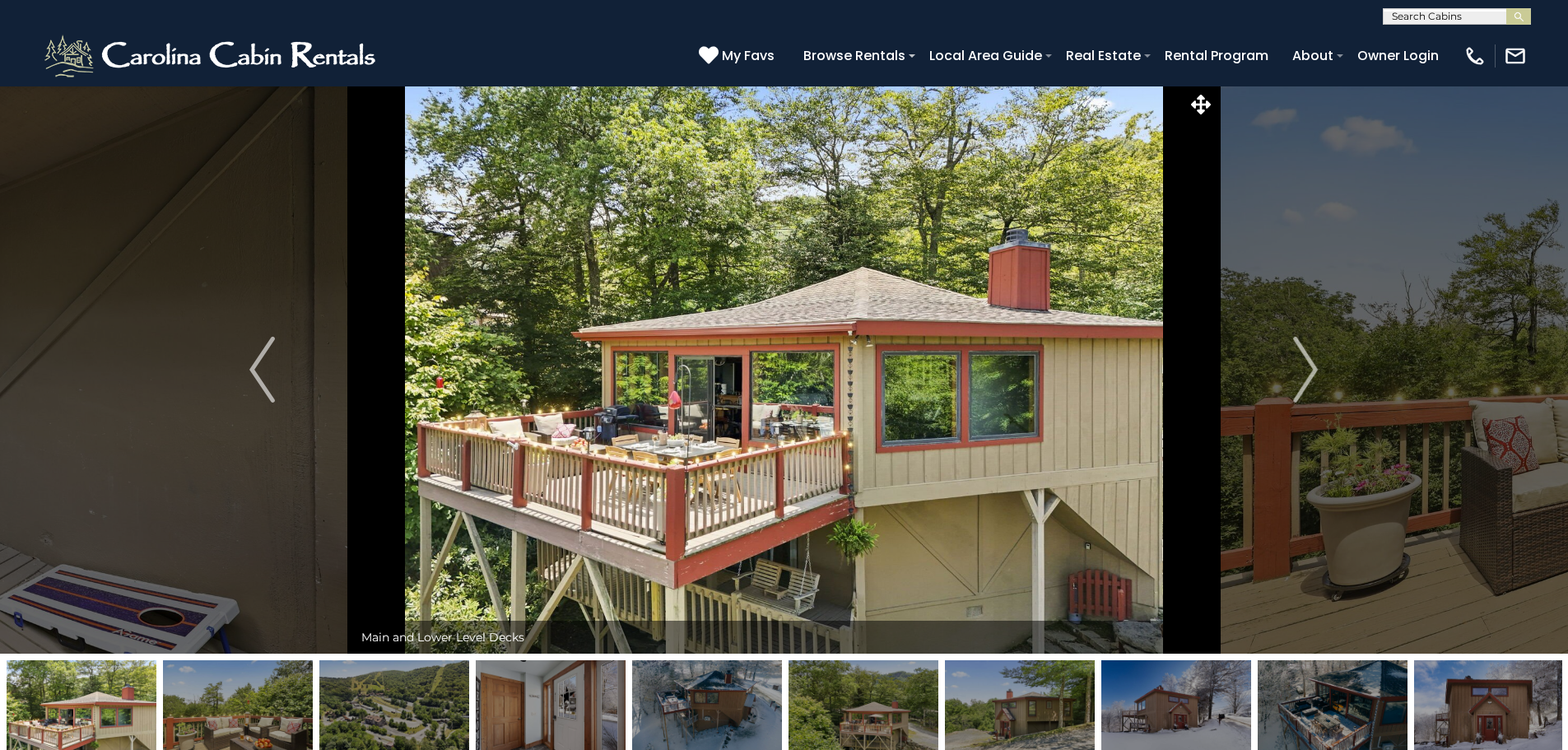
click at [1296, 391] on img "Next" at bounding box center [1305, 370] width 24 height 66
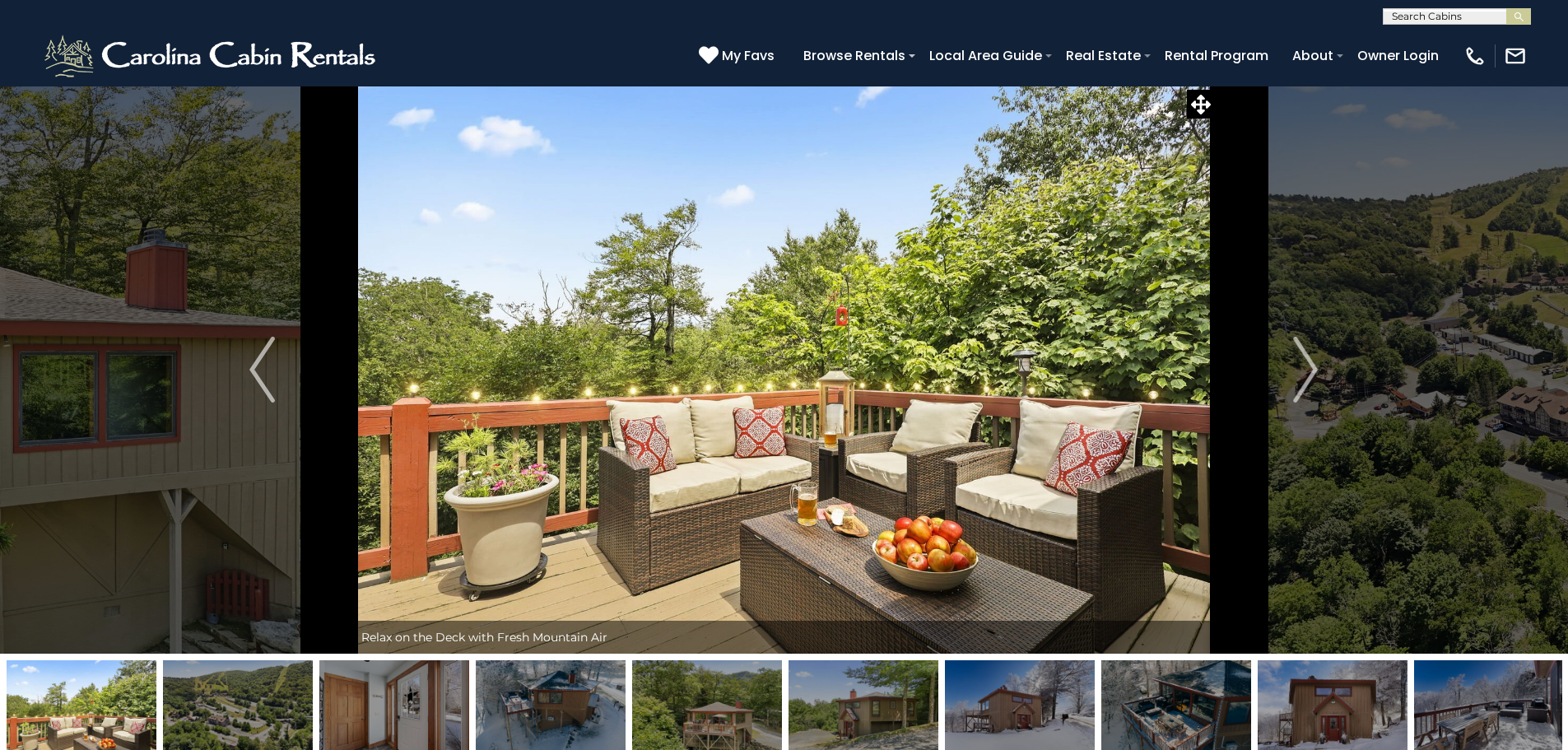
click at [1296, 391] on img "Next" at bounding box center [1305, 370] width 24 height 66
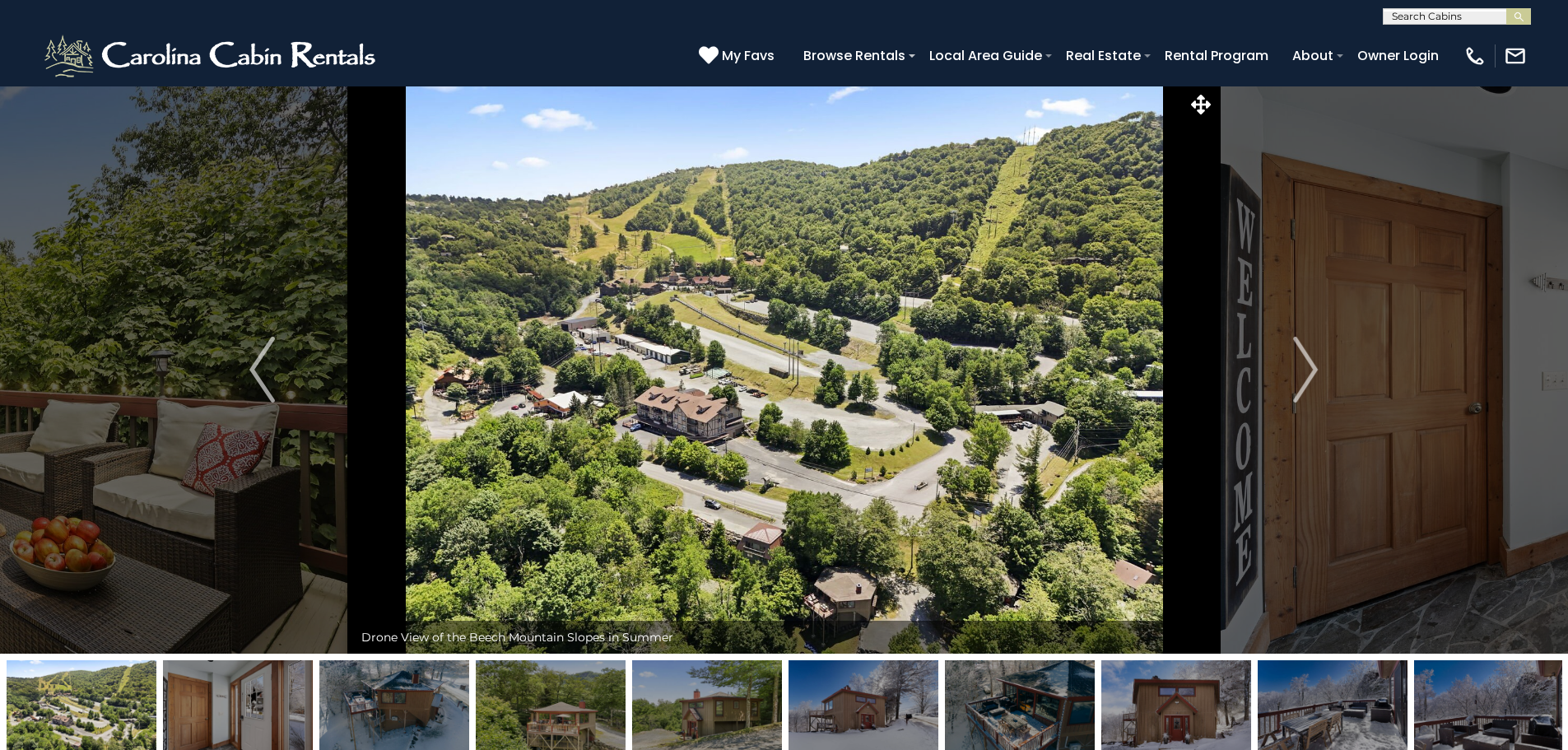
click at [1296, 391] on img "Next" at bounding box center [1305, 370] width 24 height 66
